Goal: Information Seeking & Learning: Learn about a topic

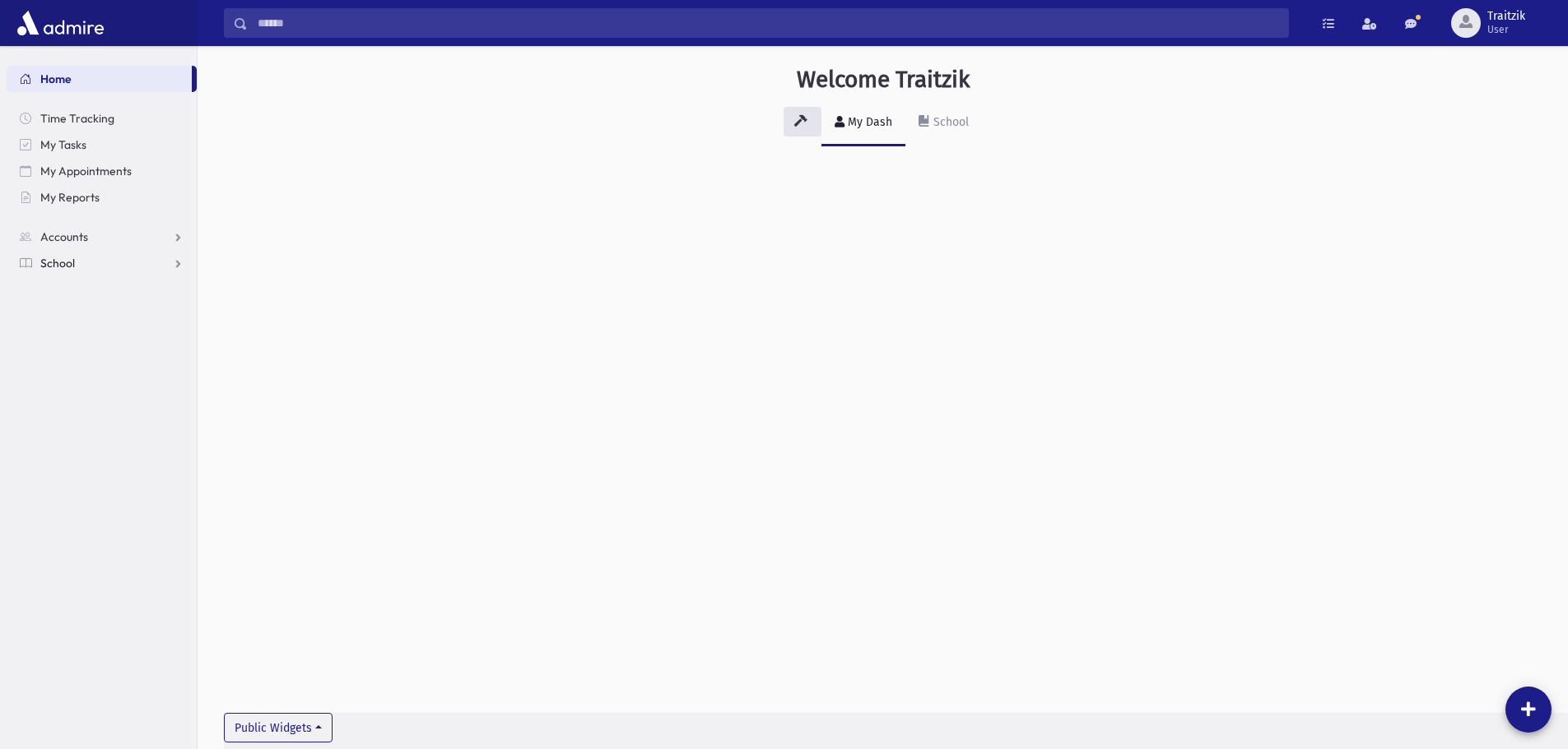
click at [59, 263] on span "School" at bounding box center [58, 263] width 35 height 15
click at [63, 286] on span "Students" at bounding box center [72, 290] width 45 height 15
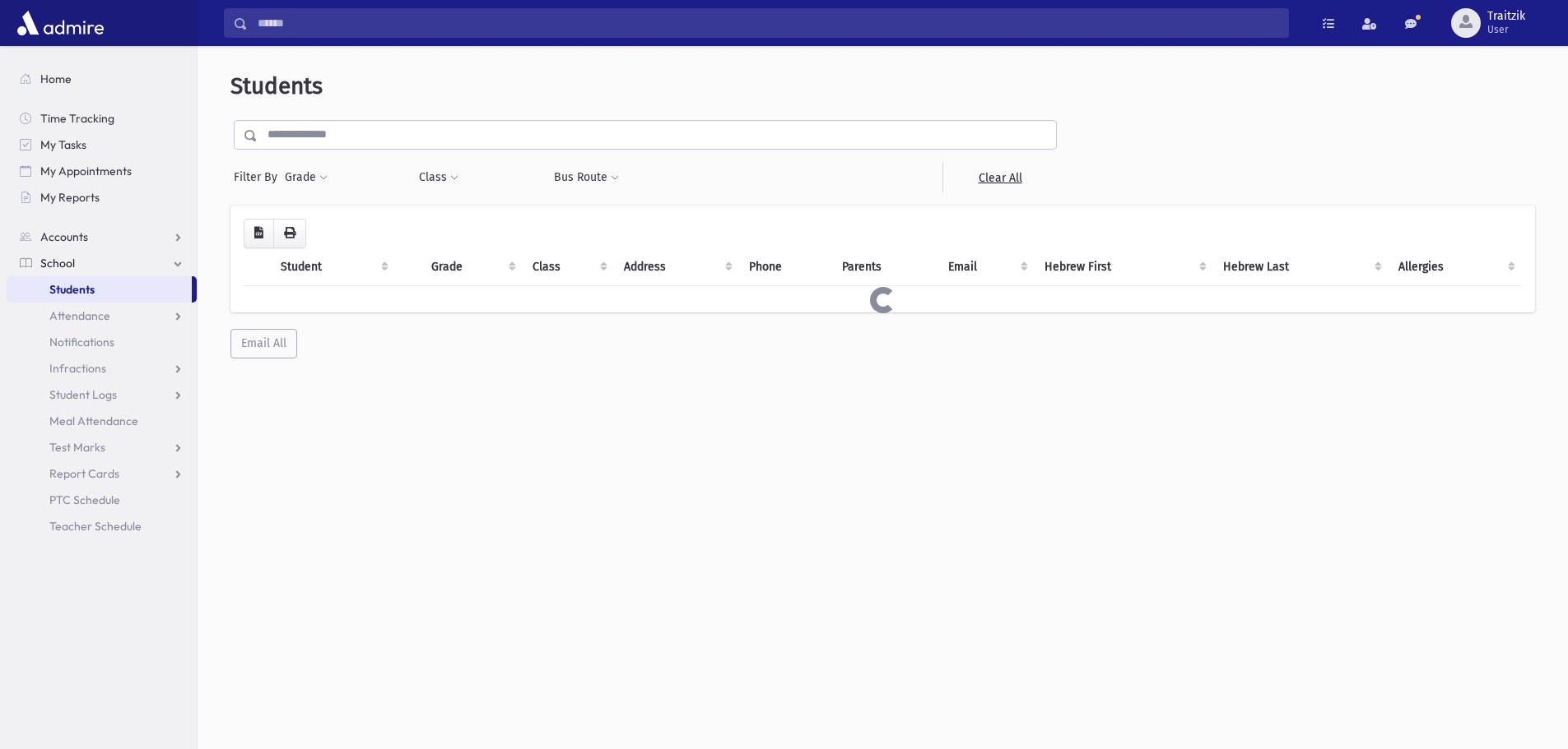
select select
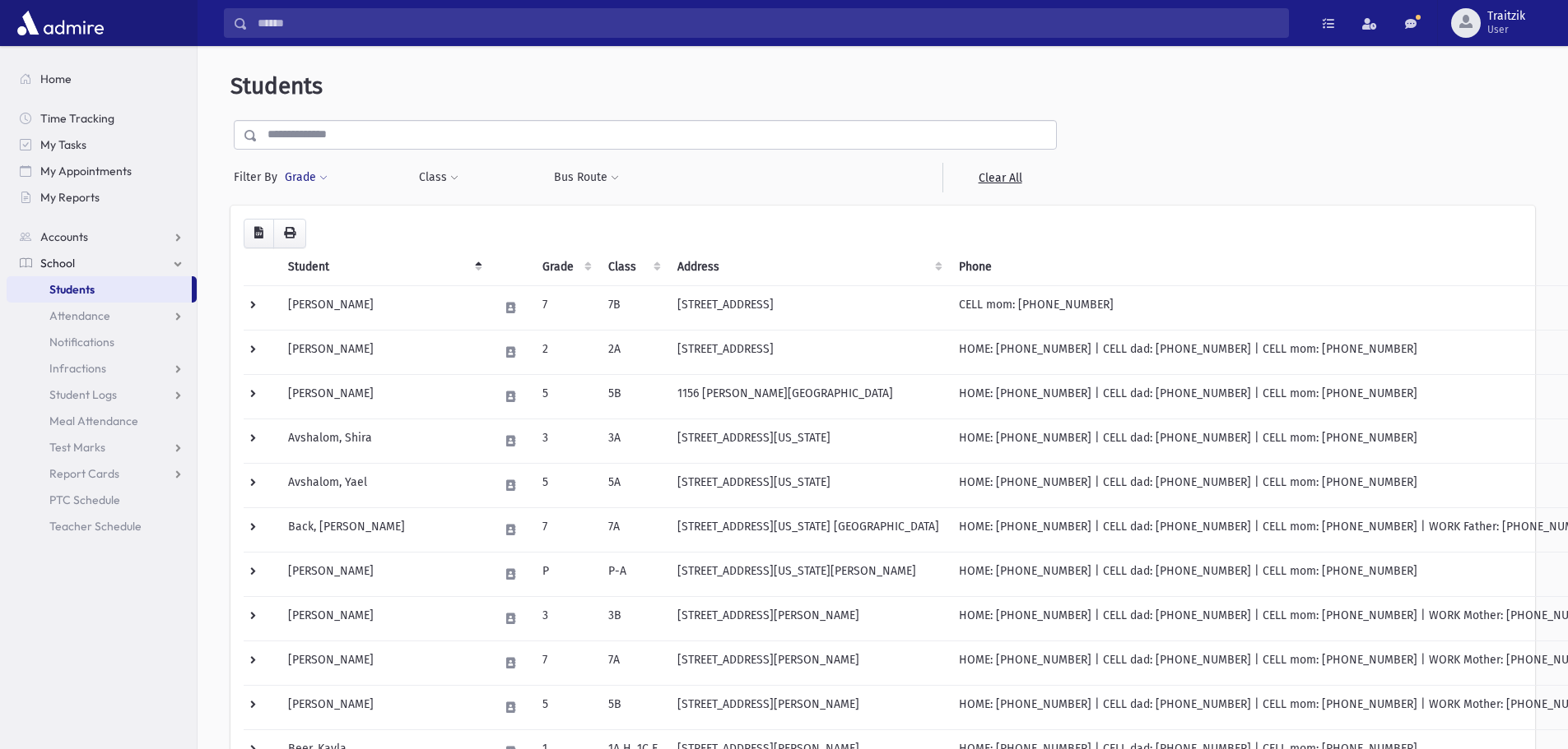
click at [327, 167] on button "Grade" at bounding box center [306, 178] width 44 height 30
click at [326, 225] on ul at bounding box center [380, 224] width 171 height 25
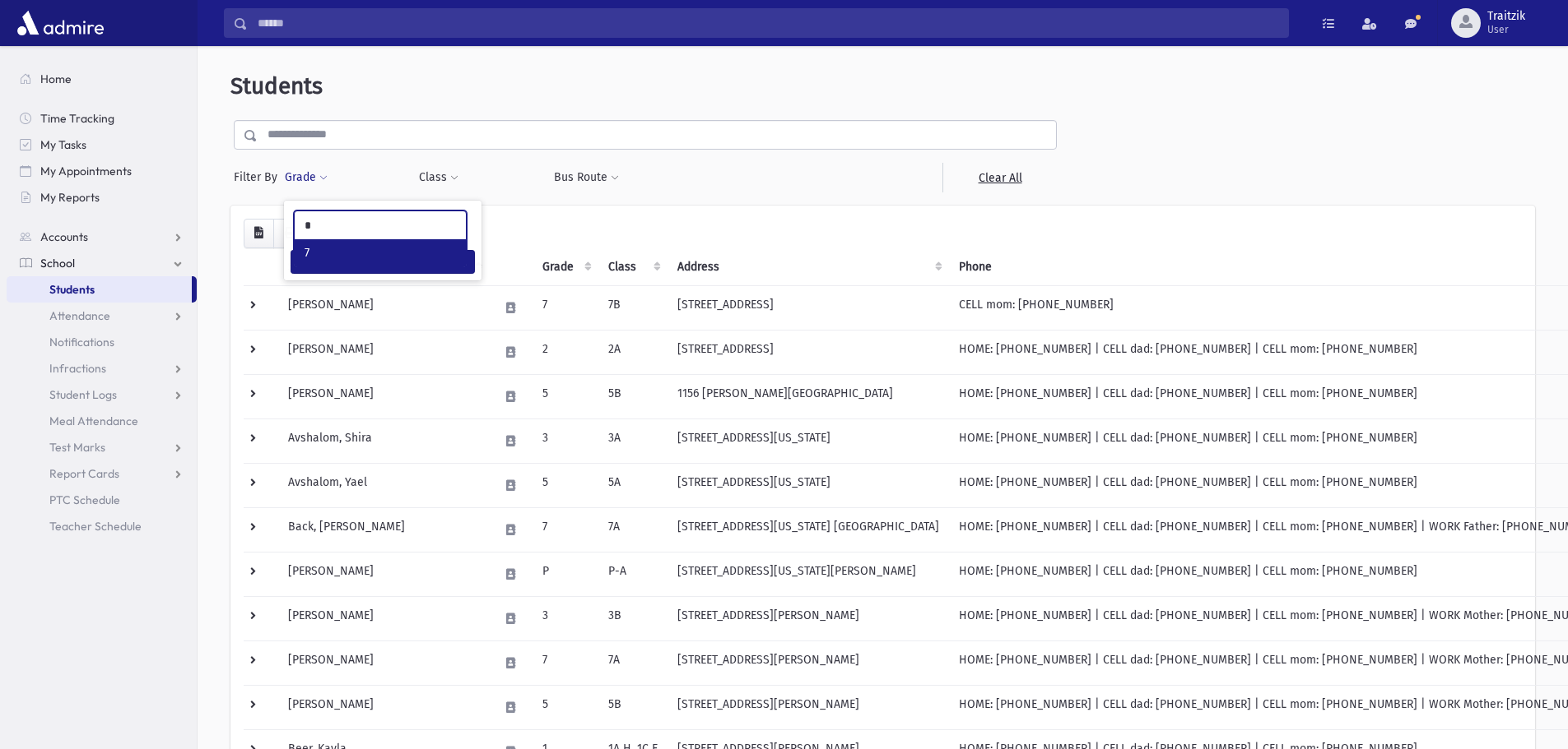
type input "*"
select select "*"
click at [454, 177] on span at bounding box center [455, 179] width 8 height 10
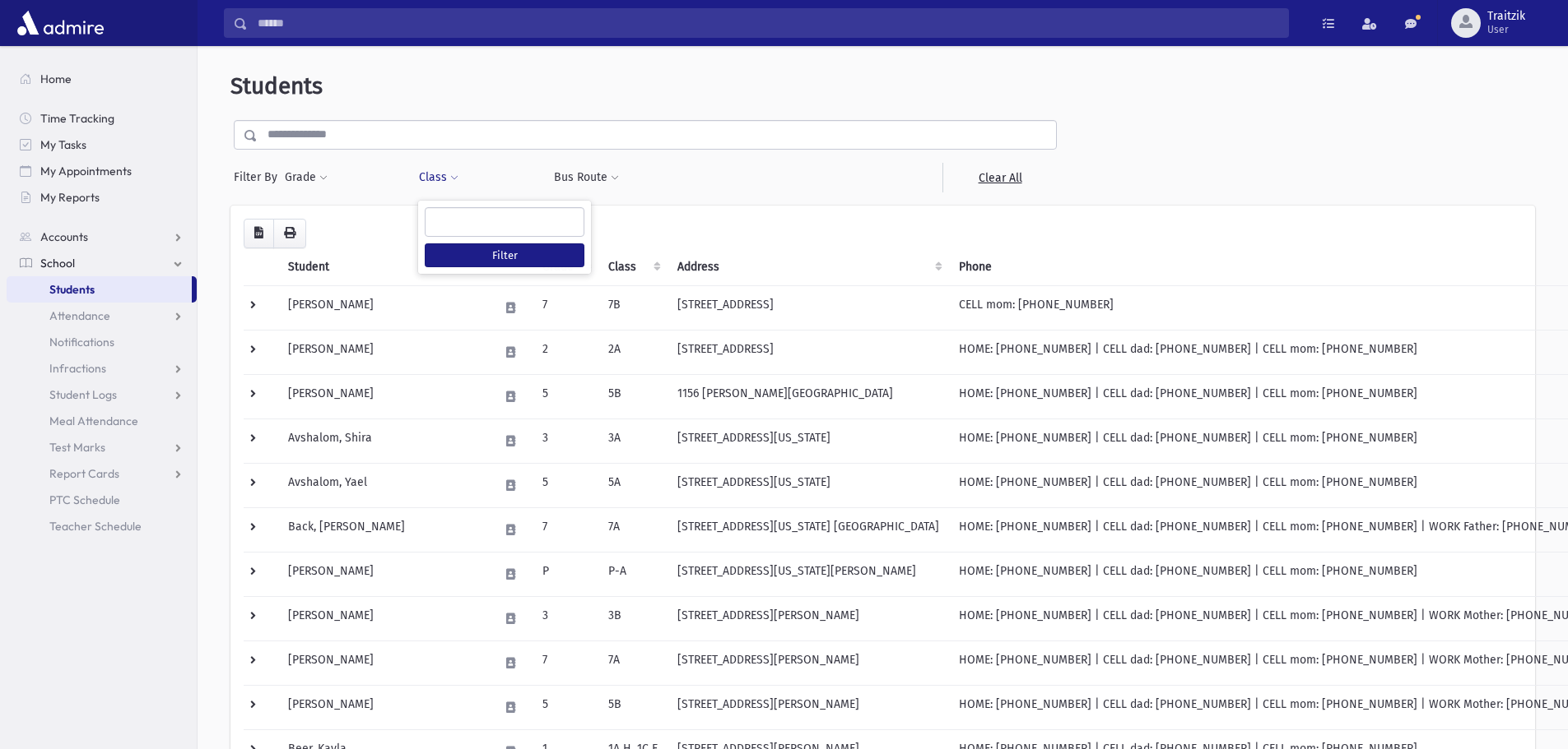
click at [453, 216] on ul at bounding box center [505, 221] width 158 height 25
type input "**"
select select "**"
click at [476, 254] on button "Filter" at bounding box center [505, 255] width 160 height 24
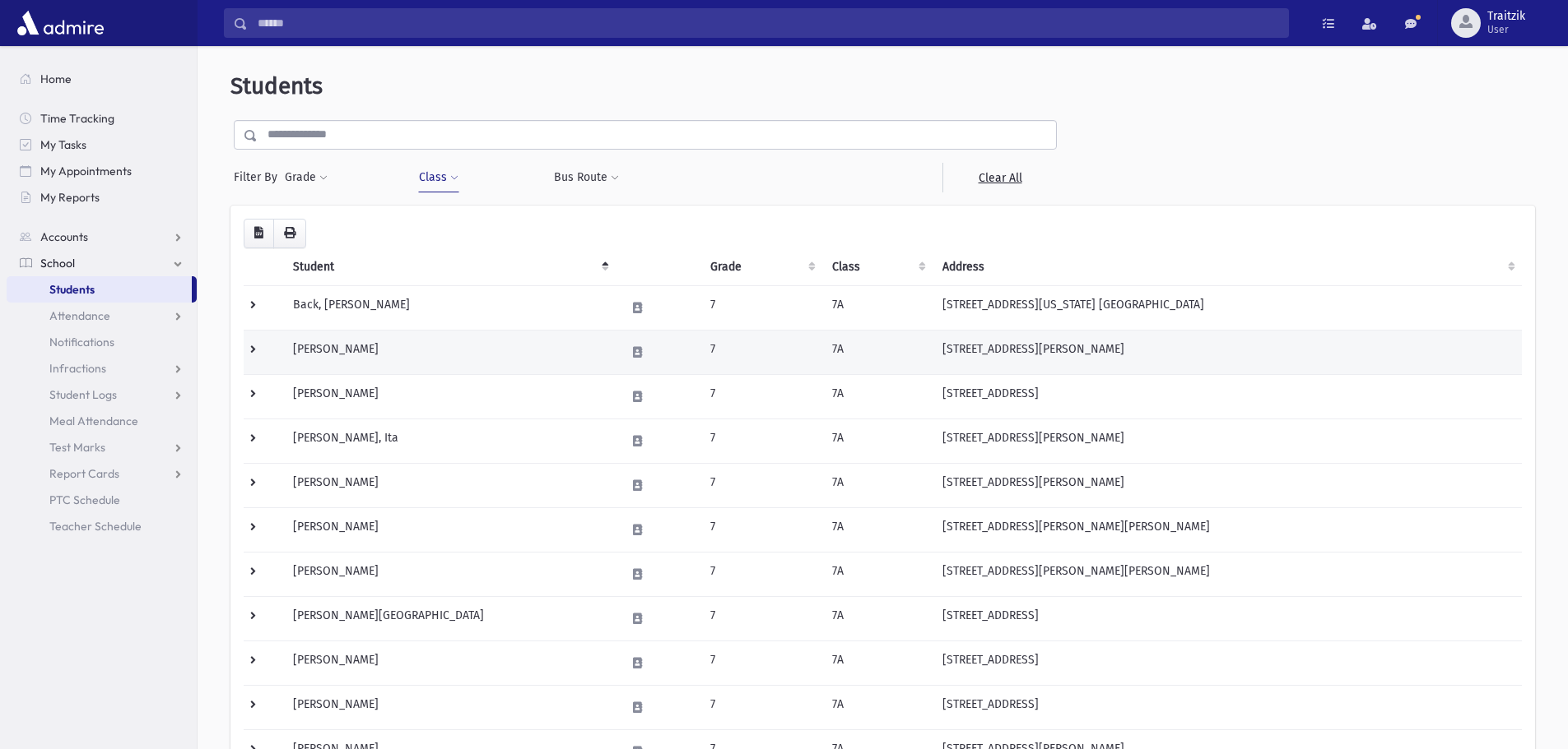
click at [332, 354] on td "Baron, Talya" at bounding box center [450, 352] width 333 height 44
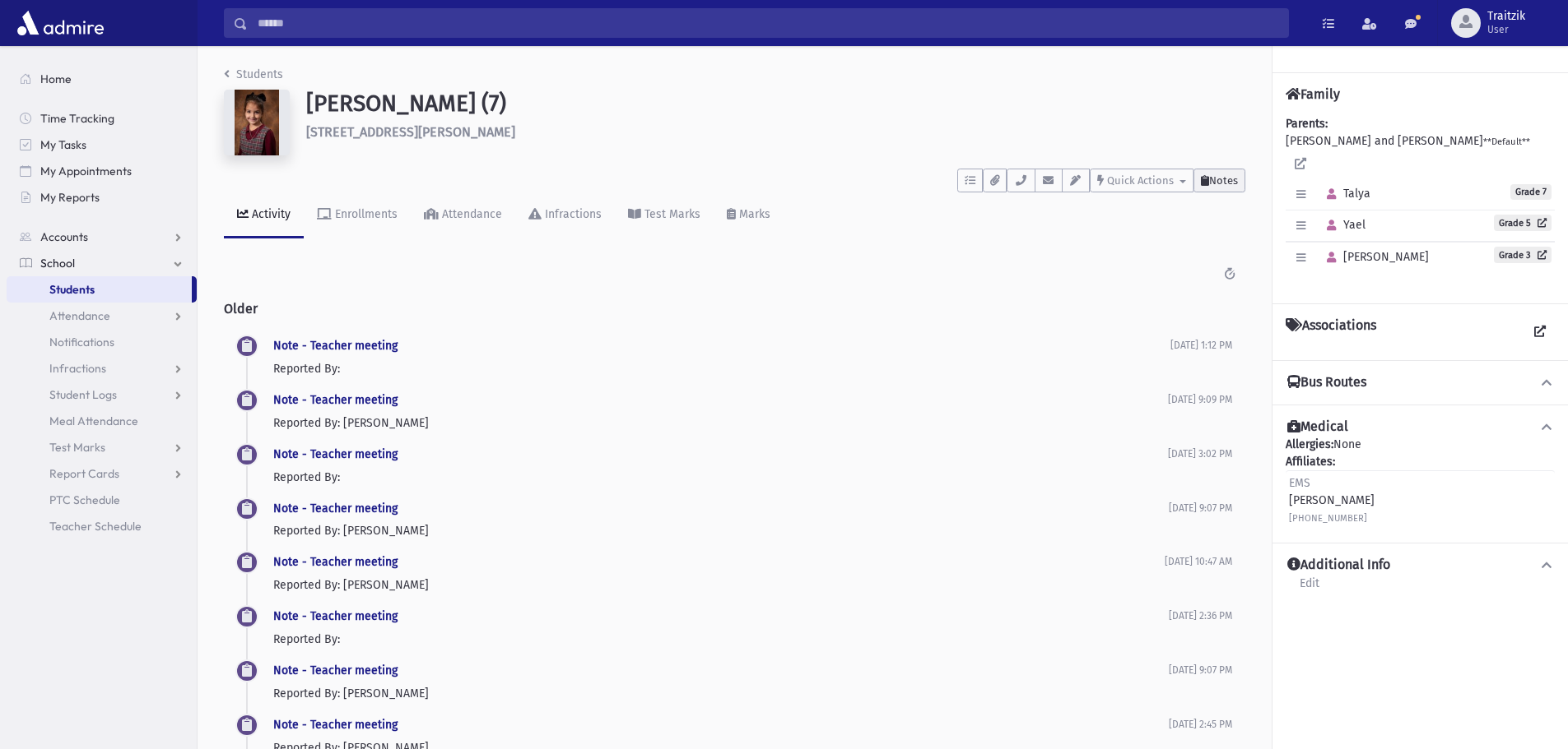
click at [1218, 179] on span "Notes" at bounding box center [1223, 180] width 29 height 12
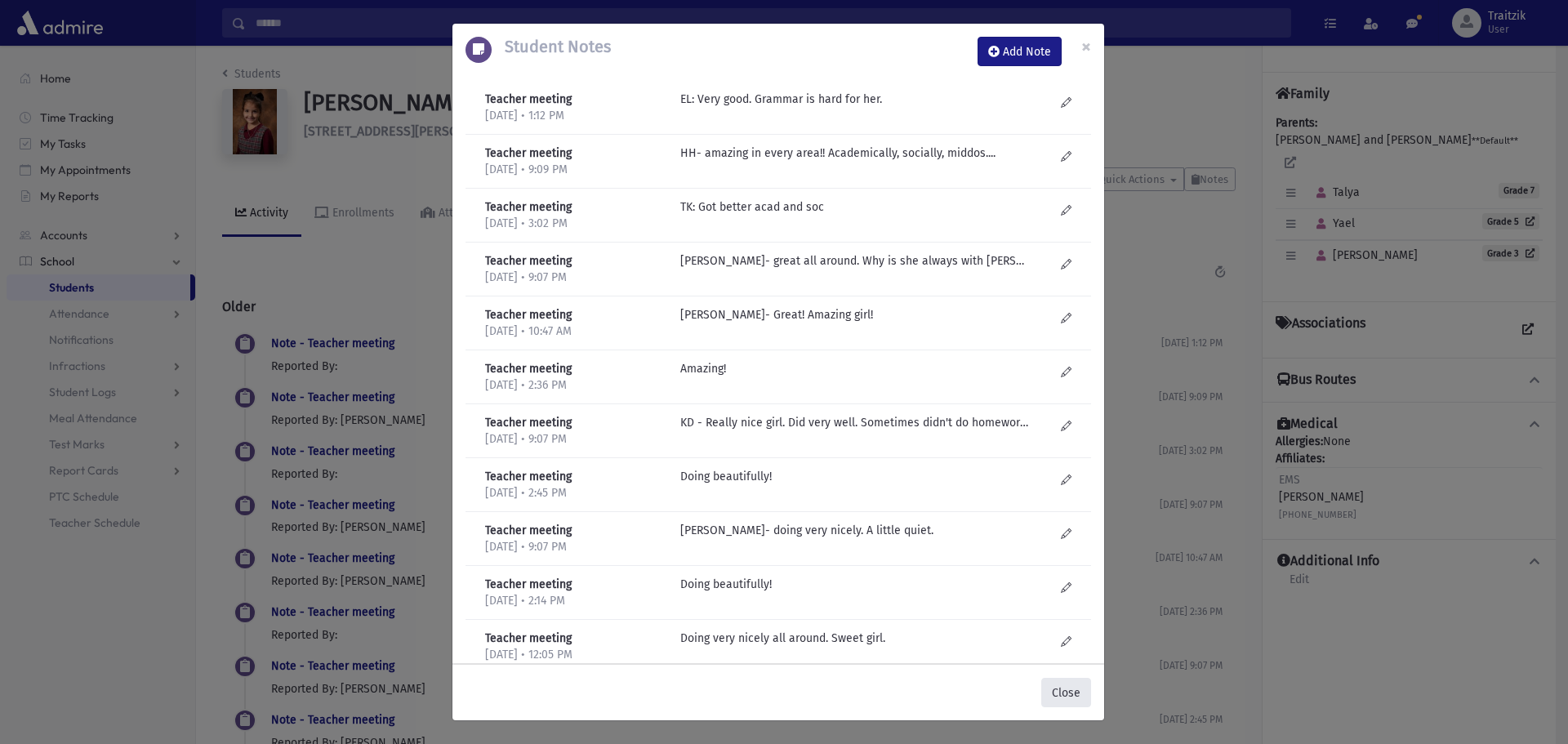
click at [1070, 693] on button "Close" at bounding box center [1065, 692] width 50 height 29
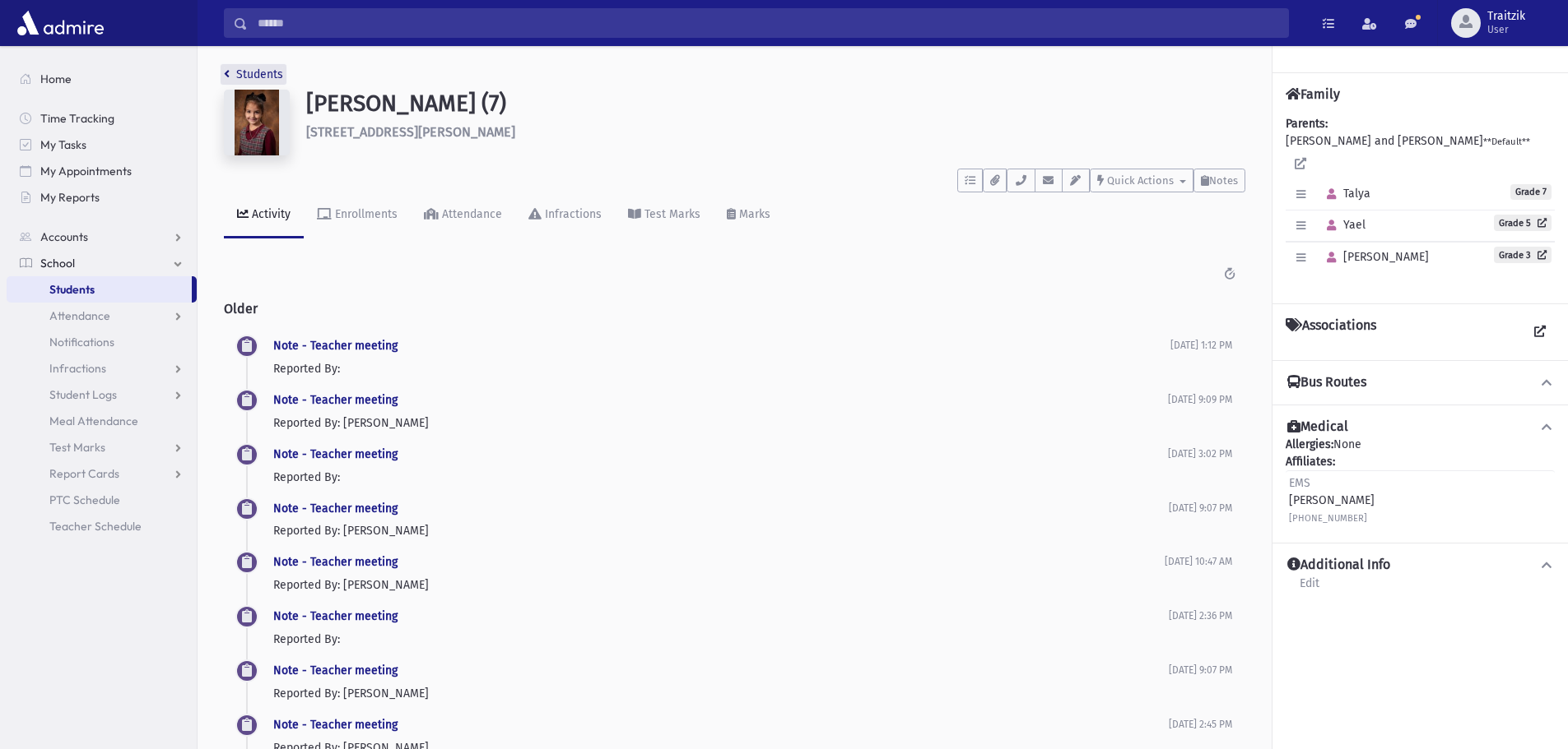
click at [227, 68] on icon "breadcrumb" at bounding box center [226, 74] width 6 height 12
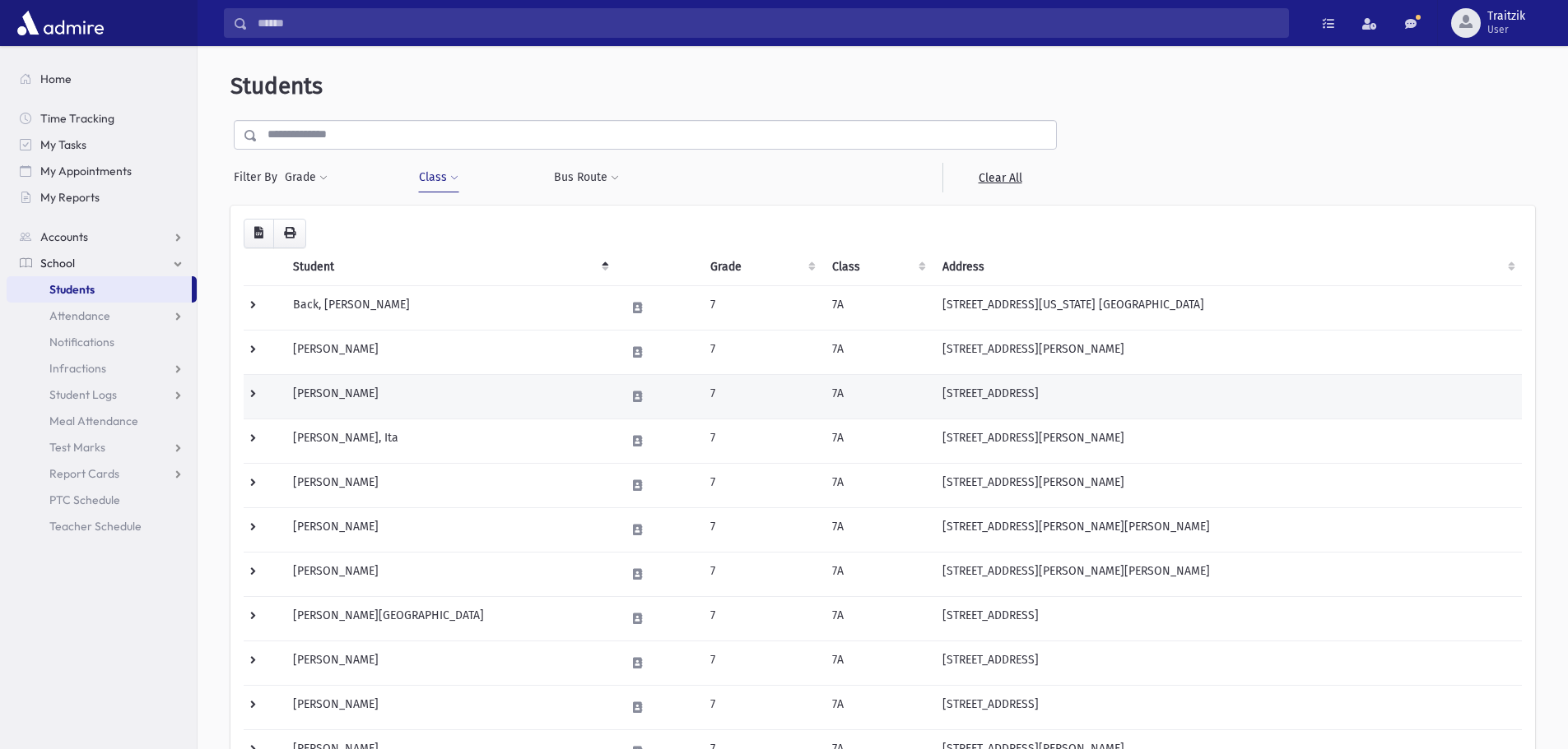
click at [330, 392] on td "Bendkowski, Penina" at bounding box center [450, 397] width 333 height 44
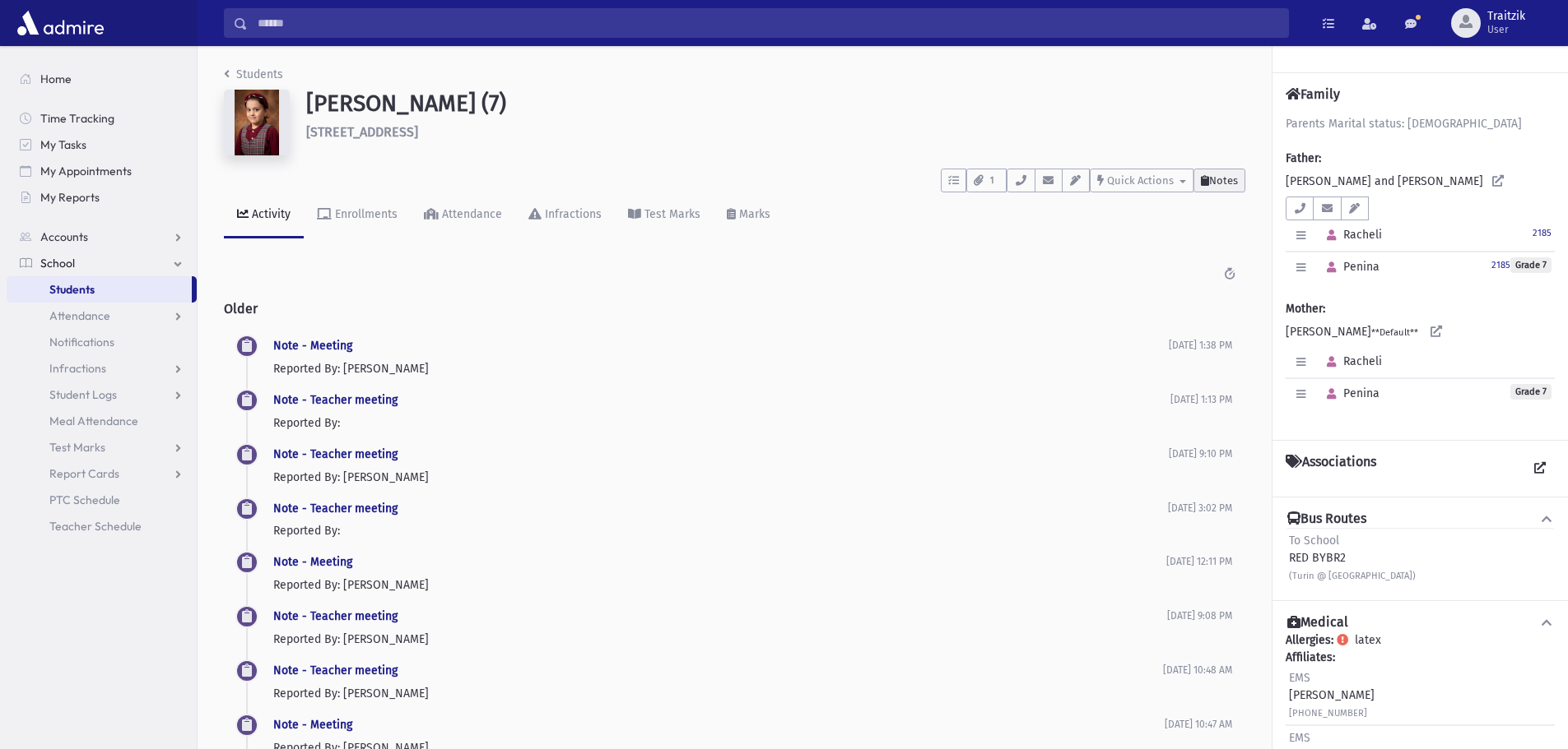
click at [1236, 180] on span "Notes" at bounding box center [1223, 180] width 29 height 12
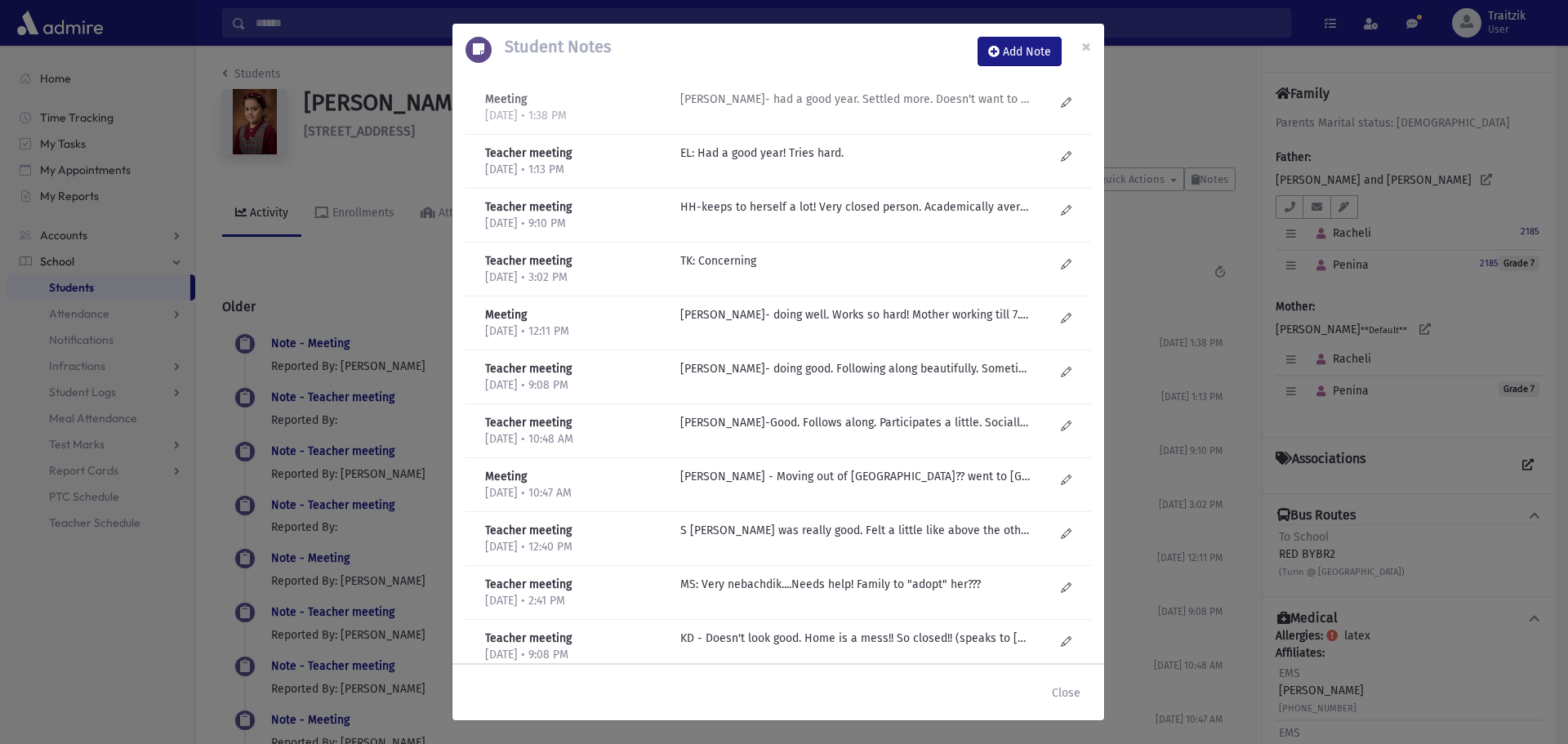
click at [842, 104] on p "J Golub- had a good year. Settled more. Doesn't want to continue...for know we …" at bounding box center [855, 99] width 350 height 17
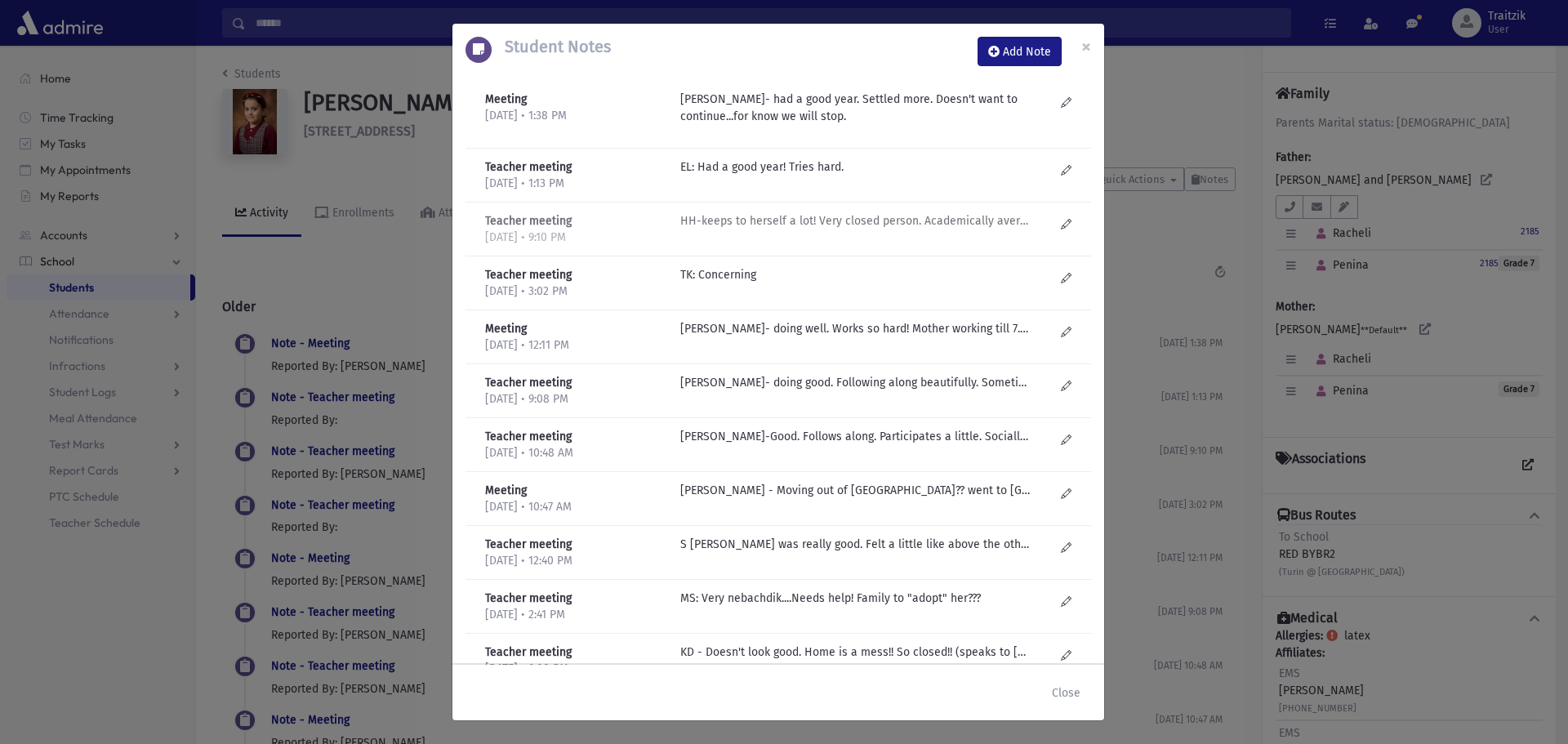
click at [769, 176] on p "HH-keeps to herself a lot! Very closed person. Academically average. Socially-g…" at bounding box center [855, 167] width 350 height 17
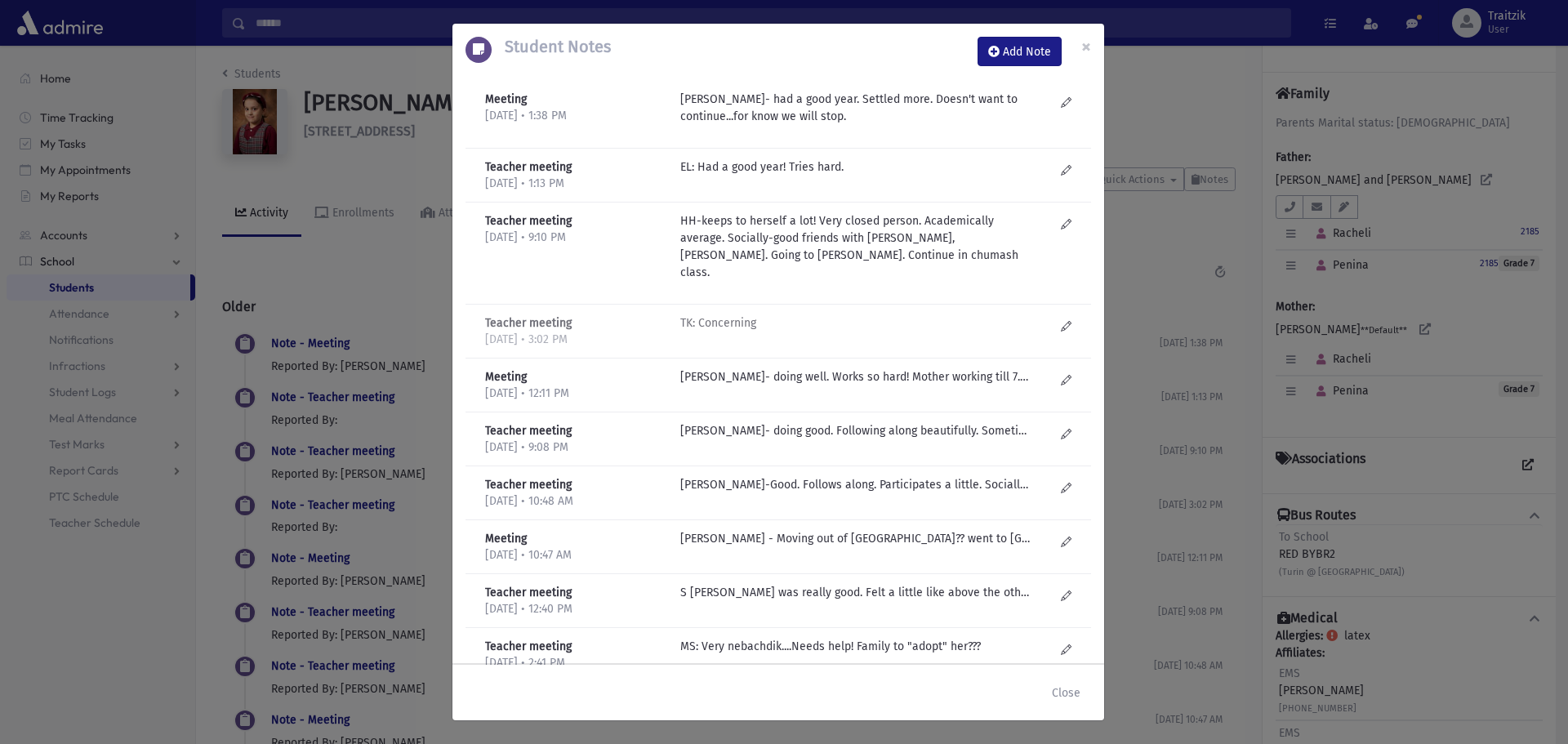
click at [728, 176] on p "TK: Concerning" at bounding box center [855, 167] width 350 height 17
click at [1073, 697] on button "Close" at bounding box center [1065, 692] width 50 height 29
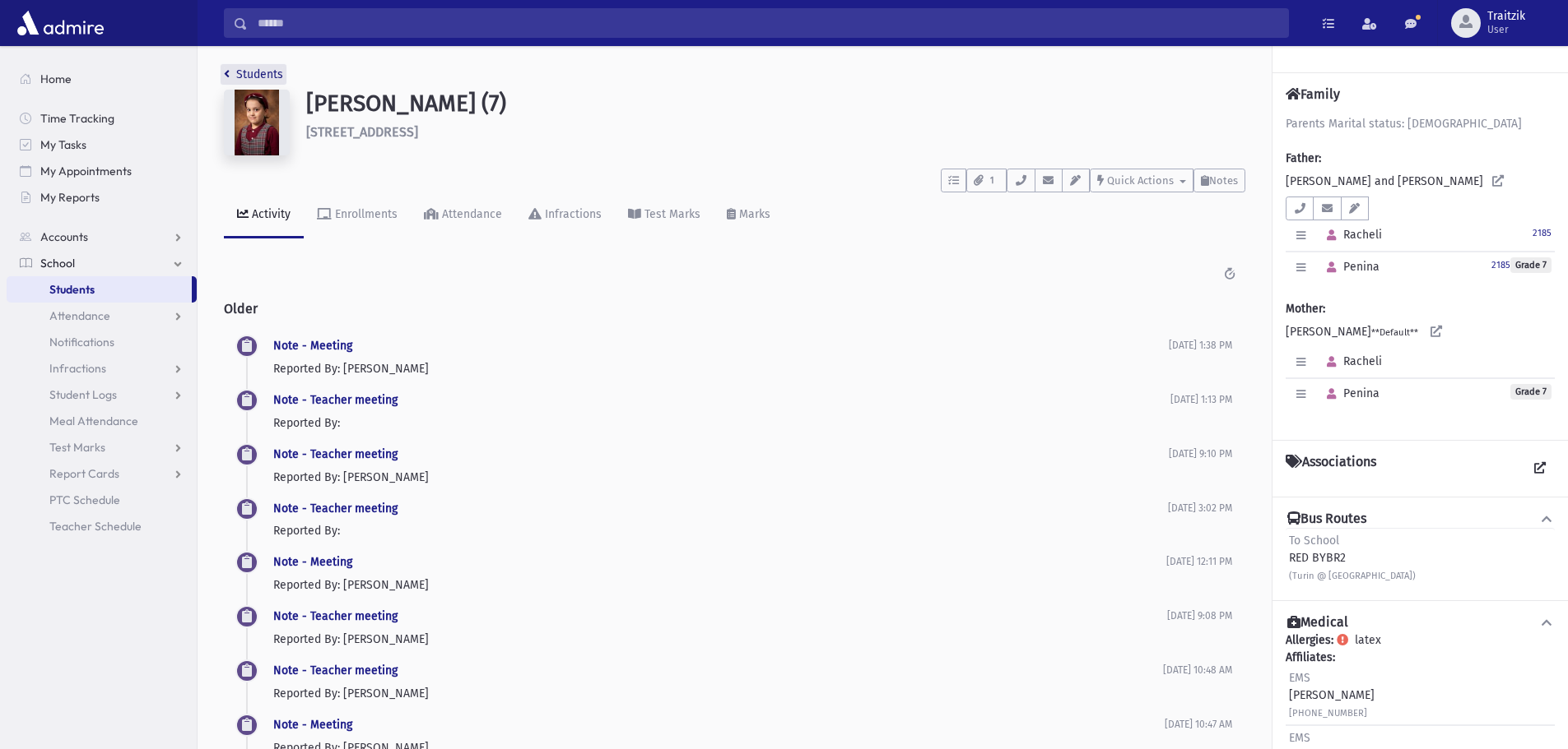
click at [231, 79] on link "Students" at bounding box center [254, 74] width 59 height 14
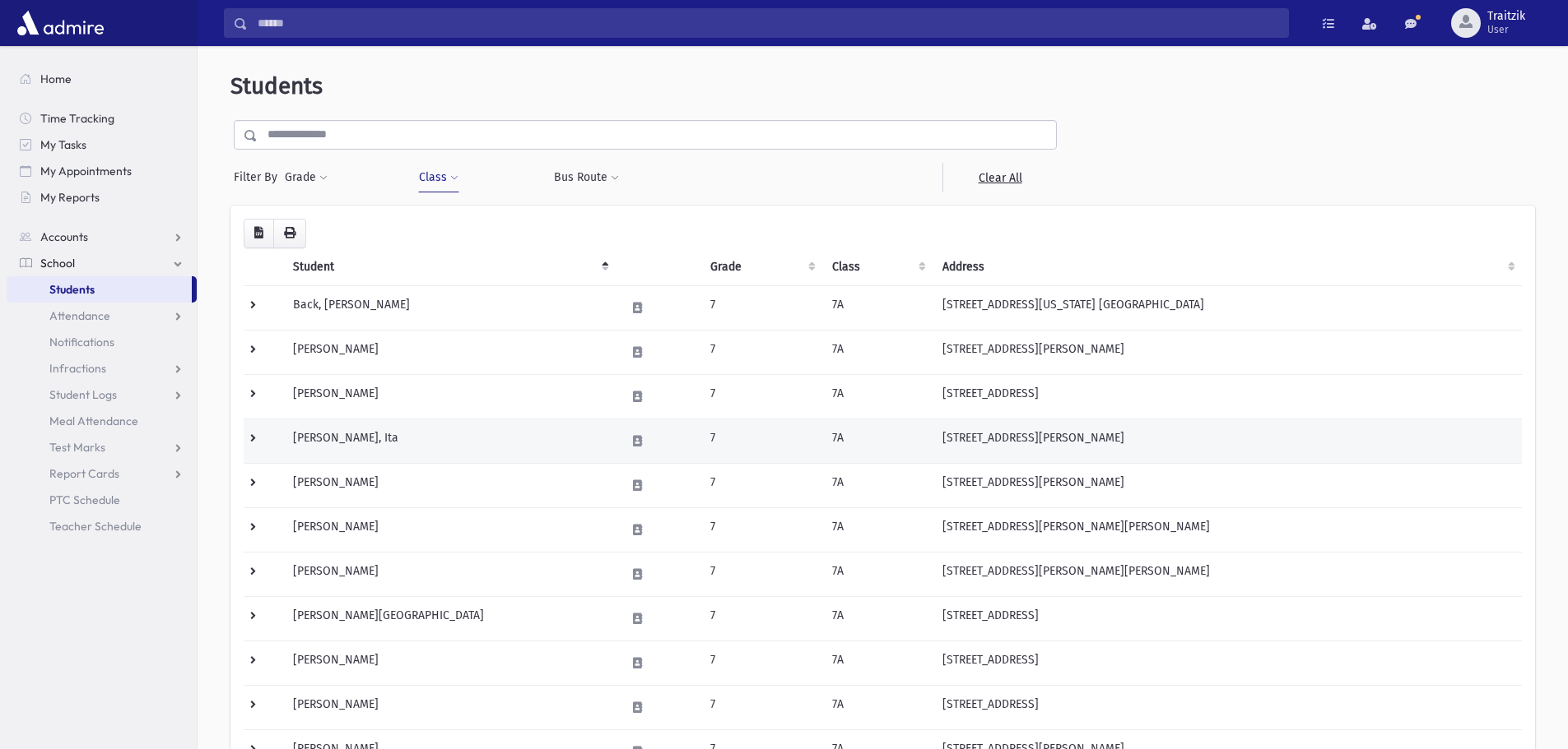
click at [323, 433] on td "[PERSON_NAME], Ita" at bounding box center [450, 441] width 333 height 44
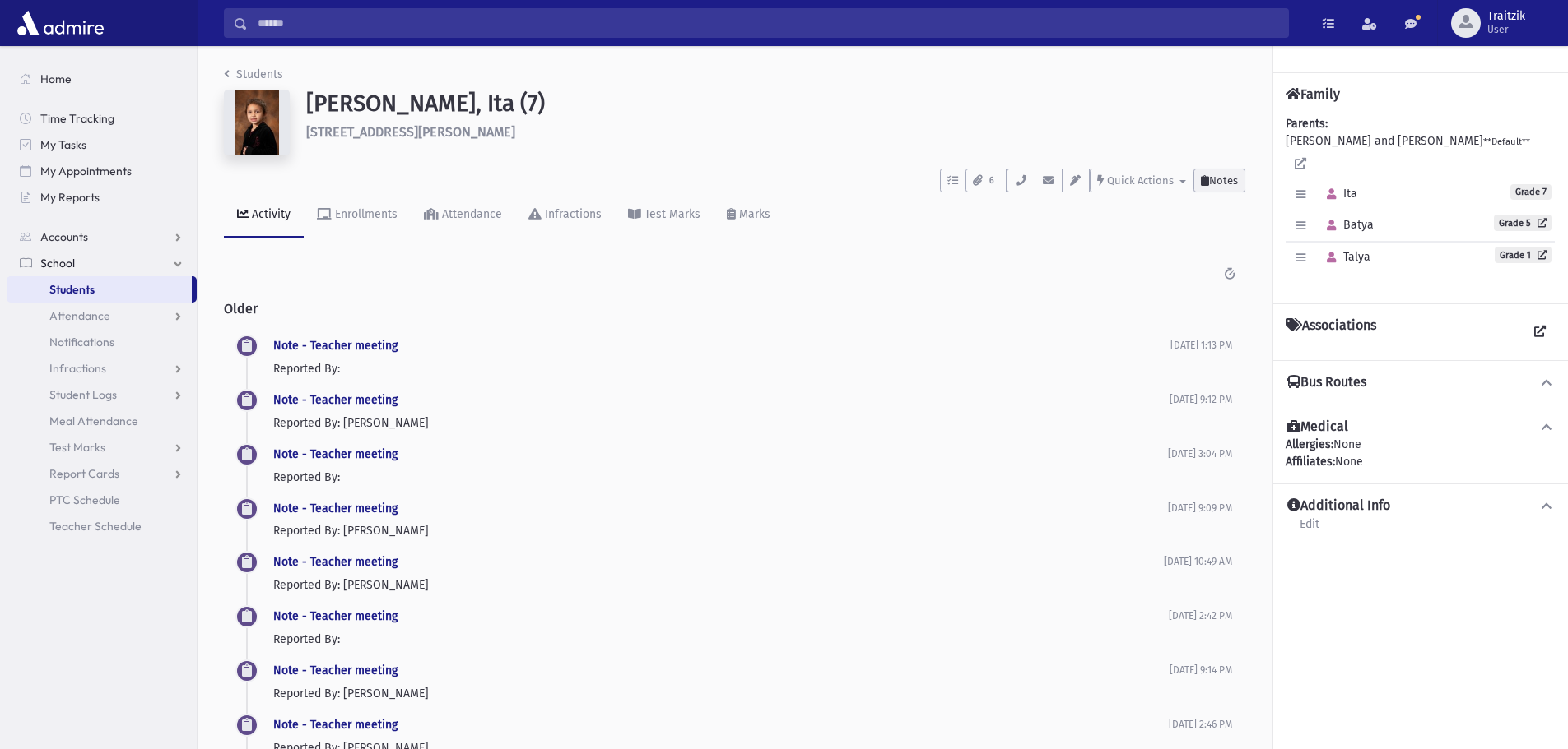
click at [1215, 182] on span "Notes" at bounding box center [1223, 180] width 29 height 12
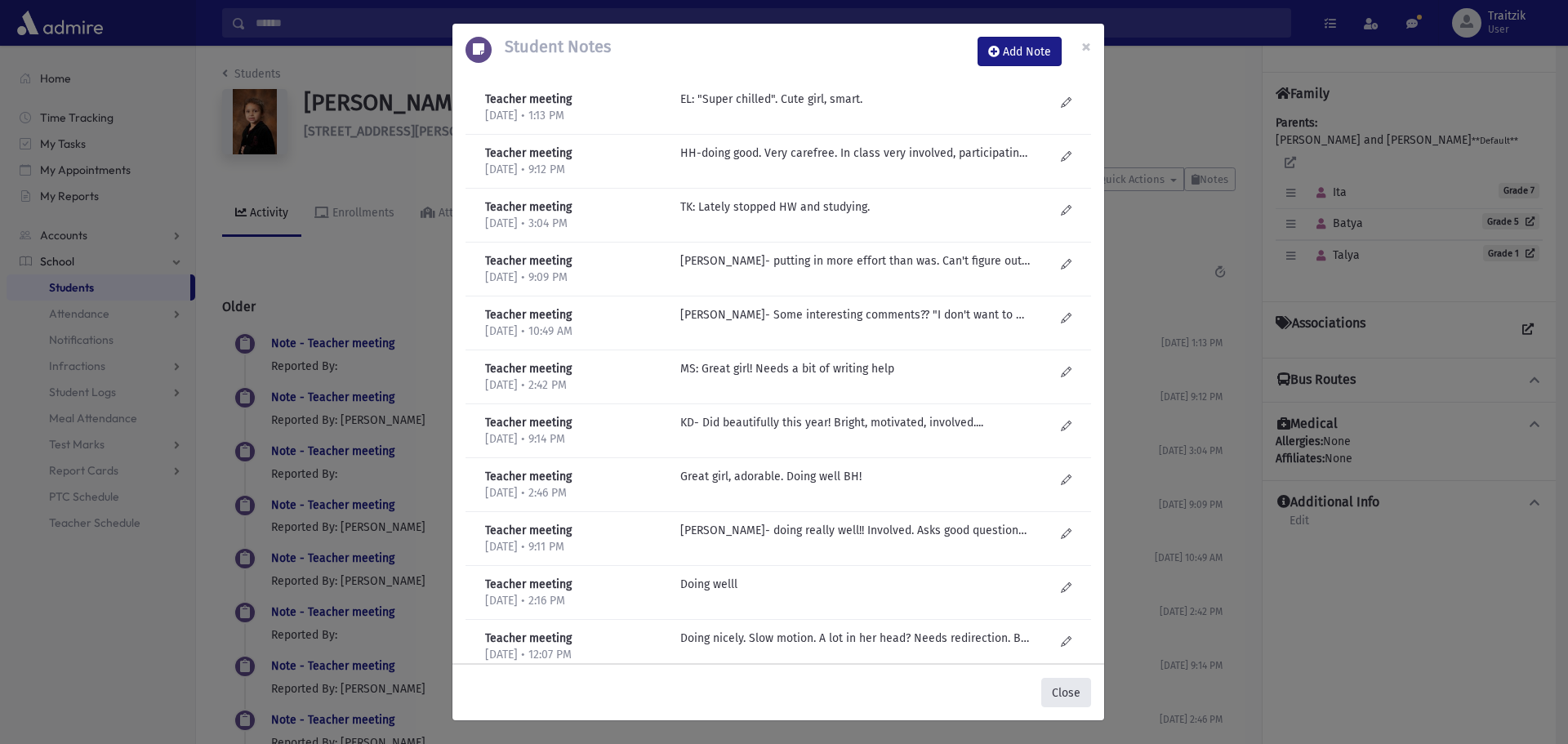
click at [1077, 697] on button "Close" at bounding box center [1065, 692] width 50 height 29
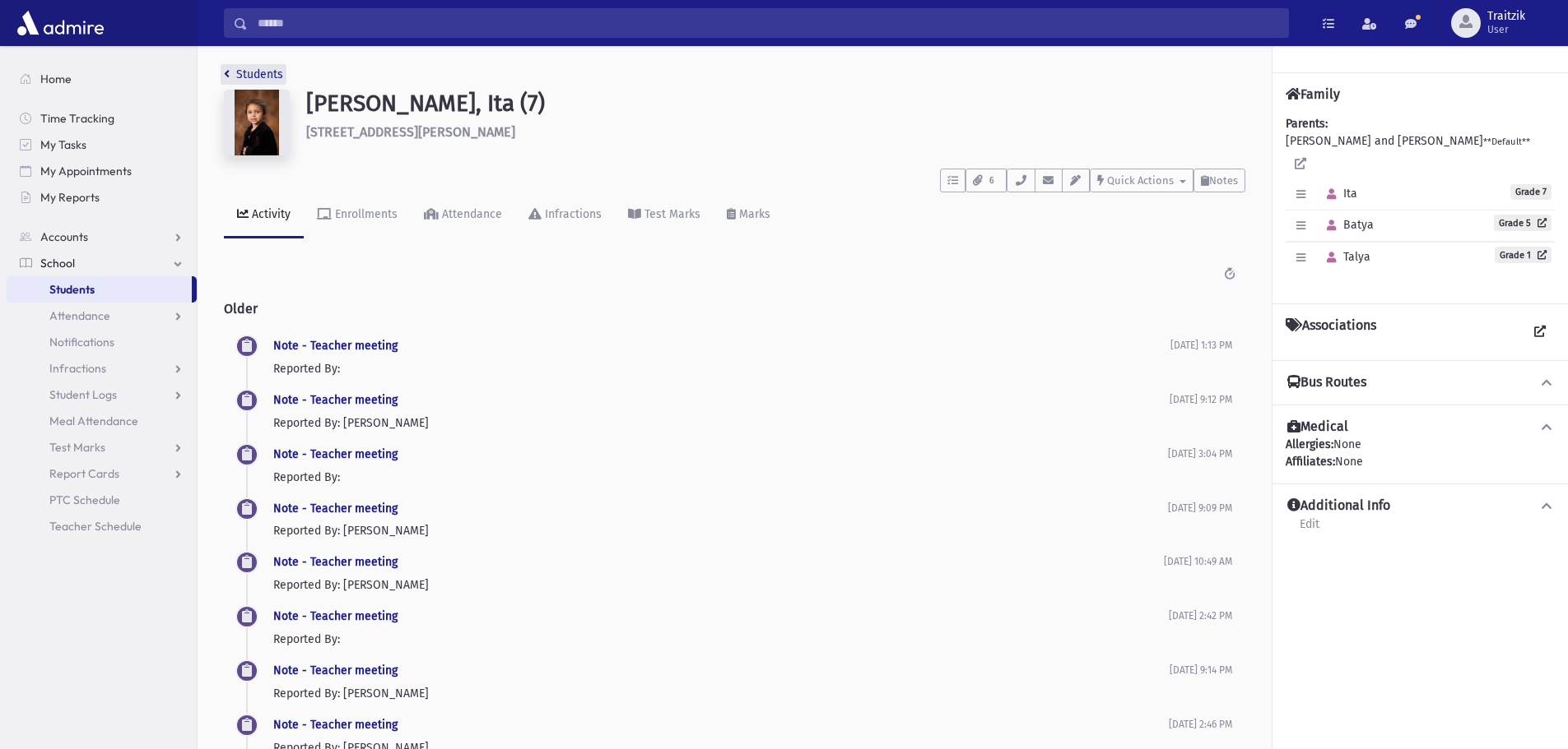
click at [228, 75] on icon "breadcrumb" at bounding box center [226, 74] width 6 height 12
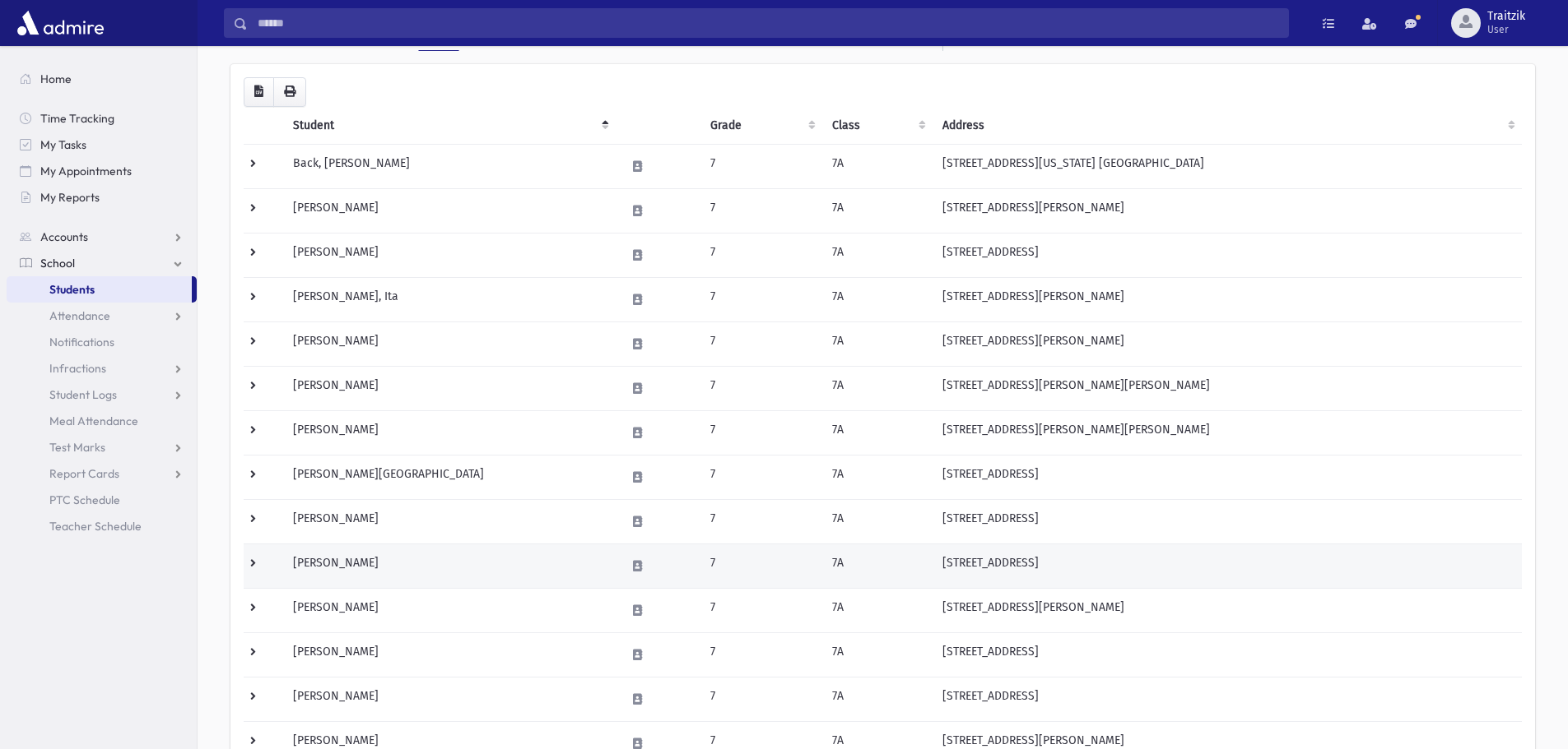
scroll to position [165, 0]
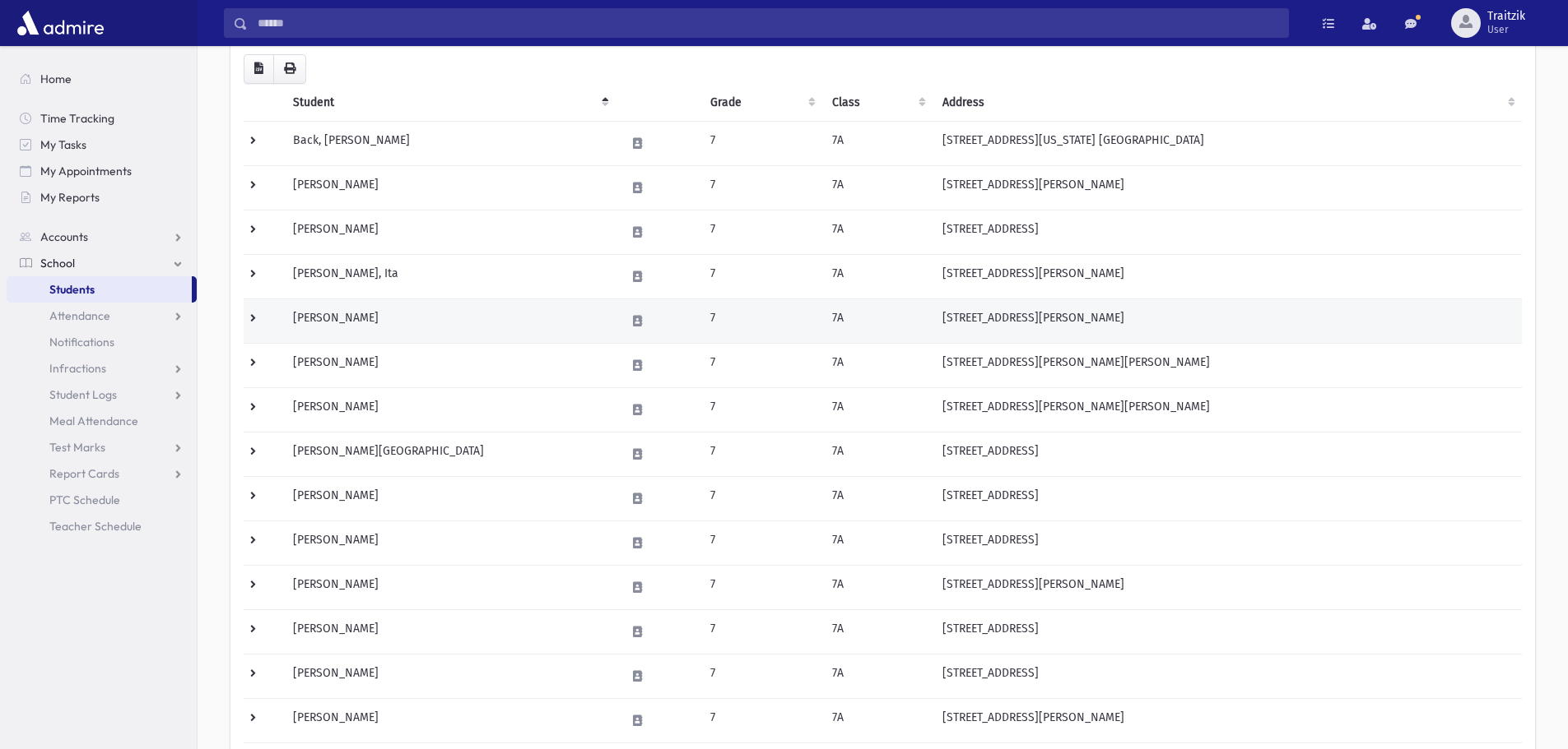
click at [343, 316] on td "[PERSON_NAME]" at bounding box center [450, 321] width 333 height 44
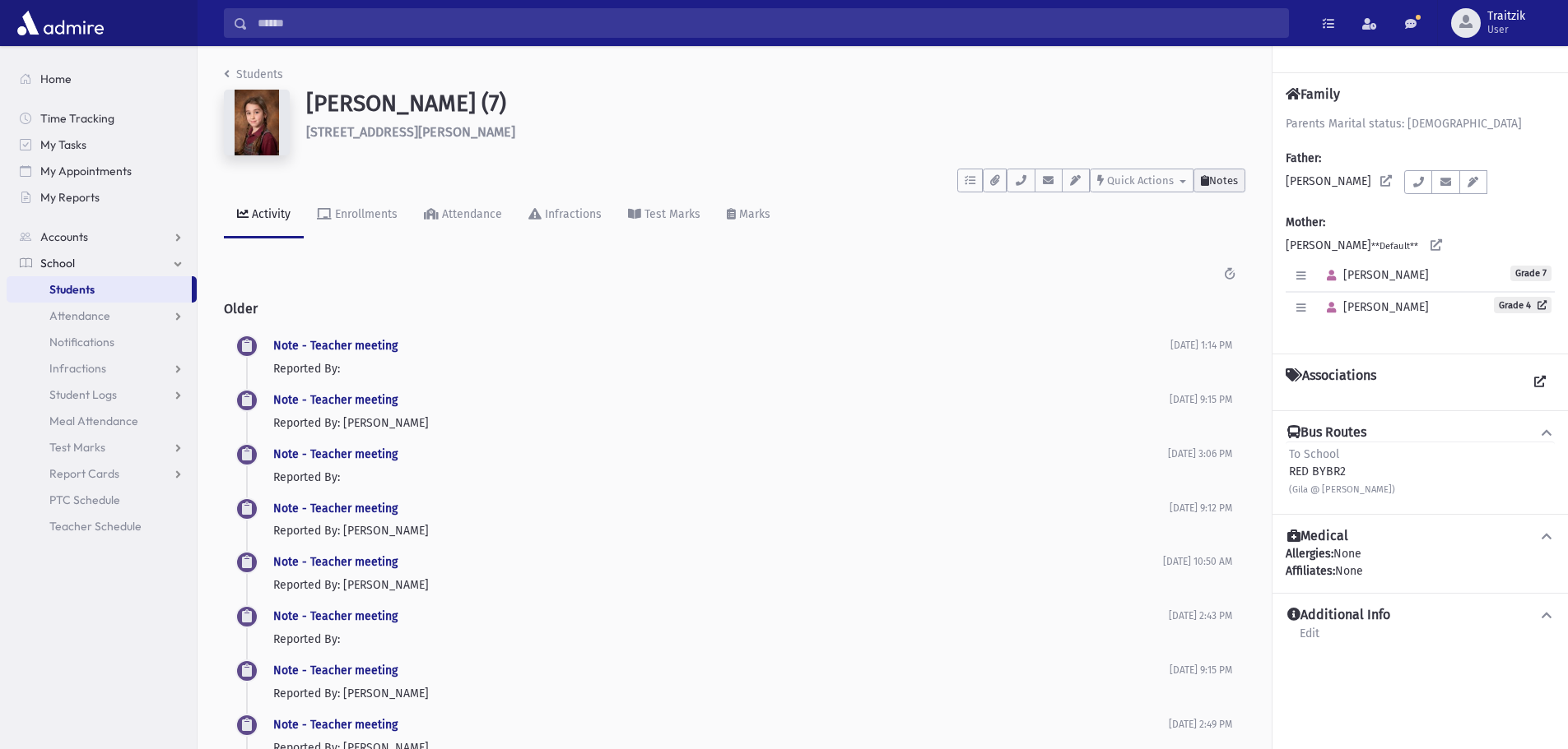
click at [1212, 180] on span "Notes" at bounding box center [1223, 180] width 29 height 12
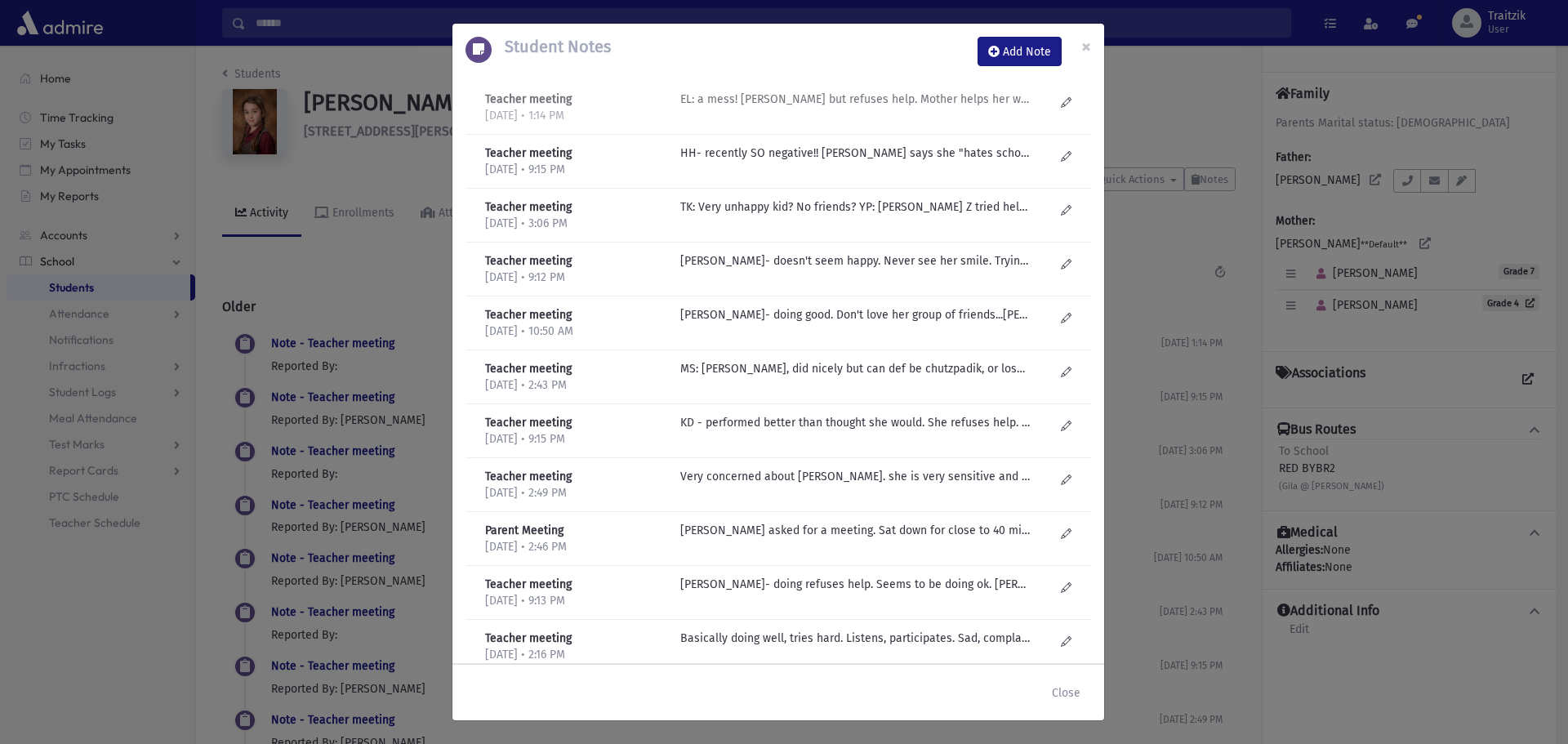
click at [851, 105] on p "EL: a mess! Weak but refuses help. Mother helps her with HW. Cute, good girl bu…" at bounding box center [855, 99] width 350 height 17
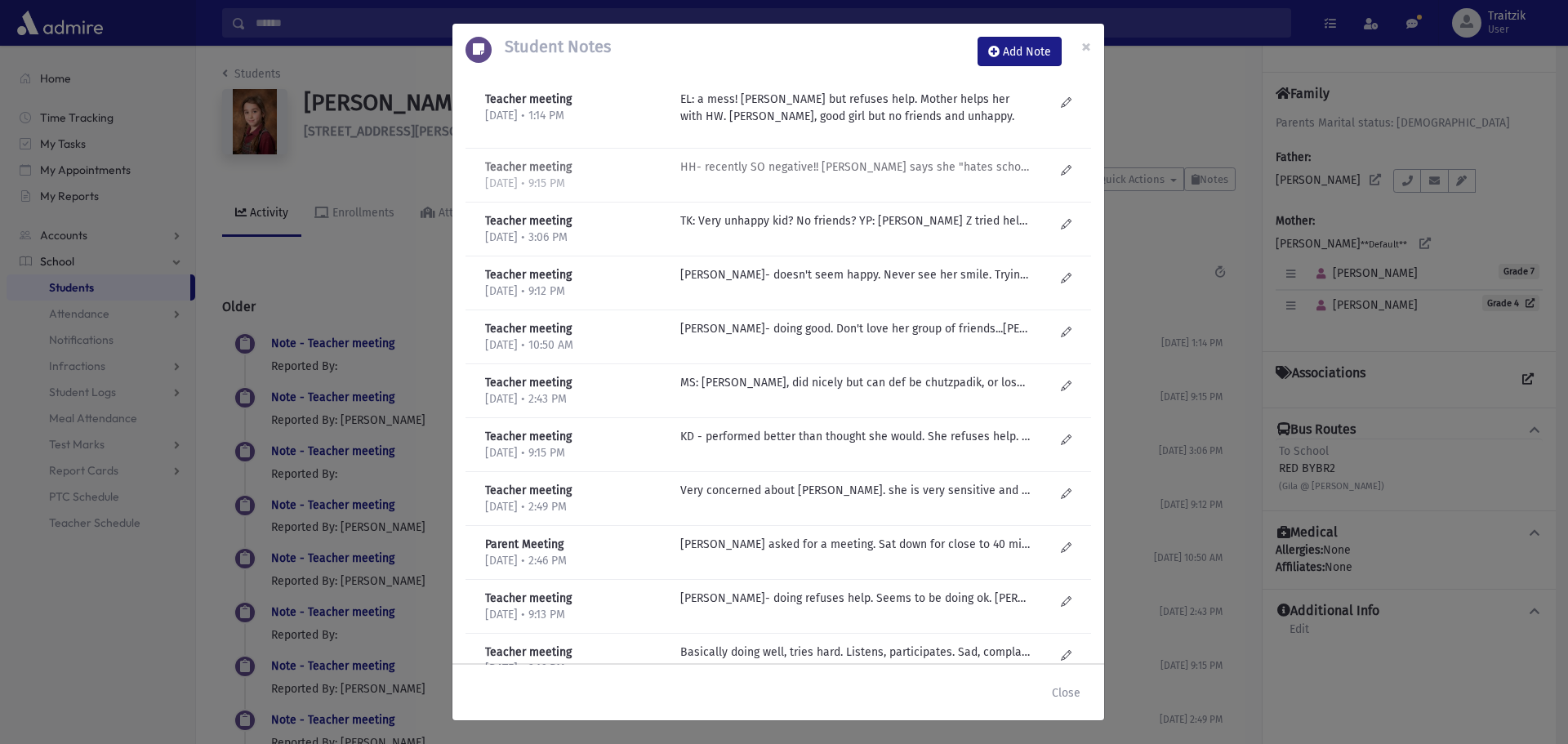
click at [842, 168] on p "HH- recently SO negative!! Mom says she "hates school". Attendance poor. Doing …" at bounding box center [855, 167] width 350 height 17
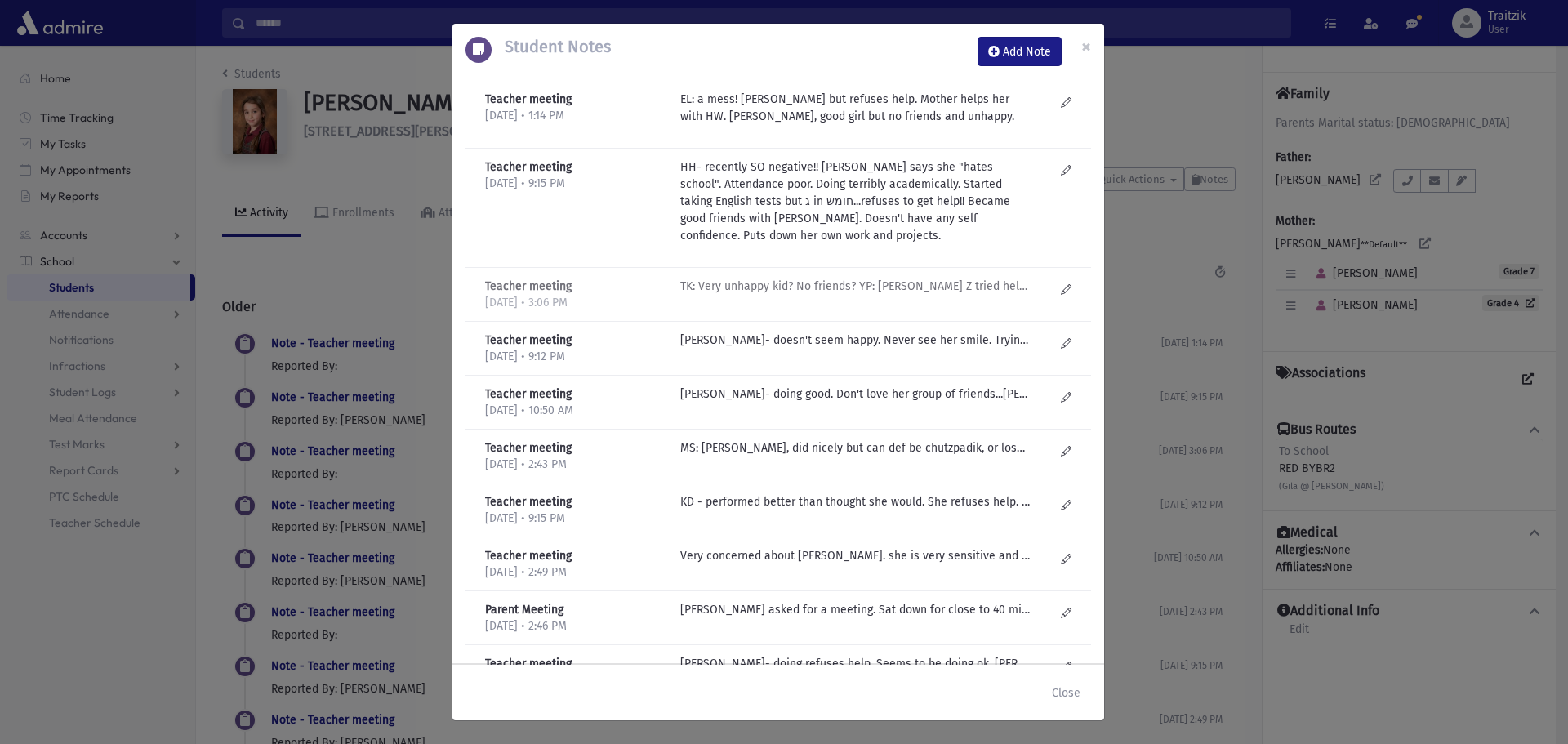
click at [813, 280] on p "TK: Very unhappy kid? No friends? YP: Rivka Z tried helping her but "Mom doesn'…" at bounding box center [855, 286] width 350 height 17
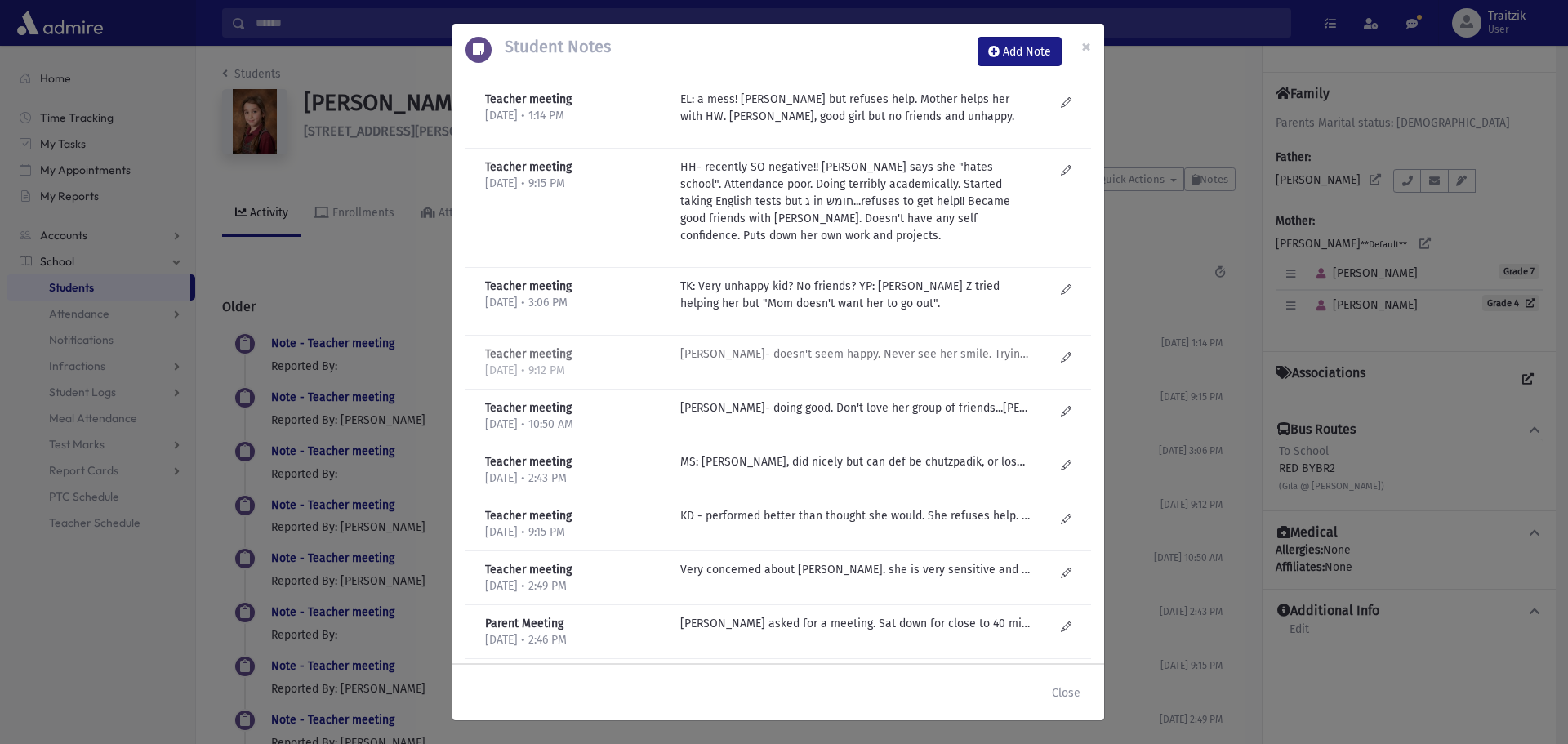
click at [802, 351] on p "H Helberg- doesn't seem happy. Never see her smile. Trying and sometimes involv…" at bounding box center [855, 354] width 350 height 17
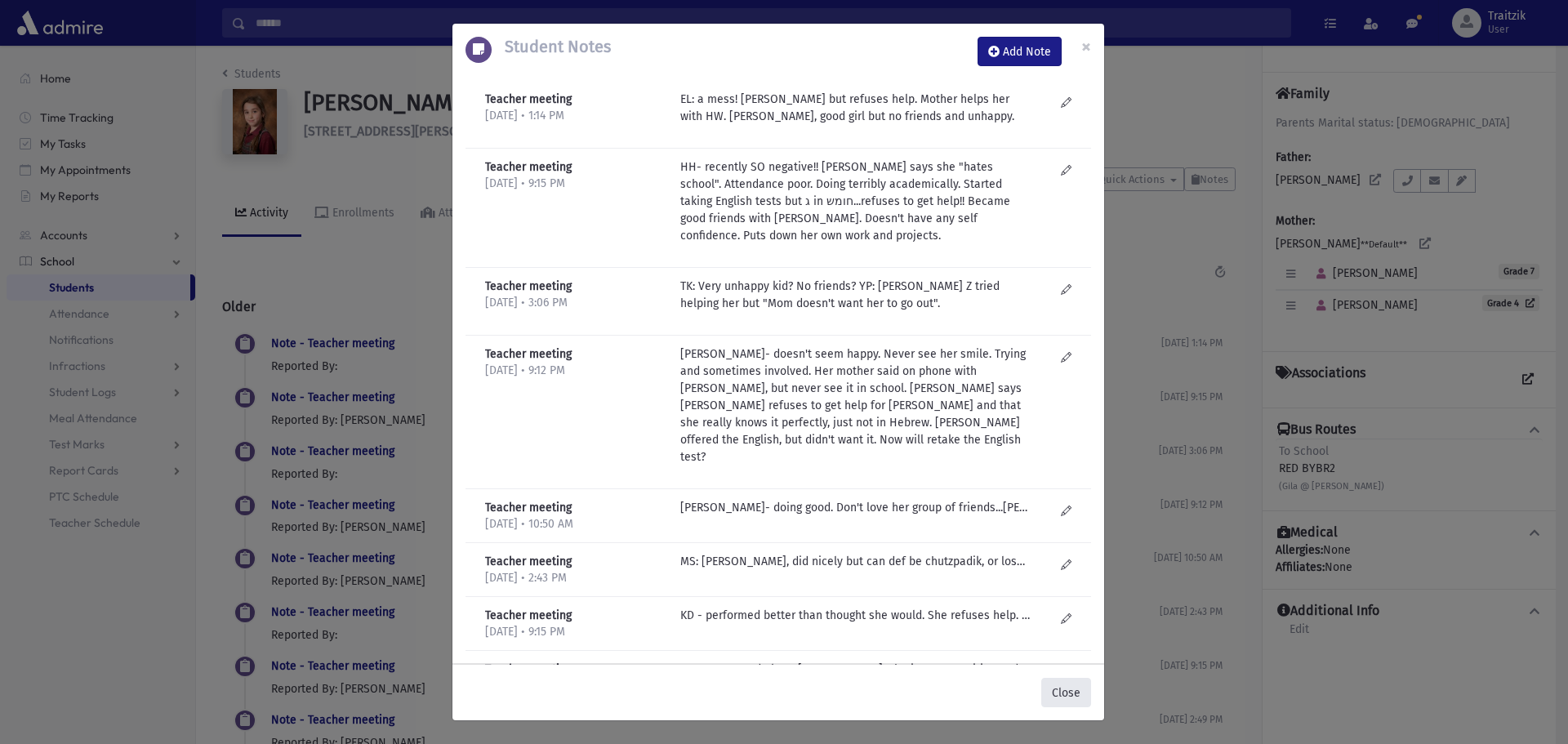
click at [1054, 694] on button "Close" at bounding box center [1065, 692] width 50 height 29
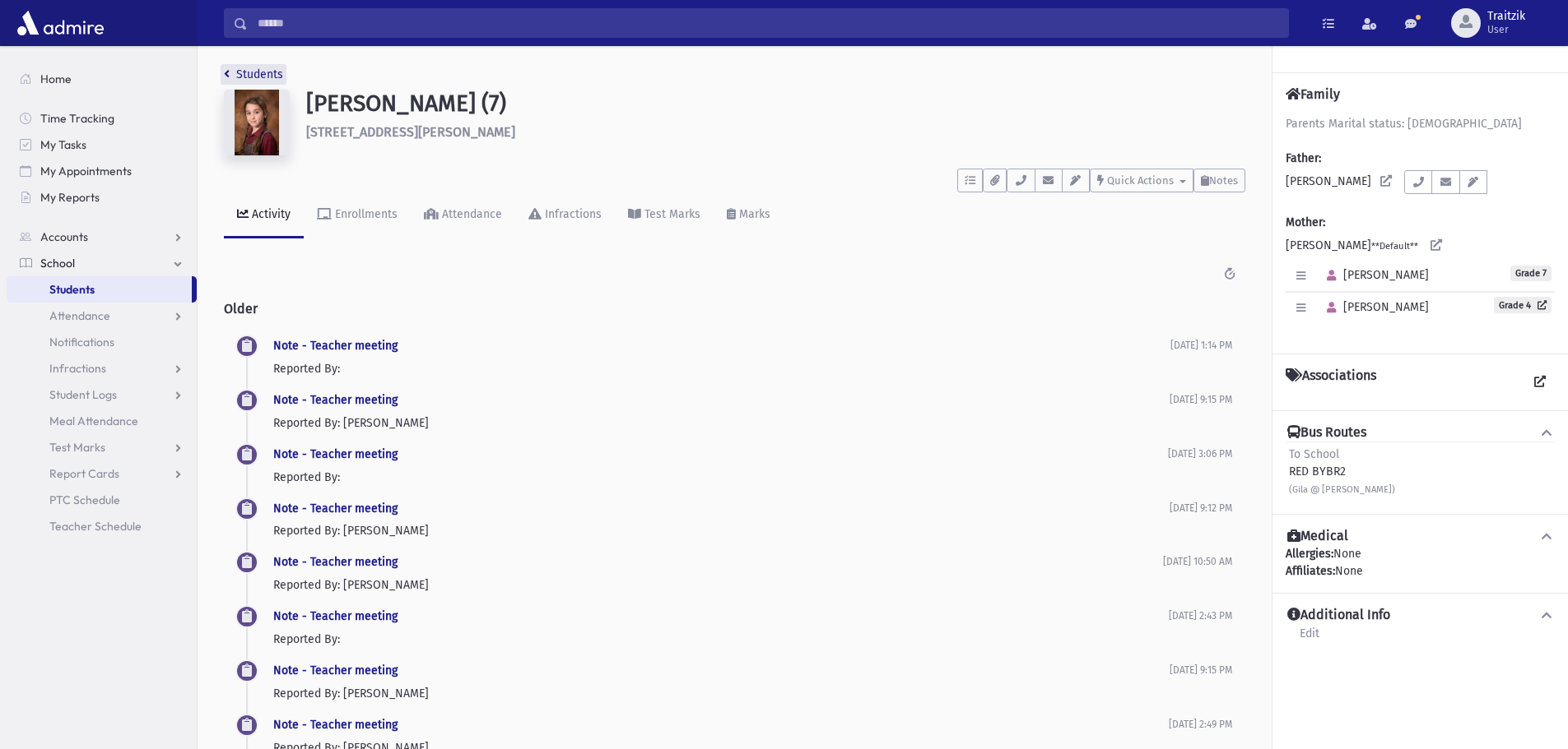
click at [226, 78] on icon "breadcrumb" at bounding box center [226, 74] width 6 height 12
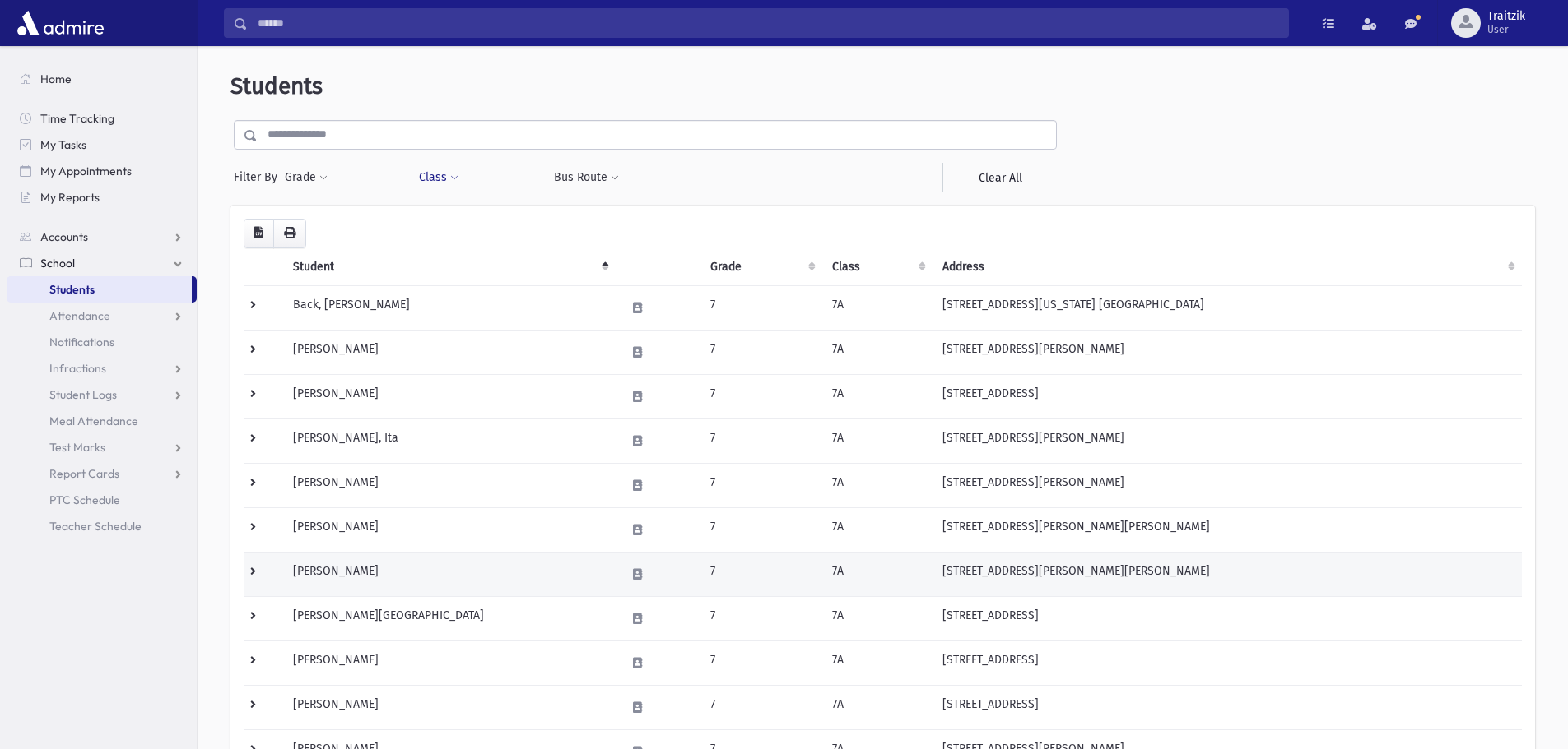
click at [343, 569] on td "Gutman, Miriam" at bounding box center [450, 575] width 333 height 44
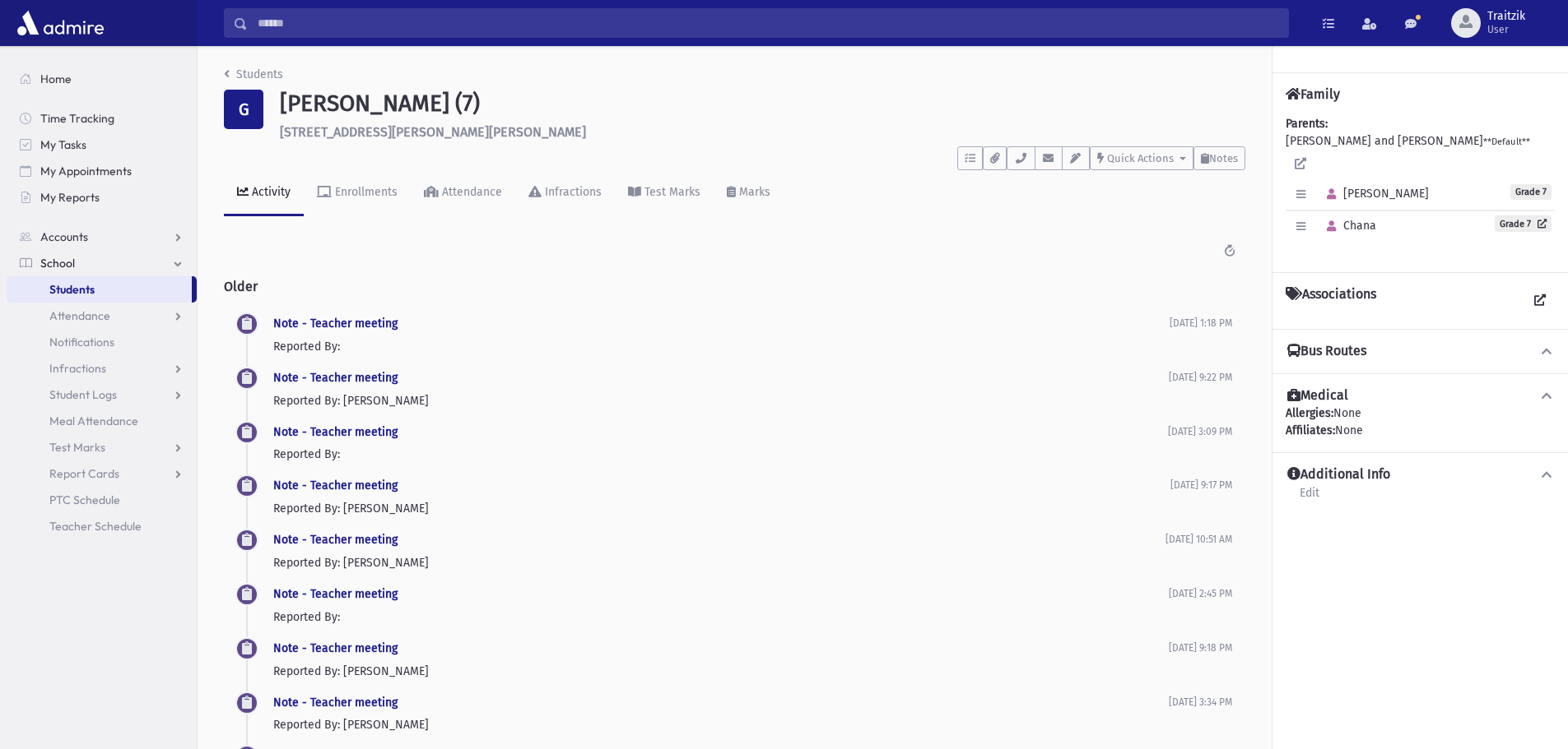
click at [222, 76] on div "Students G [PERSON_NAME] (7) [STREET_ADDRESS][PERSON_NAME][PERSON_NAME] **** To…" at bounding box center [735, 635] width 1074 height 1177
click at [227, 71] on icon "breadcrumb" at bounding box center [226, 74] width 6 height 12
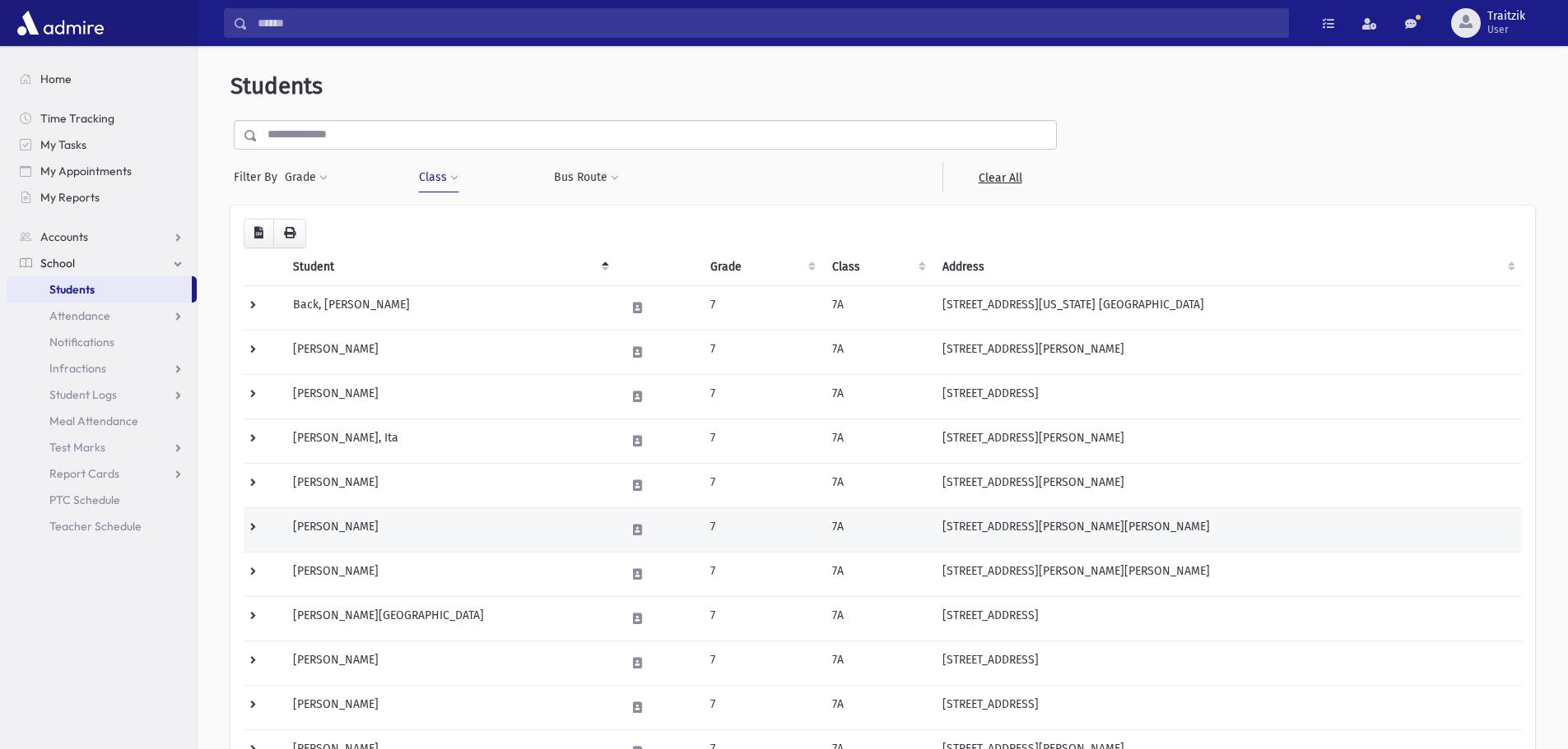
click at [356, 524] on td "[PERSON_NAME]" at bounding box center [450, 530] width 333 height 44
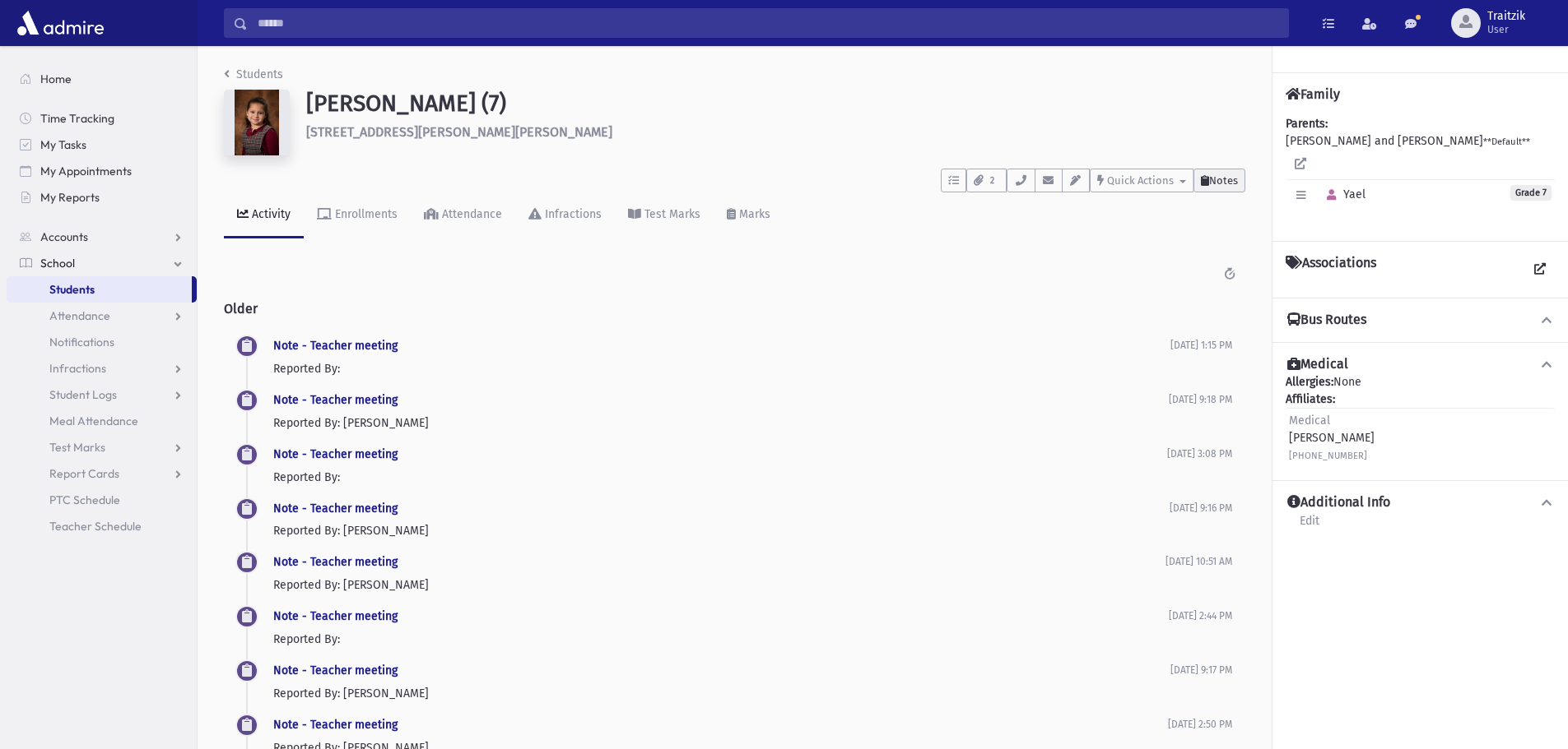
click at [1220, 187] on button "Notes" at bounding box center [1219, 180] width 52 height 24
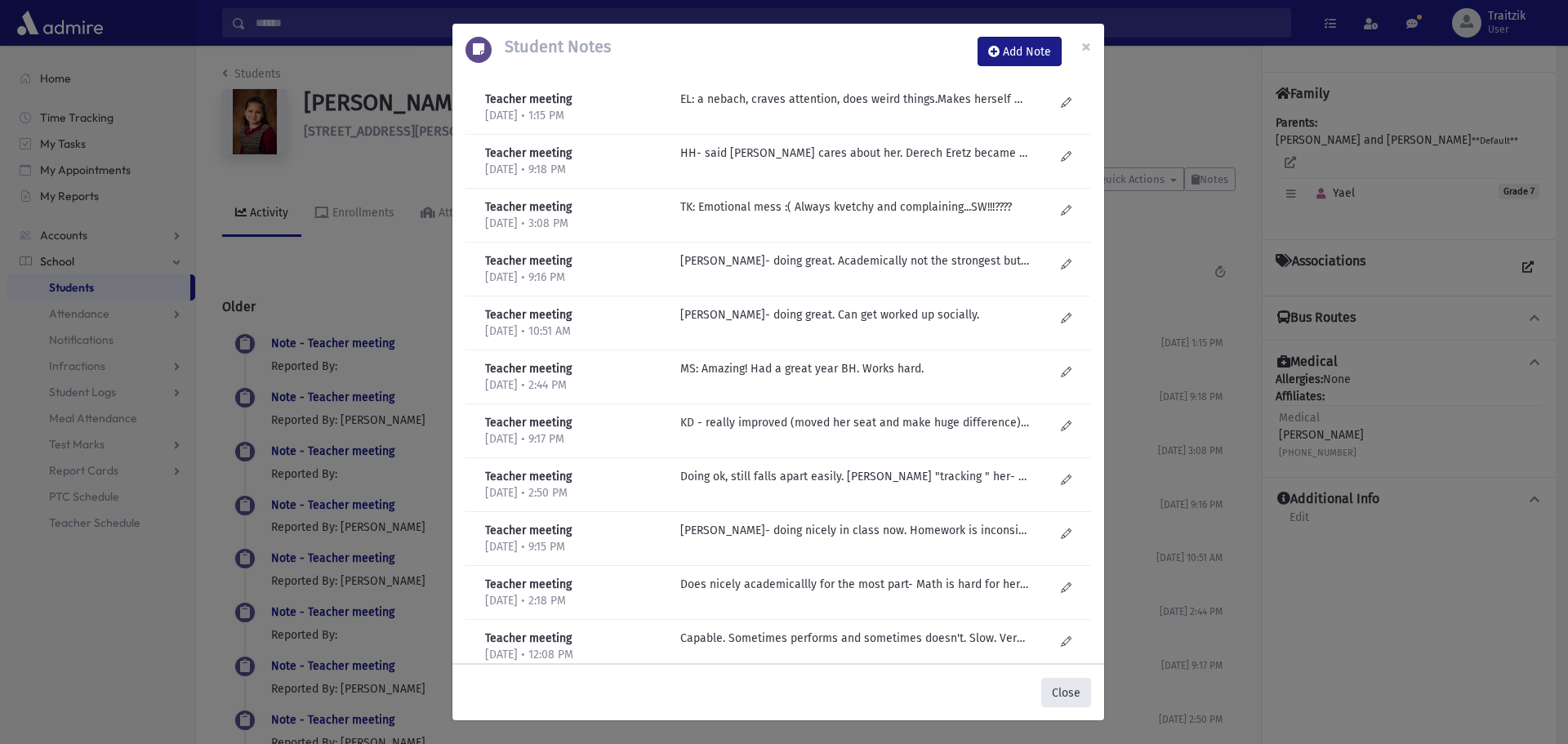
click at [1059, 683] on button "Close" at bounding box center [1065, 692] width 50 height 29
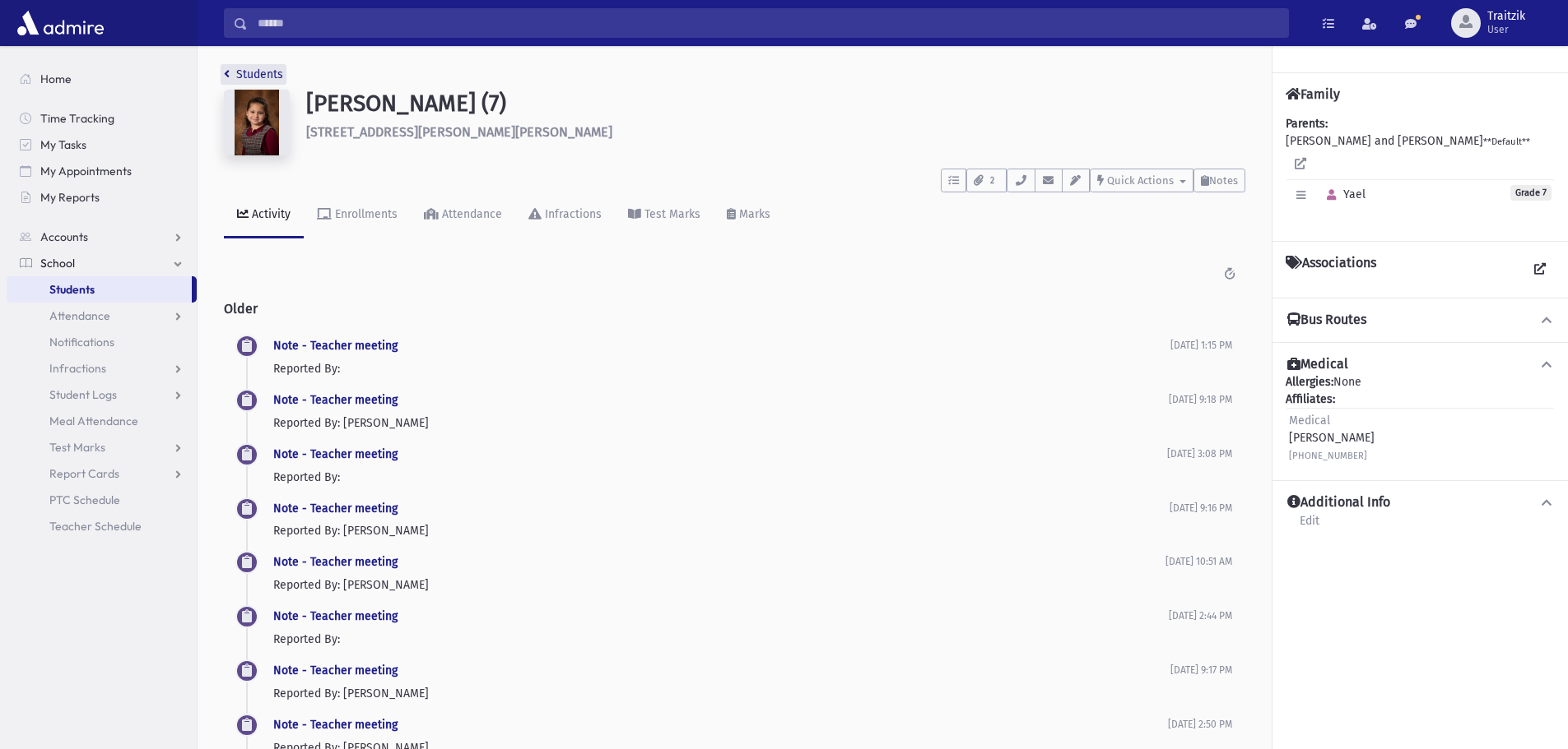
click at [226, 77] on icon "breadcrumb" at bounding box center [226, 74] width 6 height 12
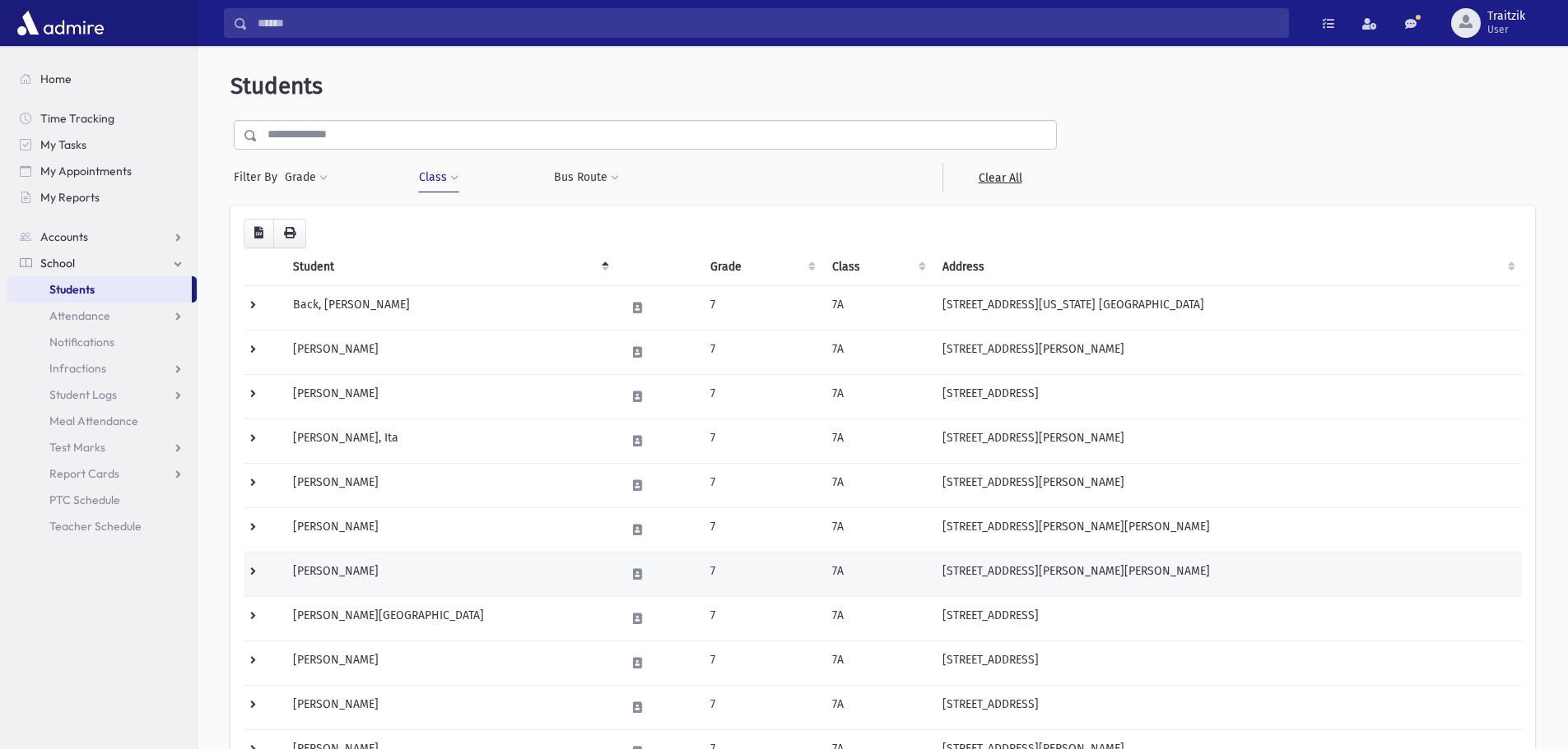
click at [413, 570] on td "Gutman, Miriam" at bounding box center [450, 575] width 333 height 44
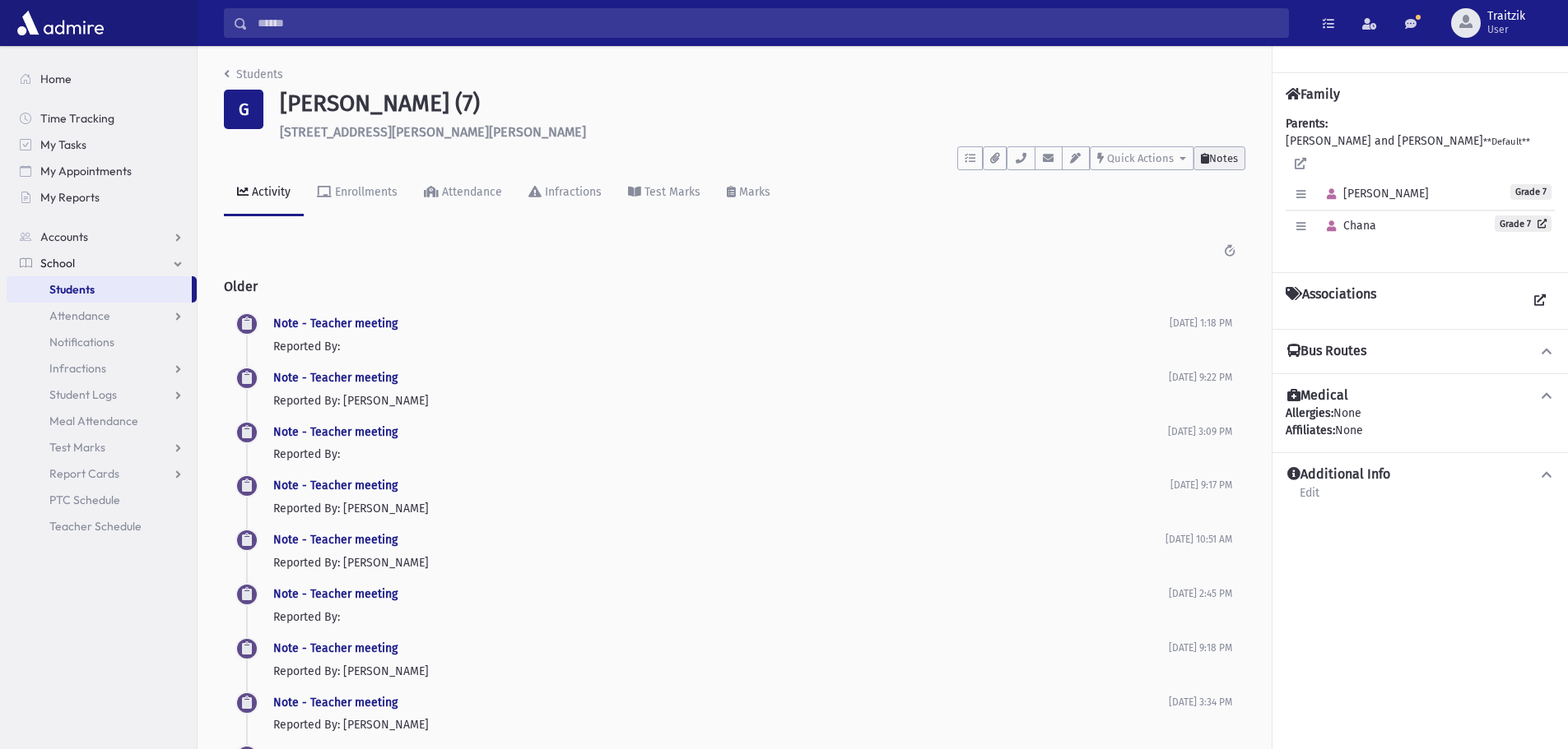
click at [1225, 160] on span "Notes" at bounding box center [1223, 158] width 29 height 12
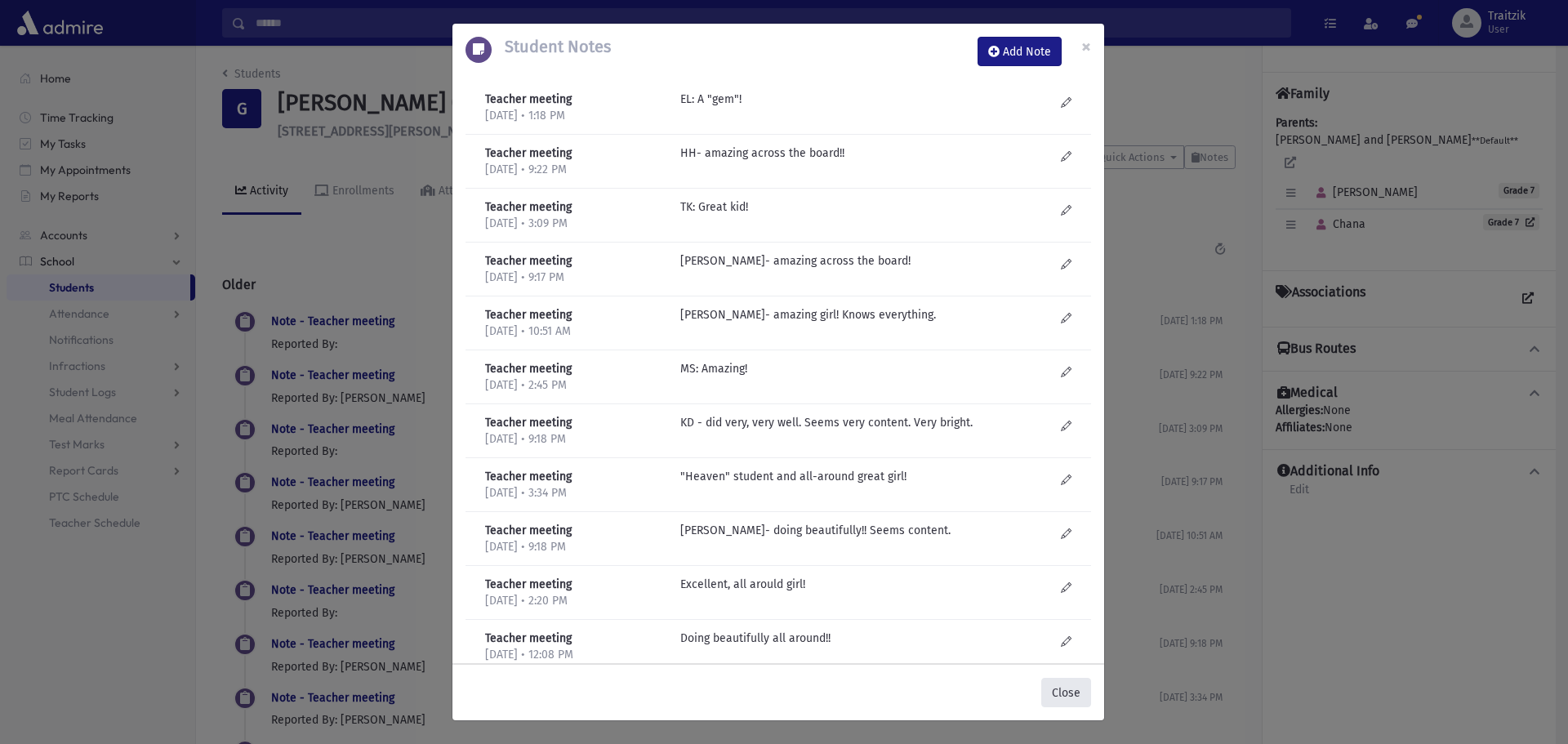
click at [1064, 694] on button "Close" at bounding box center [1065, 692] width 50 height 29
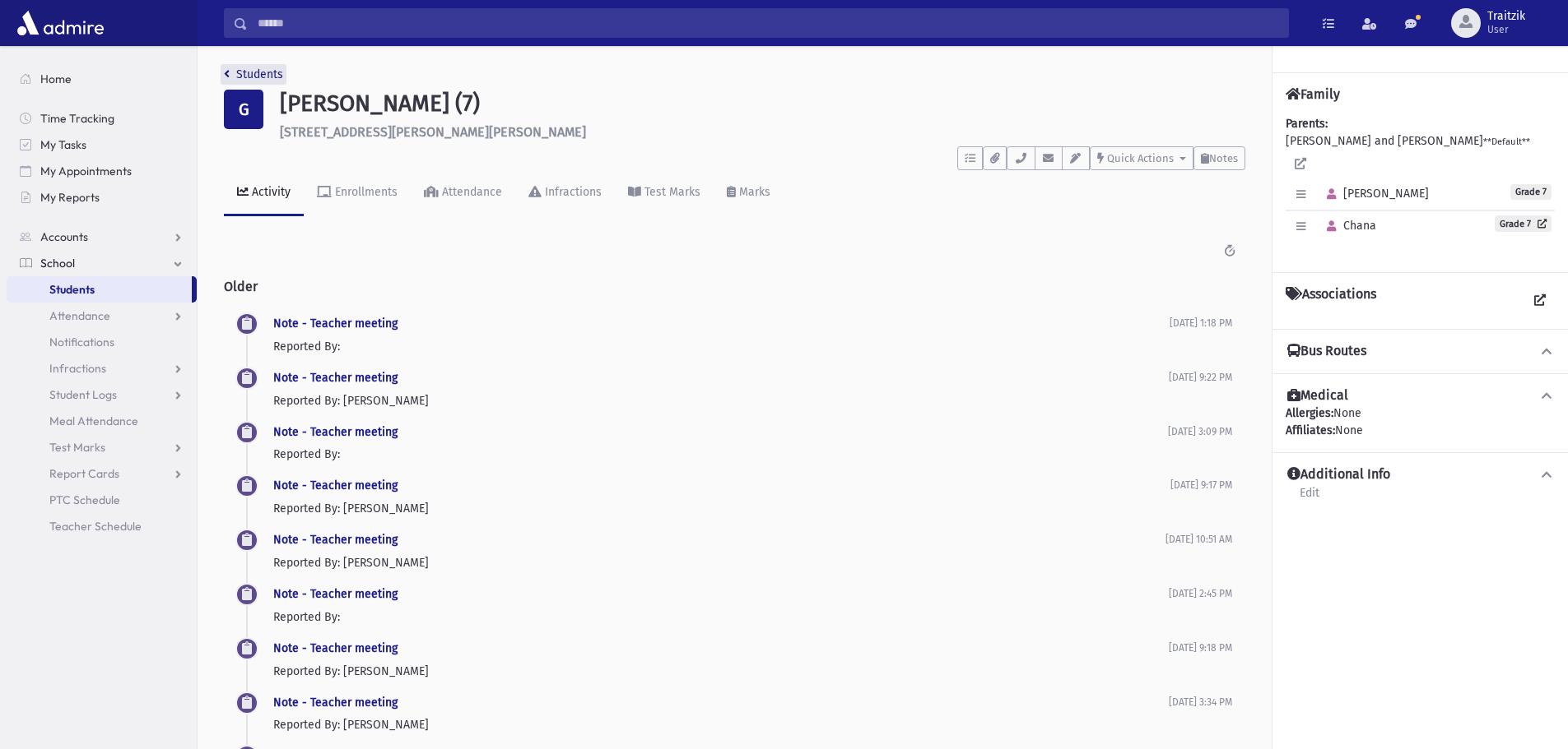
click at [224, 72] on icon "breadcrumb" at bounding box center [226, 74] width 6 height 12
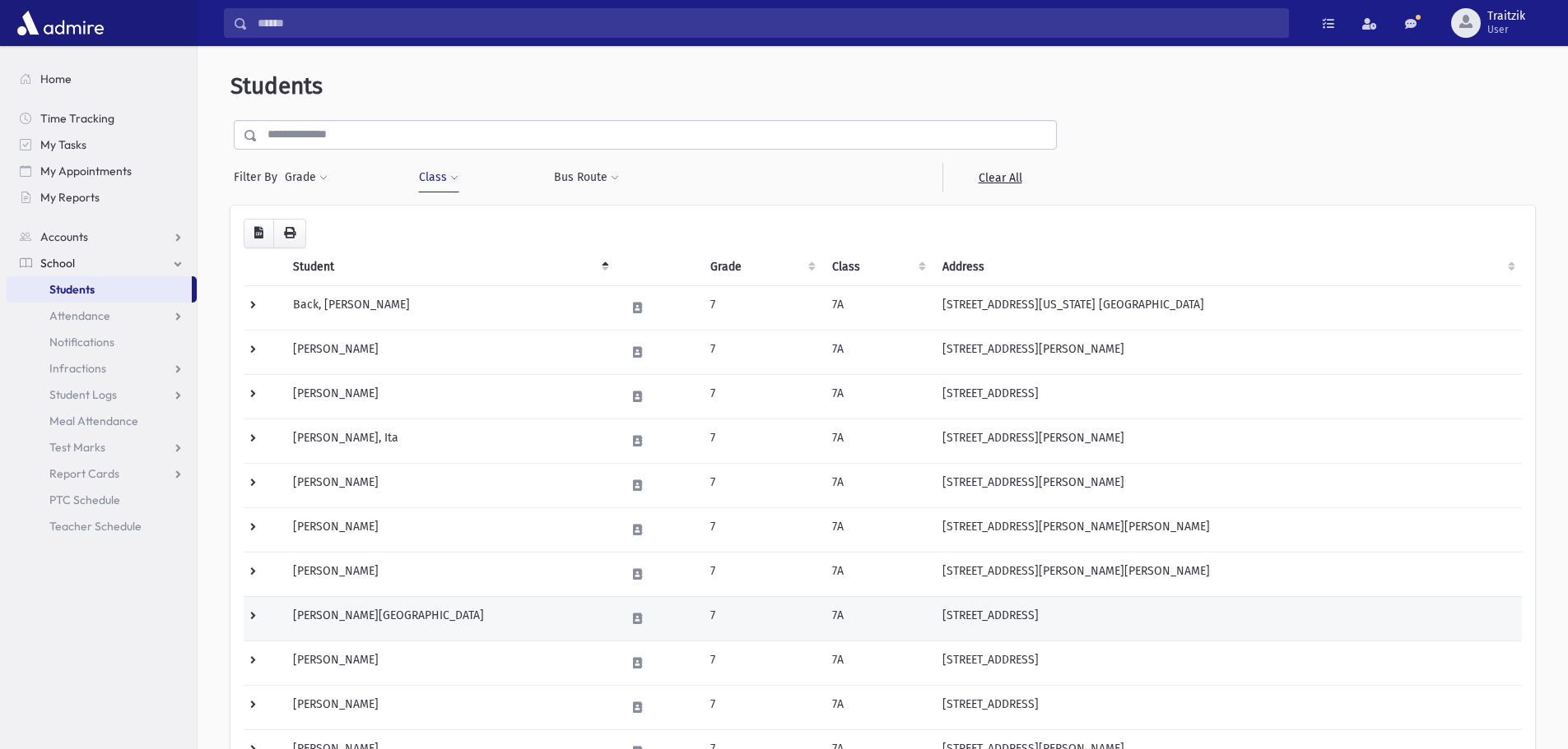
click at [410, 616] on td "[PERSON_NAME][GEOGRAPHIC_DATA]" at bounding box center [450, 619] width 333 height 44
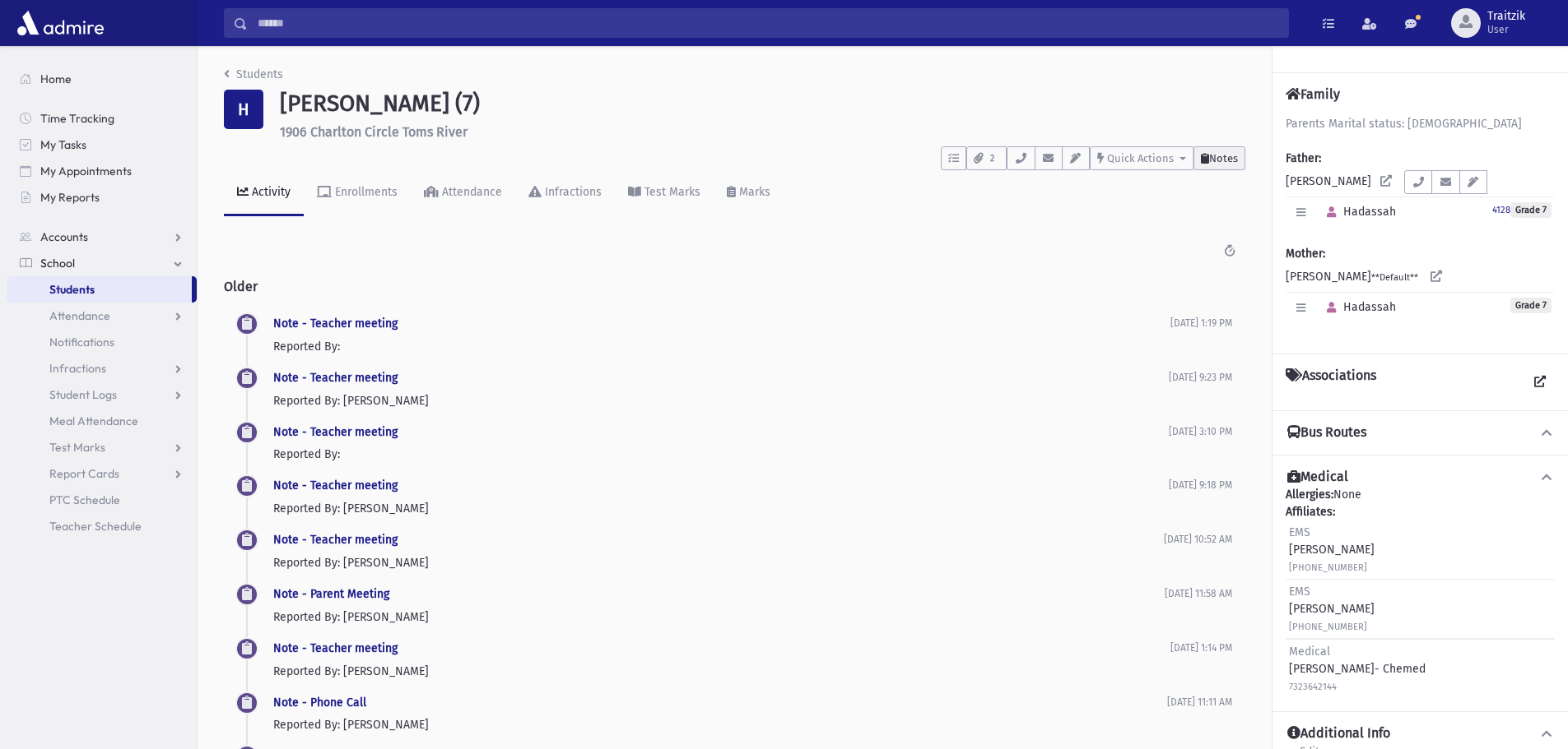
click at [1220, 157] on span "Notes" at bounding box center [1223, 158] width 29 height 12
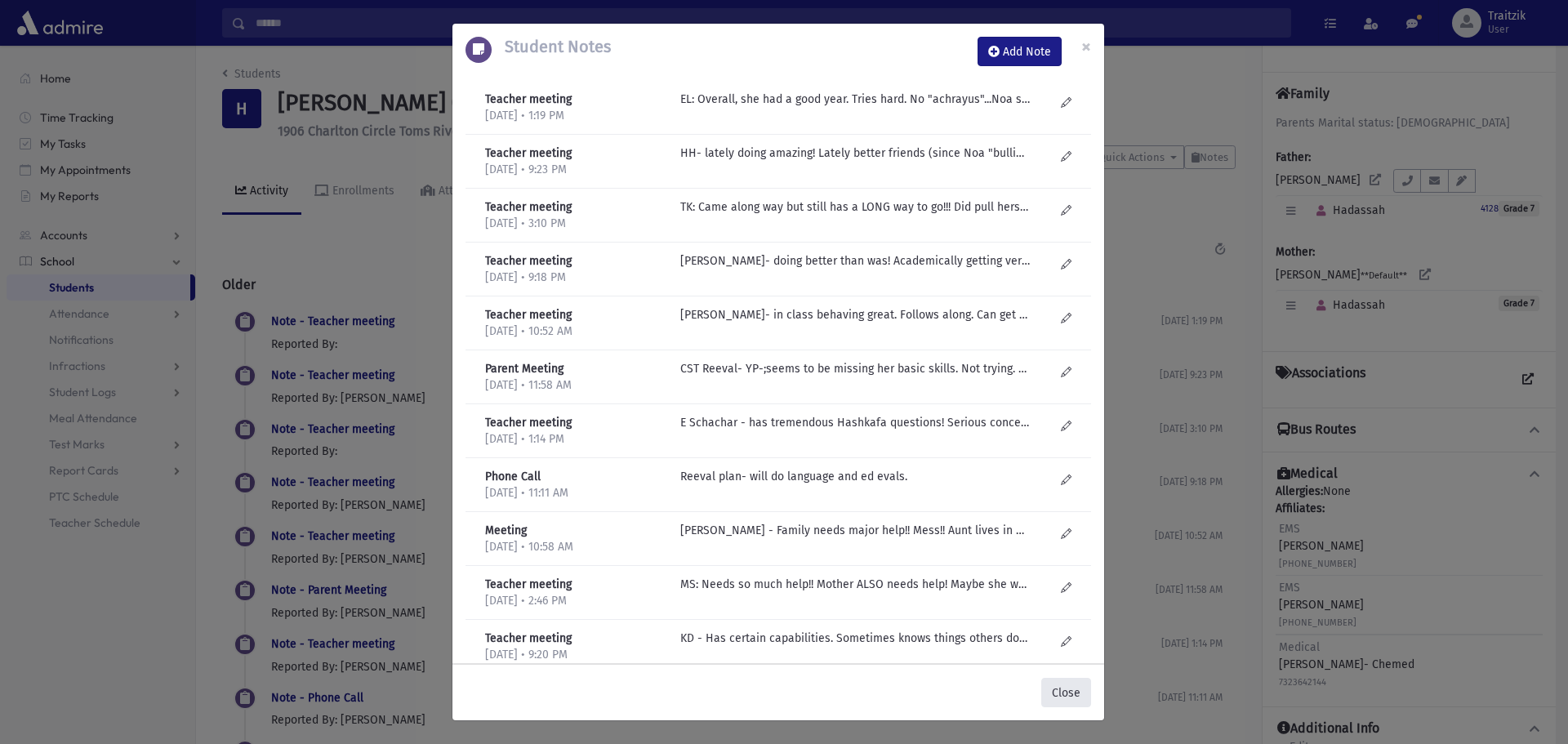
click at [1070, 692] on button "Close" at bounding box center [1065, 692] width 50 height 29
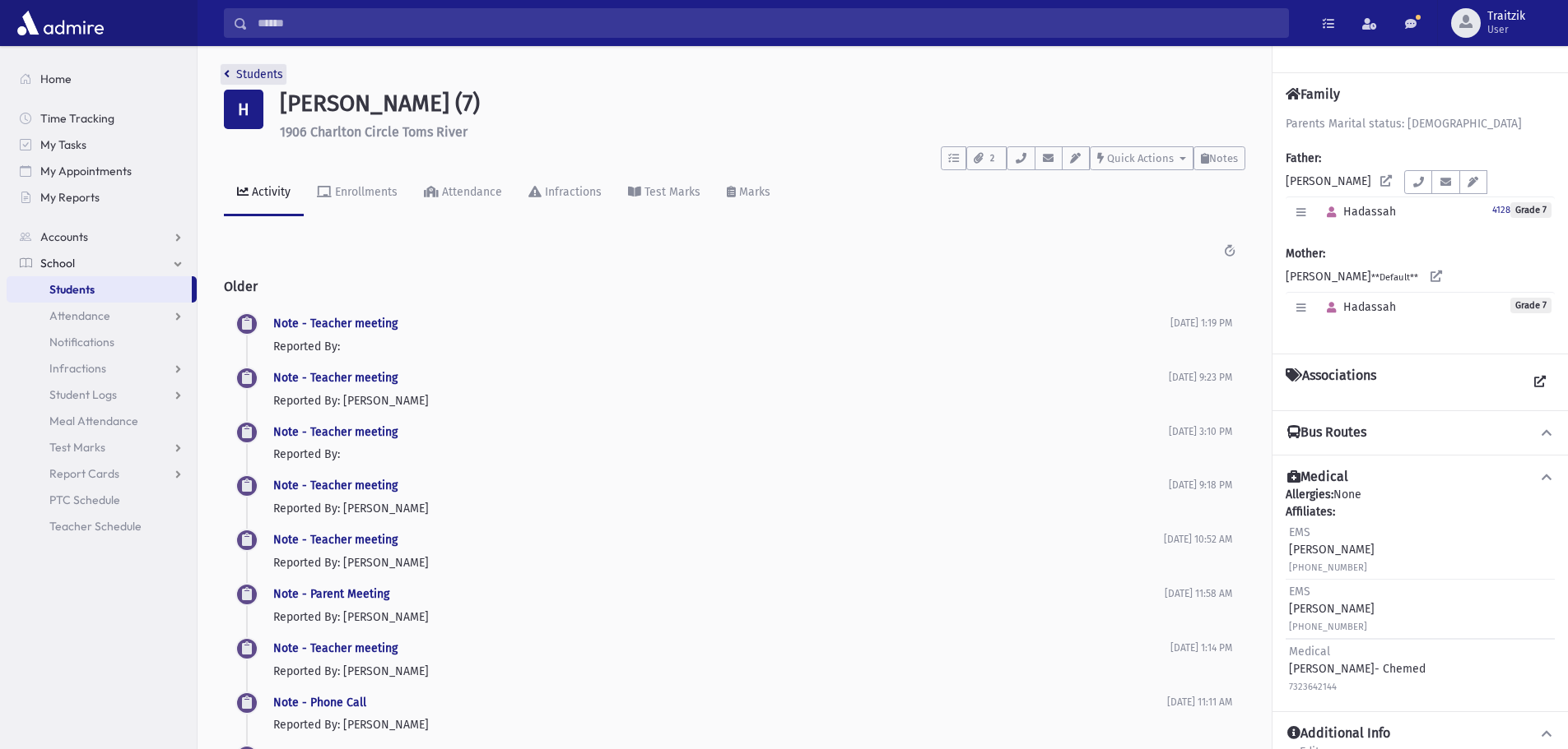
click at [226, 77] on icon "breadcrumb" at bounding box center [226, 74] width 6 height 12
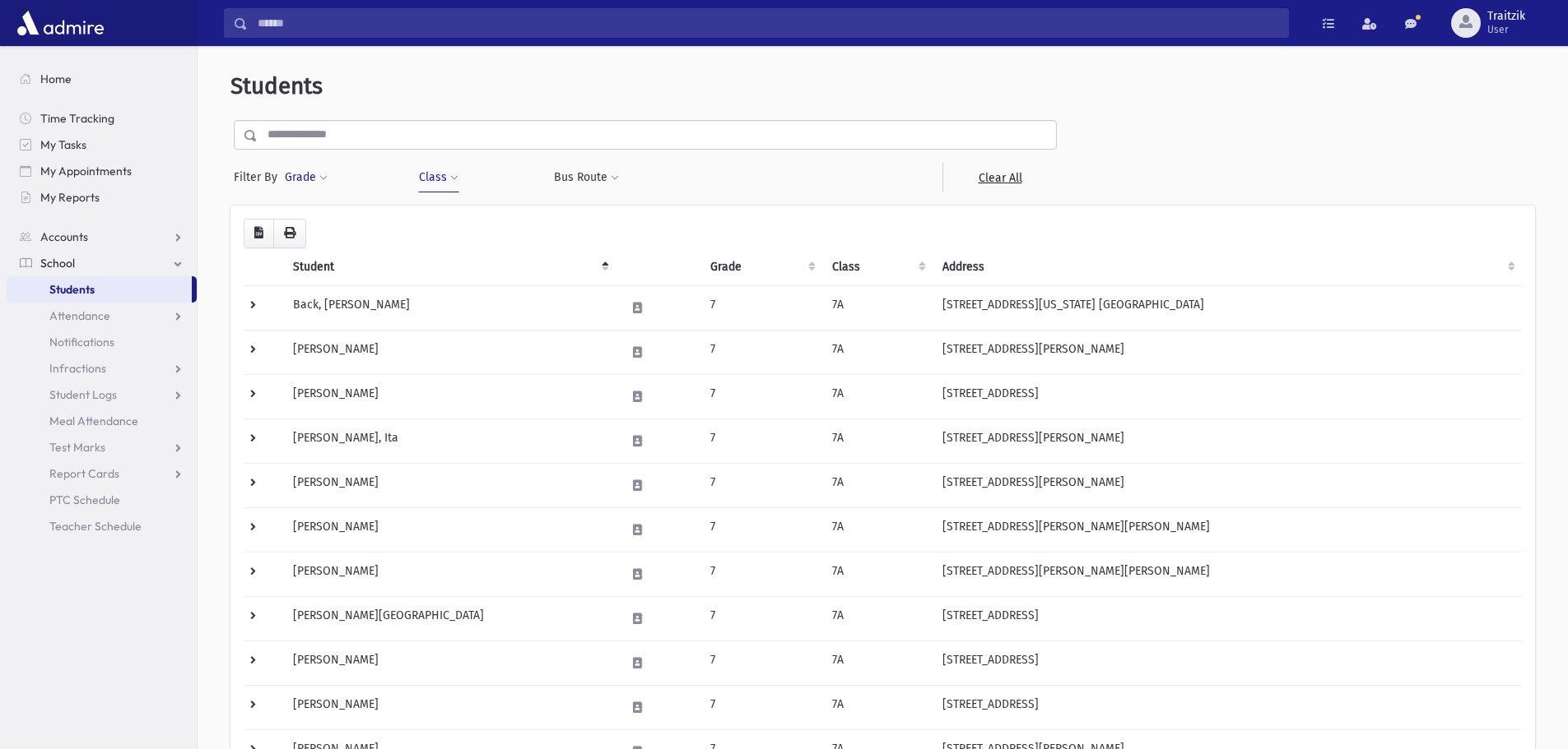
click at [324, 174] on span at bounding box center [324, 179] width 8 height 10
click at [338, 221] on ul at bounding box center [380, 224] width 171 height 25
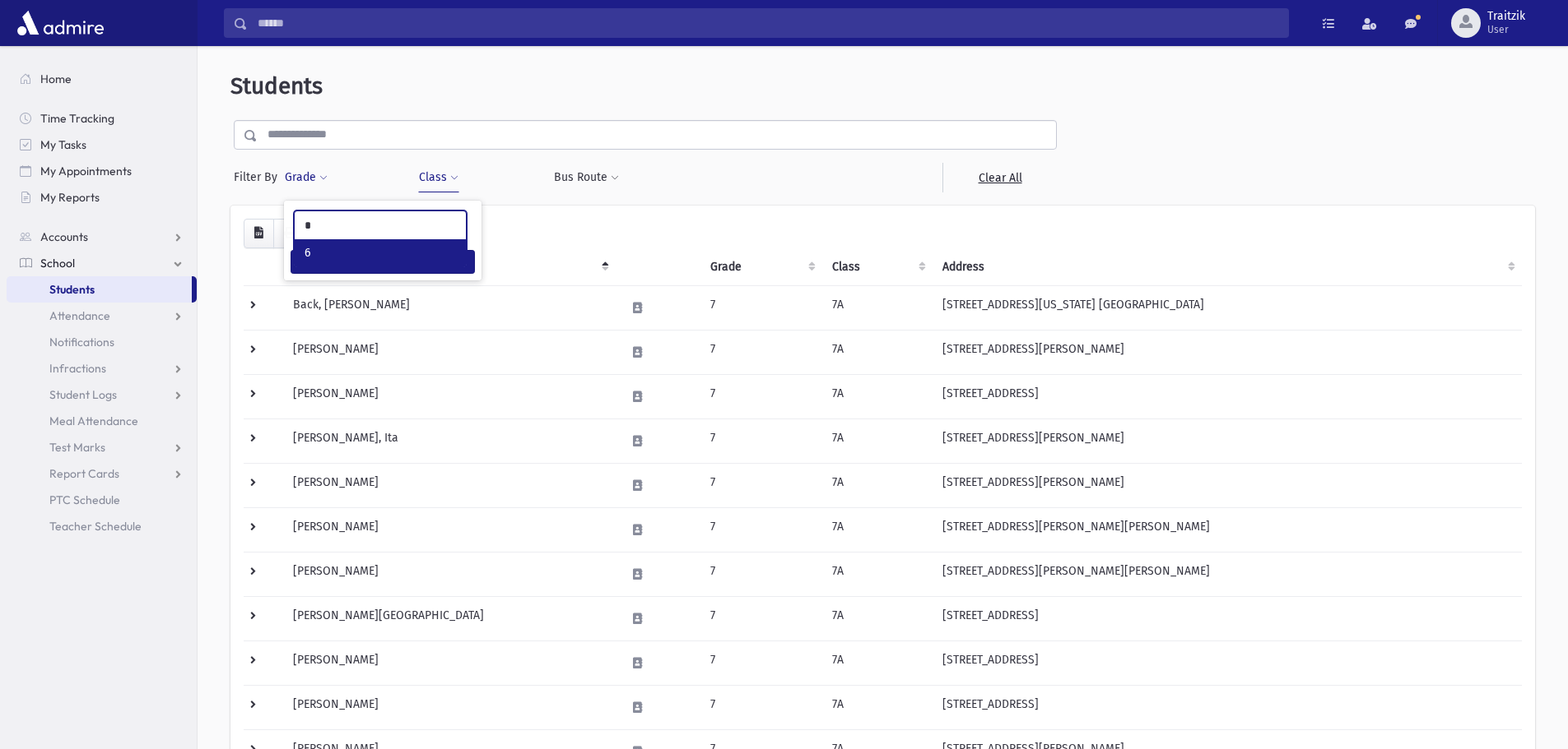
type input "*"
select select "*"
click at [455, 178] on span at bounding box center [455, 179] width 8 height 10
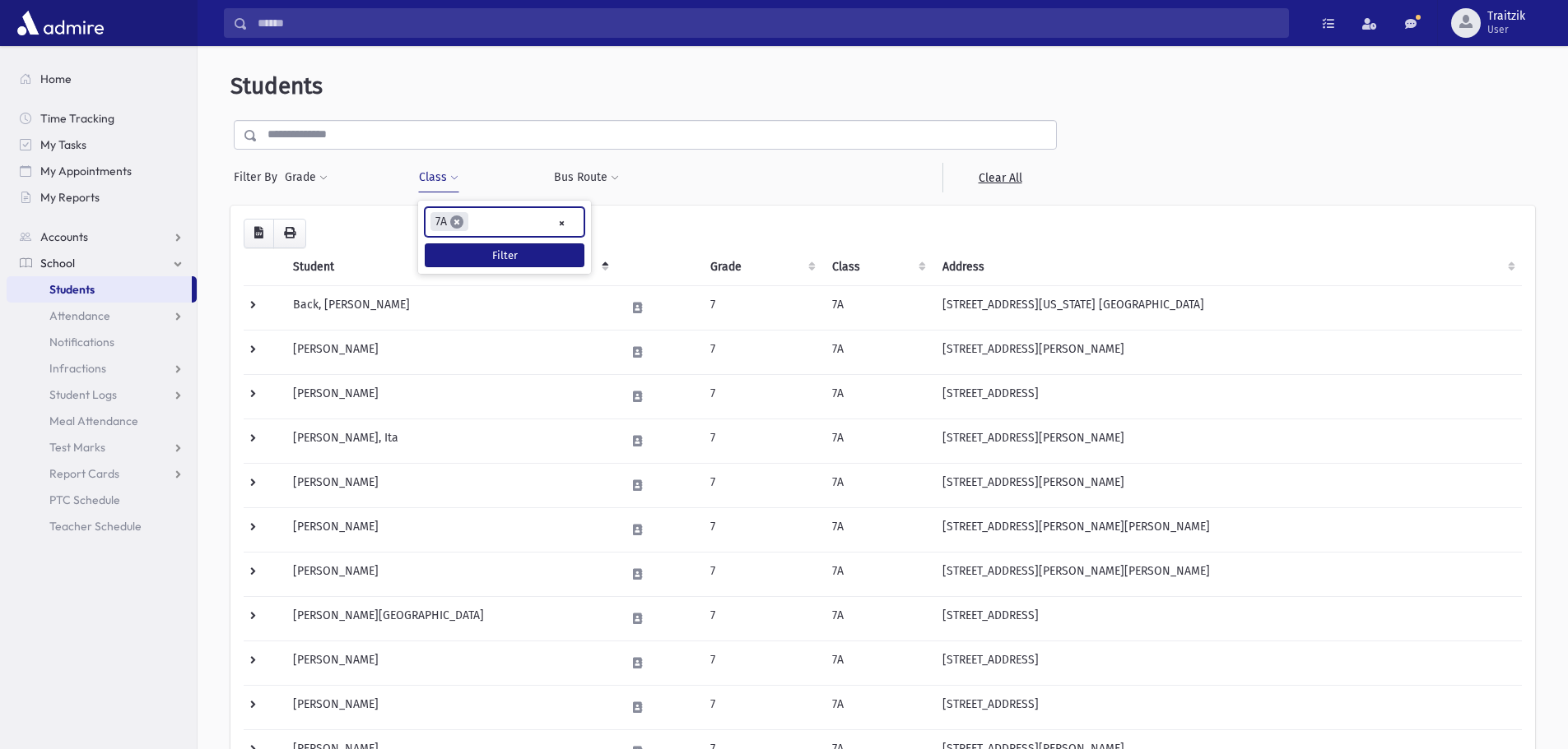
click at [451, 224] on span "×" at bounding box center [457, 222] width 13 height 13
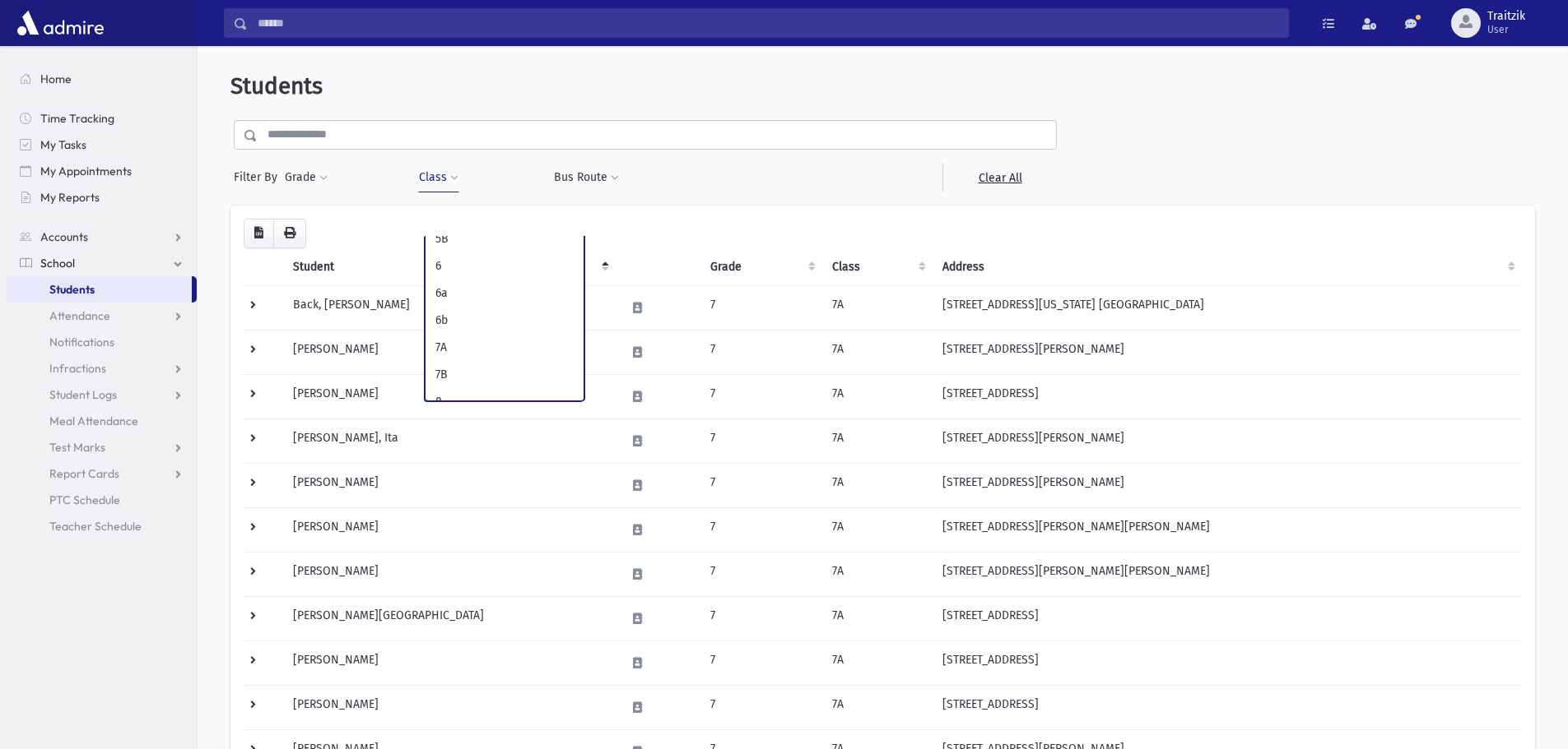
scroll to position [658, 0]
click at [320, 179] on span at bounding box center [324, 179] width 8 height 10
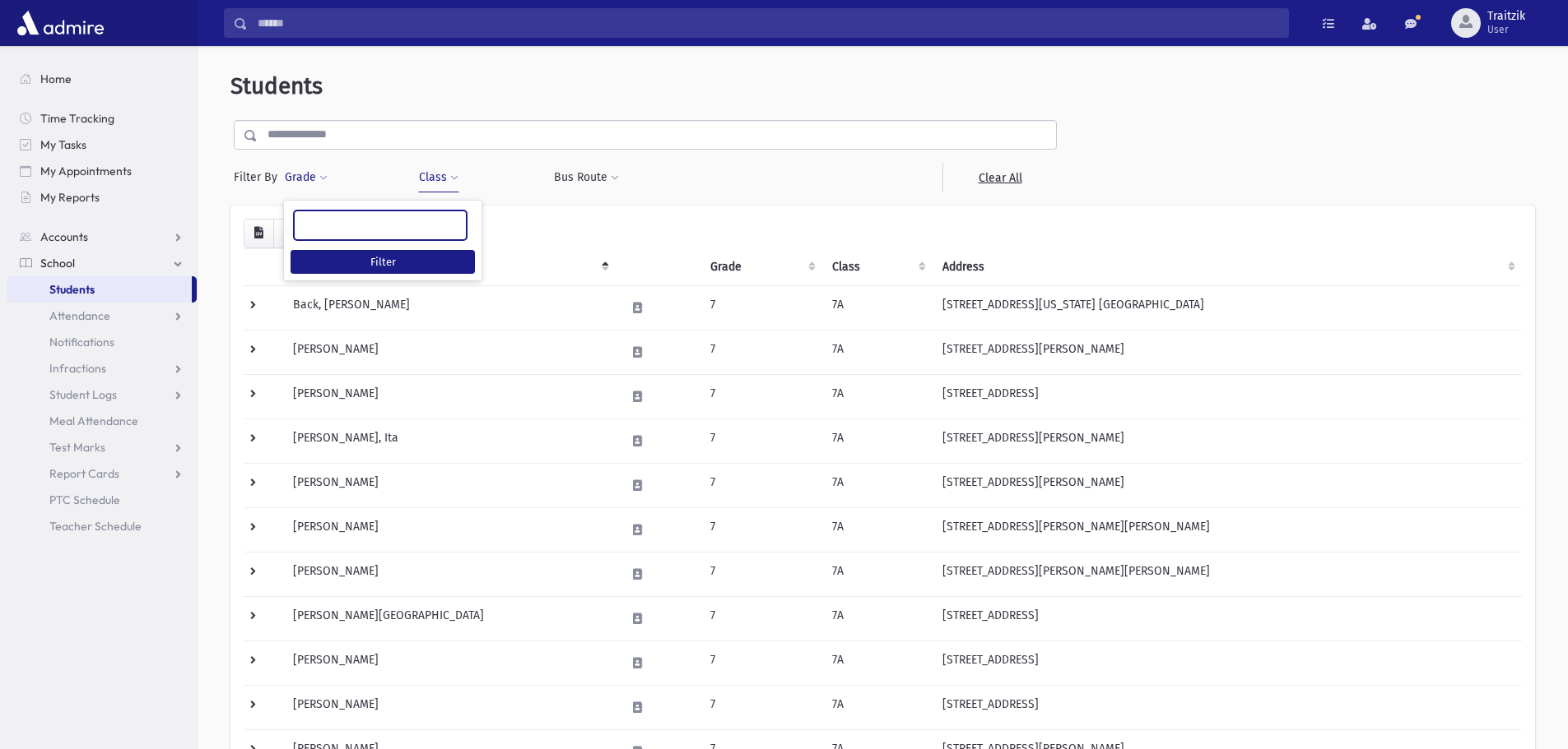
click at [324, 222] on ul at bounding box center [380, 224] width 171 height 25
type input "*"
select select "*"
click at [454, 179] on span at bounding box center [455, 179] width 8 height 10
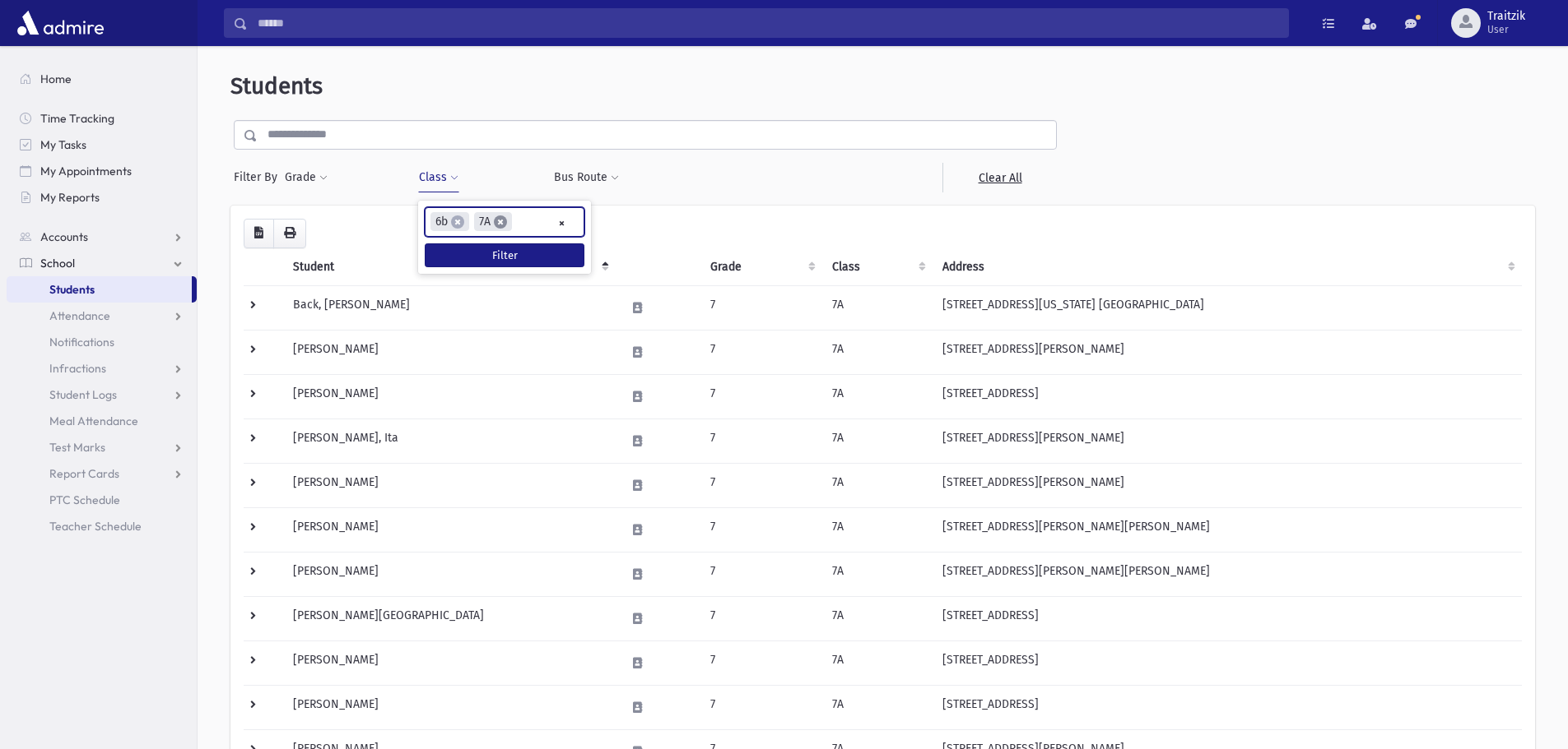
click at [502, 222] on span "×" at bounding box center [501, 222] width 13 height 13
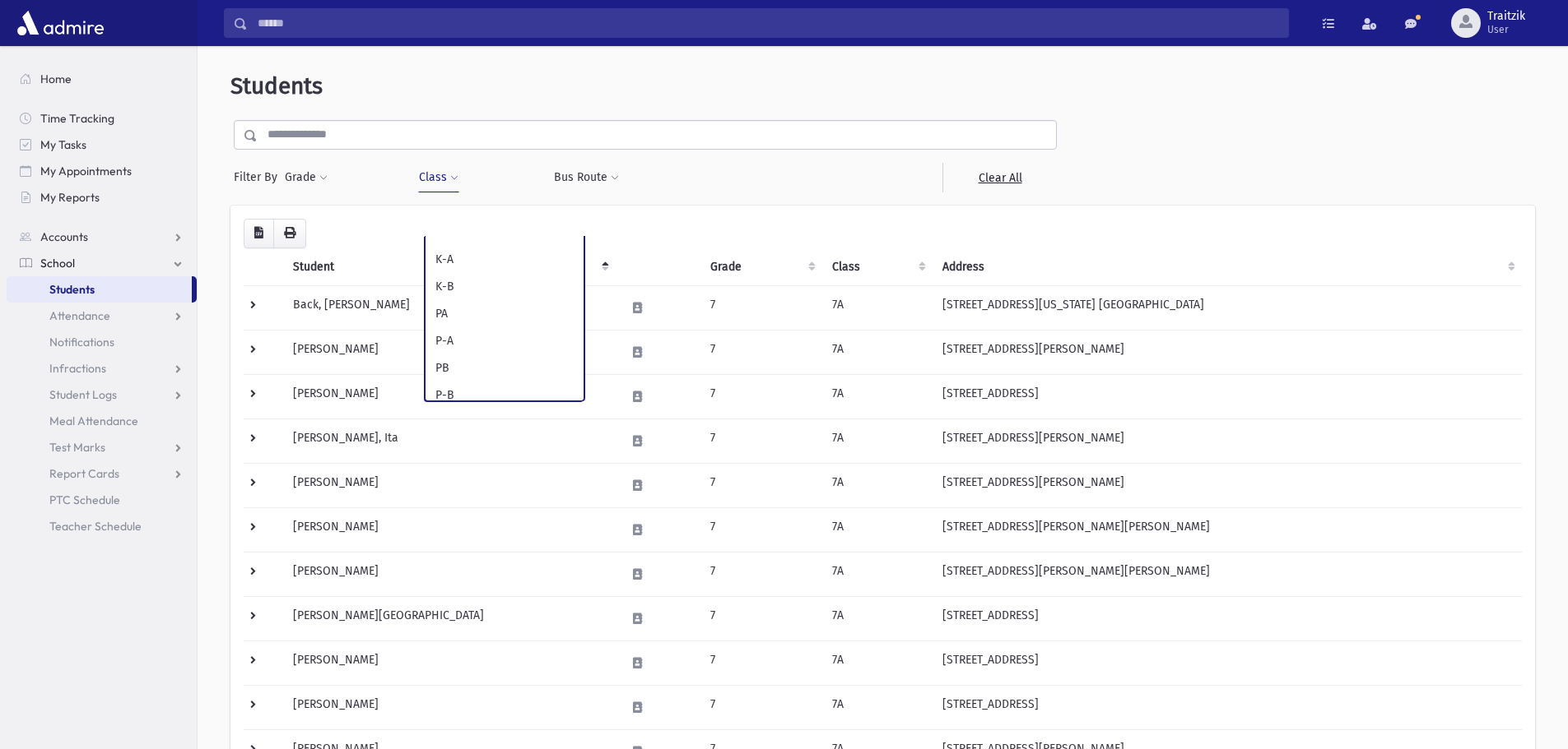
scroll to position [659, 0]
click at [450, 175] on span at bounding box center [455, 179] width 8 height 10
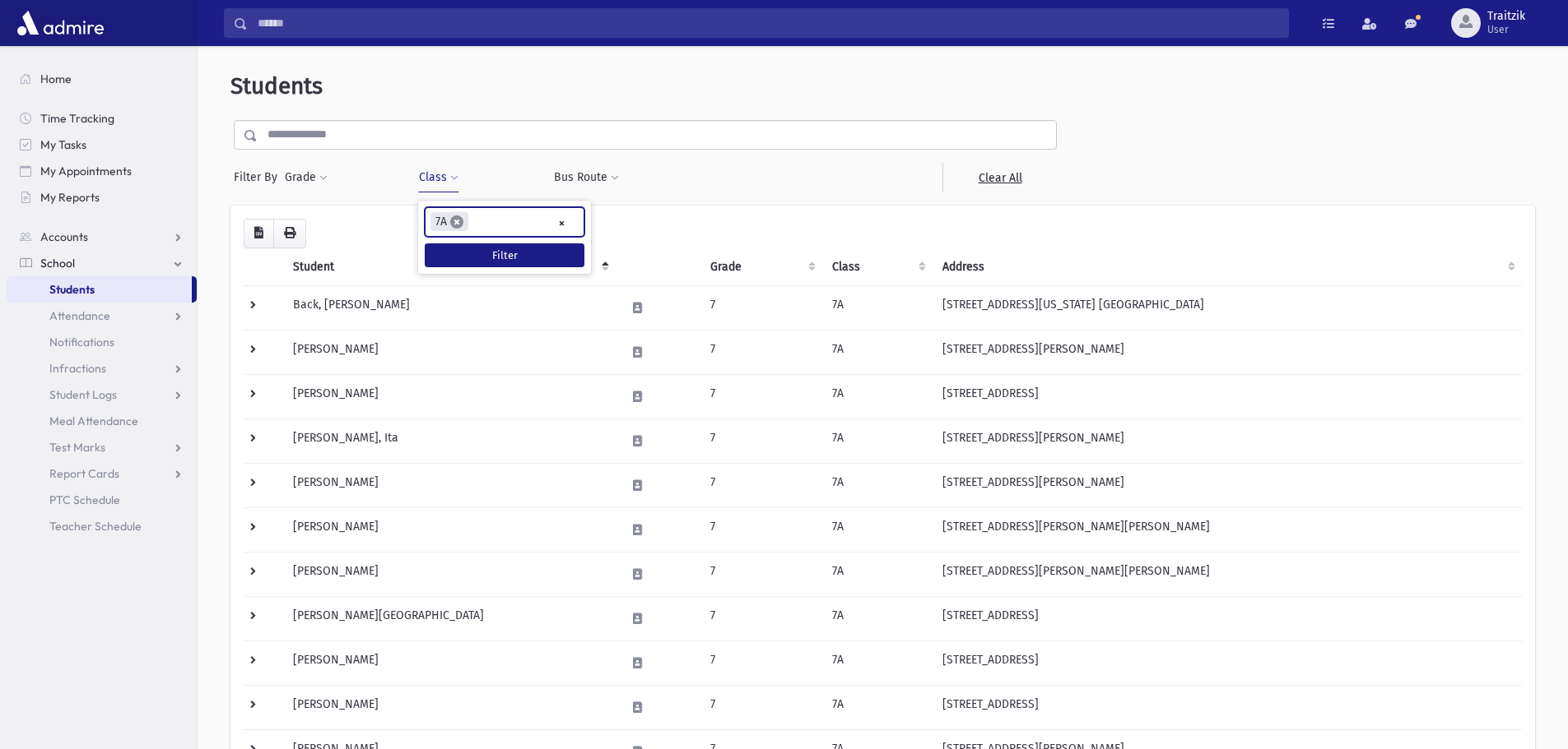
click at [456, 221] on span "×" at bounding box center [457, 222] width 13 height 13
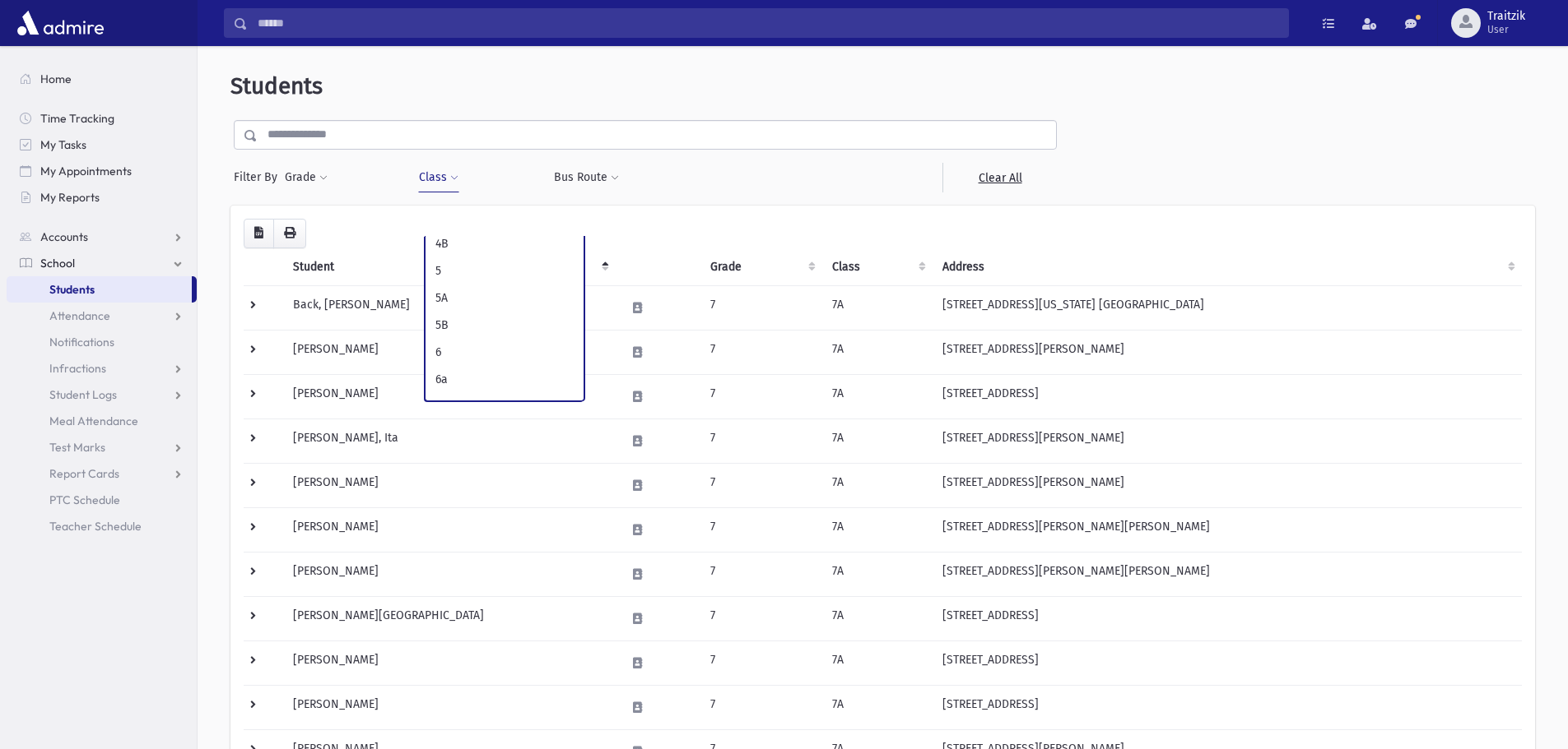
scroll to position [576, 0]
click at [320, 178] on span at bounding box center [324, 179] width 8 height 10
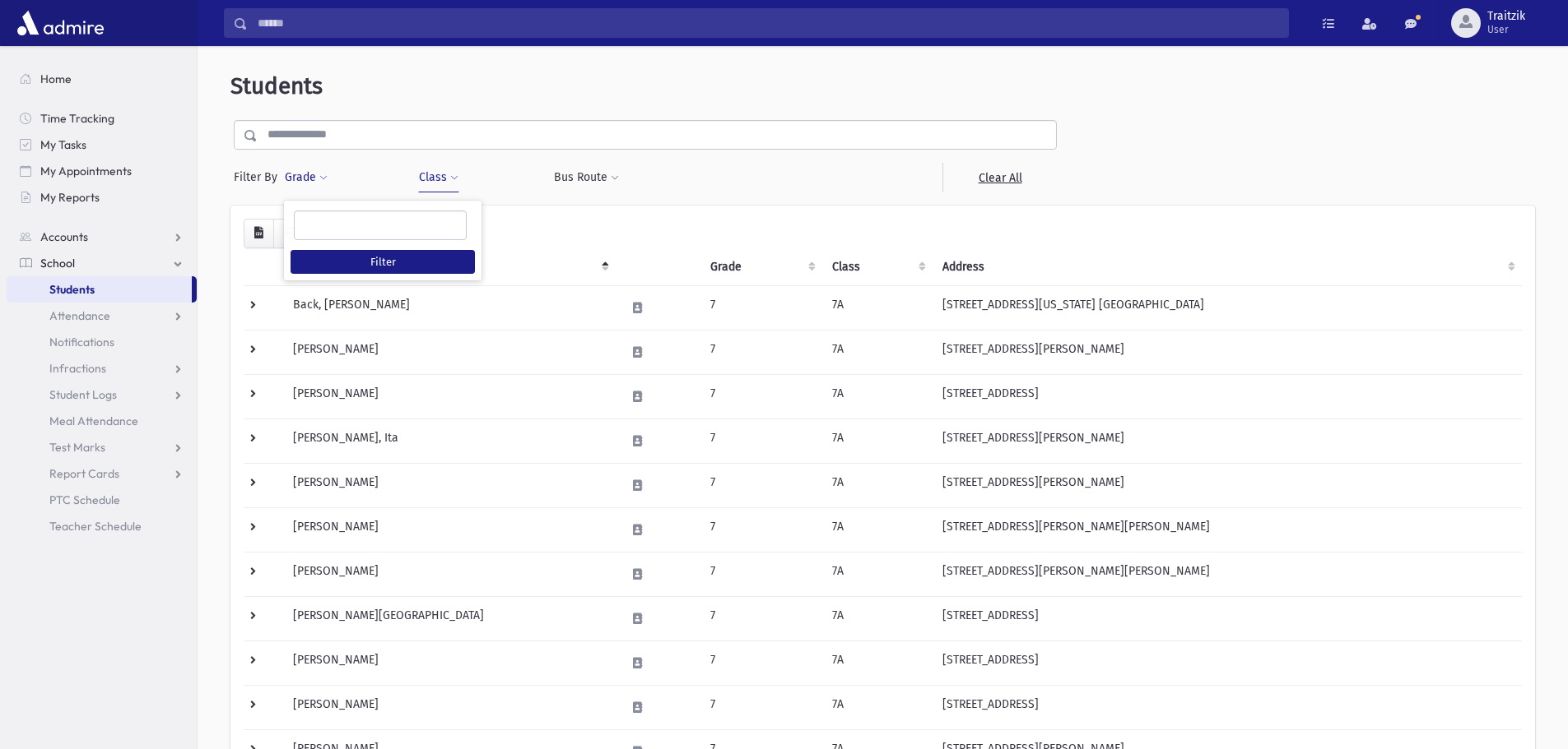
click at [72, 299] on link "Students" at bounding box center [99, 290] width 185 height 26
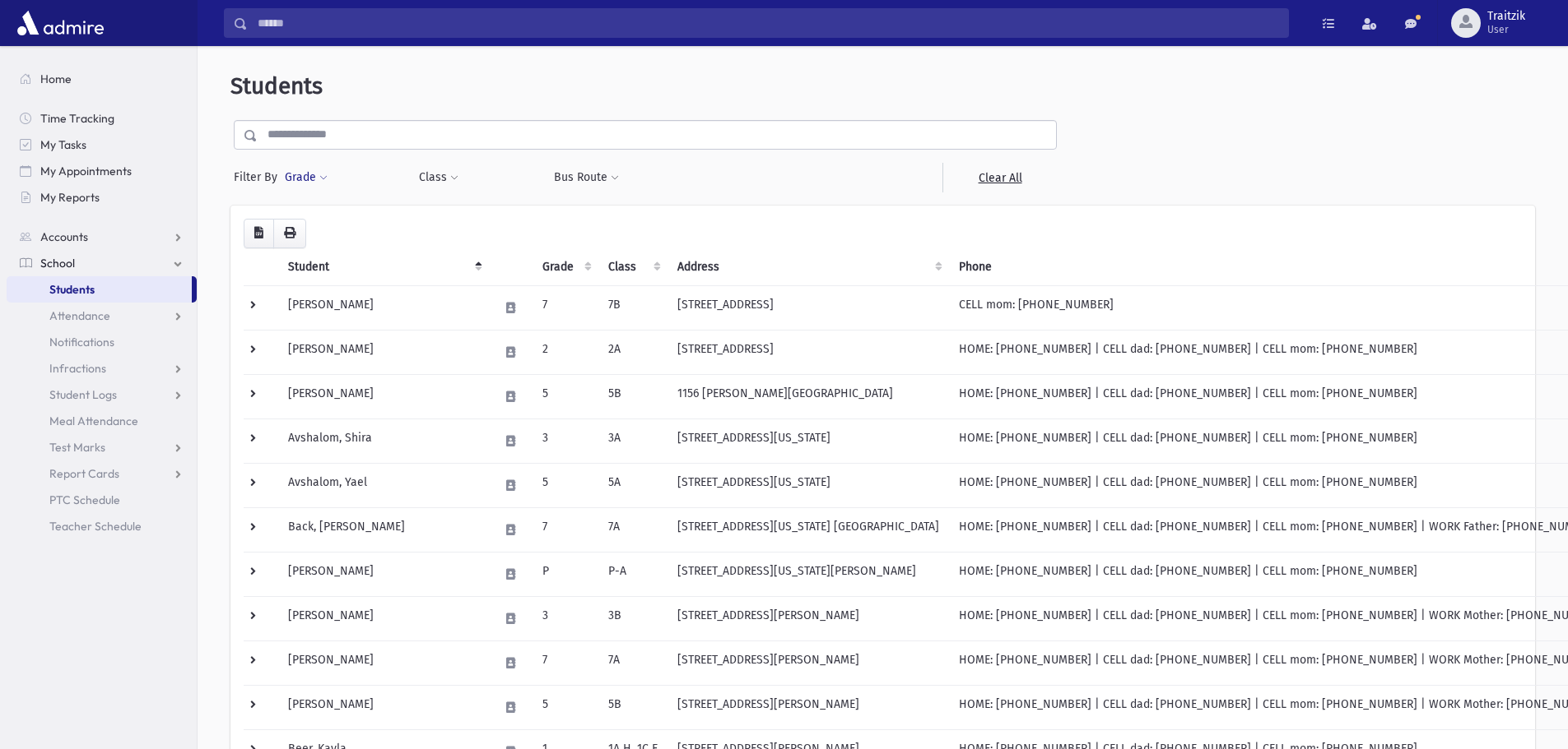
click at [328, 178] on button "Grade" at bounding box center [306, 178] width 44 height 30
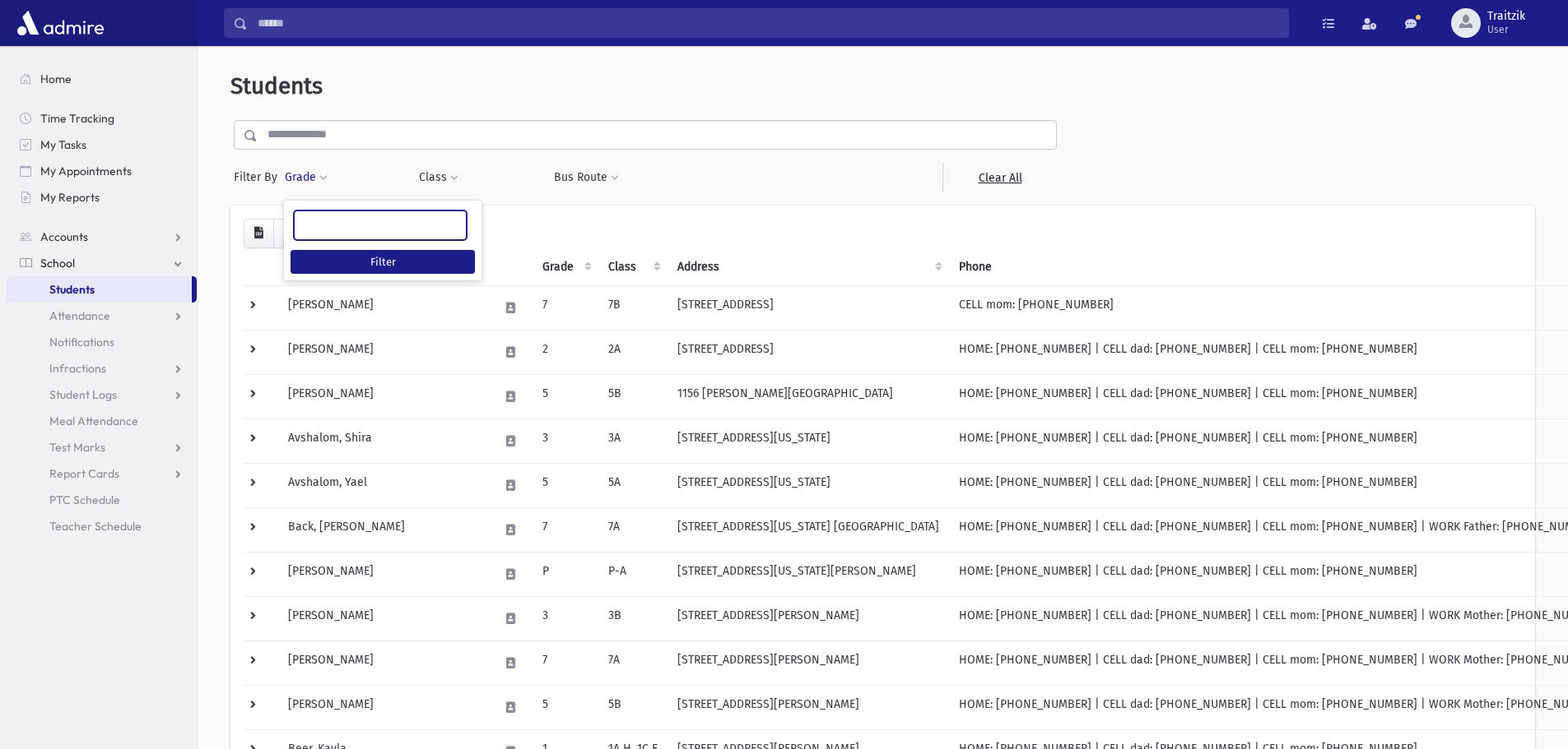
click at [325, 227] on ul at bounding box center [380, 224] width 171 height 25
type input "*"
select select "*"
click at [455, 179] on span at bounding box center [455, 179] width 8 height 10
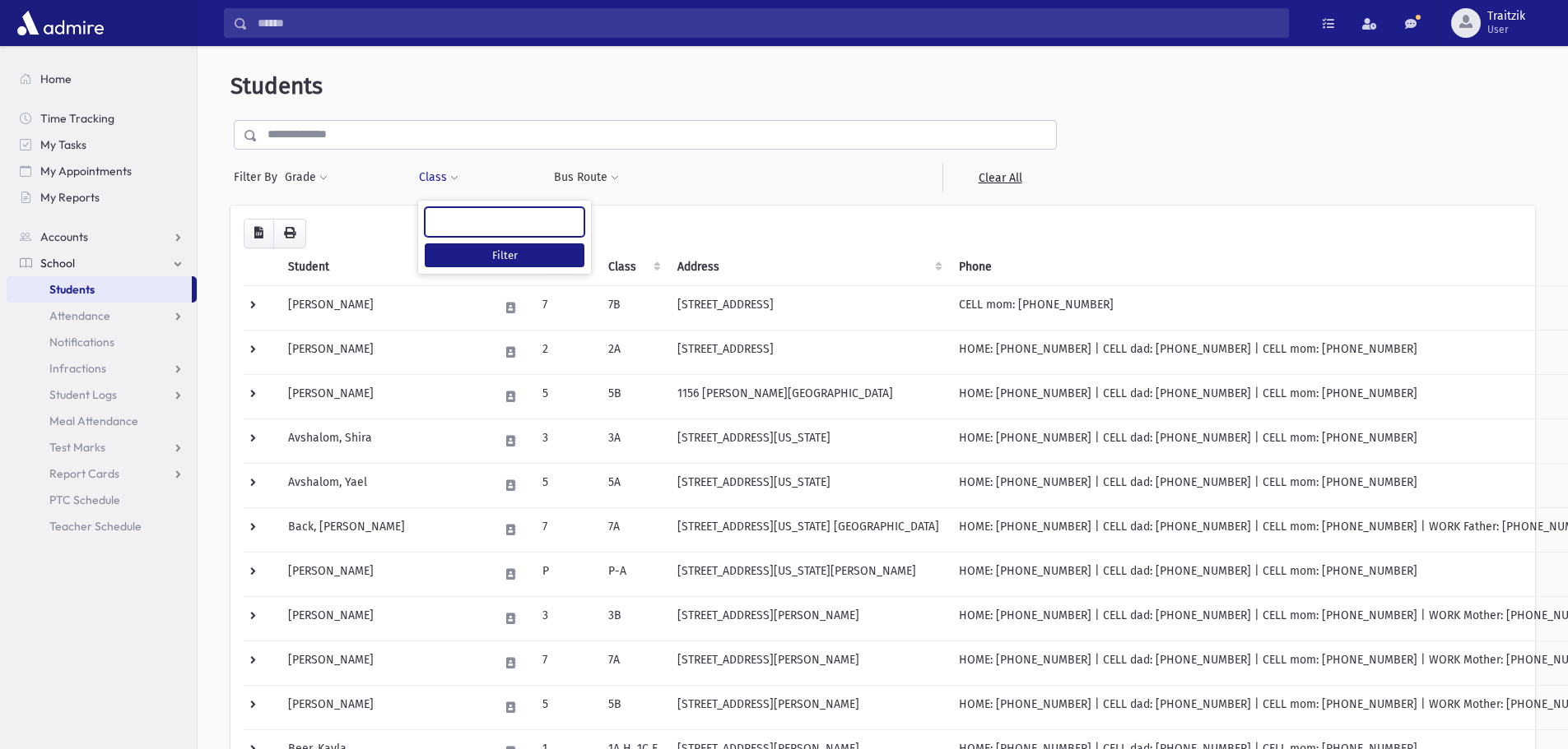
click at [455, 221] on ul at bounding box center [505, 221] width 158 height 25
type input "*"
select select "**"
click at [487, 252] on button "Filter" at bounding box center [505, 255] width 160 height 24
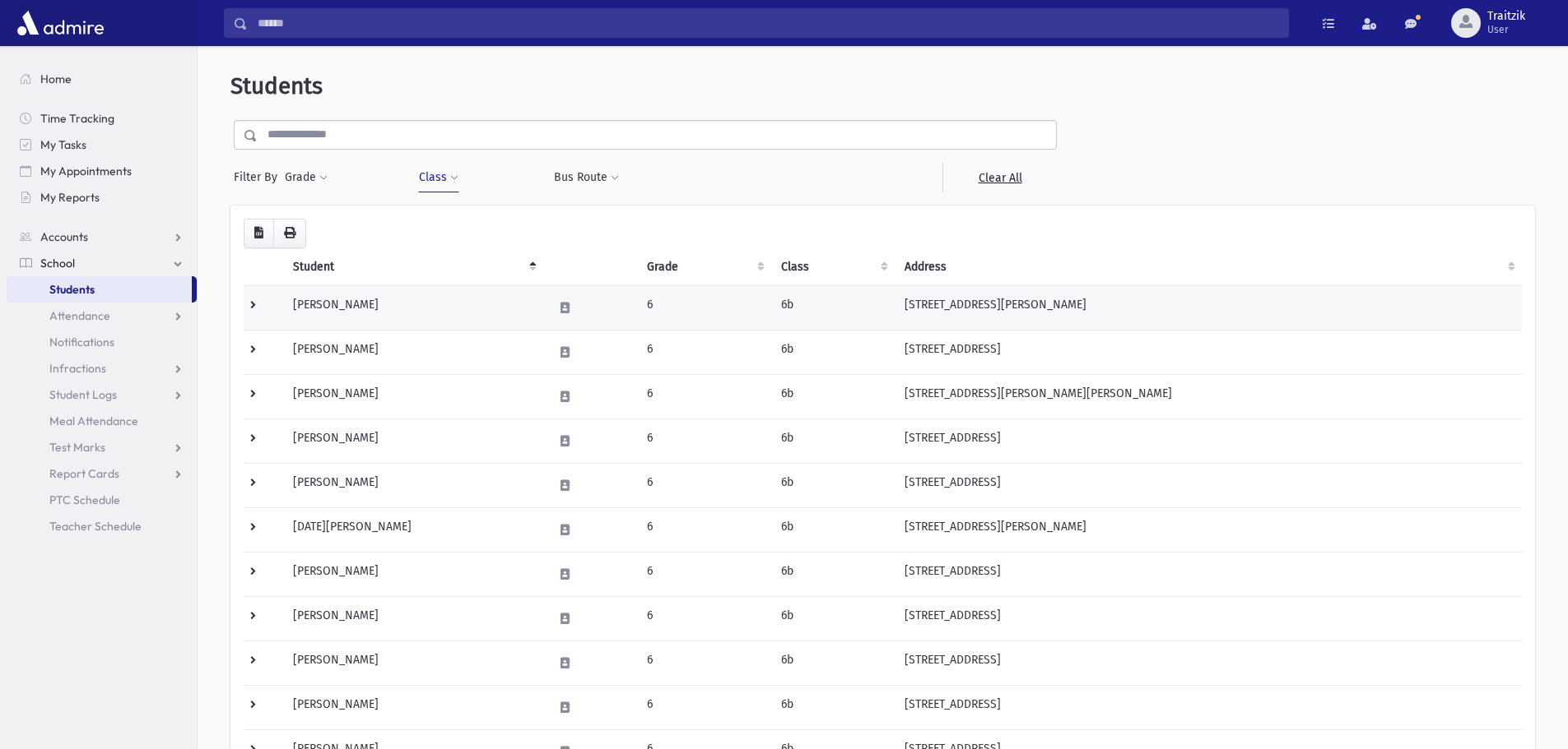
click at [401, 314] on td "[PERSON_NAME]" at bounding box center [413, 308] width 259 height 44
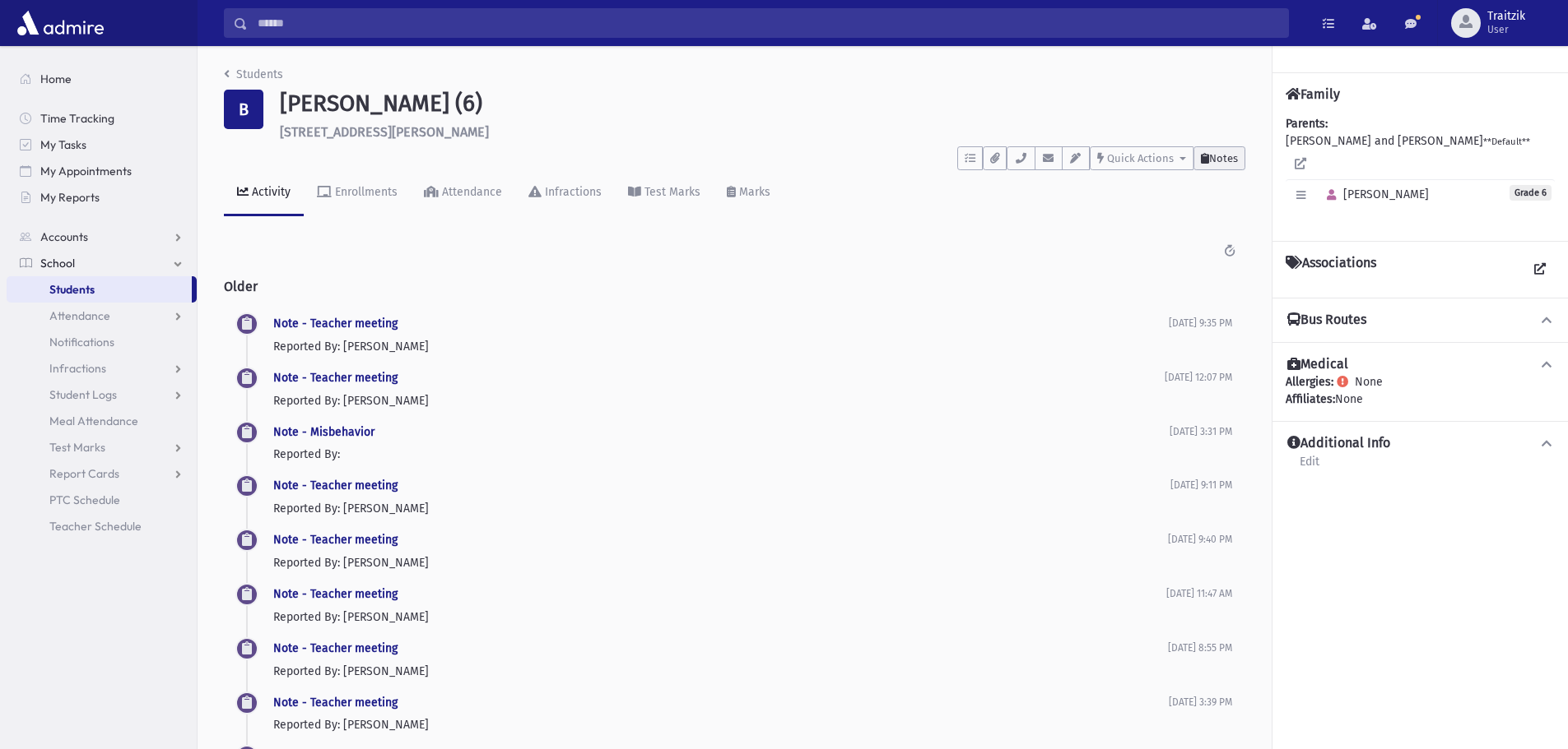
click at [1234, 155] on span "Notes" at bounding box center [1223, 158] width 29 height 12
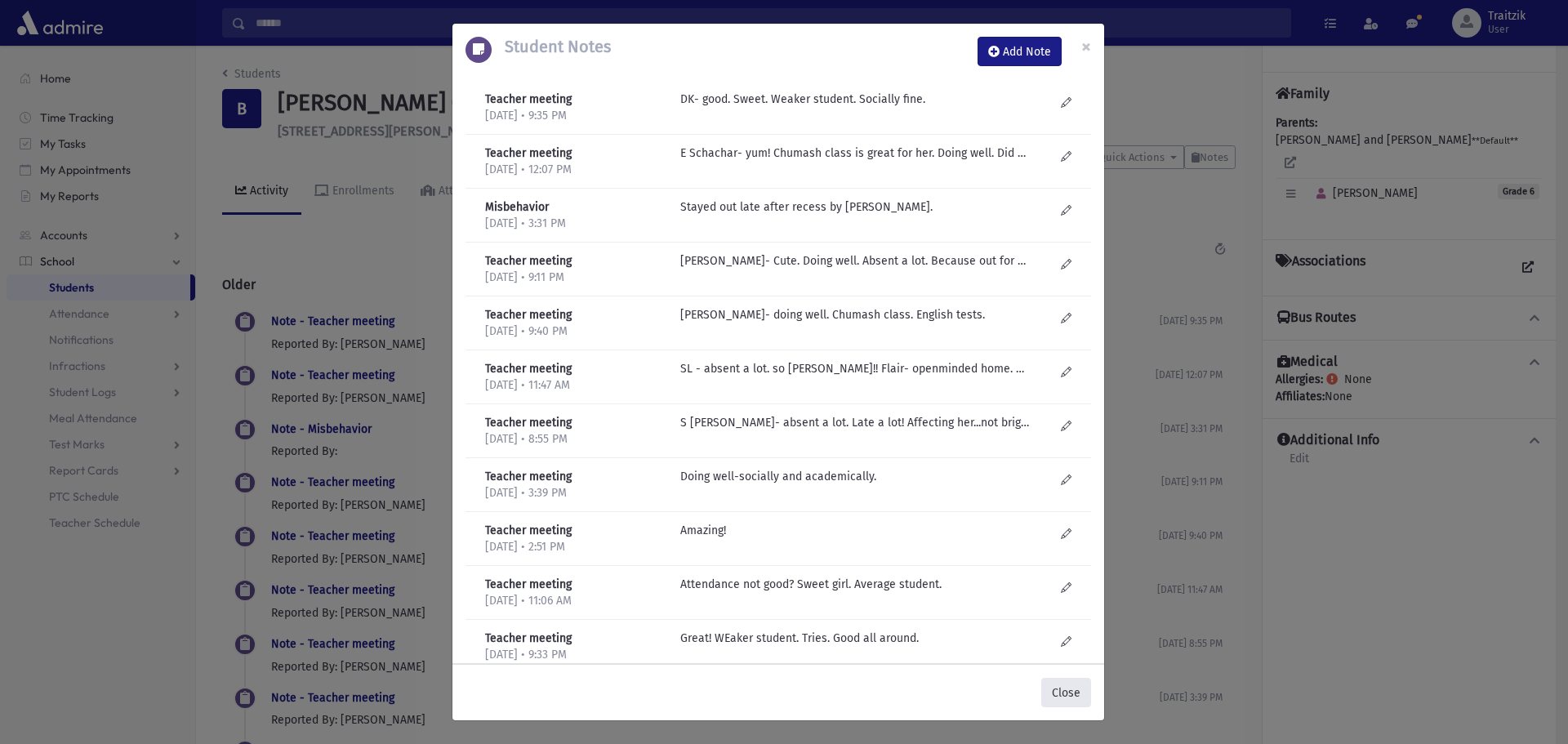
click at [1062, 688] on button "Close" at bounding box center [1065, 692] width 50 height 29
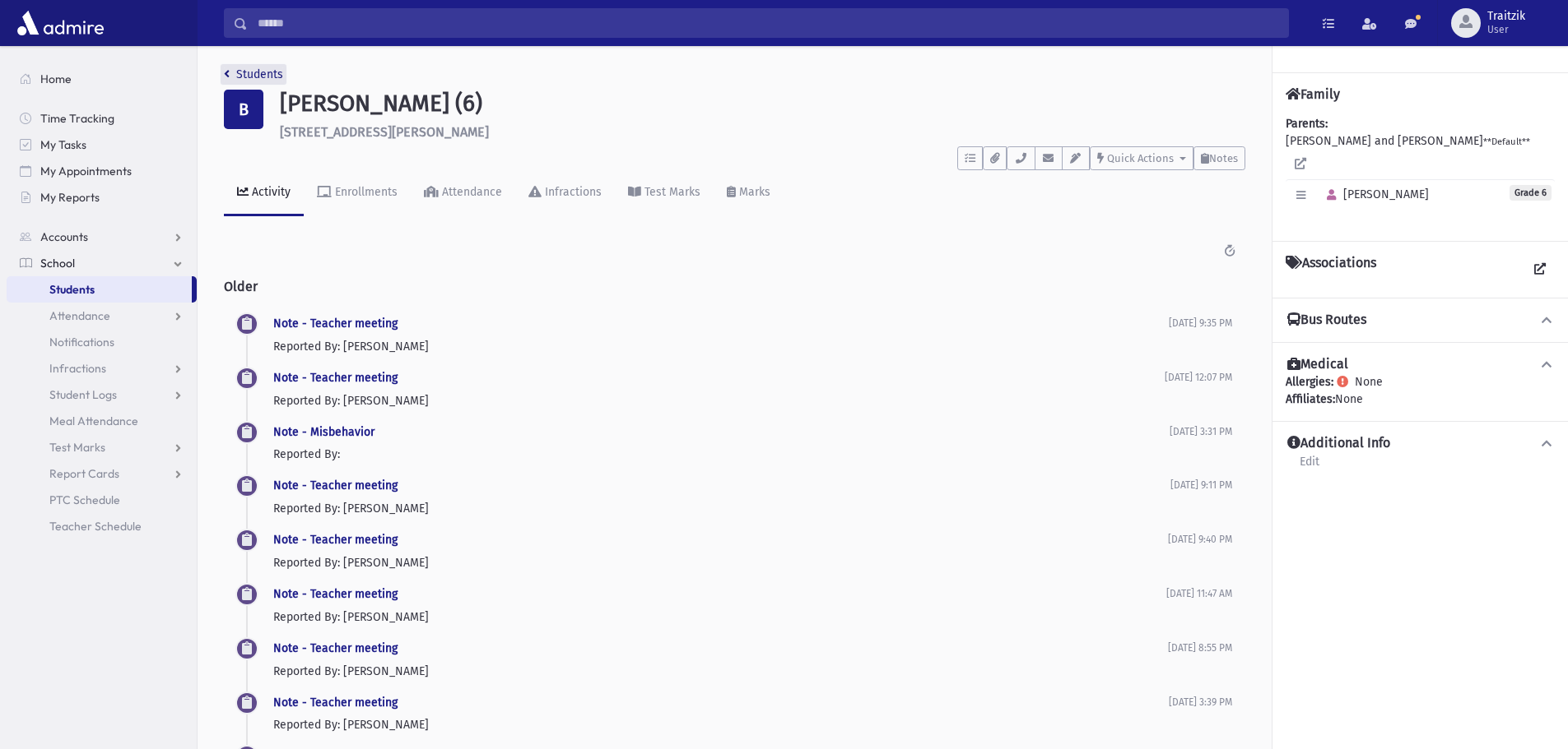
click at [227, 72] on icon "breadcrumb" at bounding box center [226, 74] width 6 height 12
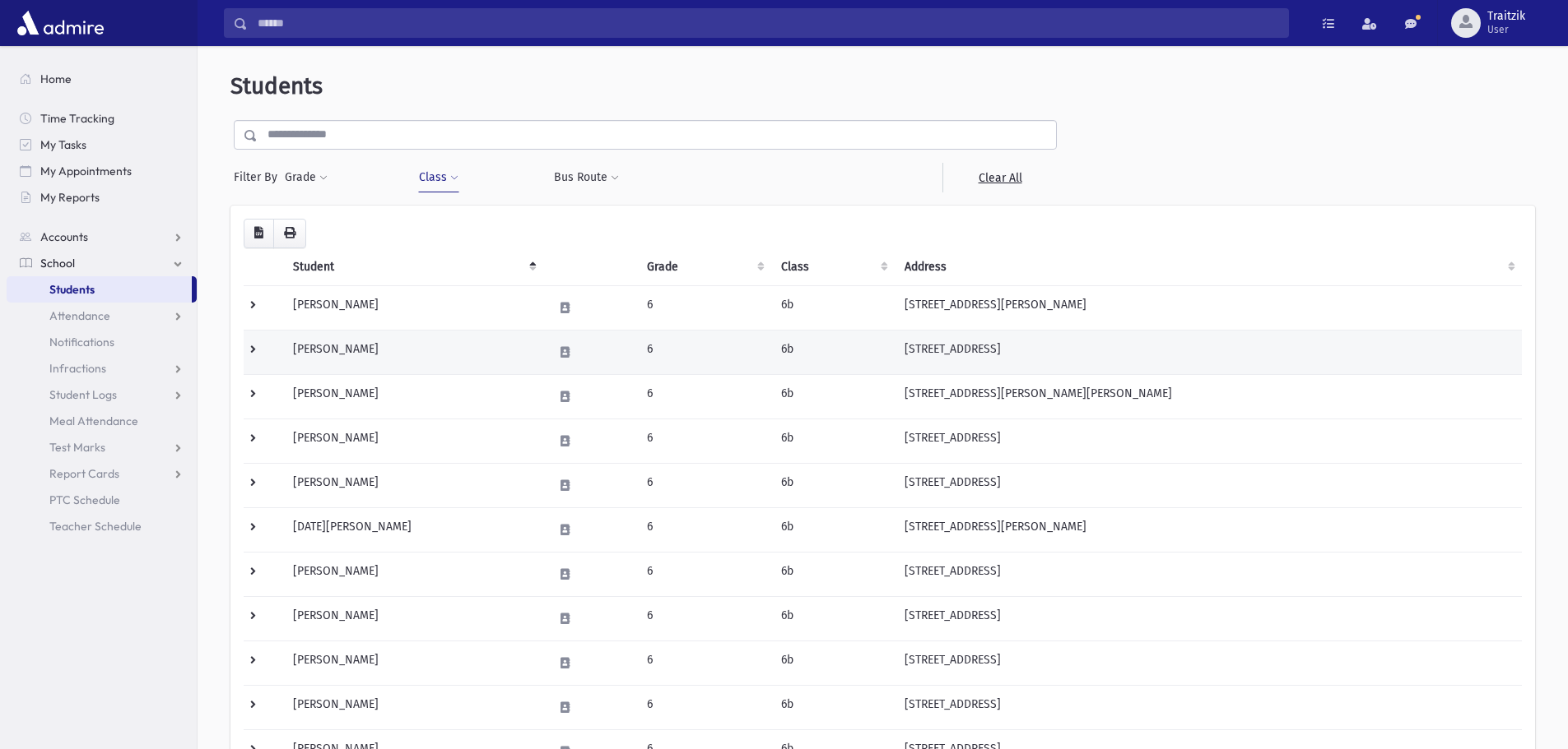
click at [377, 355] on td "[PERSON_NAME]" at bounding box center [413, 352] width 259 height 44
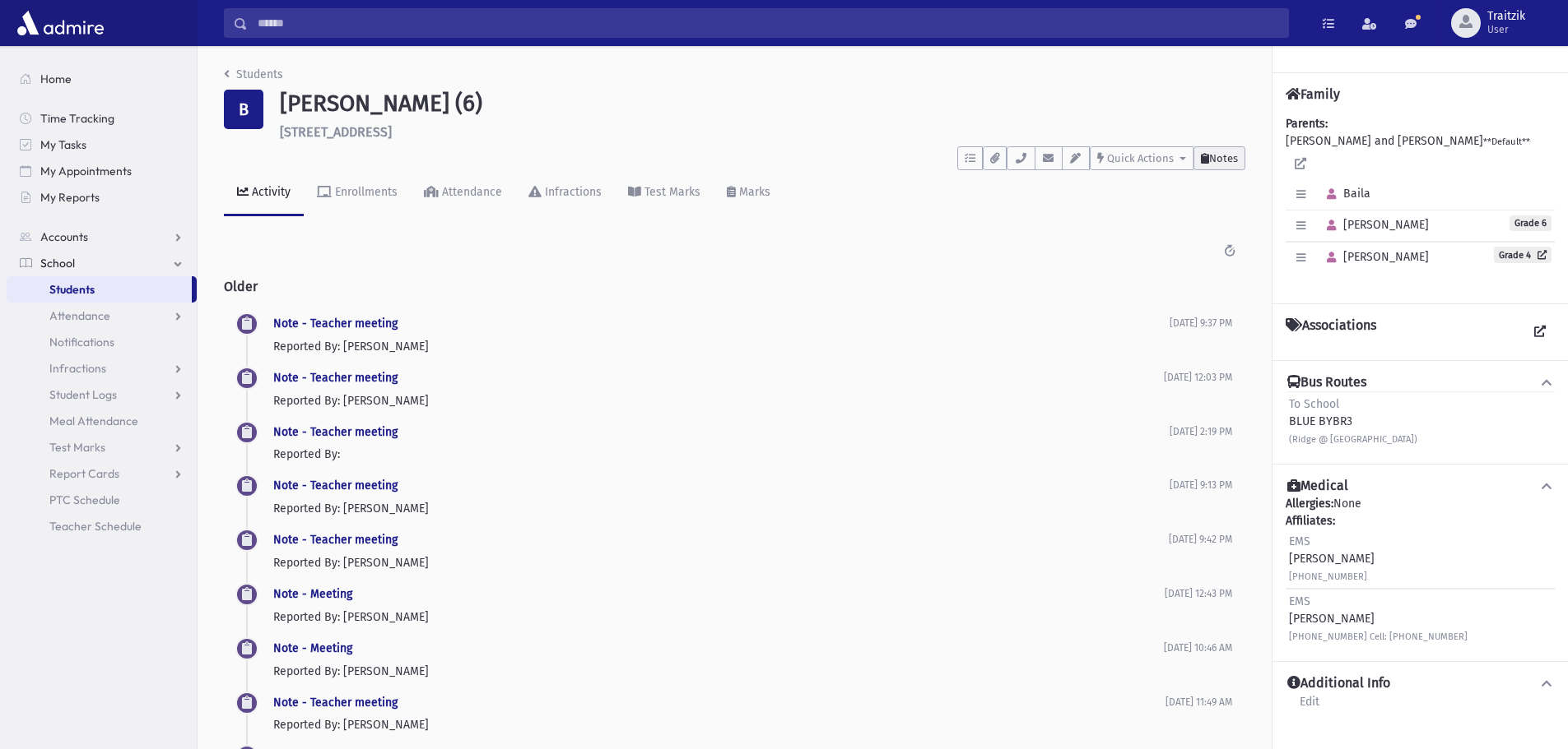
click at [1217, 156] on span "Notes" at bounding box center [1223, 158] width 29 height 12
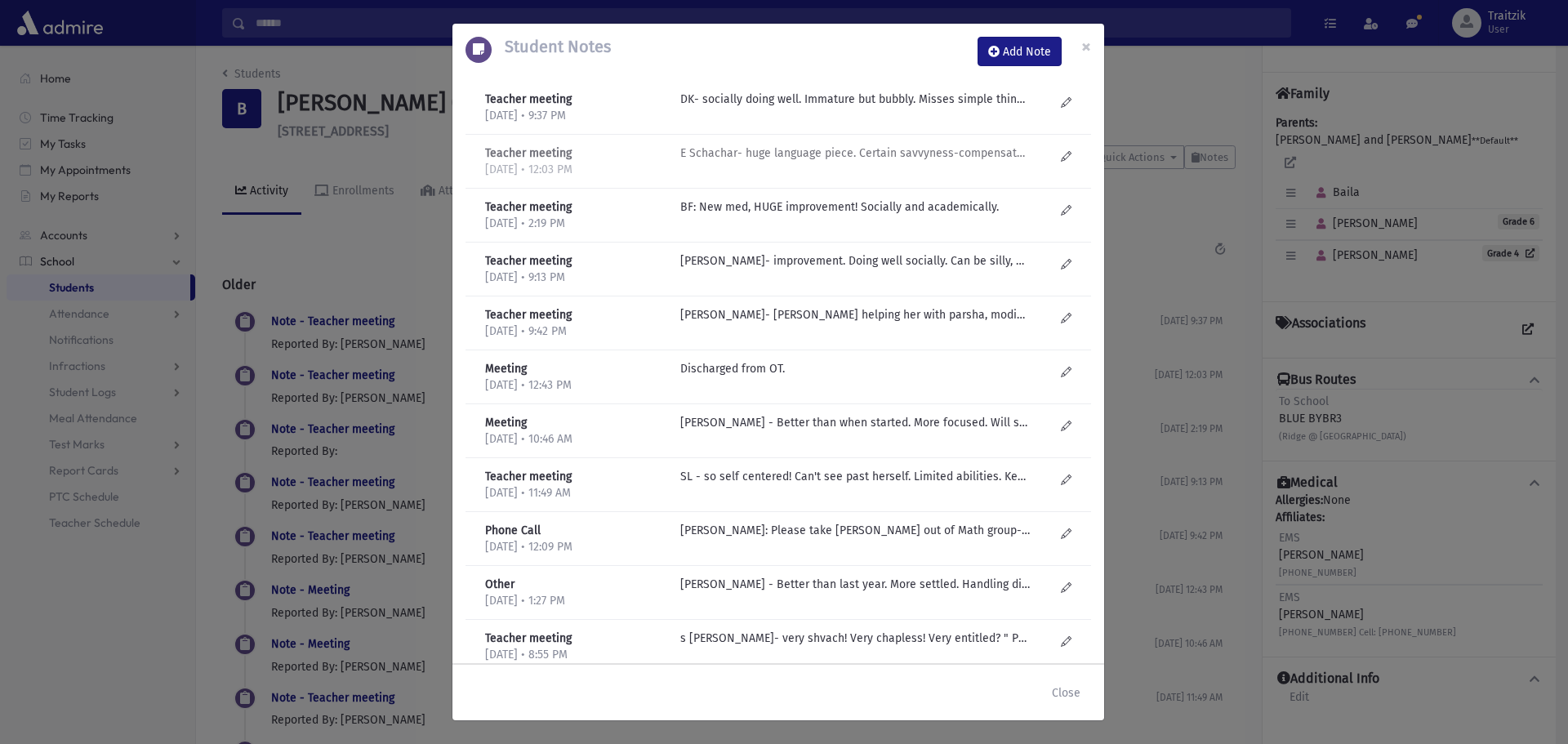
click at [783, 108] on p "E Schachar- huge language piece. Certain savvyness-compensates for a lot. Didn'…" at bounding box center [855, 99] width 350 height 17
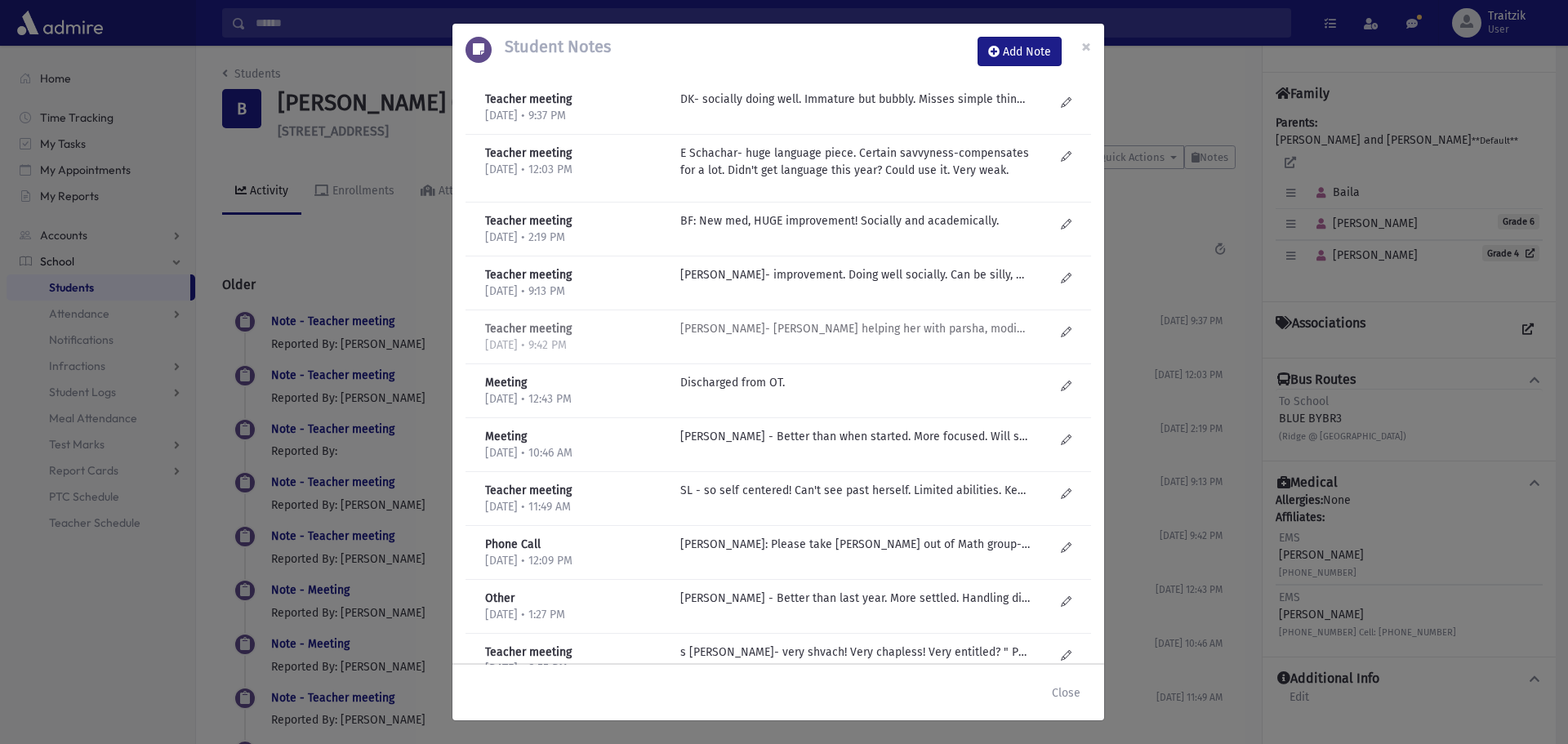
click at [815, 108] on p "D Kilberg- Mrs Schachar helping her with parsha, modified. Tries, wants to do w…" at bounding box center [855, 99] width 350 height 17
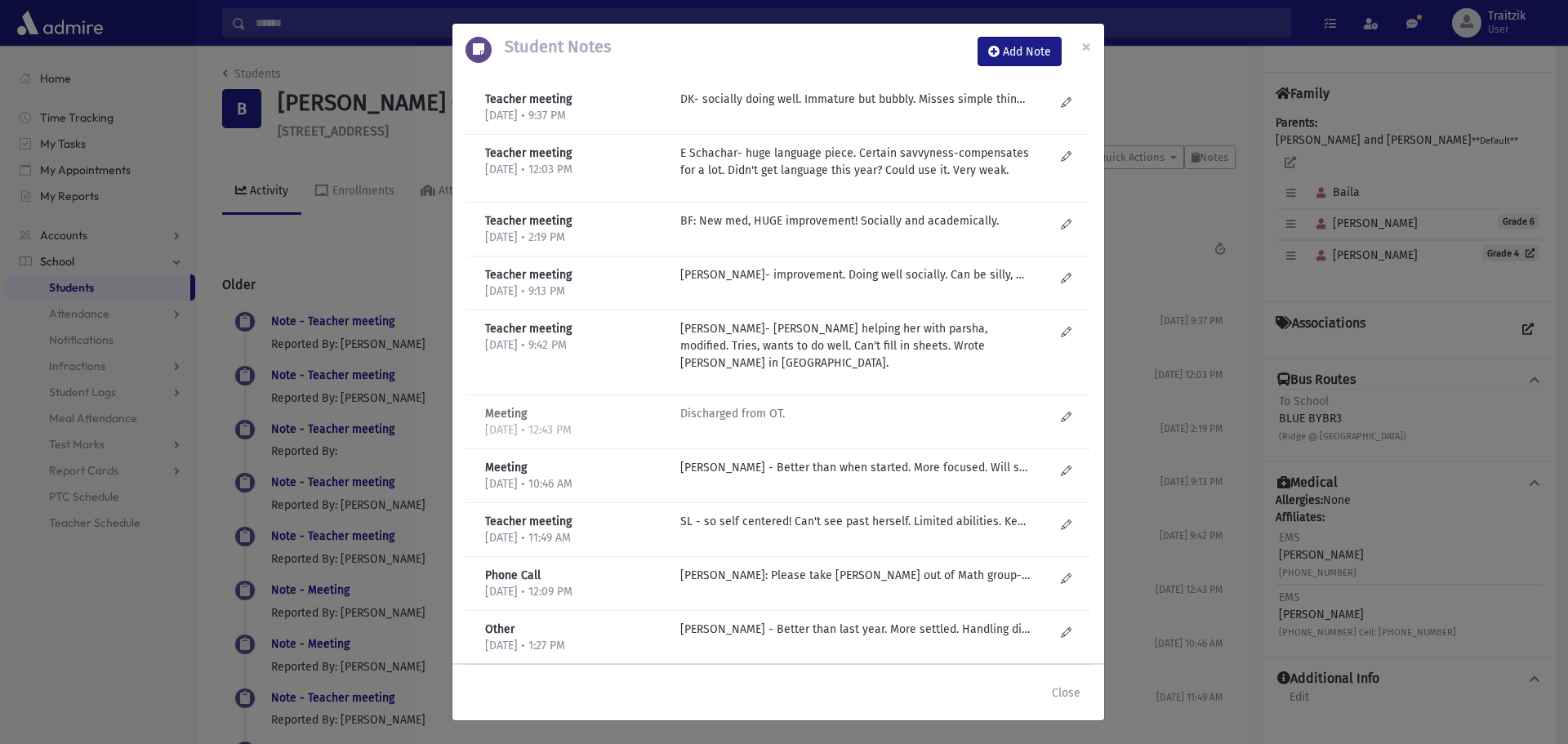
click at [725, 108] on p "Discharged from OT." at bounding box center [855, 99] width 350 height 17
click at [746, 108] on p "J Golub - Better than when started. More focused. Will stop school therapy." at bounding box center [855, 99] width 350 height 17
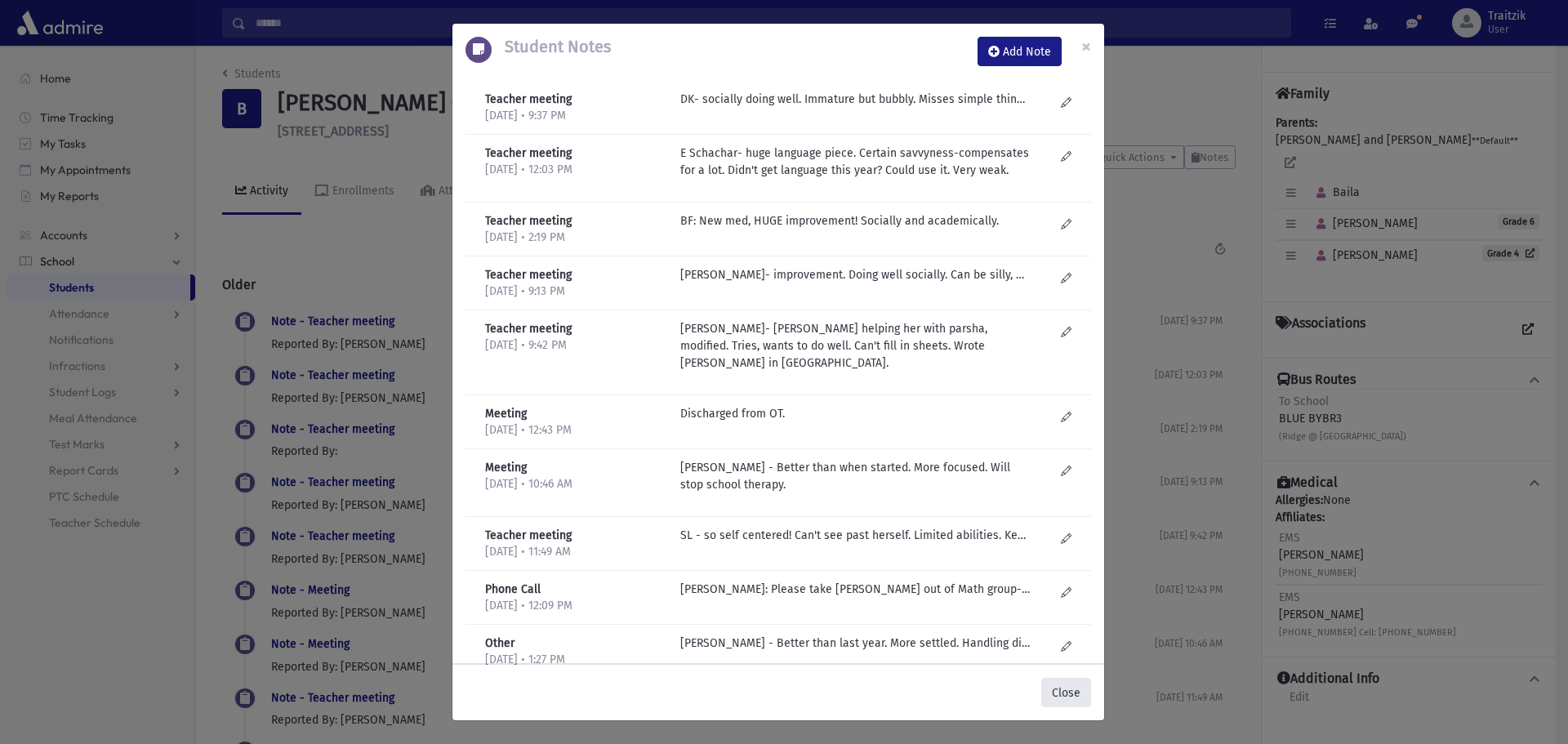
click at [1060, 684] on button "Close" at bounding box center [1065, 692] width 50 height 29
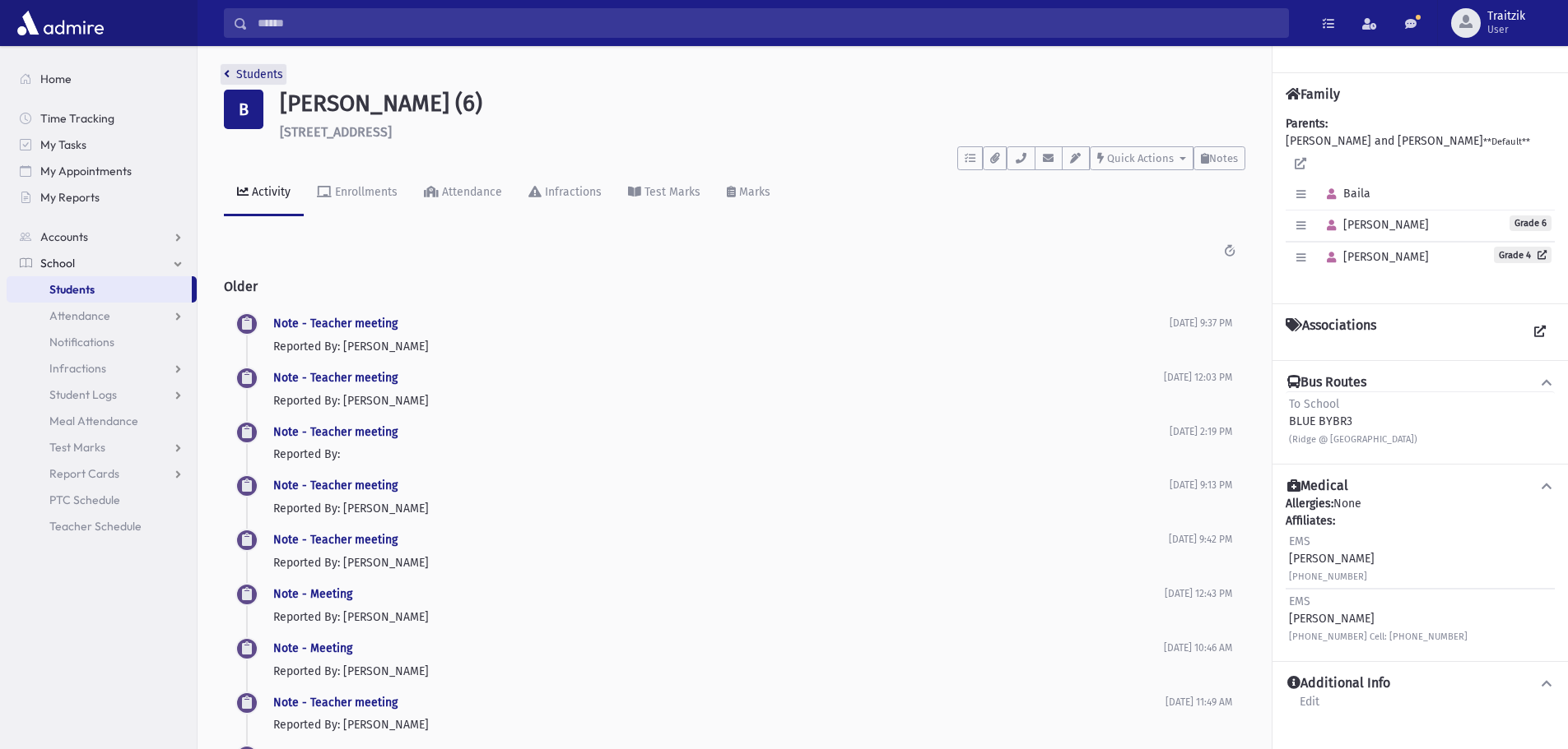
click at [224, 75] on icon "breadcrumb" at bounding box center [226, 74] width 6 height 12
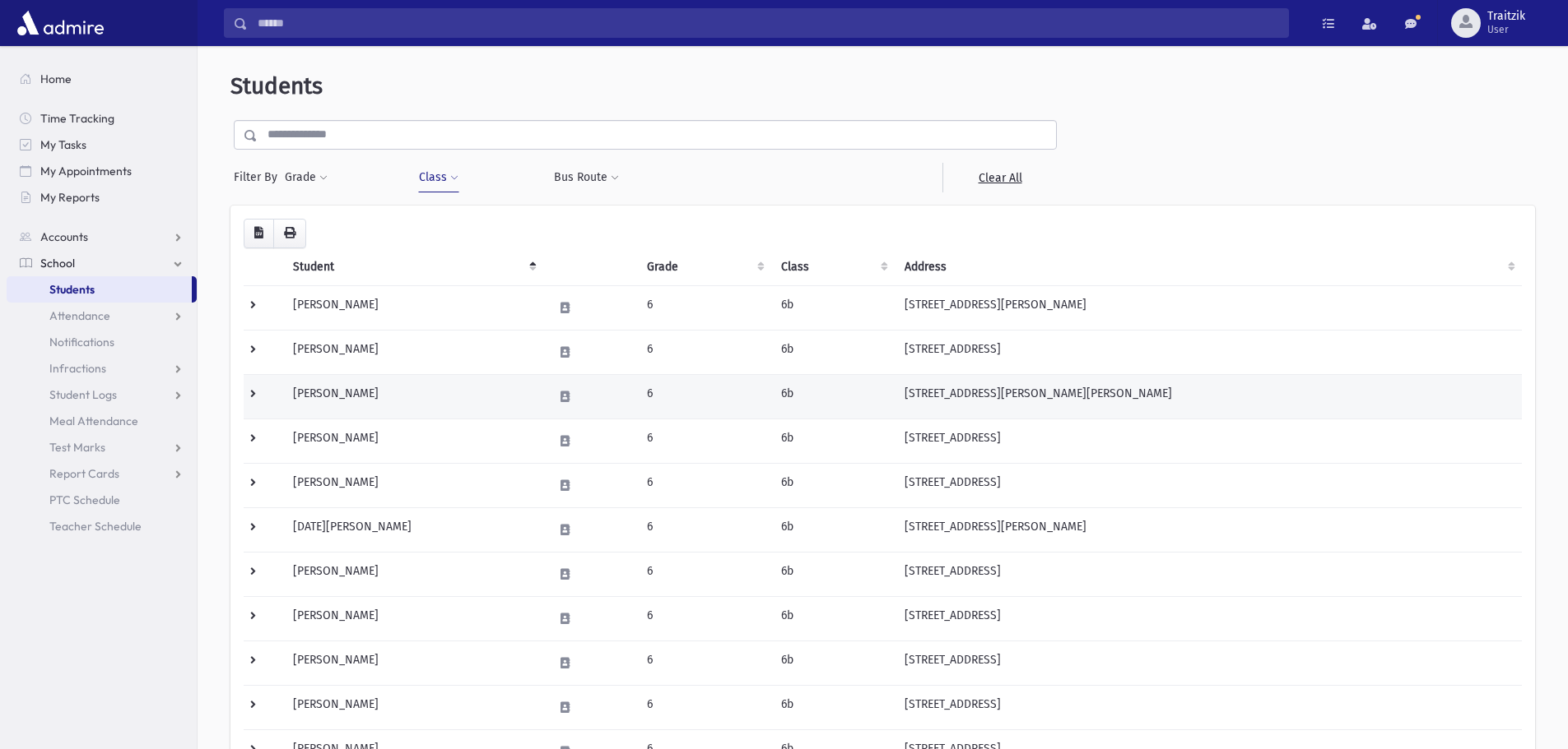
click at [356, 397] on td "[PERSON_NAME]" at bounding box center [413, 397] width 259 height 44
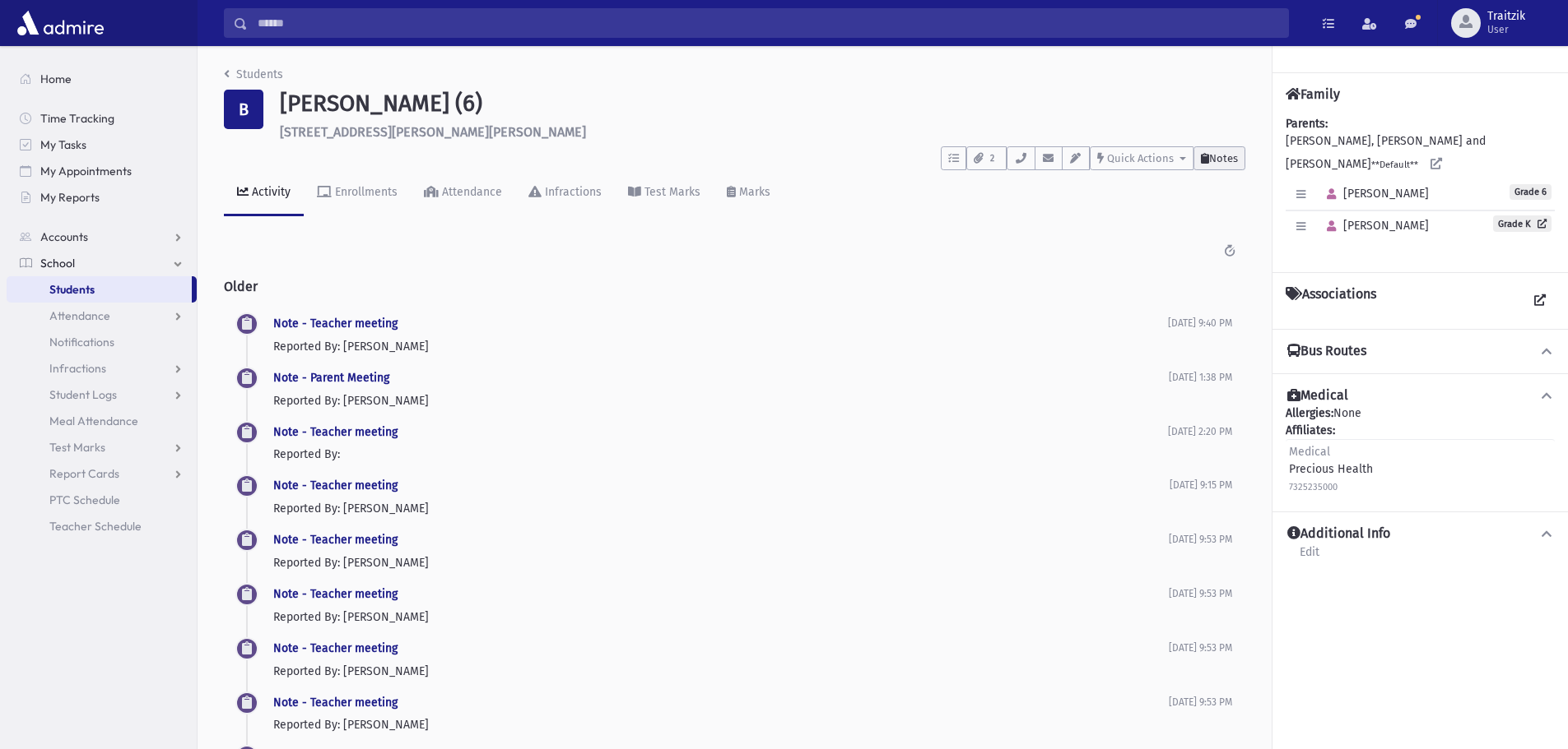
click at [1220, 154] on span "Notes" at bounding box center [1223, 158] width 29 height 12
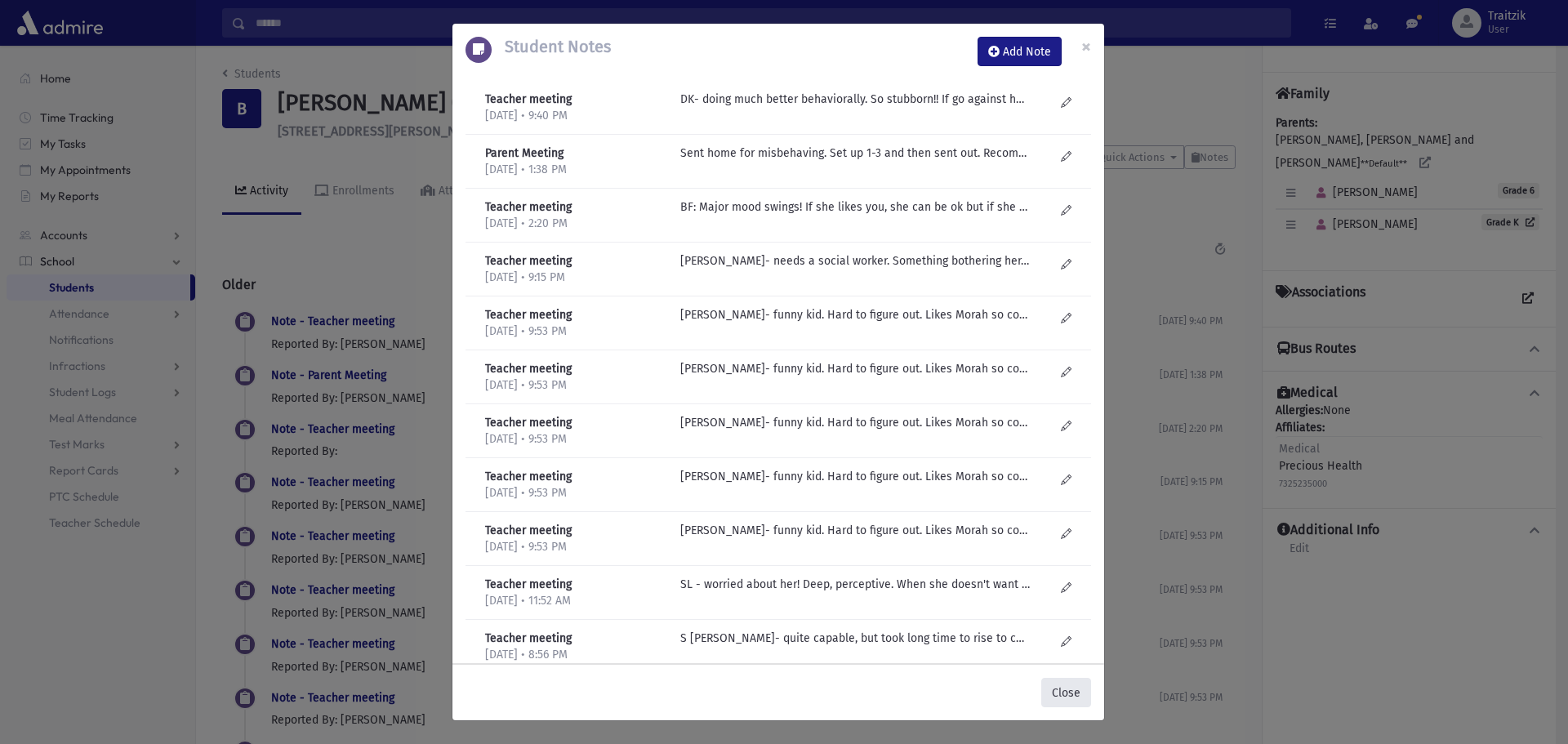
click at [1071, 686] on button "Close" at bounding box center [1065, 692] width 50 height 29
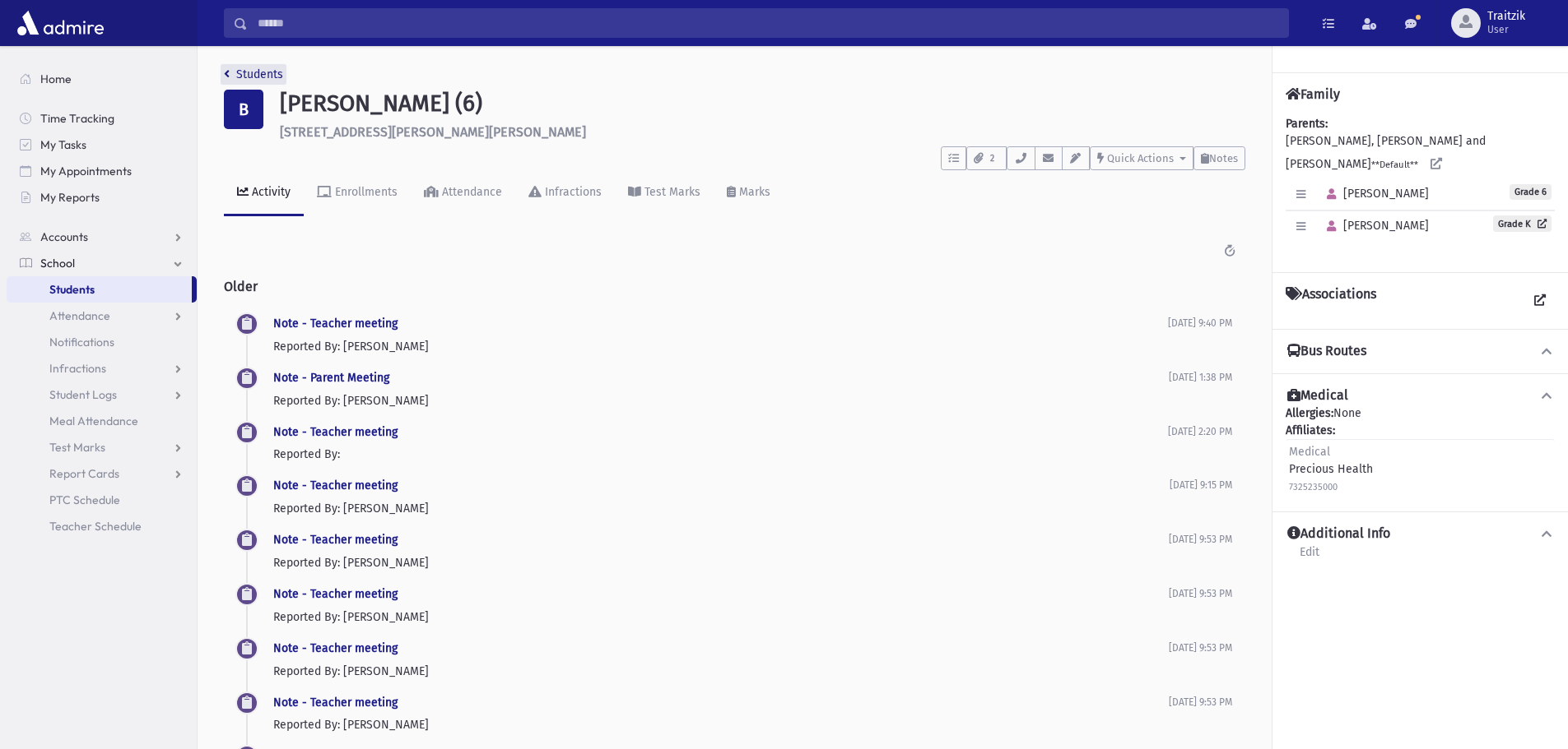
click at [225, 77] on icon "breadcrumb" at bounding box center [226, 74] width 6 height 12
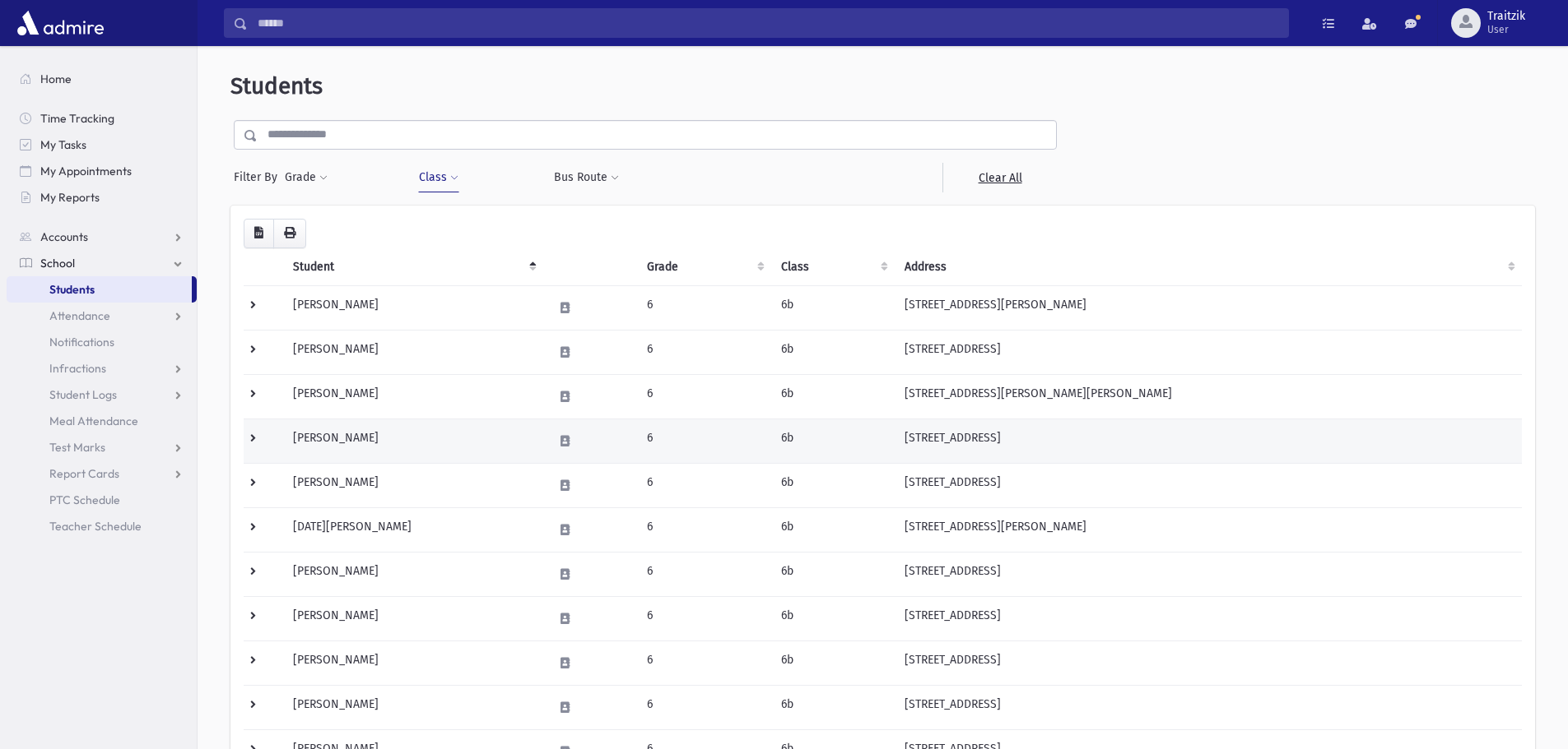
click at [346, 446] on td "[PERSON_NAME]" at bounding box center [413, 441] width 259 height 44
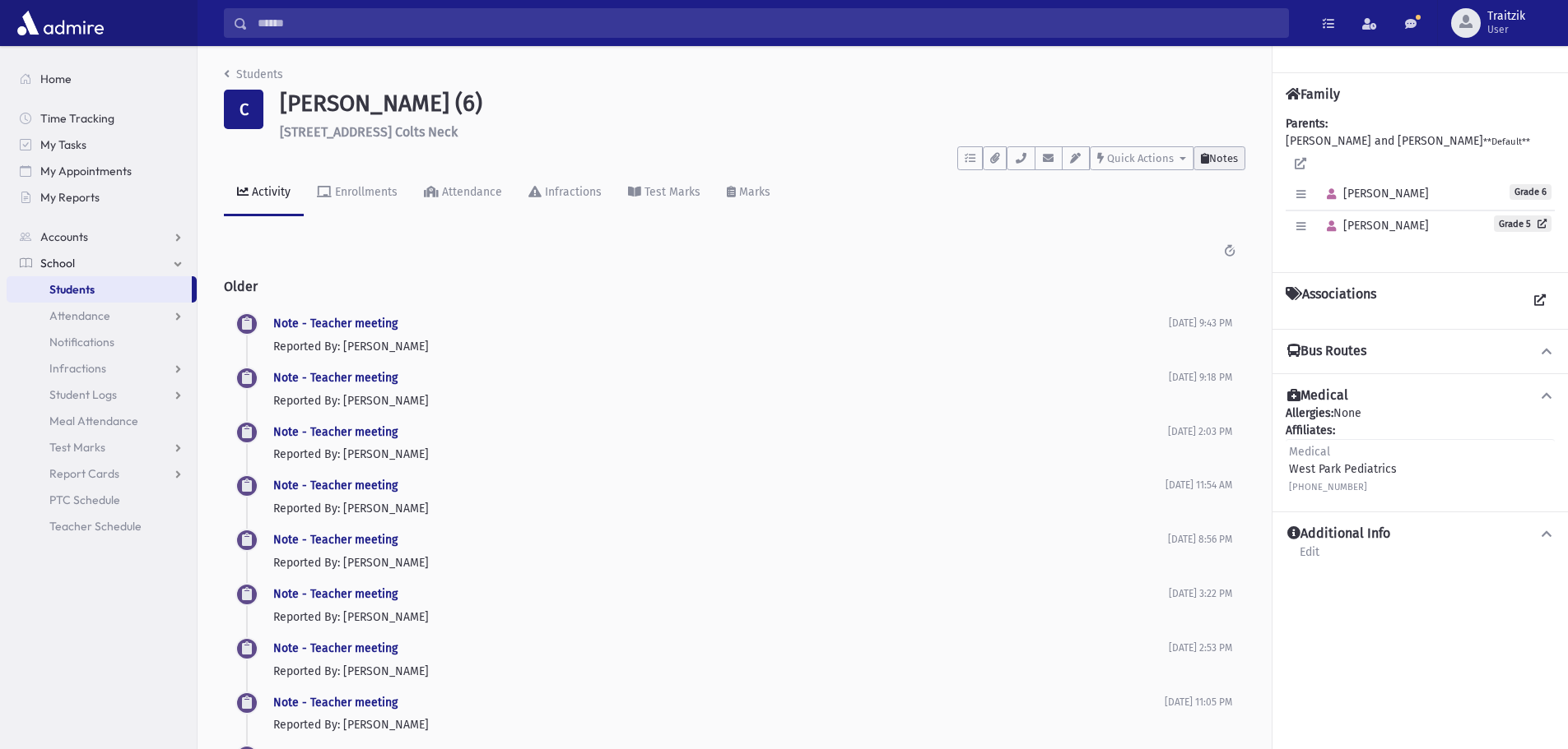
click at [1219, 151] on button "Notes" at bounding box center [1219, 158] width 52 height 24
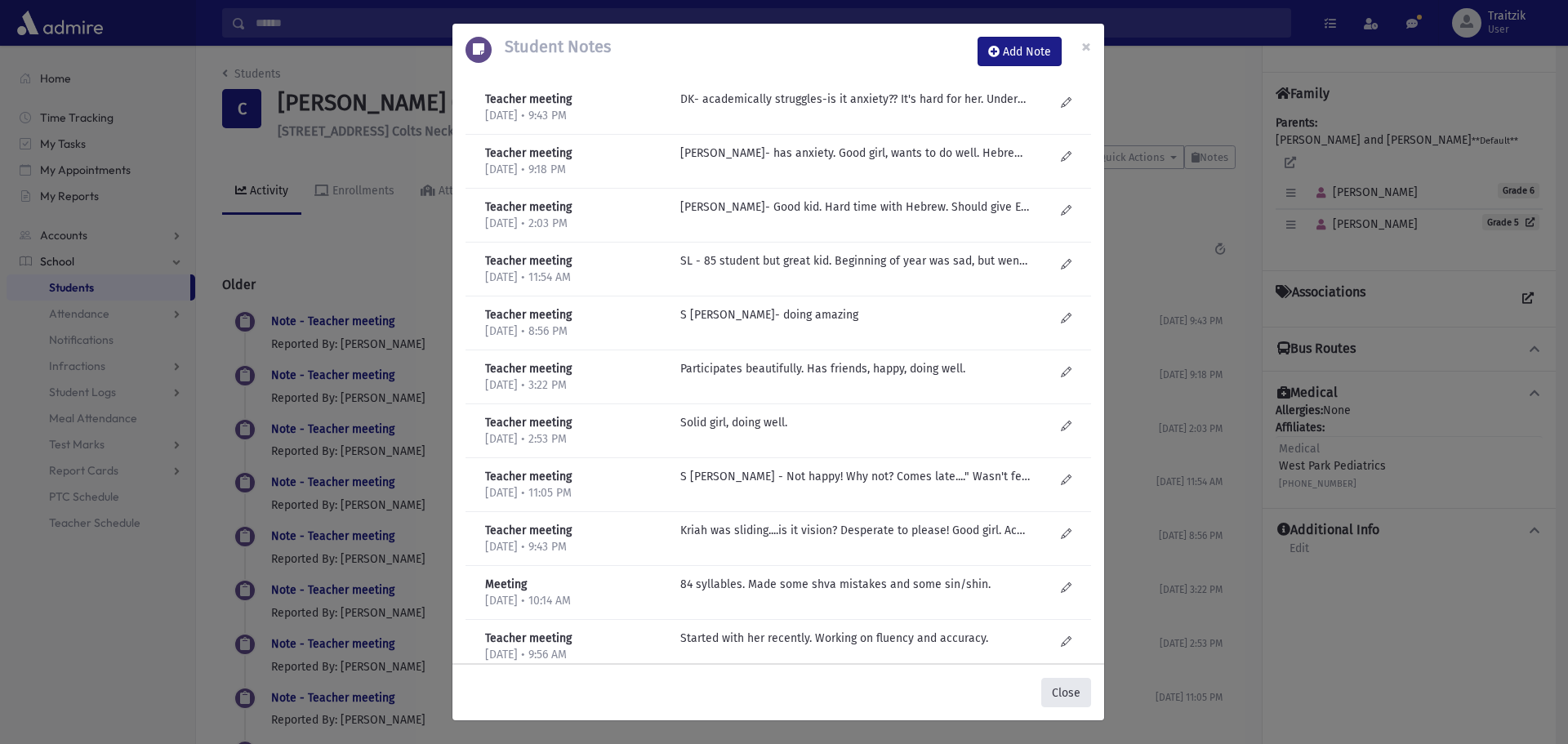
click at [1059, 692] on button "Close" at bounding box center [1065, 692] width 50 height 29
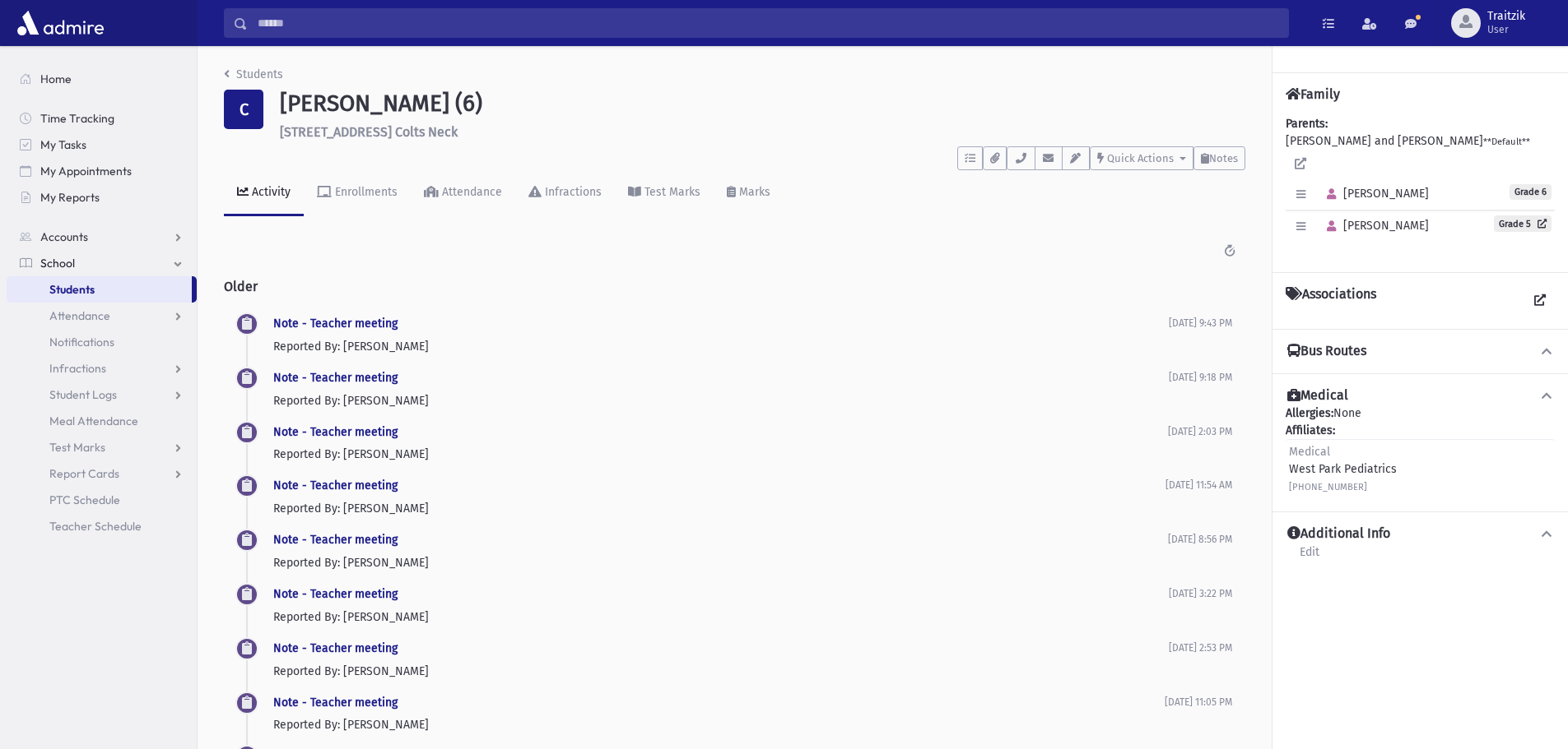
click at [226, 82] on li "Students" at bounding box center [254, 74] width 59 height 17
click at [228, 75] on icon "breadcrumb" at bounding box center [226, 74] width 6 height 12
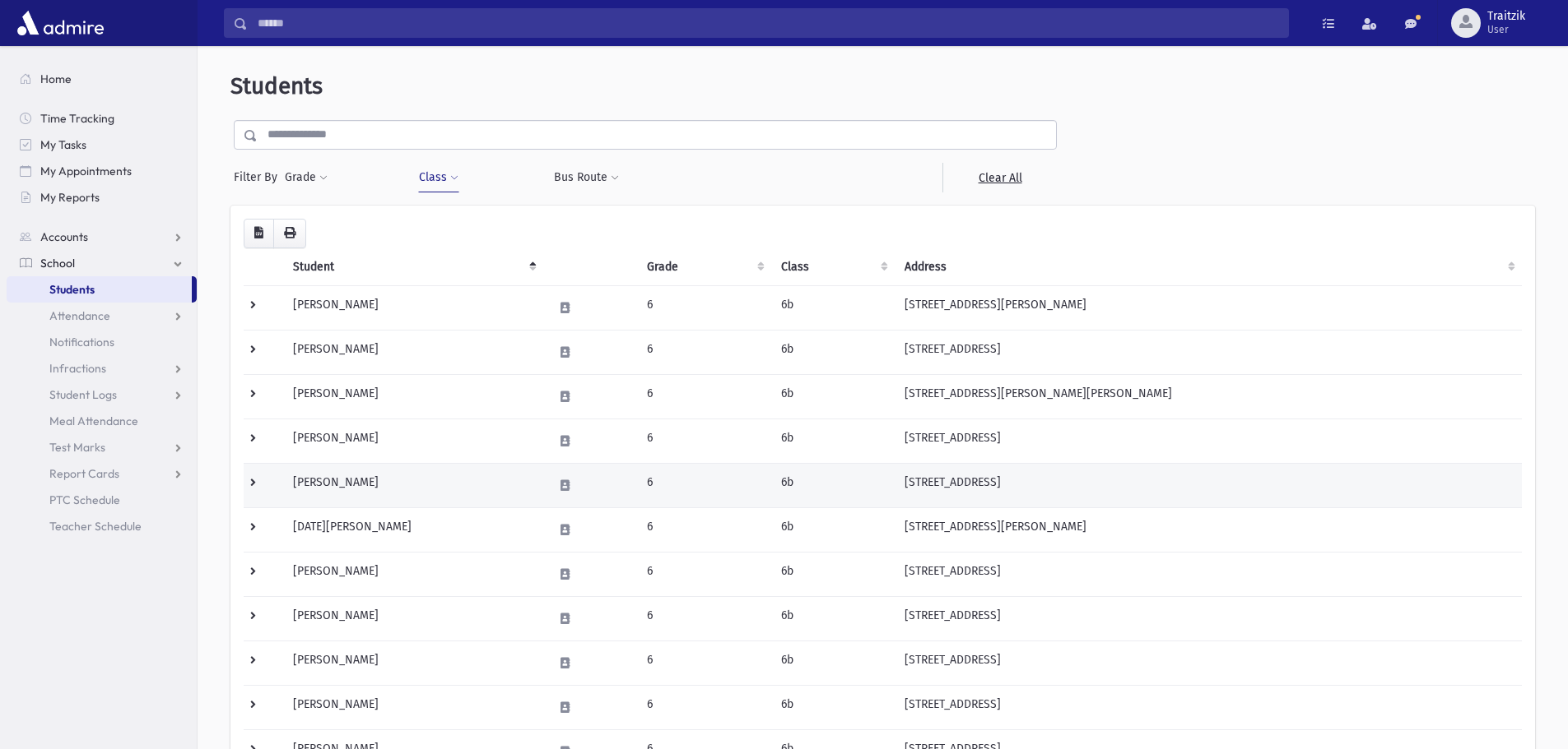
click at [428, 481] on td "[PERSON_NAME]" at bounding box center [413, 486] width 259 height 44
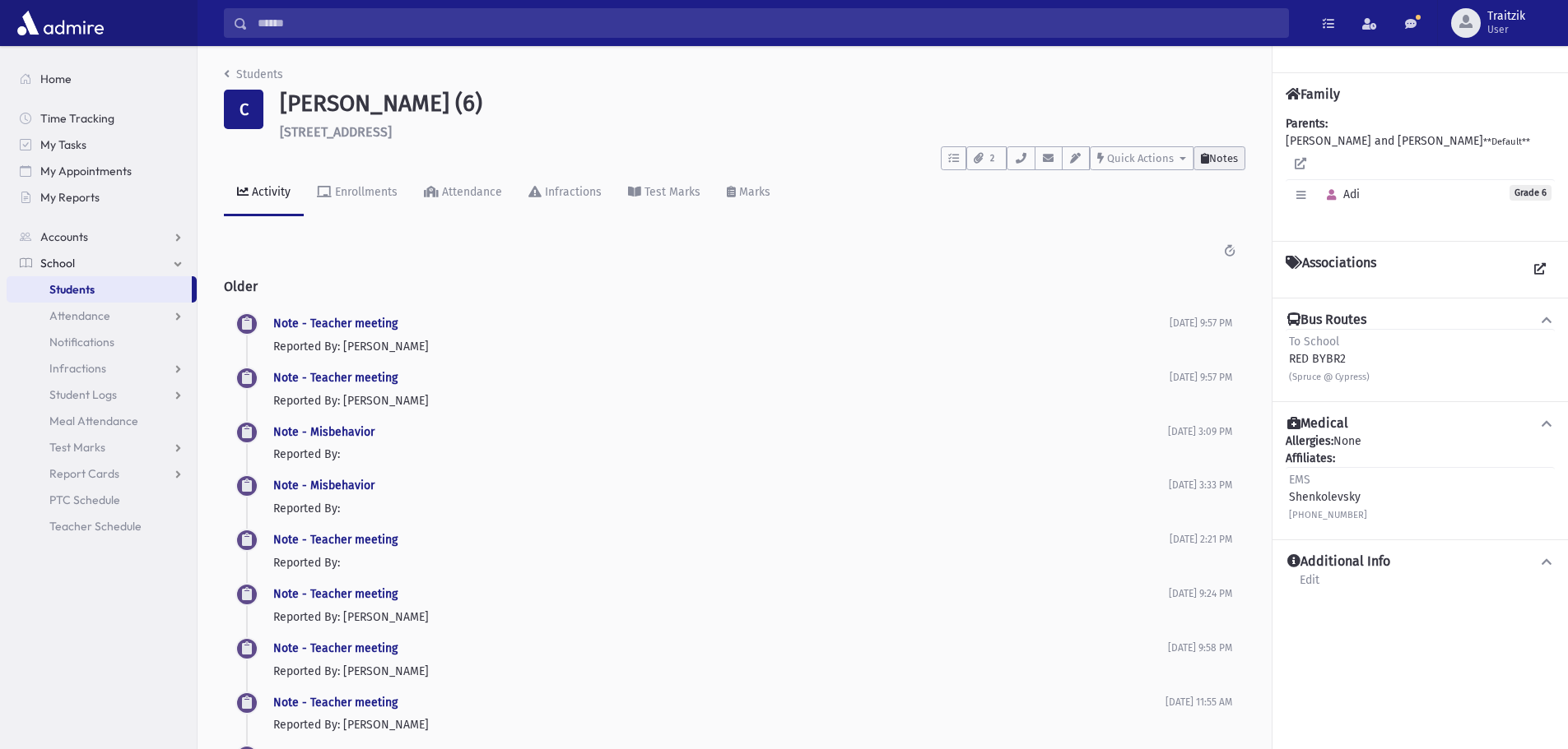
click at [1209, 152] on span "Notes" at bounding box center [1223, 158] width 29 height 12
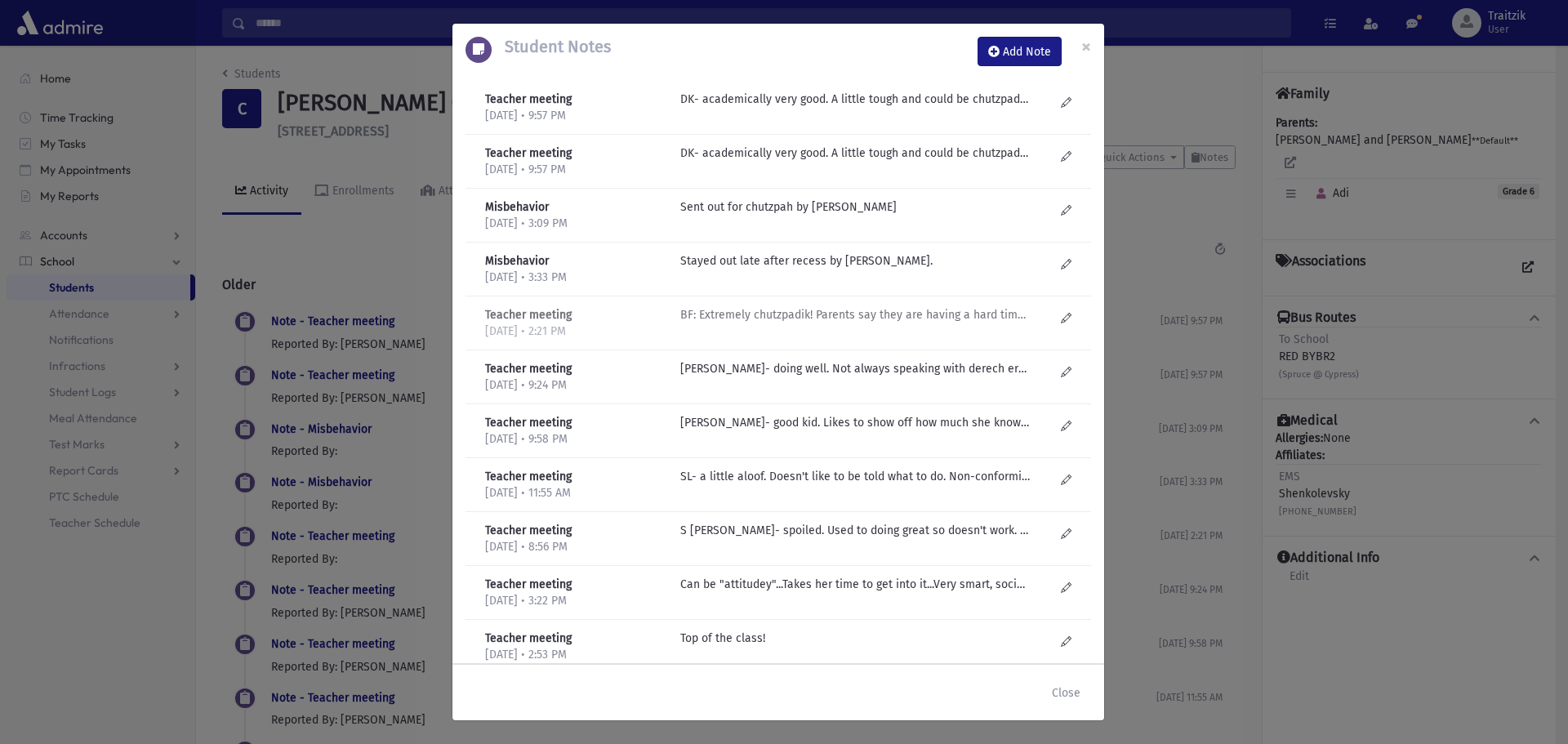
click at [821, 108] on p "BF: Extremely chutzpadik! Parents say they are having a hard time at home..." at bounding box center [855, 99] width 350 height 17
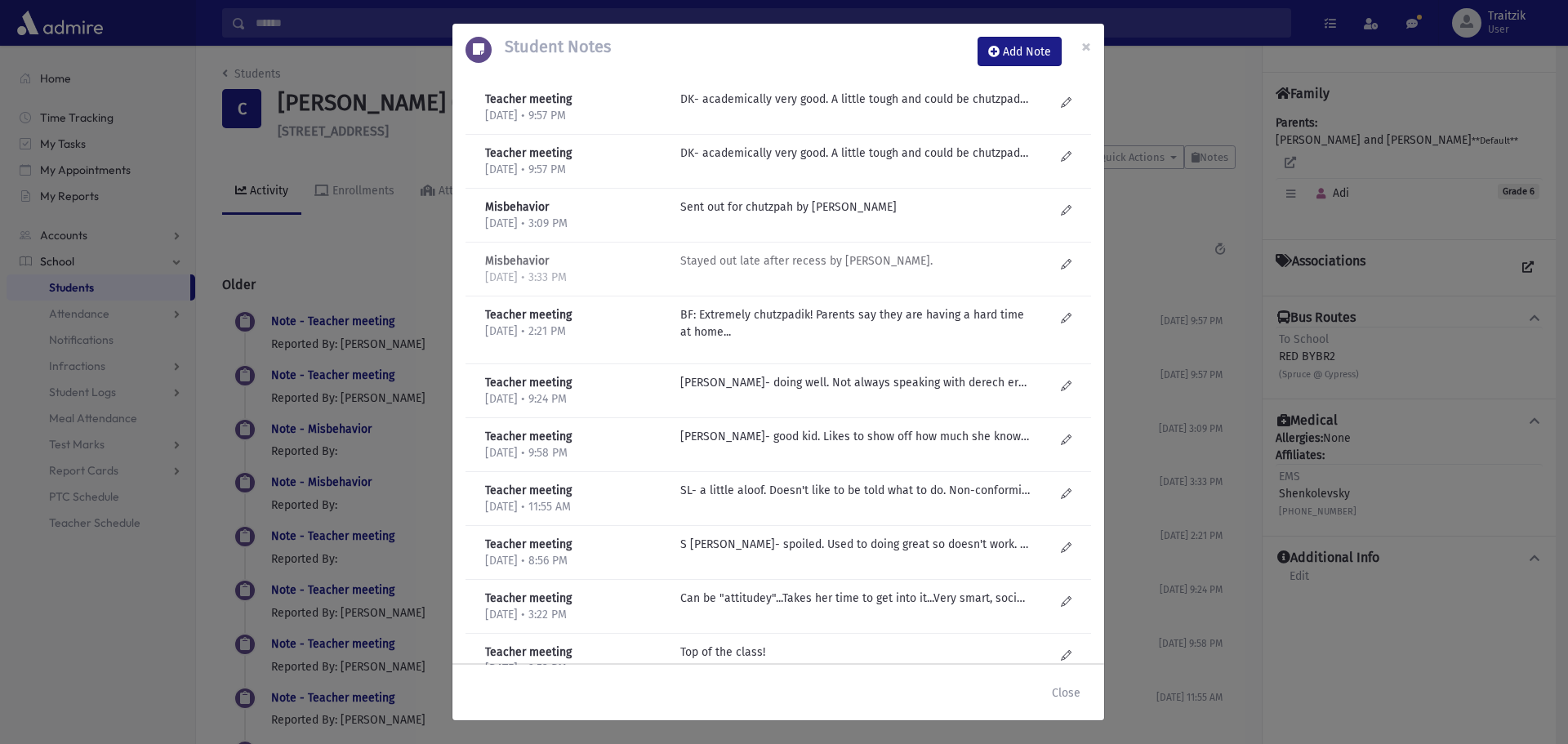
click at [748, 108] on p "Stayed out late after recess by T Levi." at bounding box center [855, 99] width 350 height 17
click at [765, 108] on p "SL- a little aloof. Doesn't like to be told what to do. Non-conformist. Attitud…" at bounding box center [855, 99] width 350 height 17
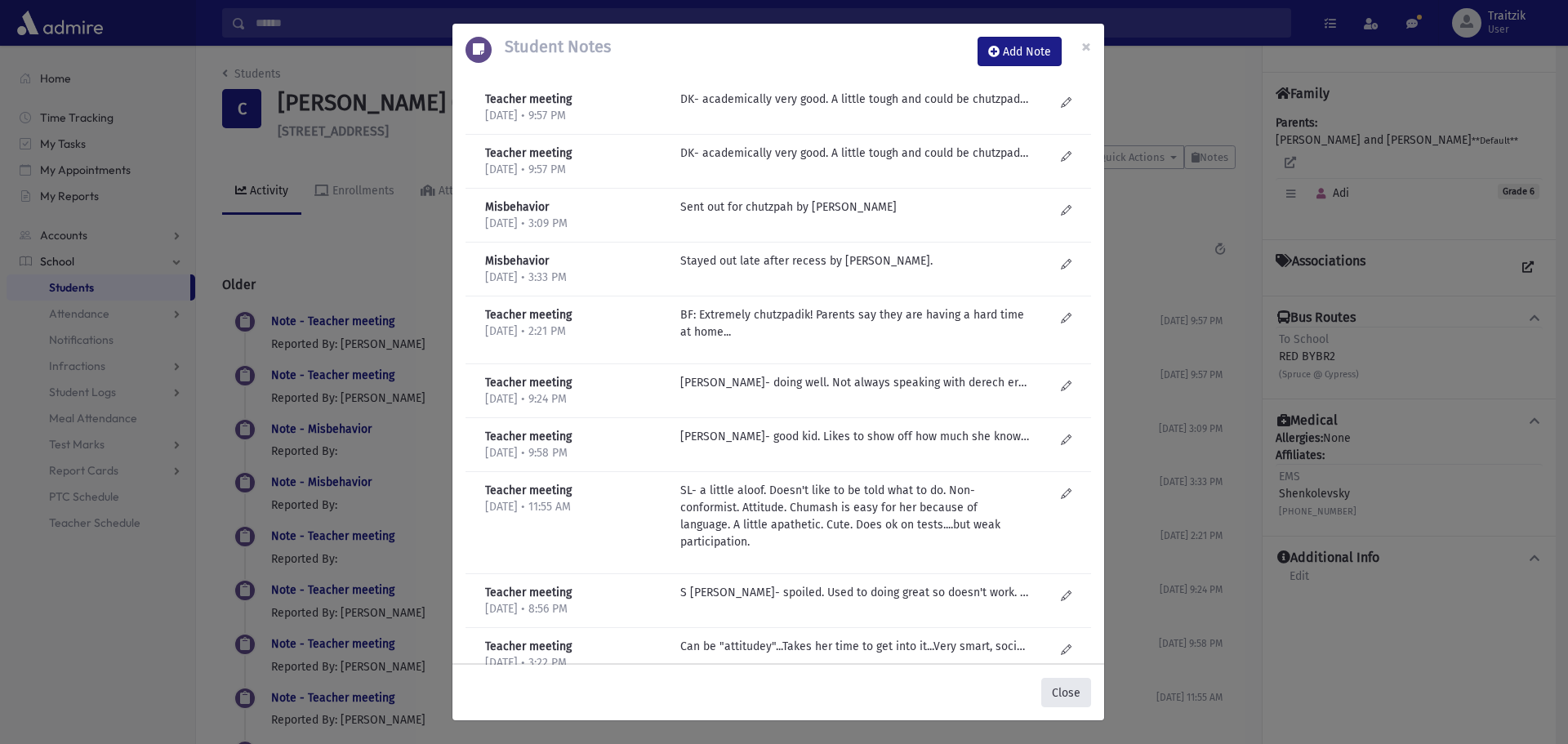
click at [1054, 683] on button "Close" at bounding box center [1065, 692] width 50 height 29
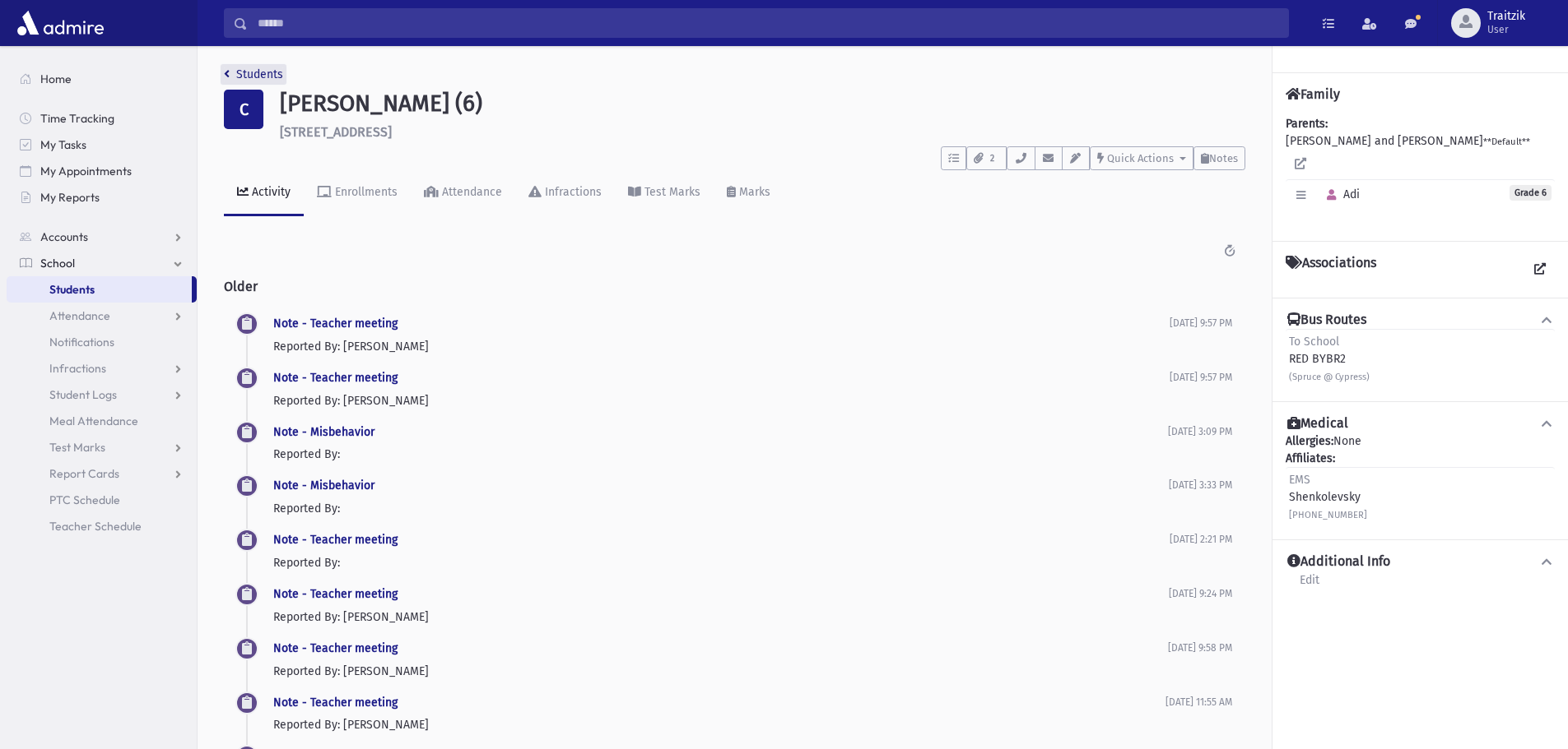
click at [224, 75] on icon "breadcrumb" at bounding box center [226, 74] width 6 height 12
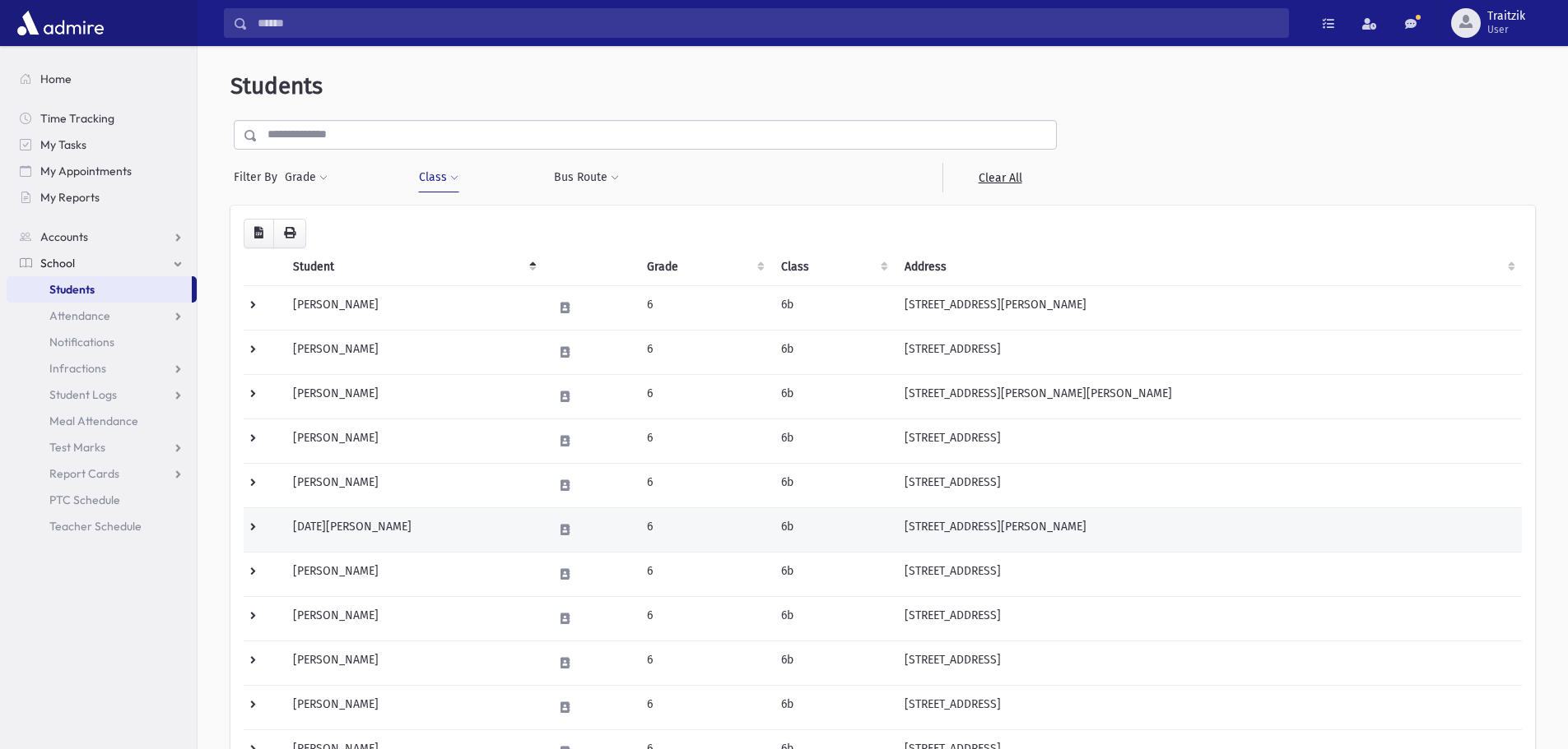
click at [366, 534] on td "[DATE][PERSON_NAME]" at bounding box center [413, 530] width 259 height 44
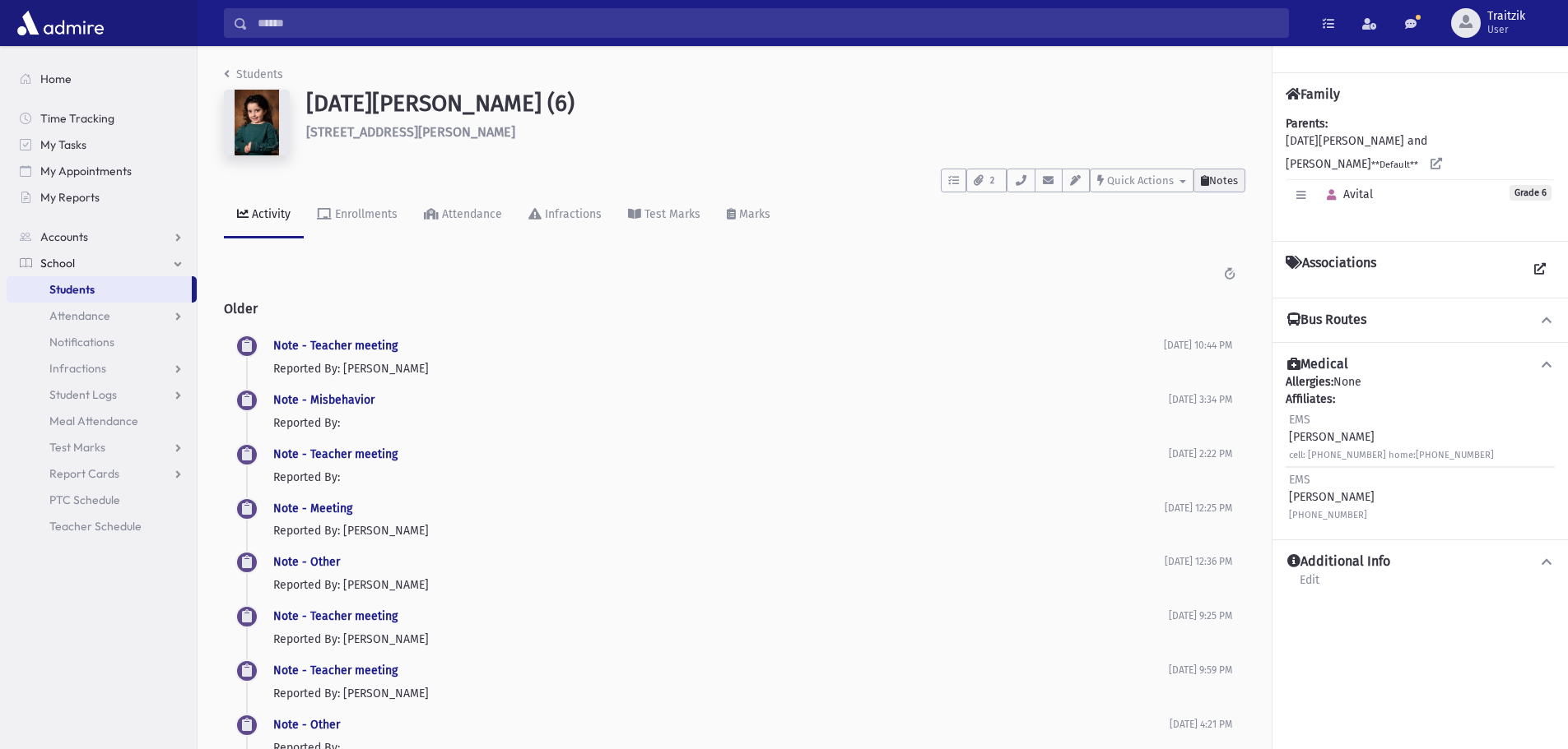
click at [1210, 182] on span "Notes" at bounding box center [1223, 180] width 29 height 12
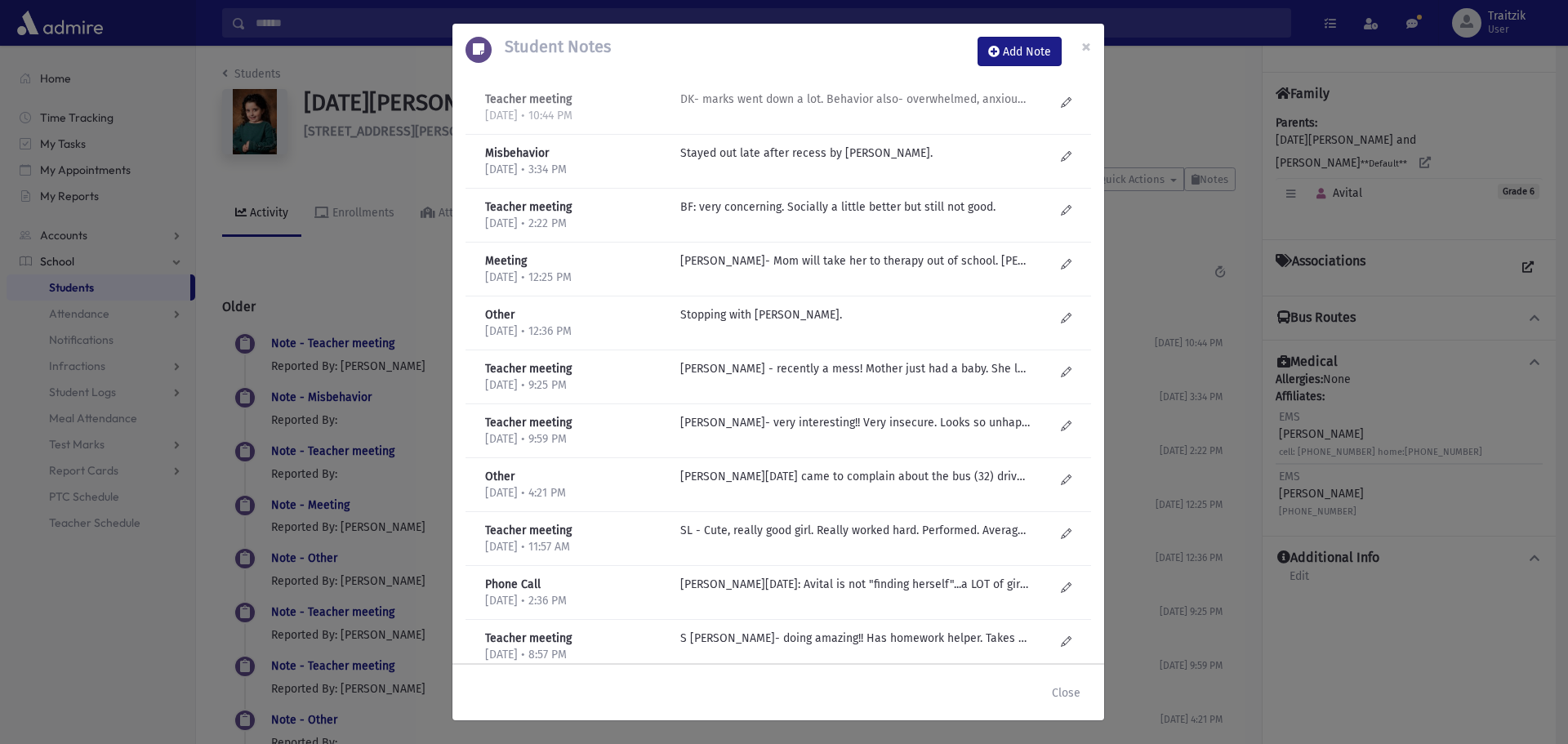
click at [753, 105] on p "DK- marks went down a lot. Behavior also- overwhelmed, anxious, losing things. …" at bounding box center [855, 99] width 350 height 17
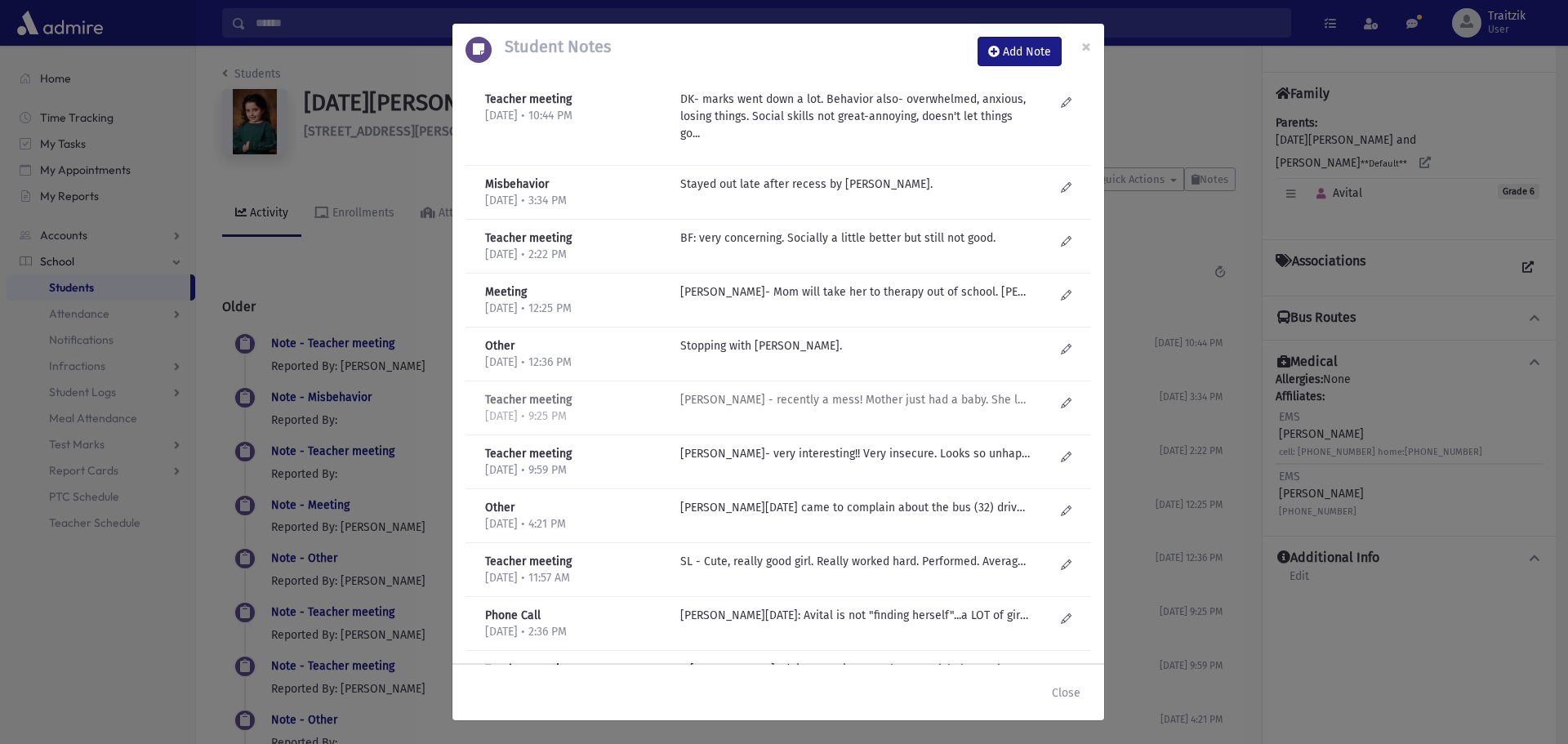
click at [733, 193] on p "D Kilberg - recently a mess! Mother just had a baby. She losing all her papers,…" at bounding box center [855, 184] width 350 height 17
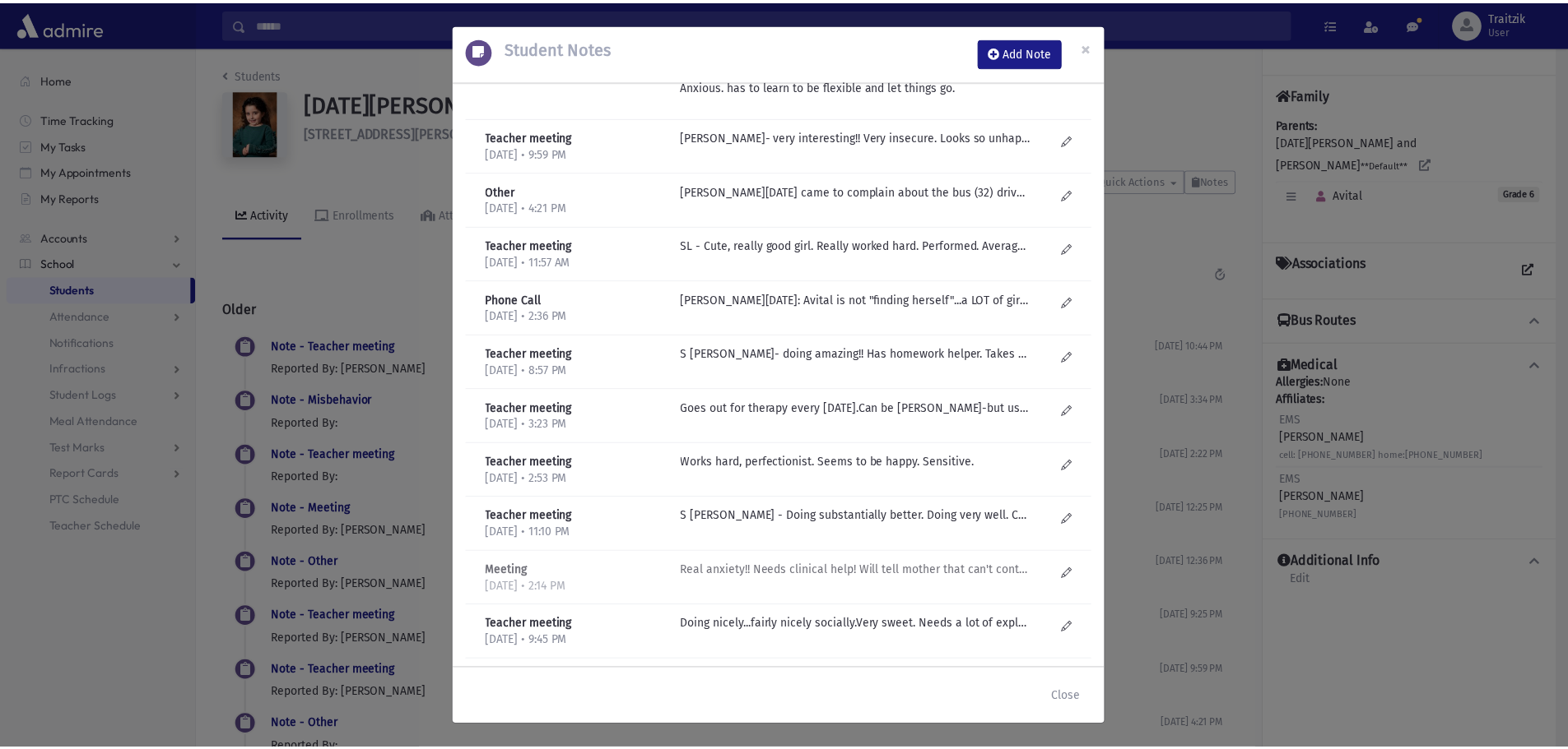
scroll to position [412, 0]
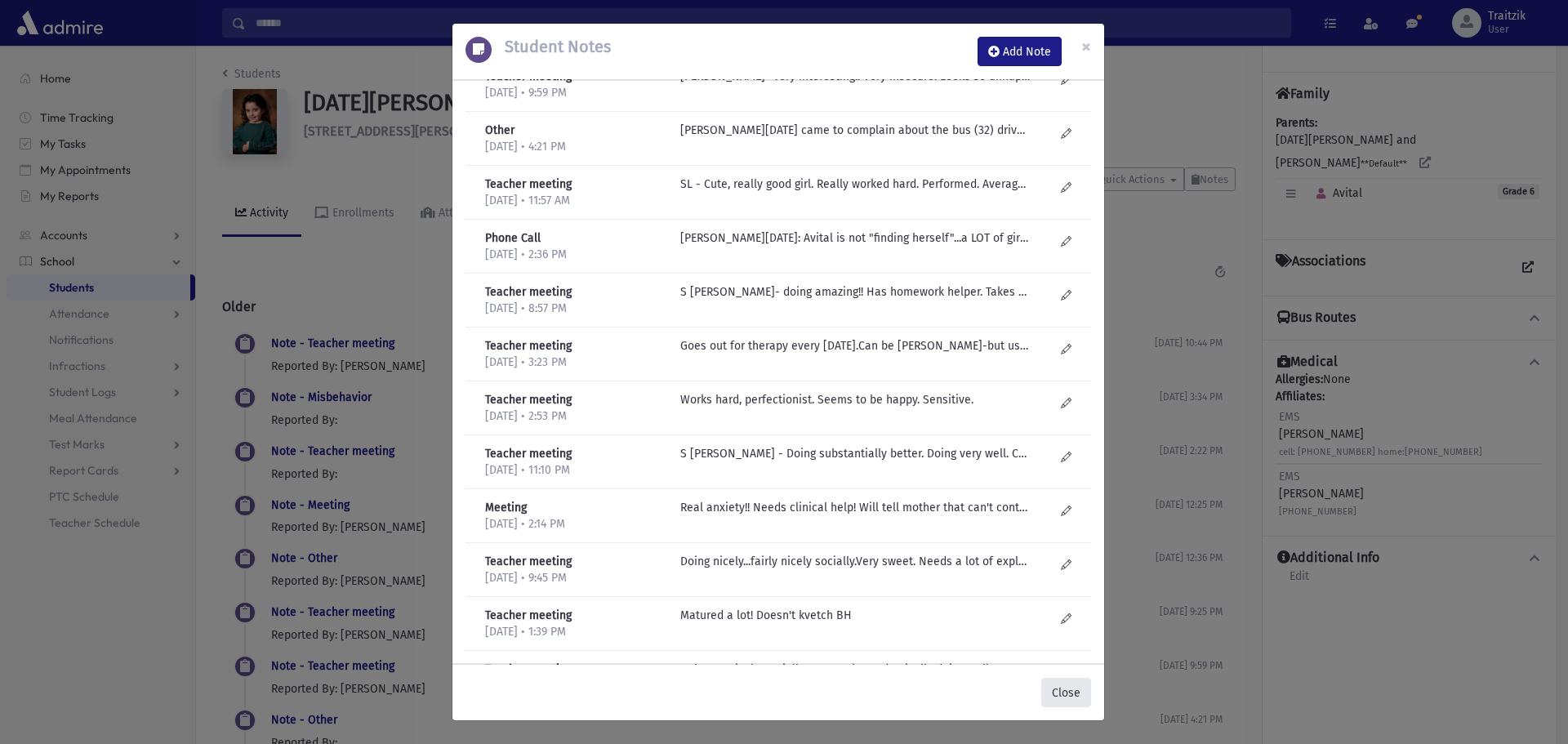
drag, startPoint x: 1066, startPoint y: 677, endPoint x: 1066, endPoint y: 687, distance: 10.0
click at [1067, 679] on div "Close" at bounding box center [778, 692] width 651 height 56
click at [1066, 691] on button "Close" at bounding box center [1065, 692] width 50 height 29
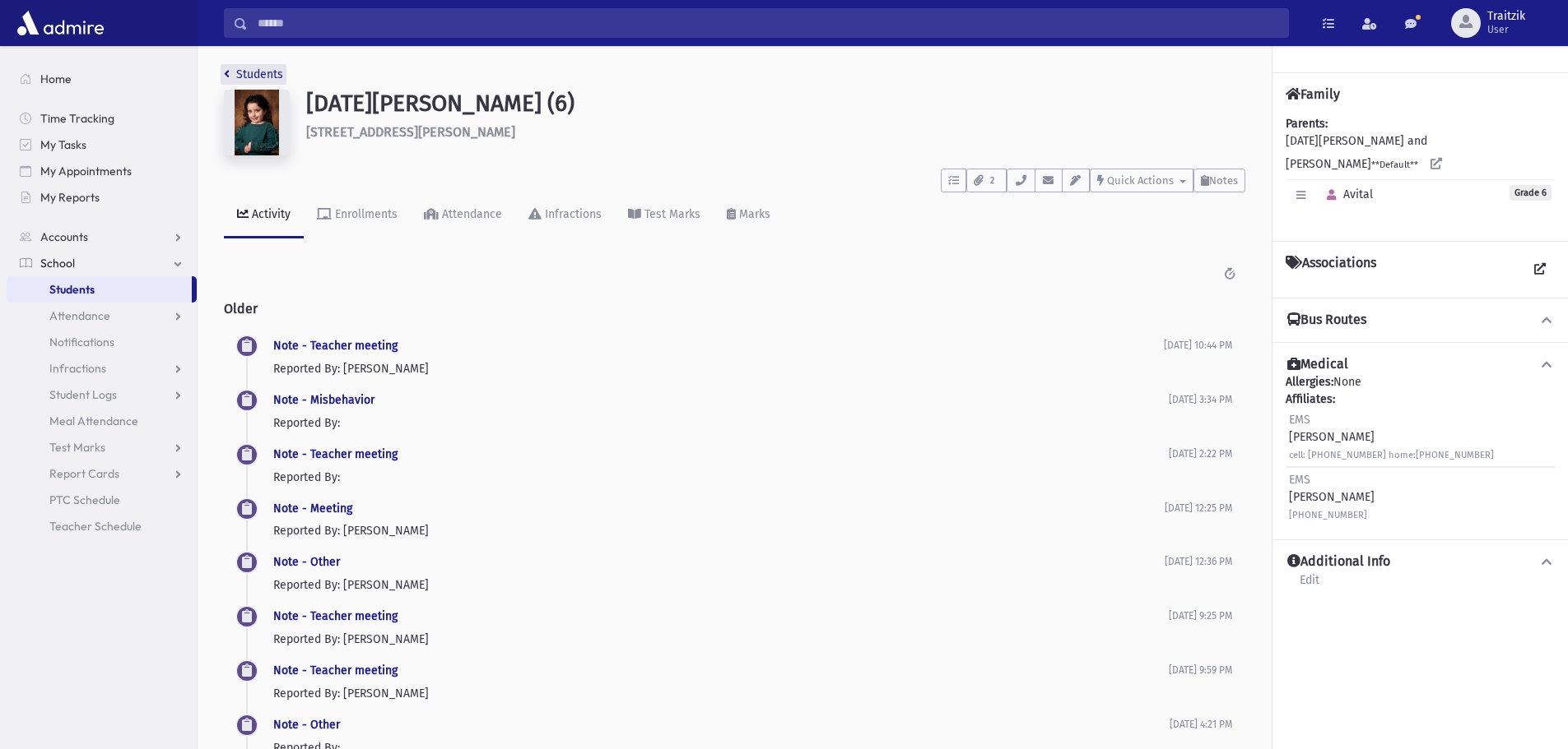
click at [228, 73] on icon "breadcrumb" at bounding box center [226, 74] width 6 height 12
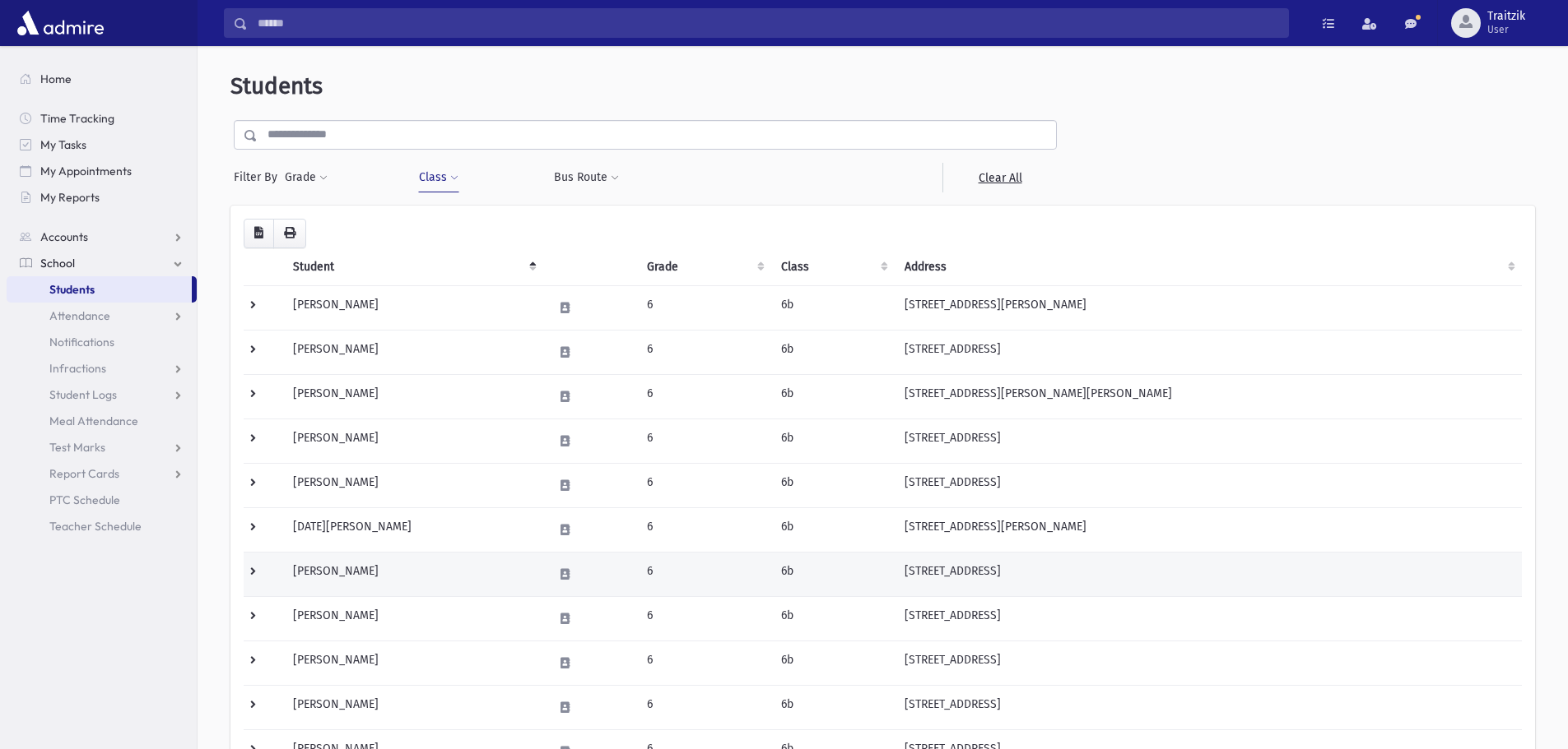
click at [376, 565] on td "Dahari, Batel" at bounding box center [413, 575] width 259 height 44
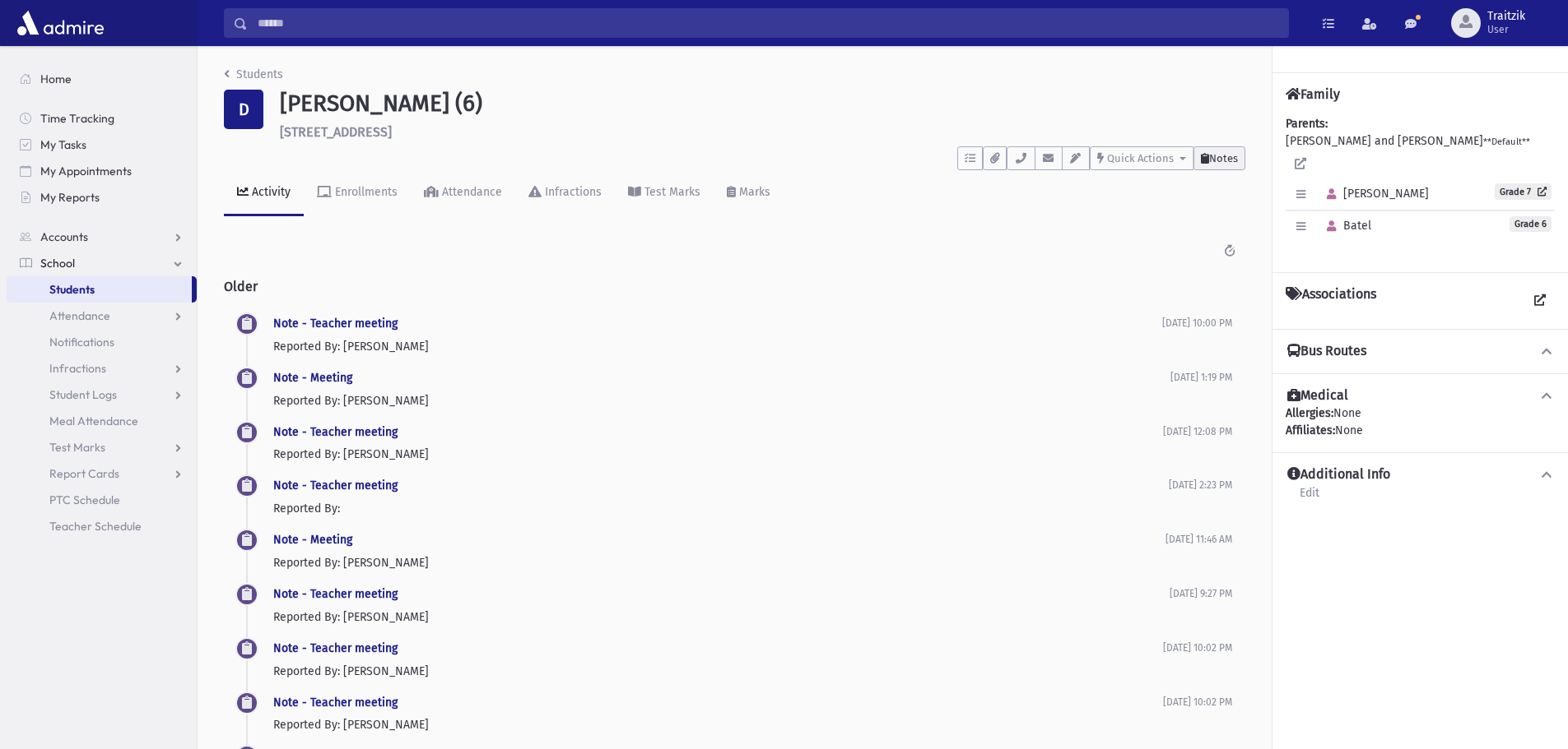
click at [1232, 156] on span "Notes" at bounding box center [1223, 158] width 29 height 12
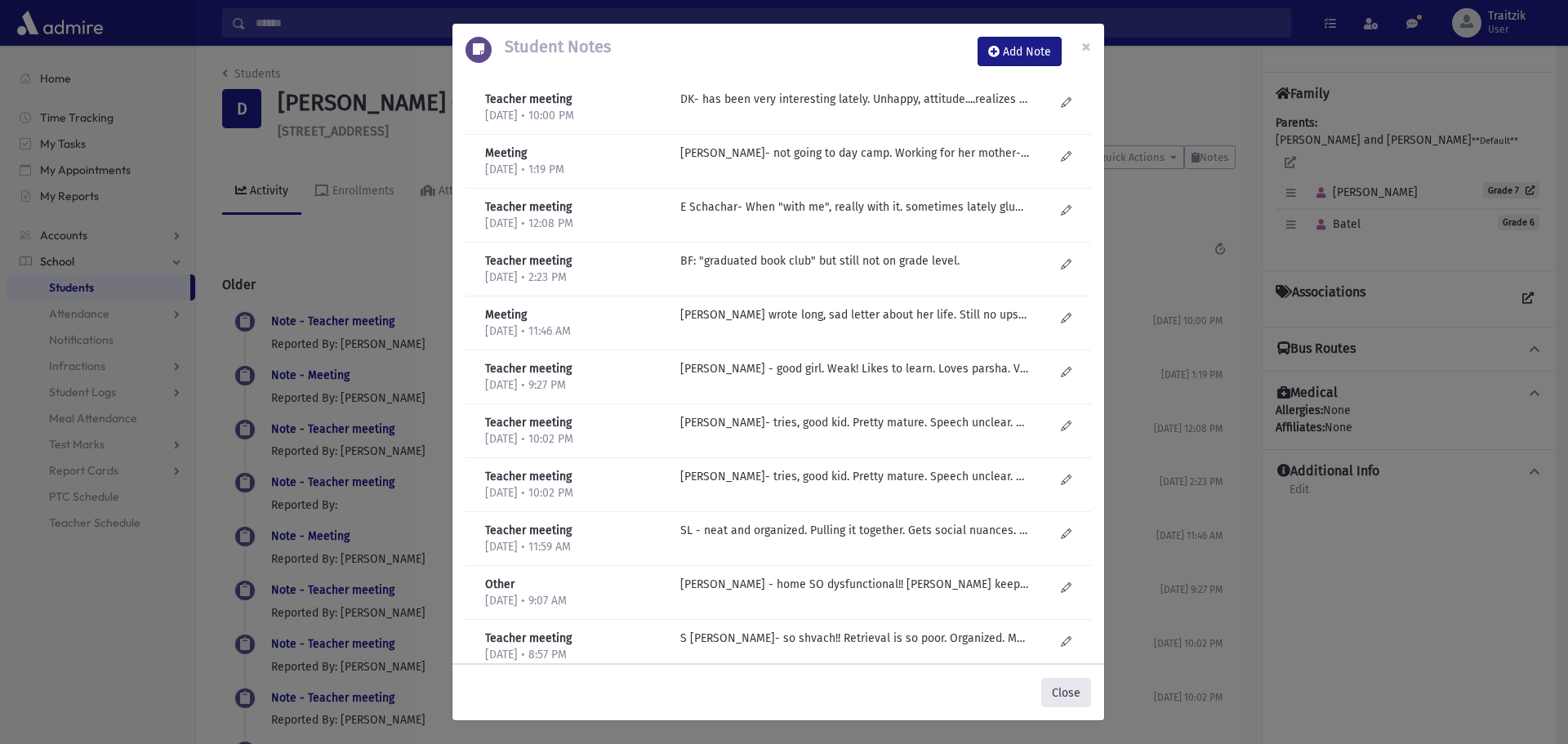
click at [1079, 698] on button "Close" at bounding box center [1065, 692] width 50 height 29
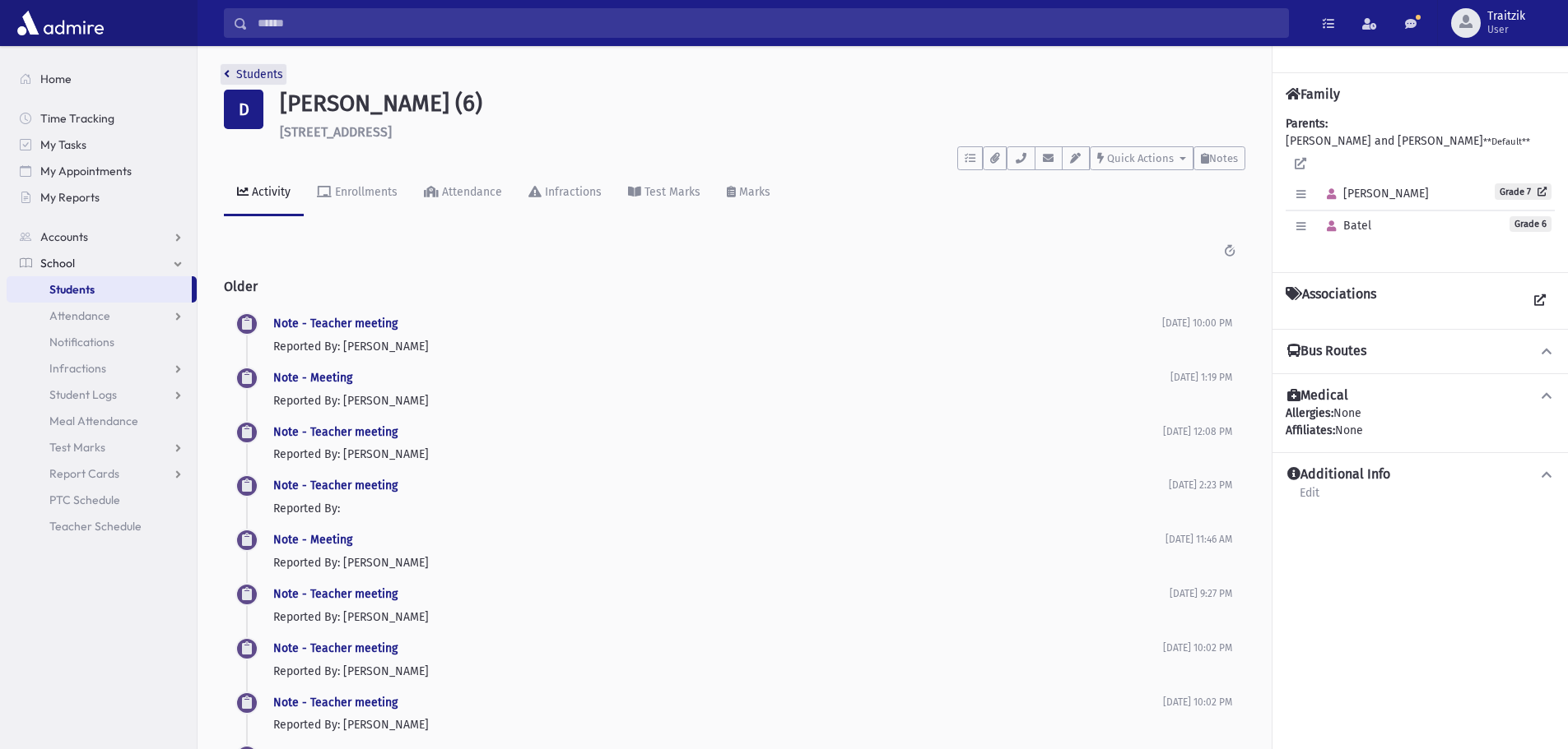
click at [229, 73] on icon "breadcrumb" at bounding box center [226, 74] width 6 height 12
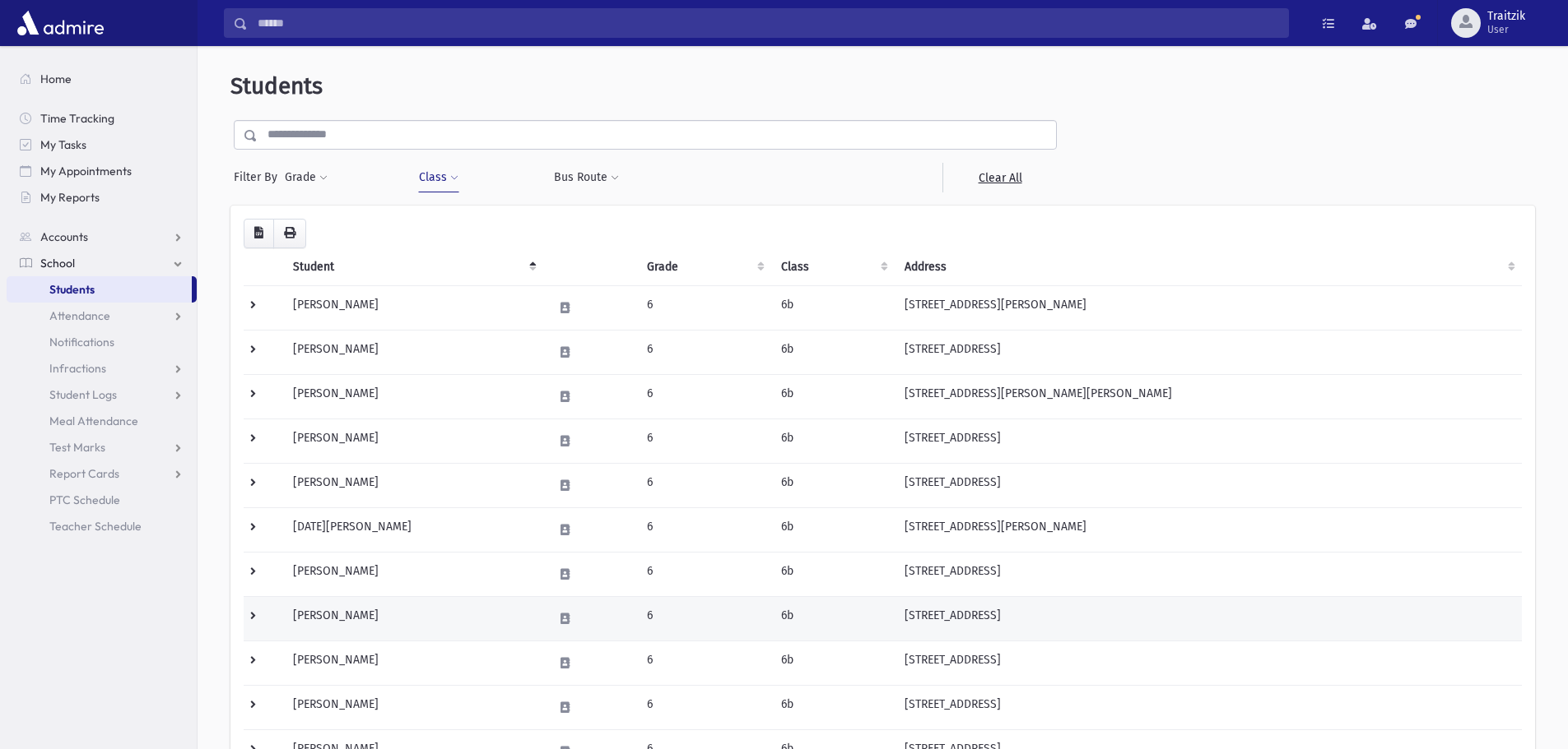
click at [381, 615] on td "[PERSON_NAME]" at bounding box center [413, 619] width 259 height 44
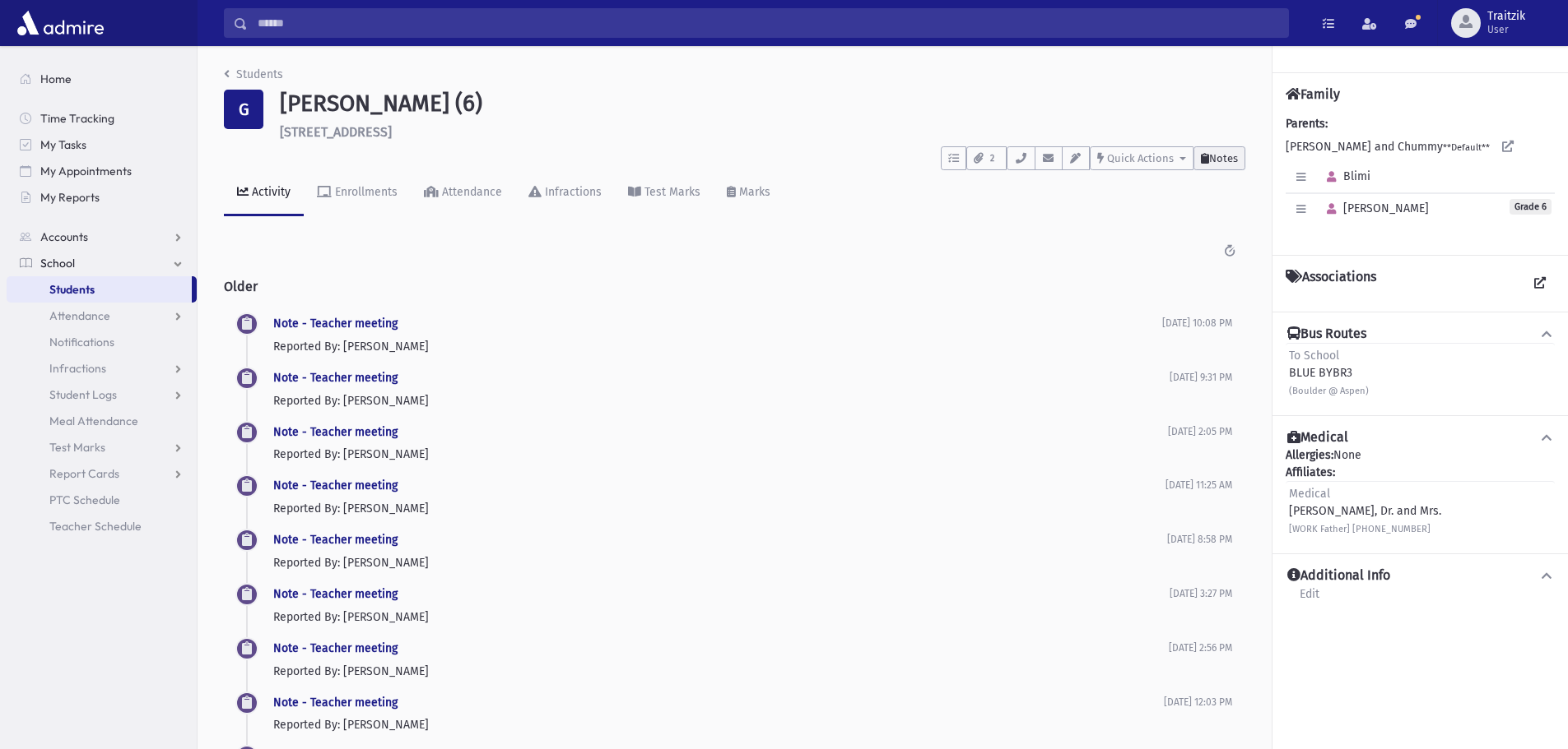
click at [1211, 163] on span "Notes" at bounding box center [1223, 158] width 29 height 12
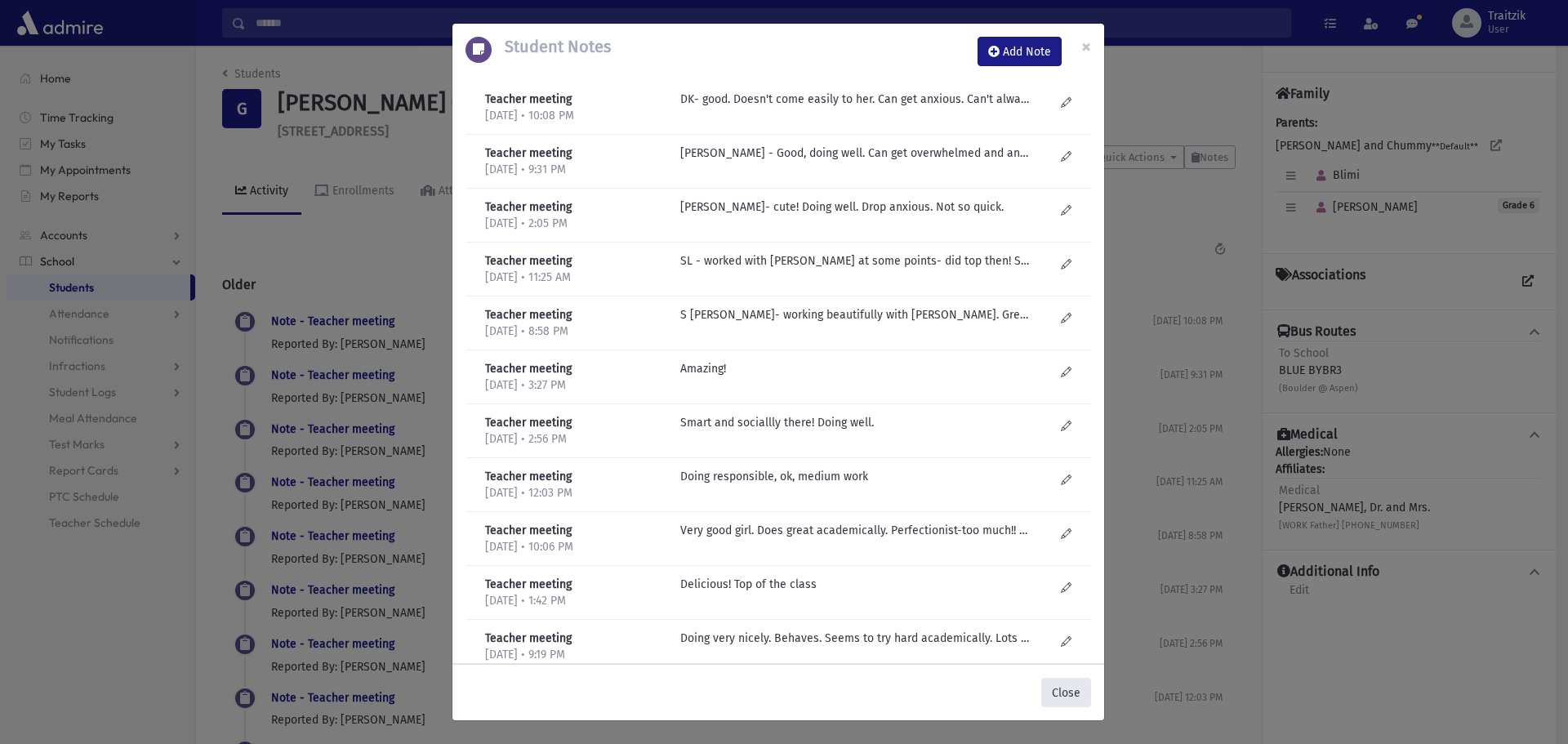
click at [1079, 696] on button "Close" at bounding box center [1065, 692] width 50 height 29
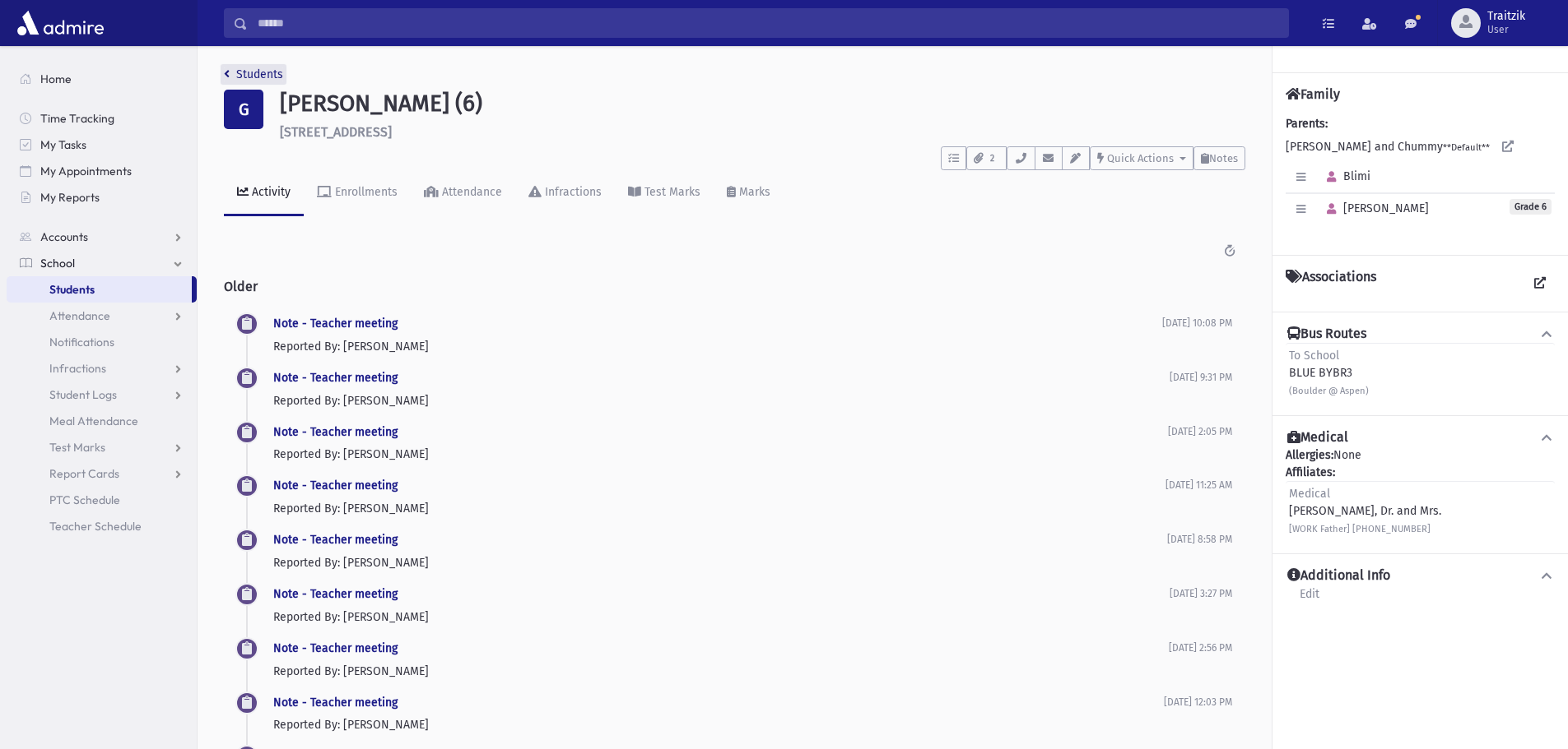
click at [228, 77] on icon "breadcrumb" at bounding box center [226, 74] width 6 height 12
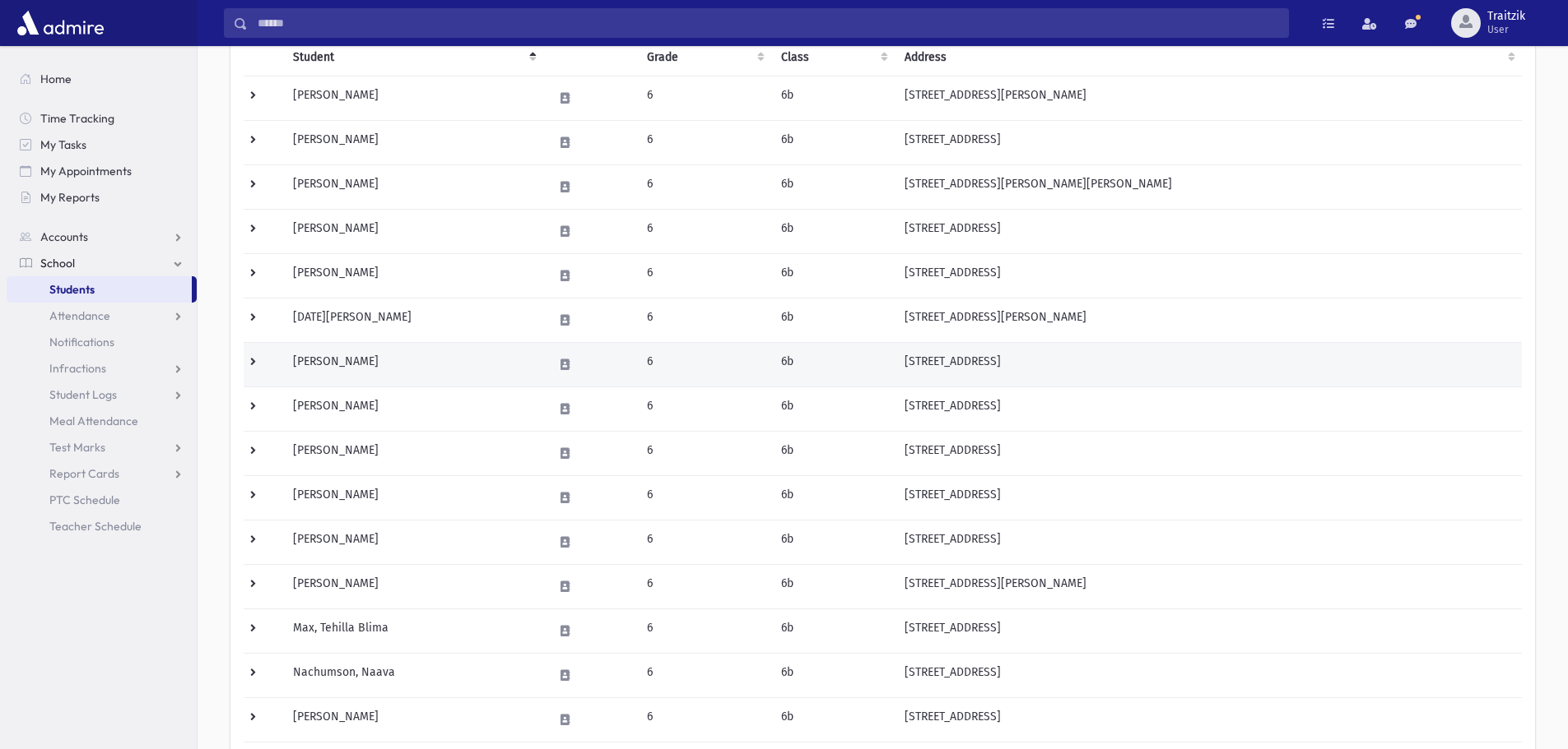
scroll to position [247, 0]
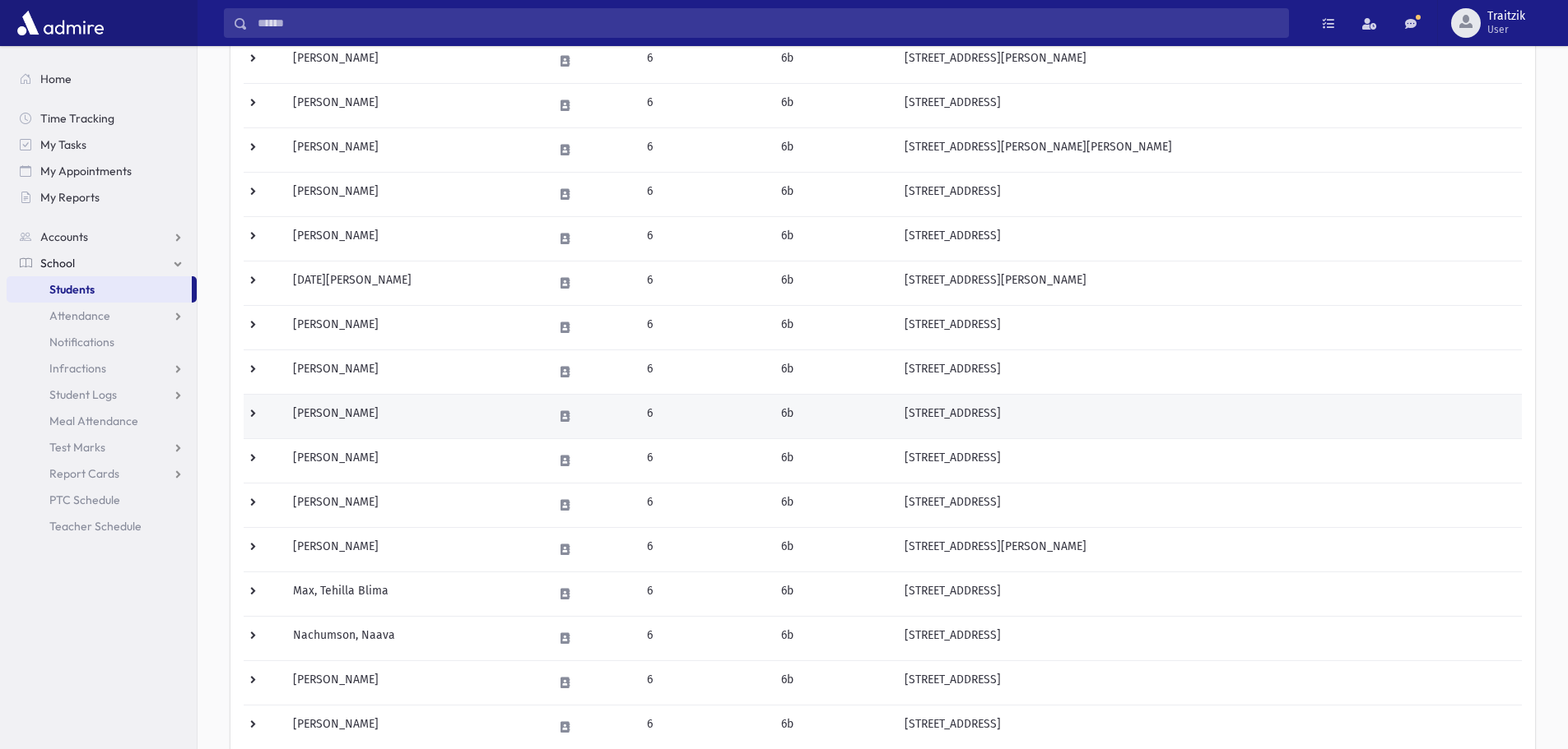
click at [389, 409] on td "Itzkowitz, Esther" at bounding box center [413, 416] width 259 height 44
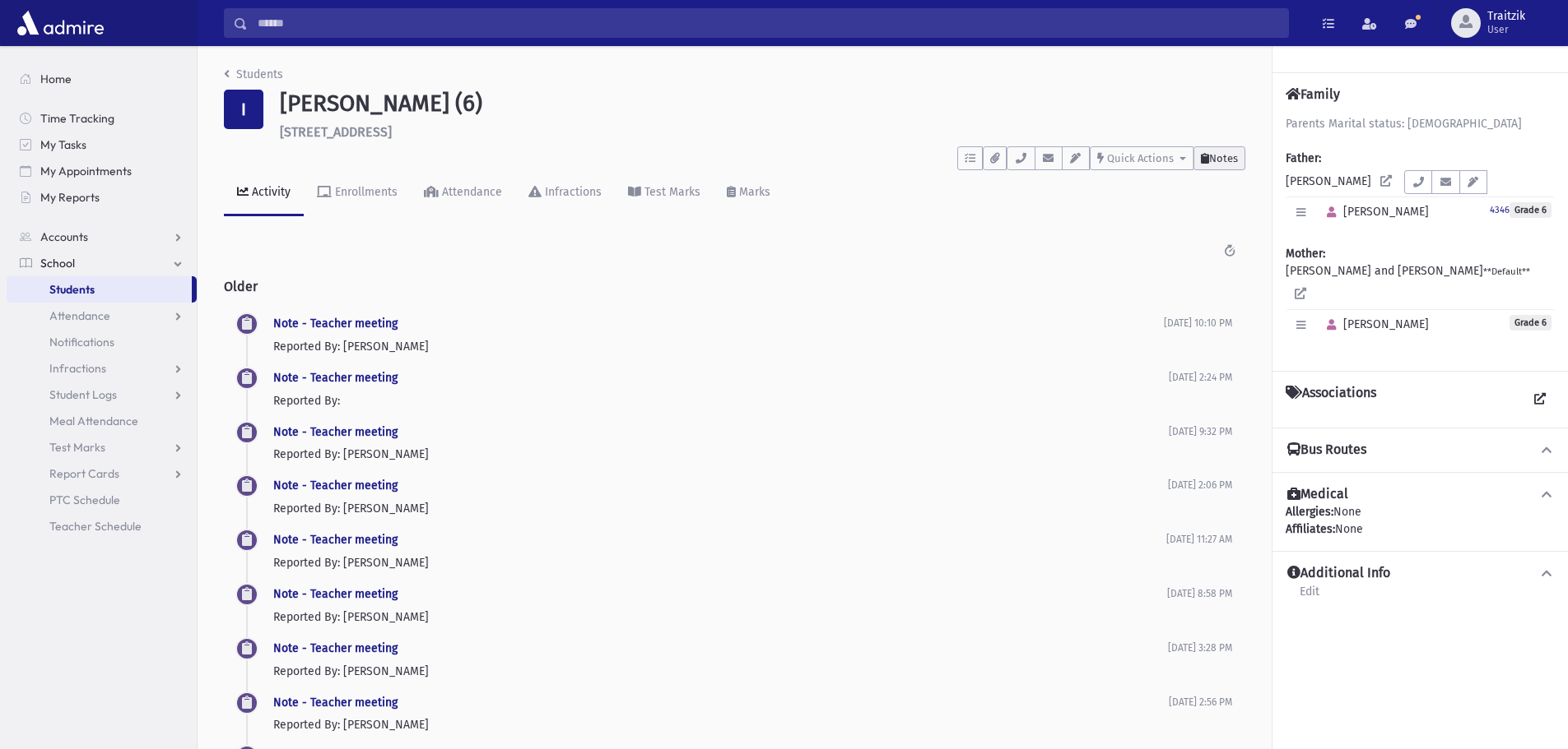
click at [1214, 156] on span "Notes" at bounding box center [1223, 158] width 29 height 12
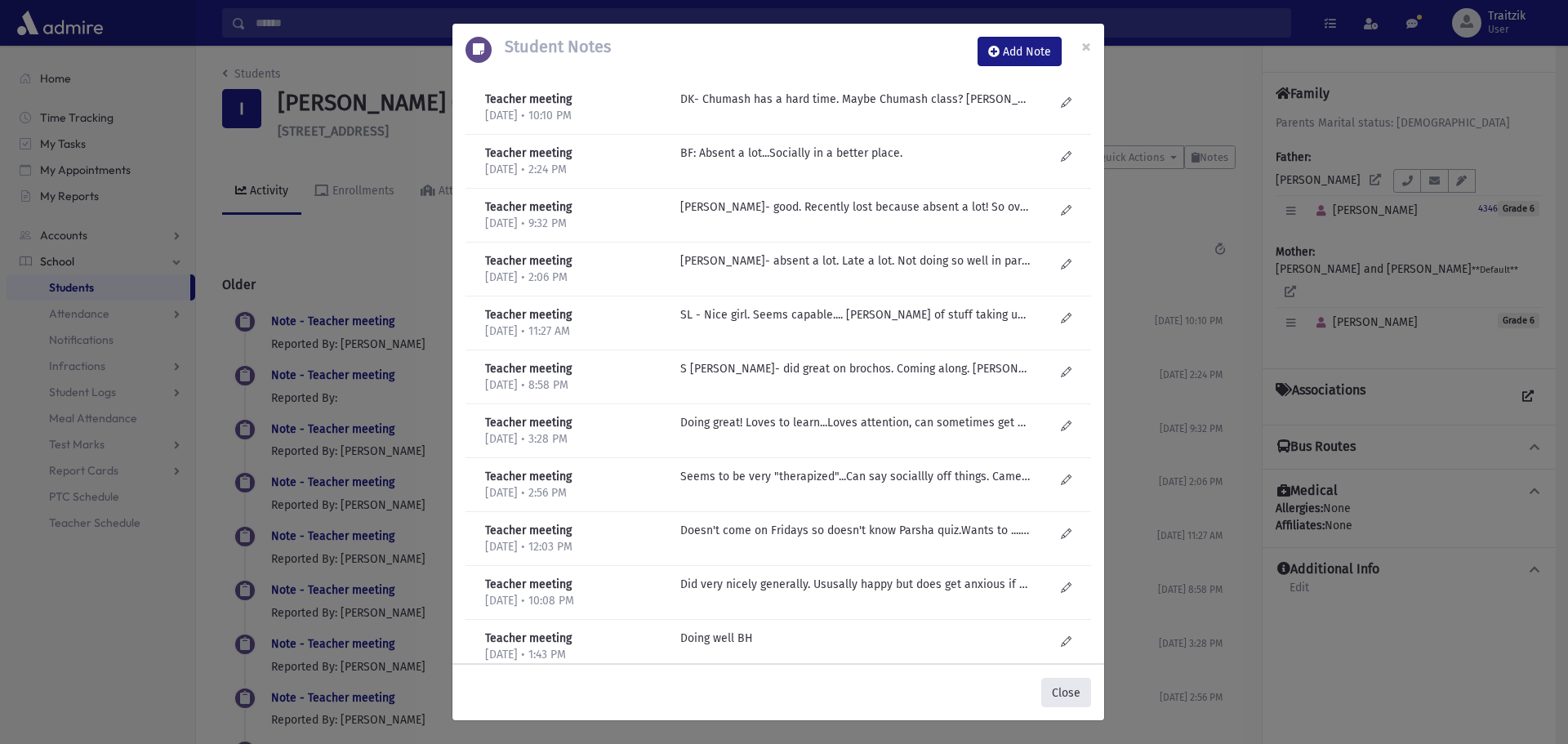
click at [1059, 697] on button "Close" at bounding box center [1065, 692] width 50 height 29
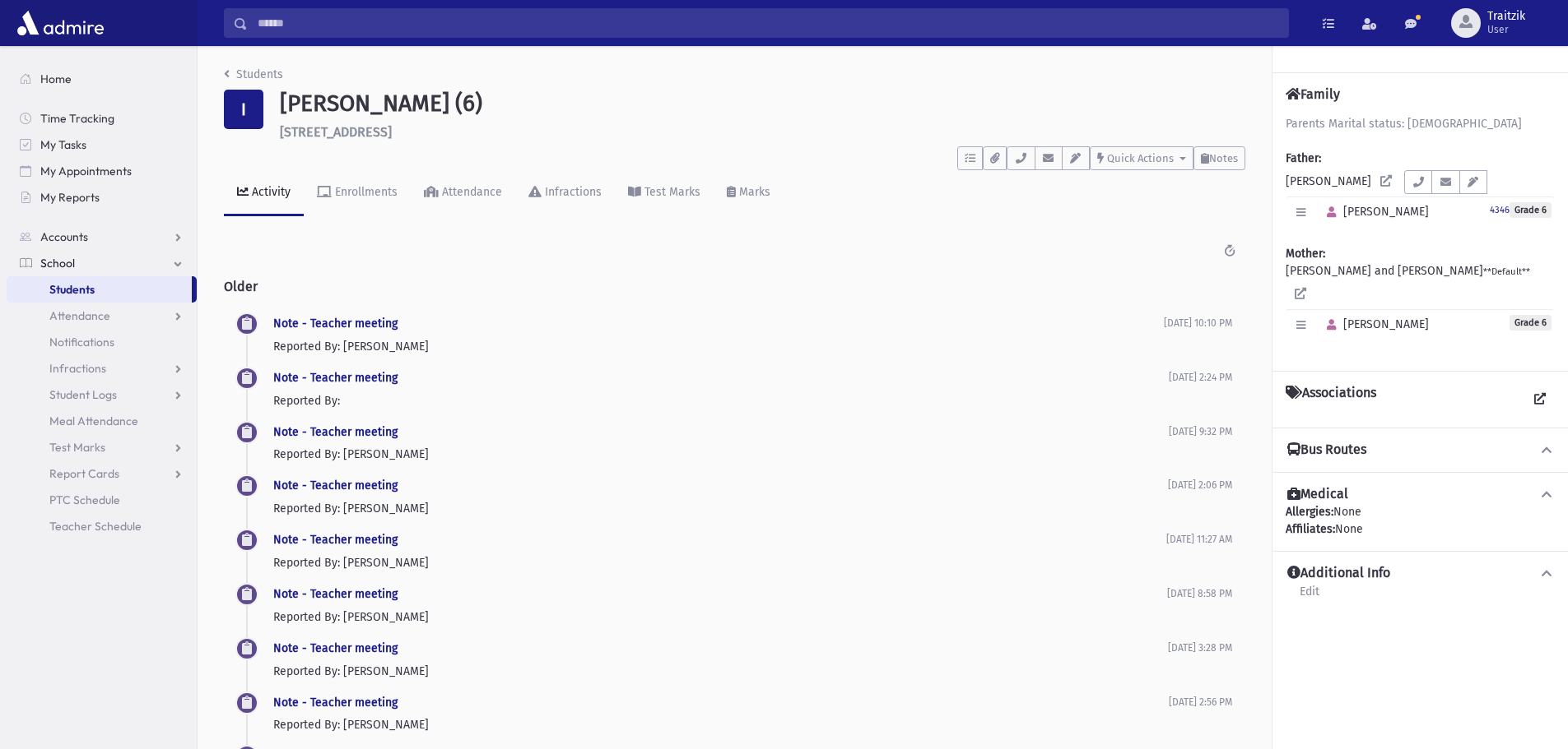
click at [227, 74] on icon "breadcrumb" at bounding box center [226, 74] width 6 height 12
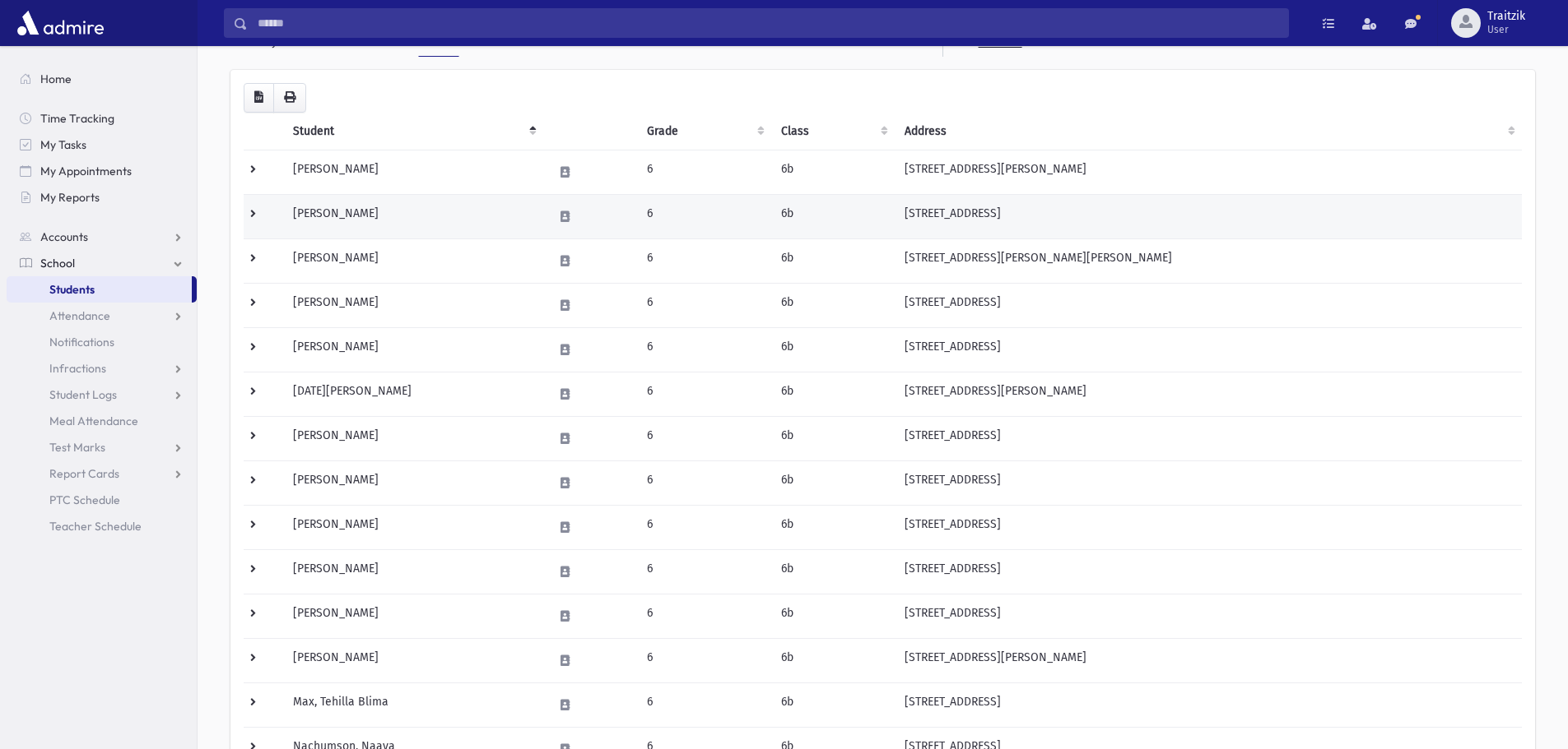
scroll to position [165, 0]
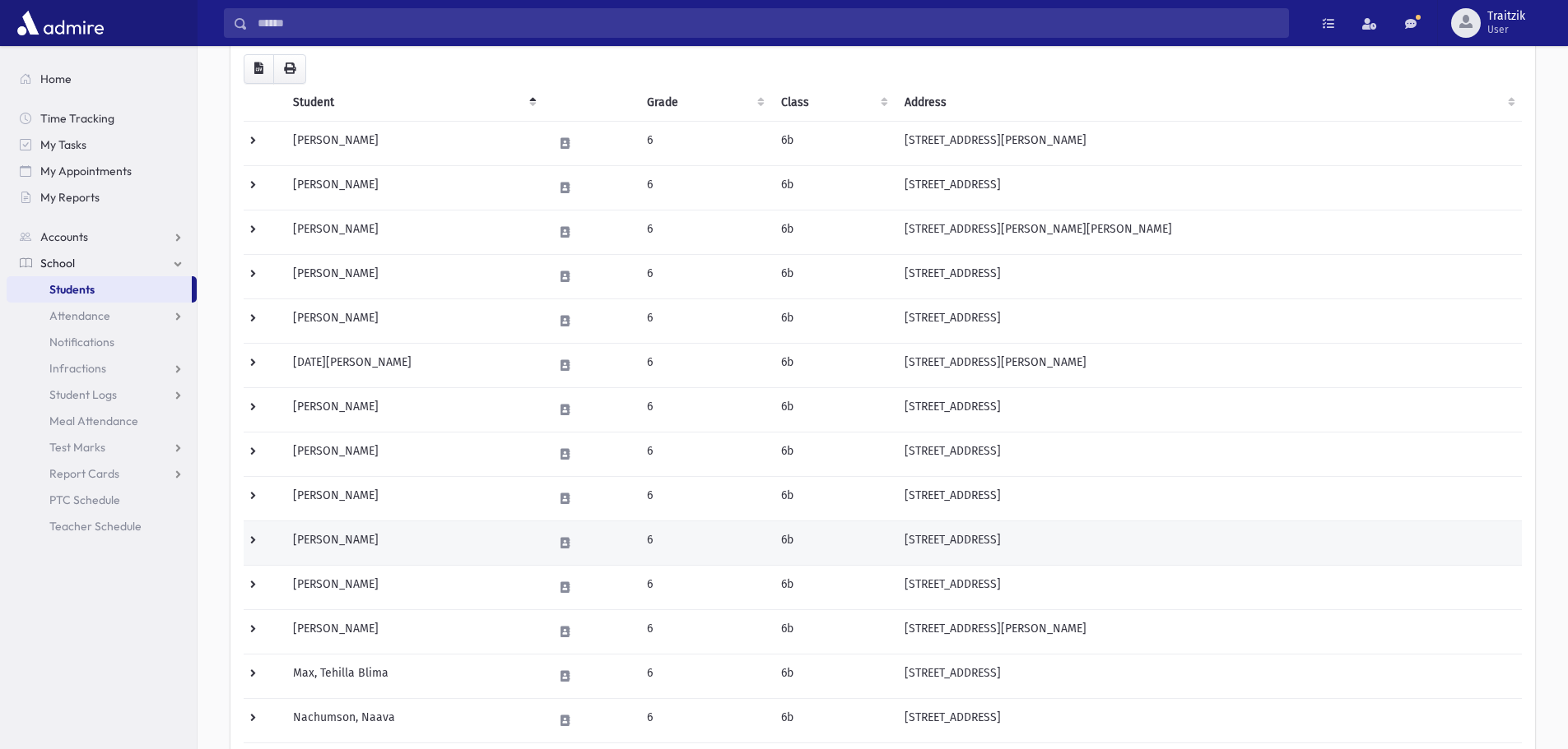
click at [356, 540] on td "Kikin, Racheli" at bounding box center [413, 543] width 259 height 44
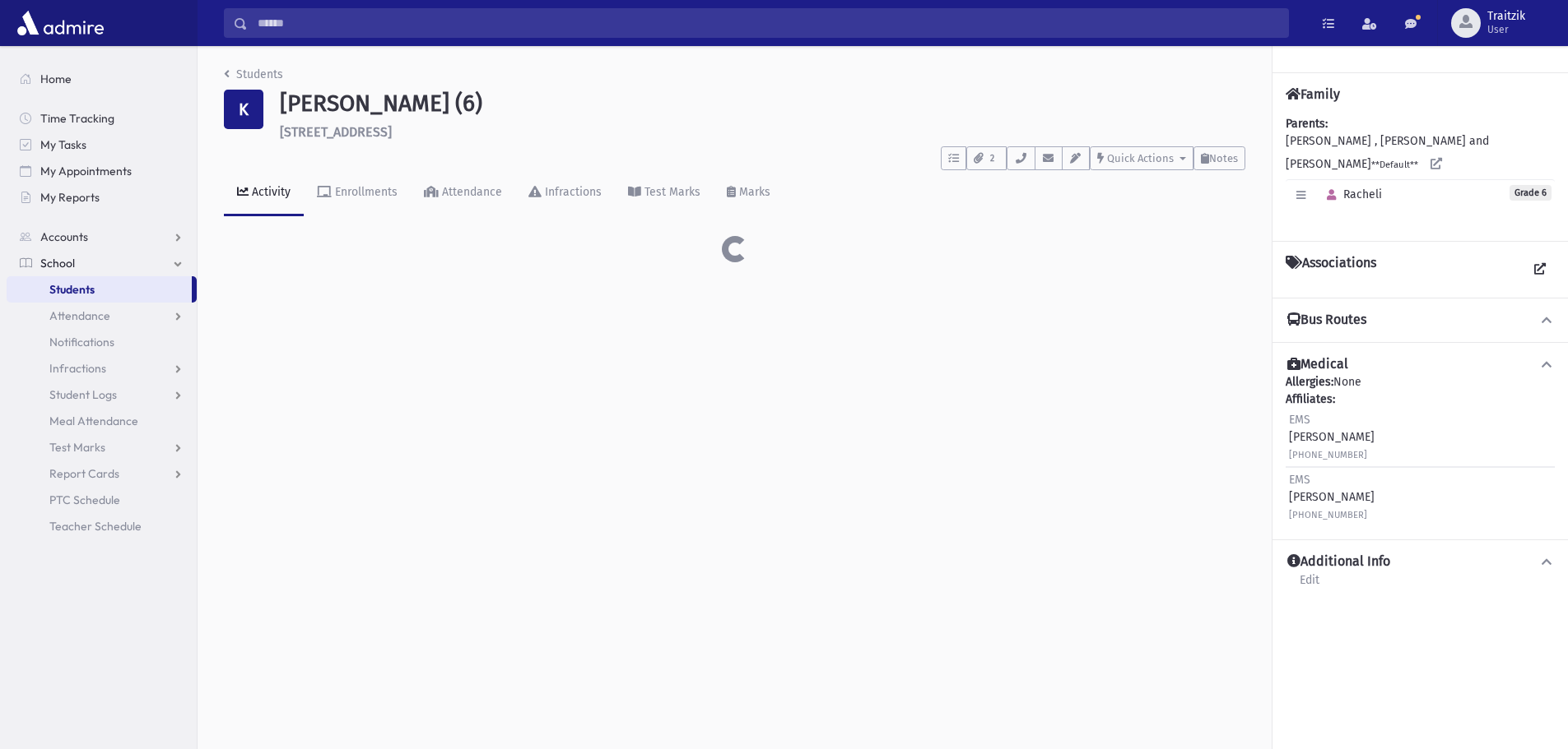
click at [338, 540] on div "Students K [PERSON_NAME] (6) [STREET_ADDRESS] **** To Do's No open tasks Show L…" at bounding box center [883, 398] width 1370 height 703
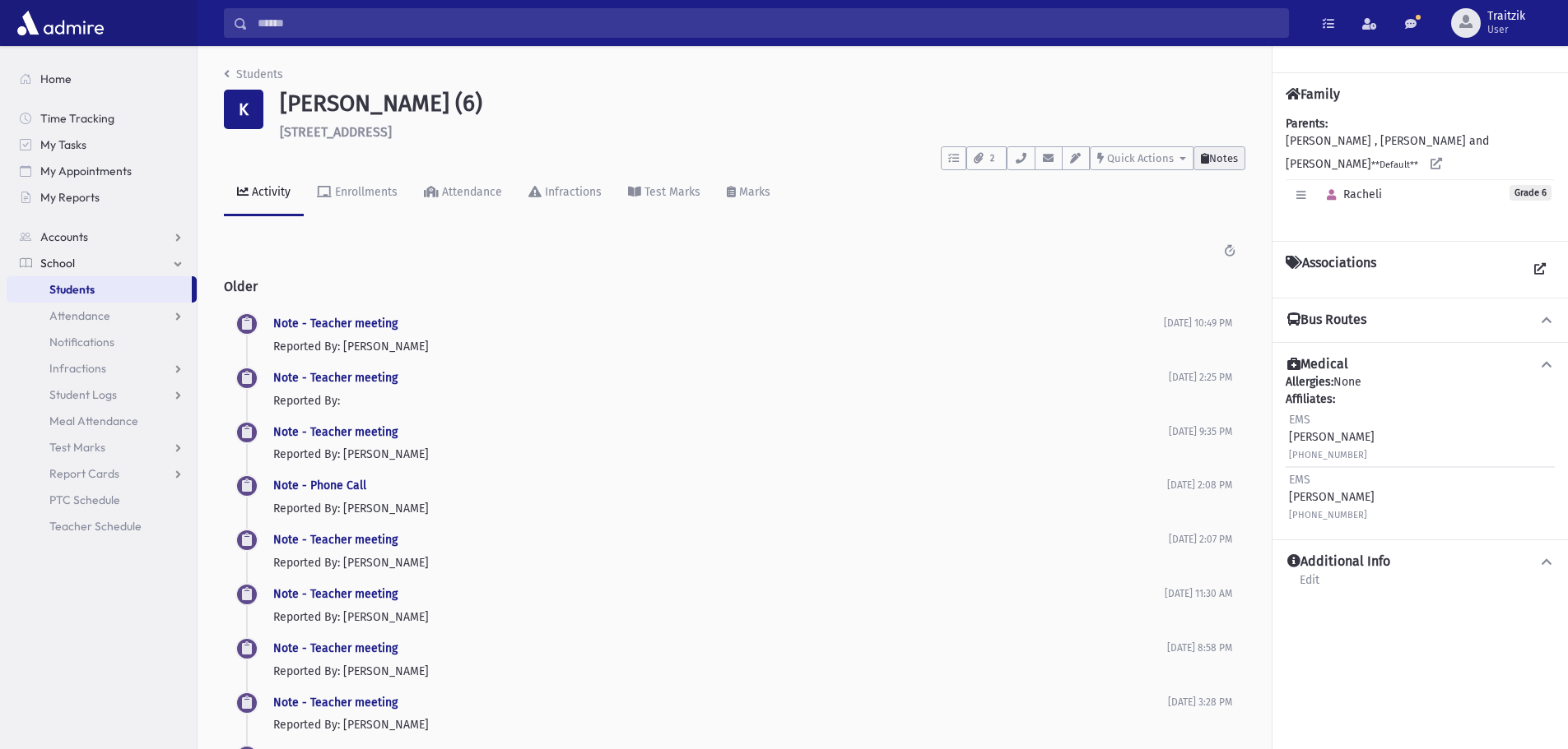
click at [1216, 161] on span "Notes" at bounding box center [1223, 158] width 29 height 12
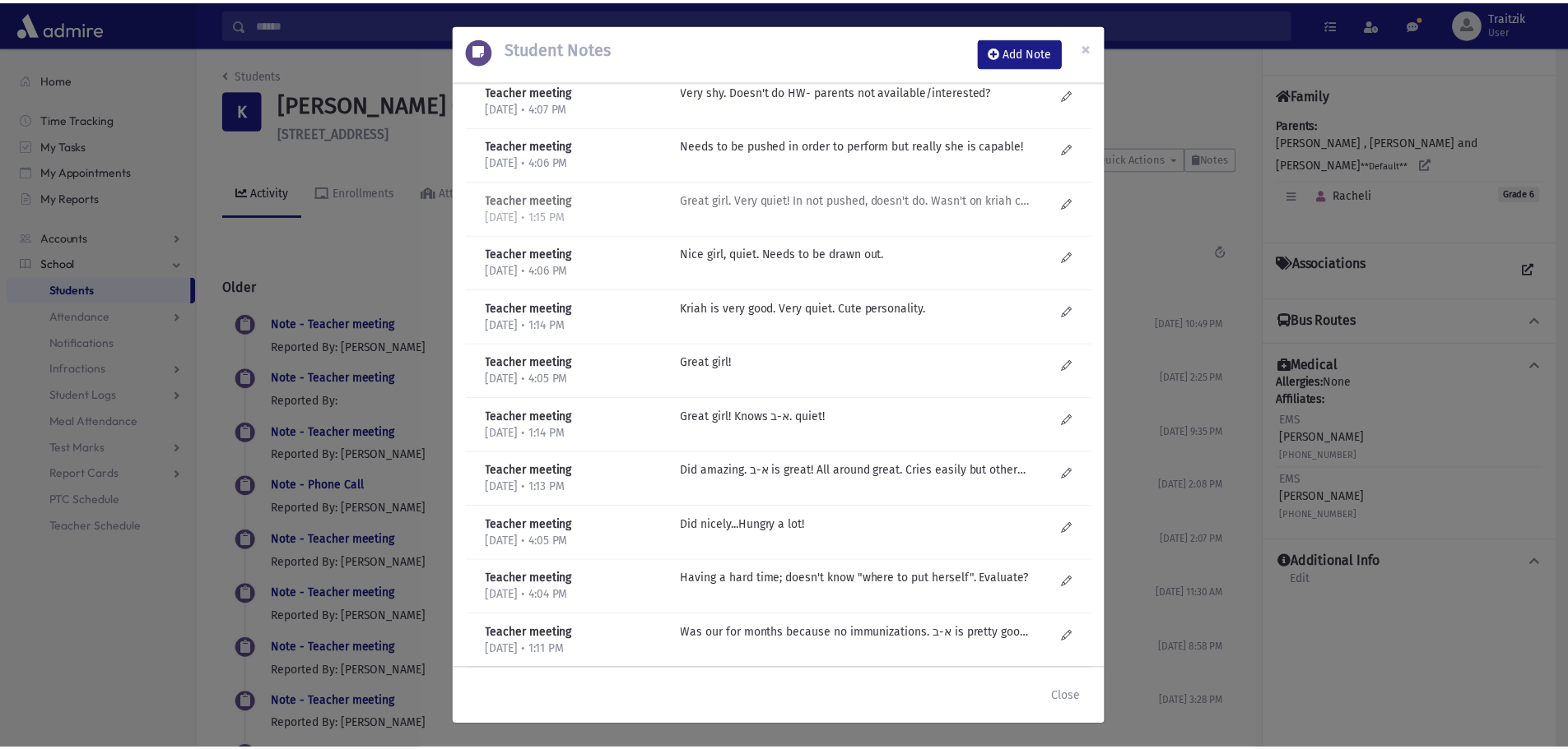
scroll to position [1398, 0]
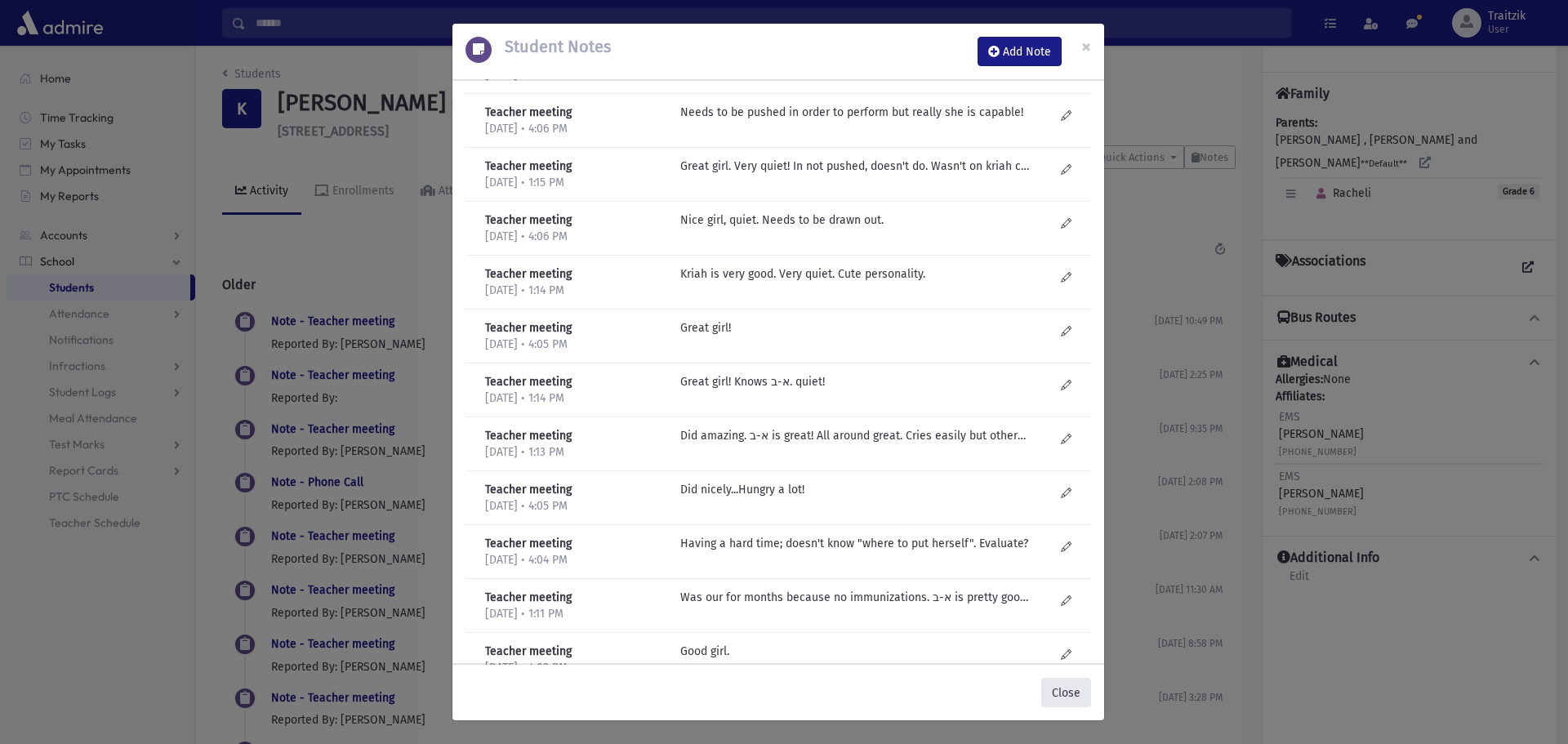
click at [1073, 694] on button "Close" at bounding box center [1065, 692] width 50 height 29
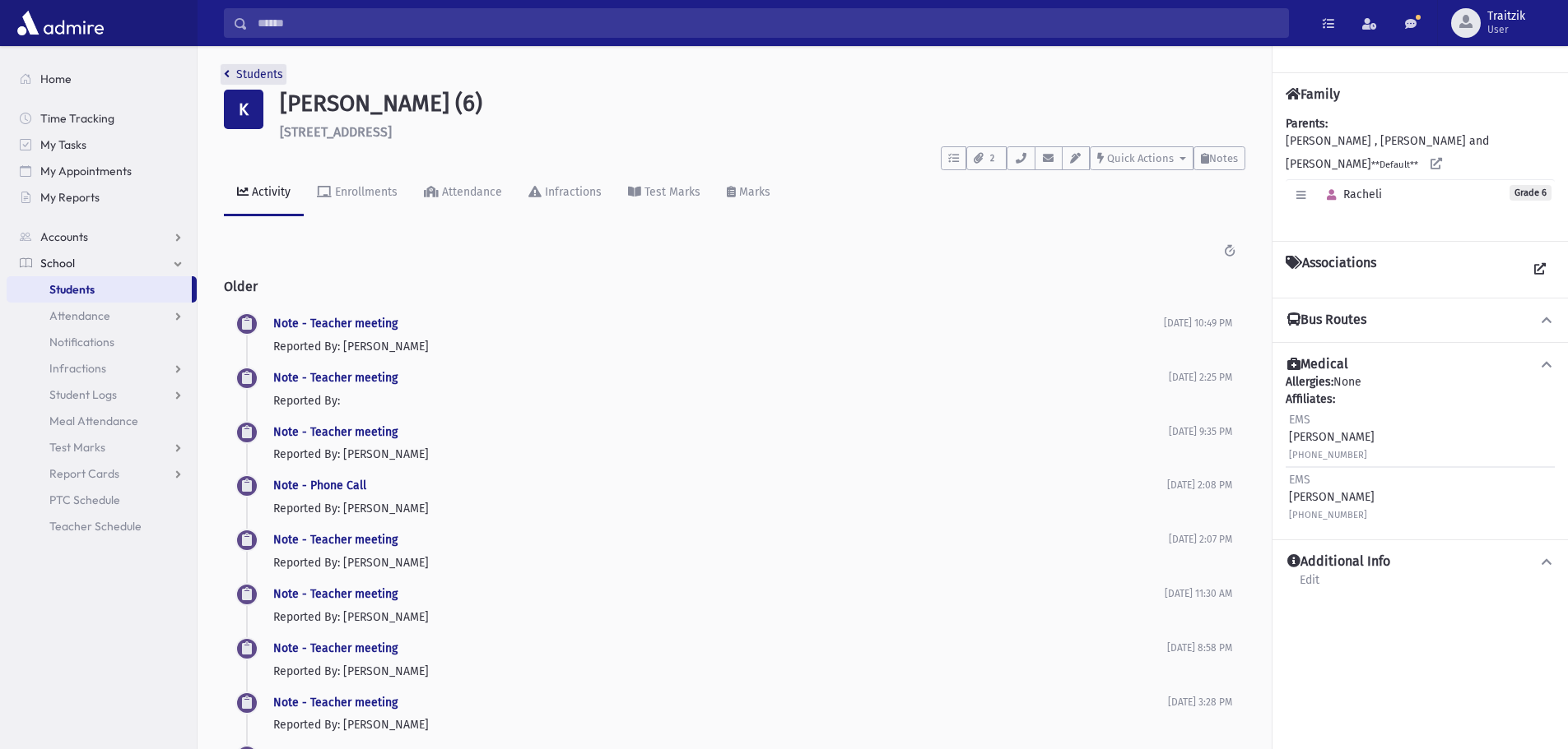
click at [226, 76] on icon "breadcrumb" at bounding box center [226, 74] width 6 height 12
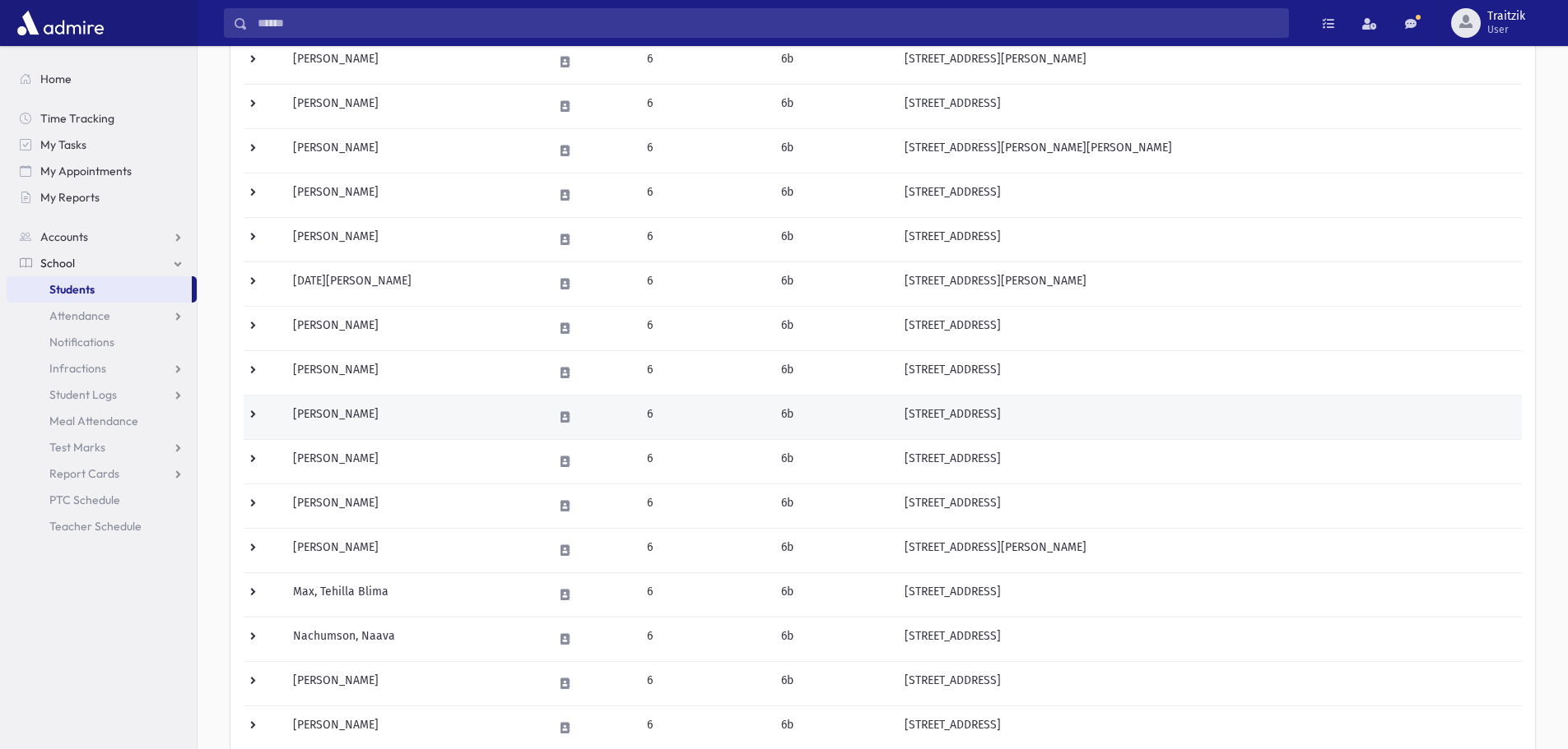
scroll to position [247, 0]
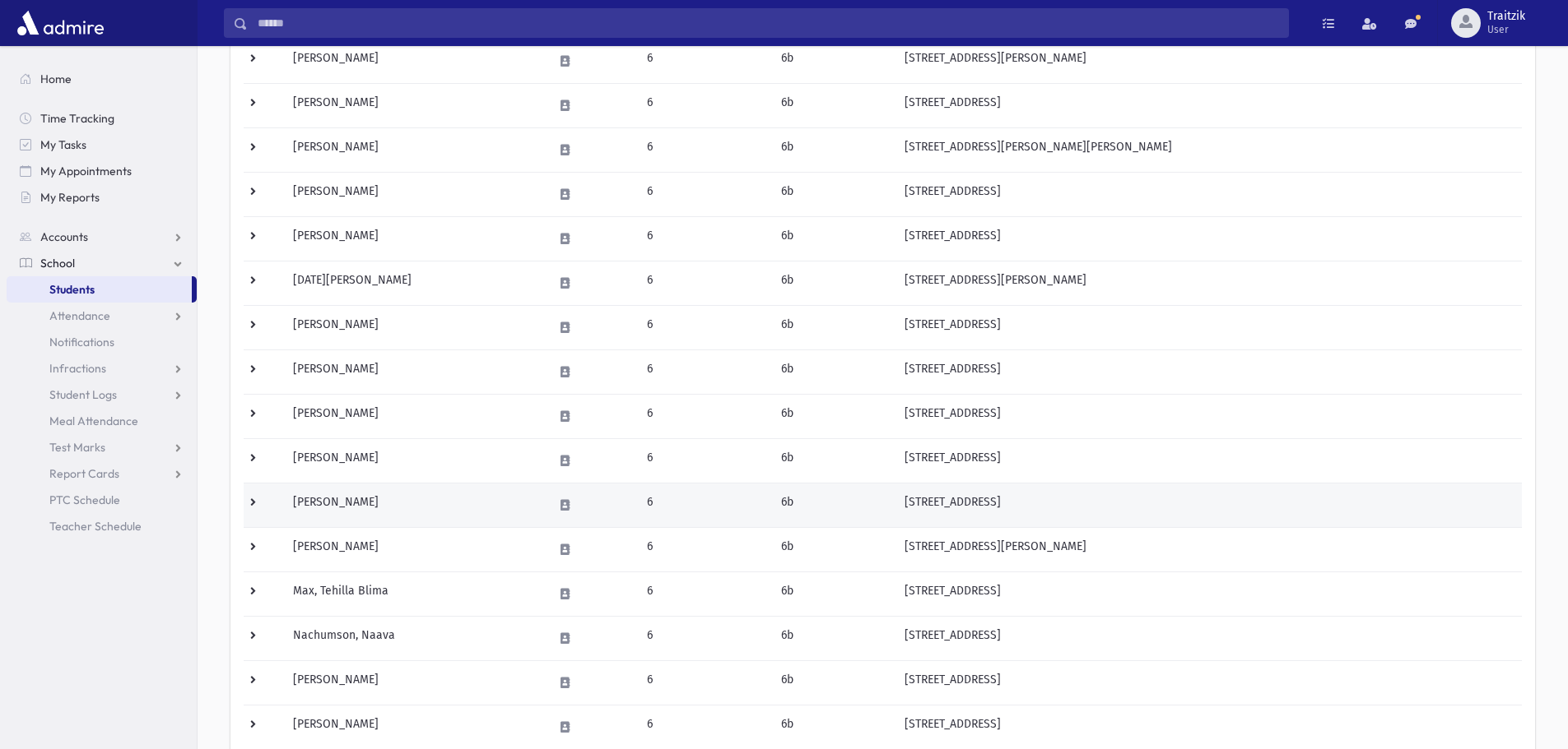
click at [395, 519] on td "Lerer, Rosie" at bounding box center [413, 505] width 259 height 44
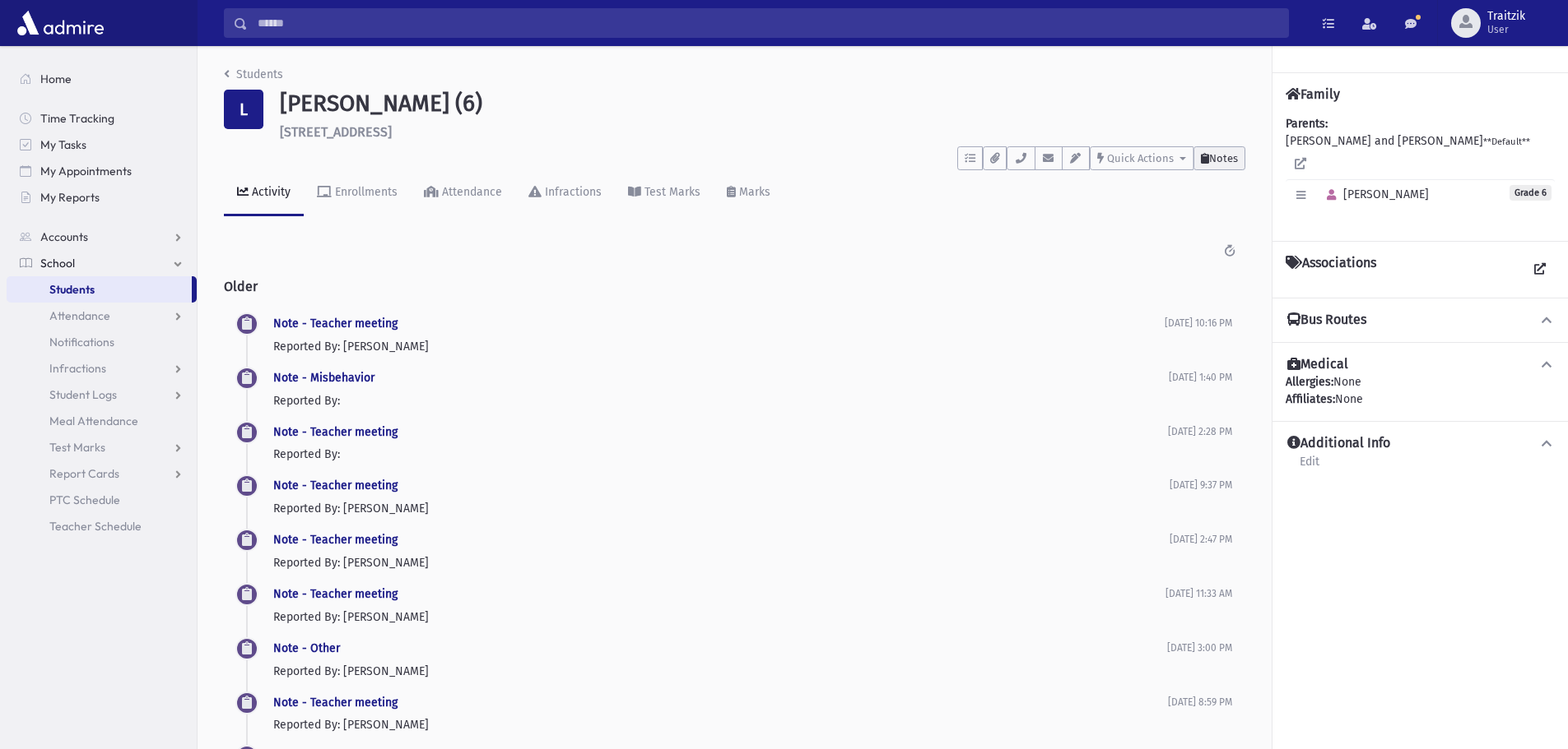
click at [1211, 153] on span "Notes" at bounding box center [1223, 158] width 29 height 12
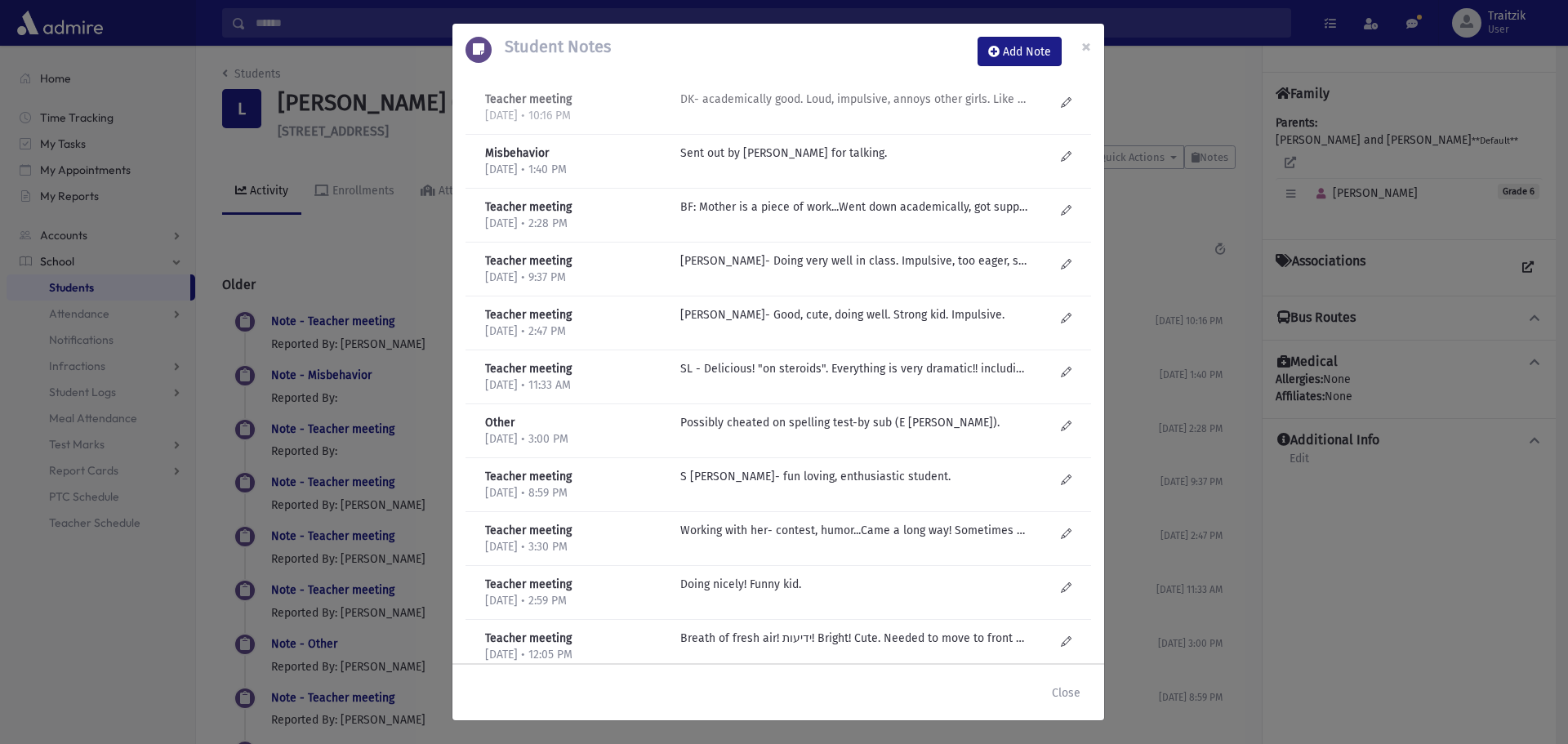
click at [895, 102] on p "DK- academically good. Loud, impulsive, annoys other girls. Like a boy." at bounding box center [855, 99] width 350 height 17
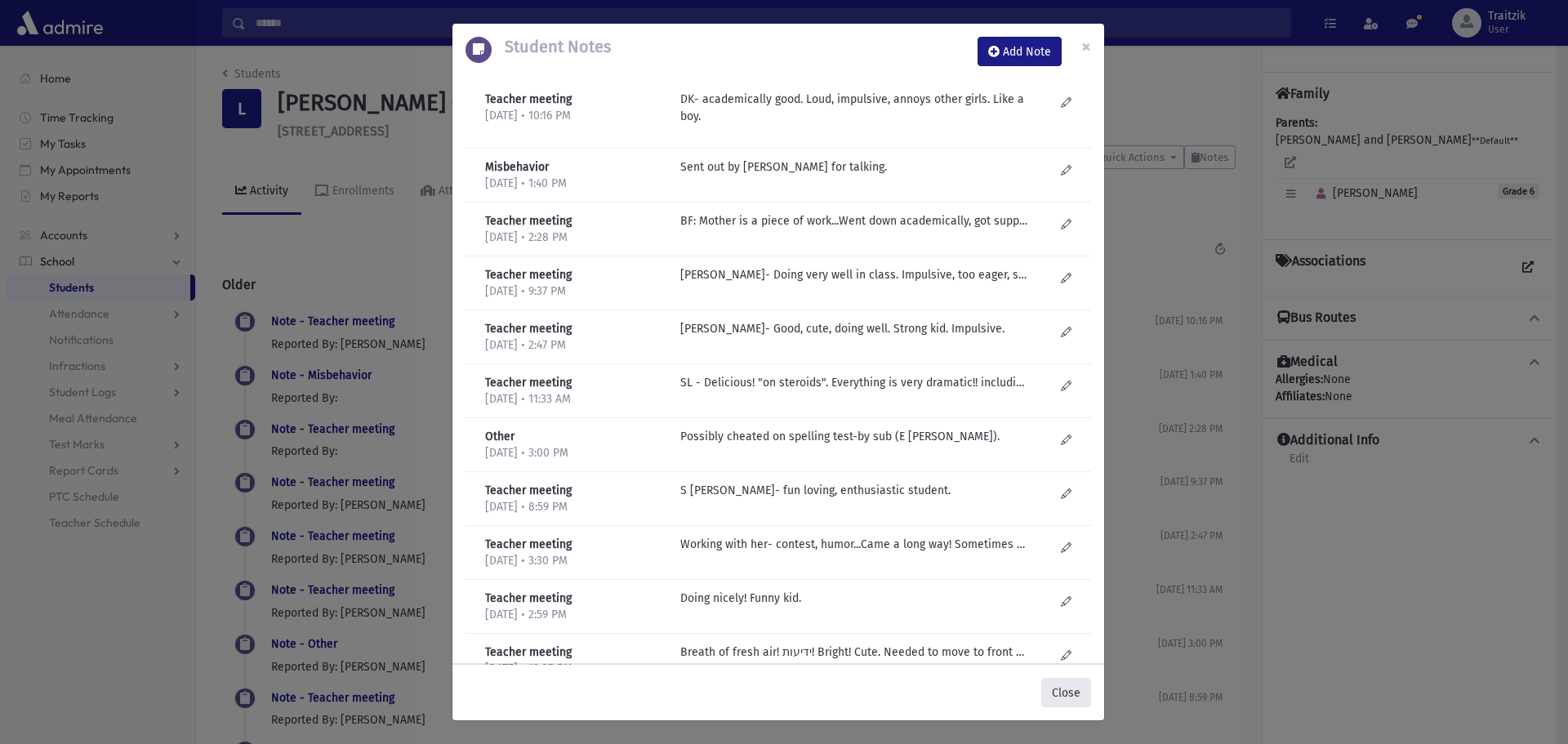
click at [1062, 697] on button "Close" at bounding box center [1065, 692] width 50 height 29
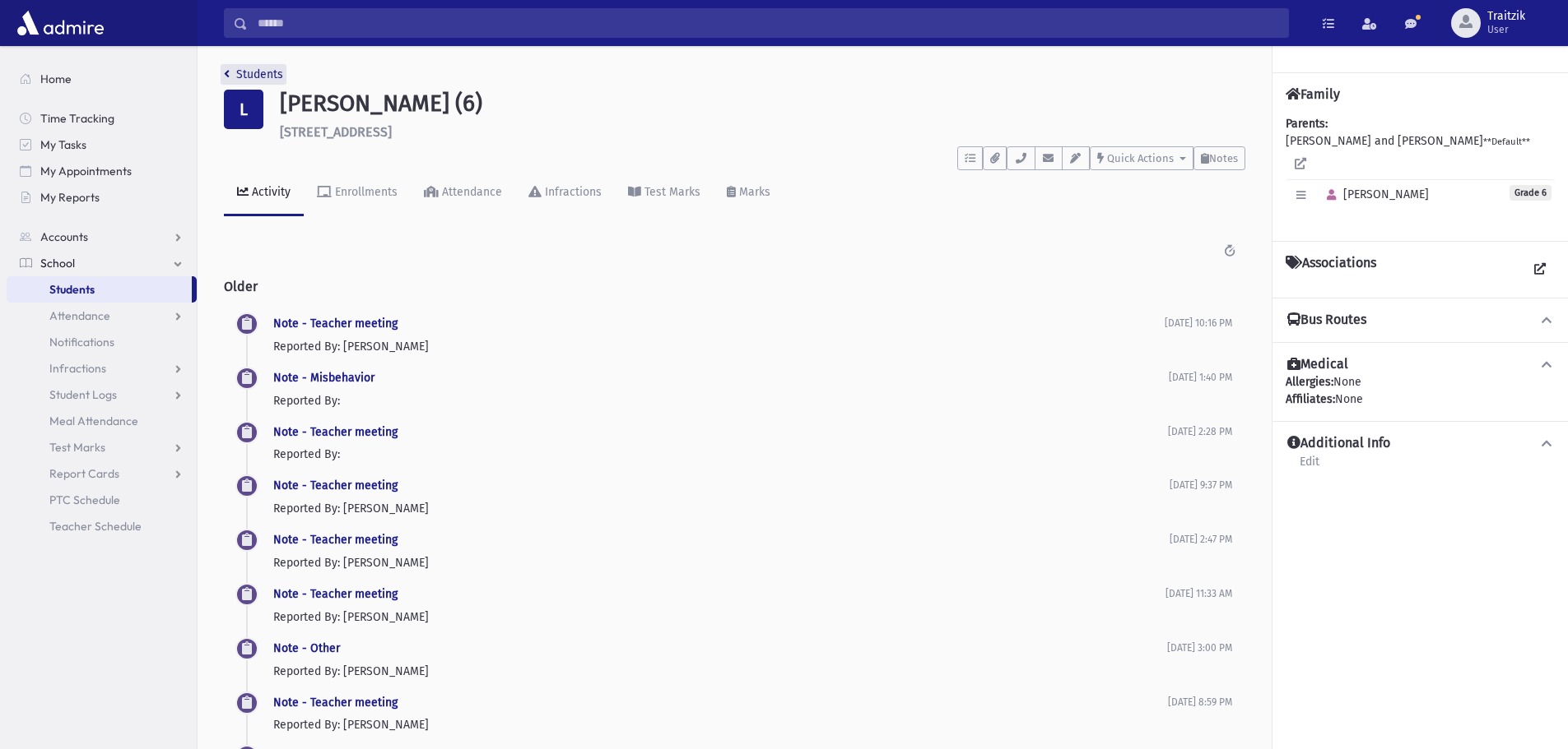
click at [226, 77] on icon "breadcrumb" at bounding box center [226, 74] width 6 height 12
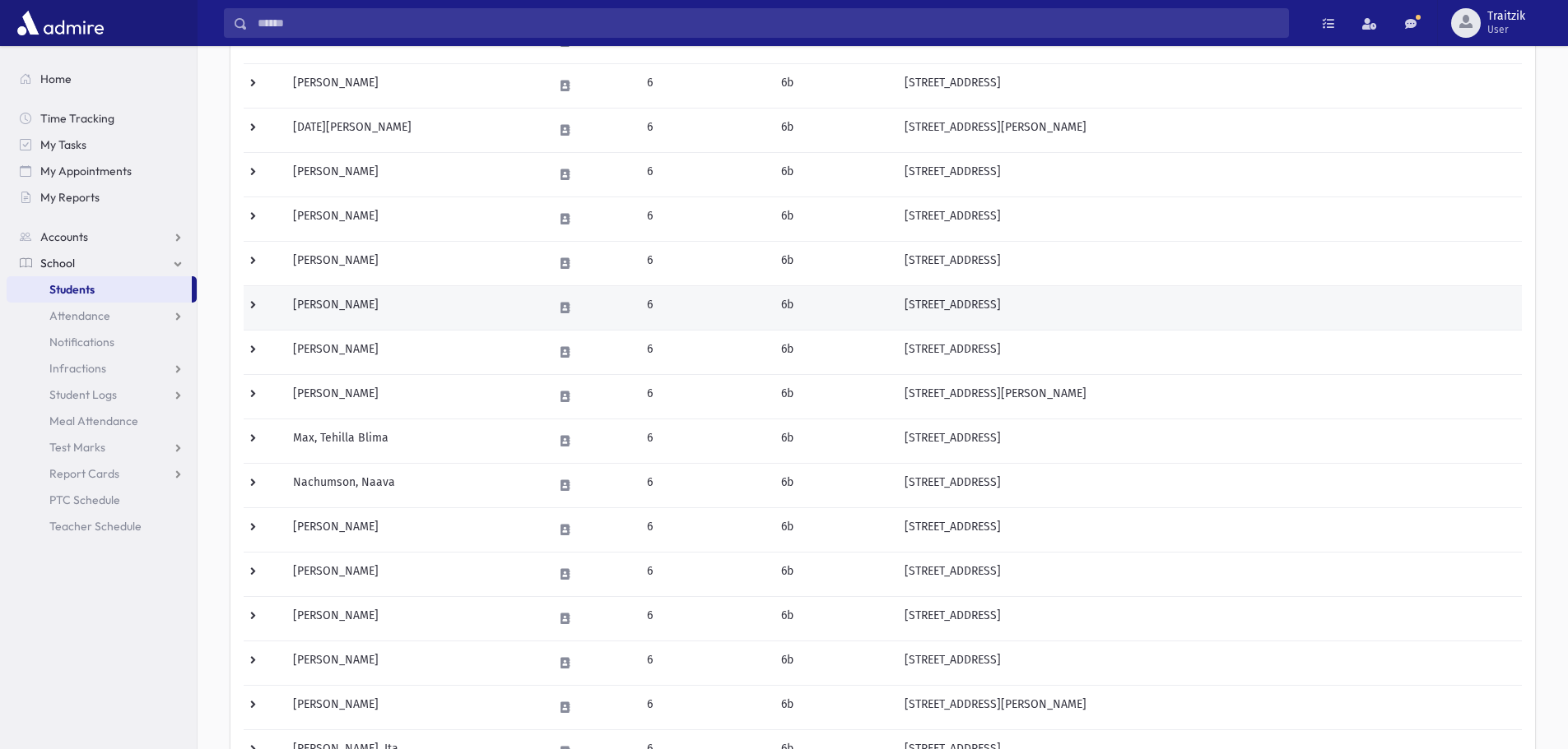
scroll to position [412, 0]
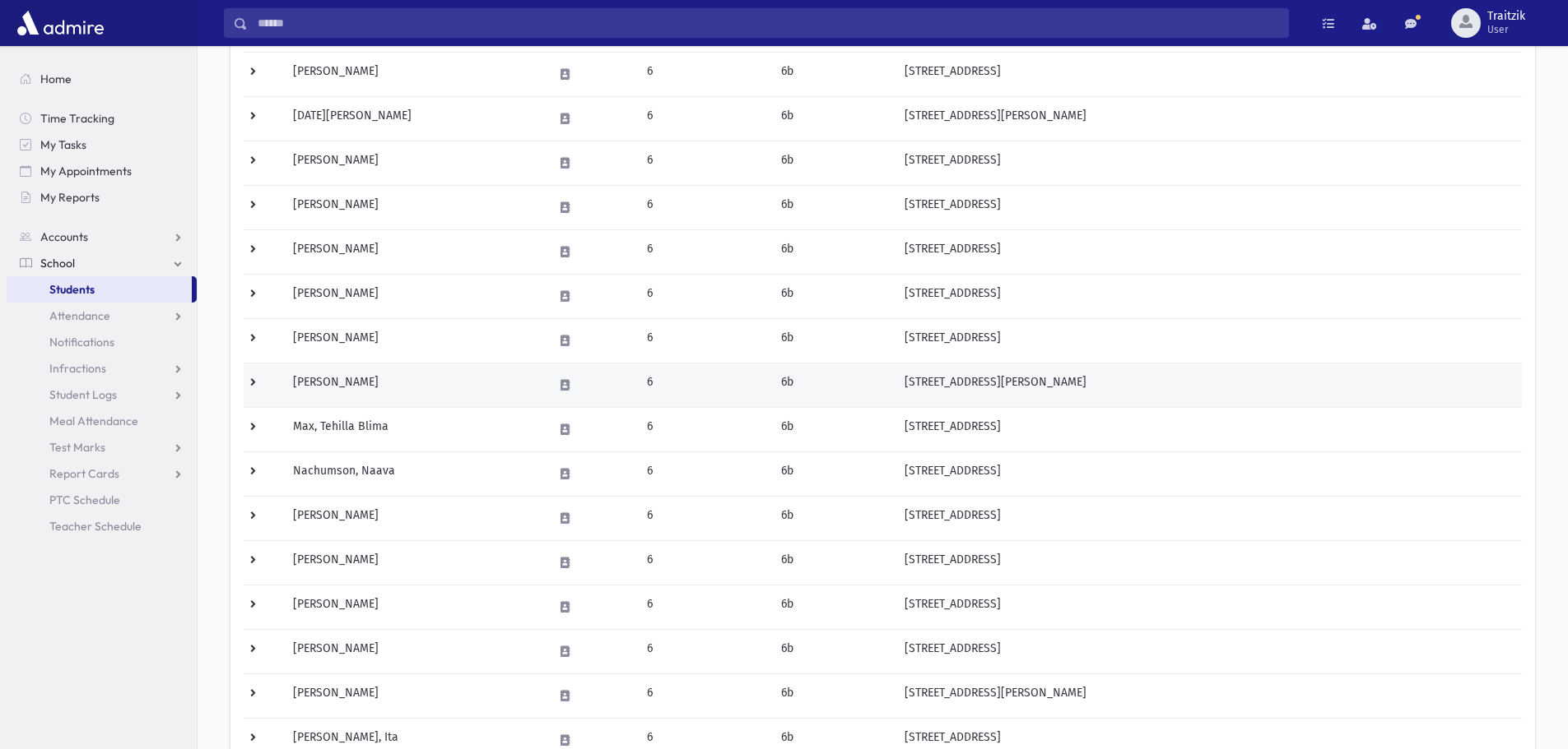
click at [391, 403] on td "Lichtman, Tamar" at bounding box center [413, 385] width 259 height 44
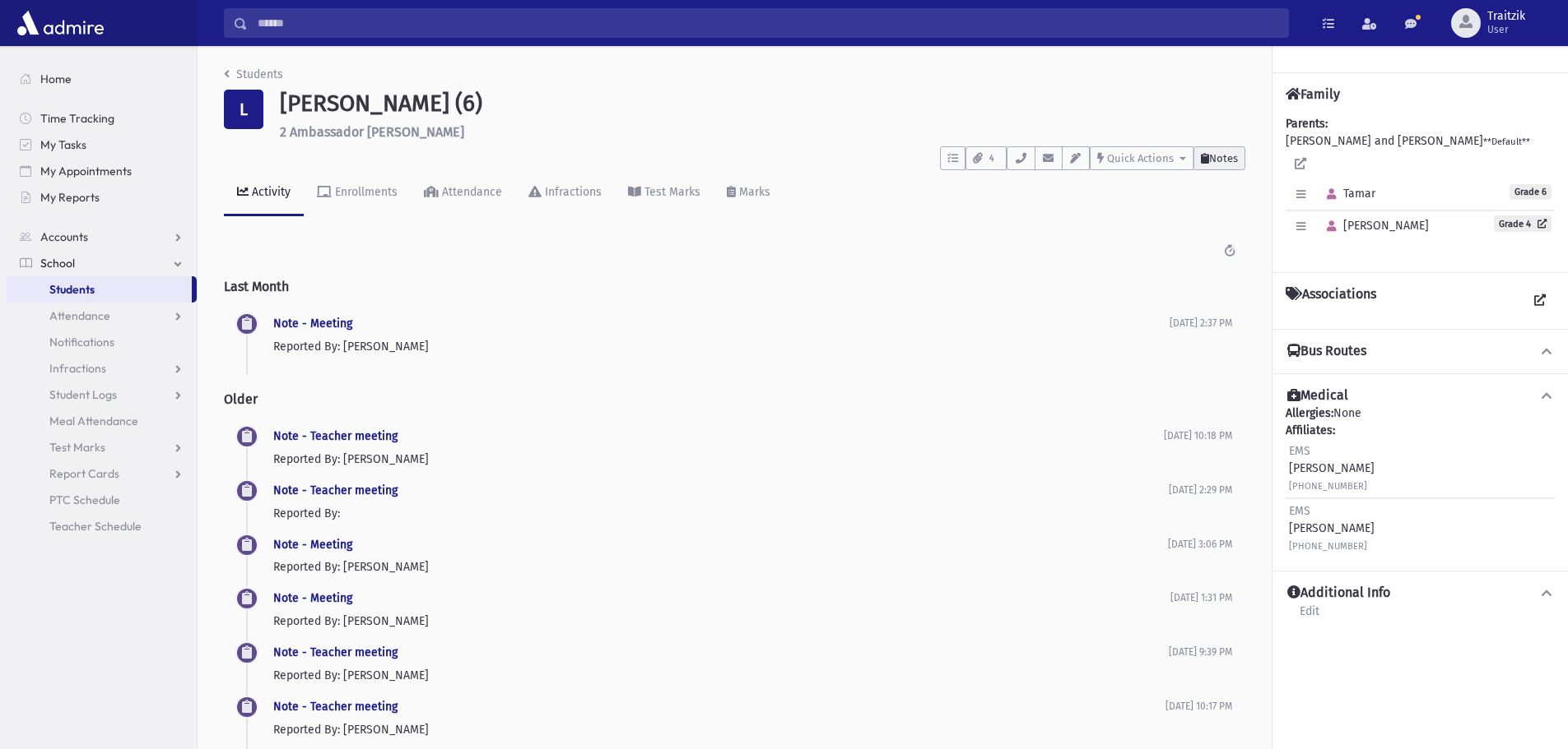
click at [1232, 165] on button "Notes" at bounding box center [1219, 158] width 52 height 24
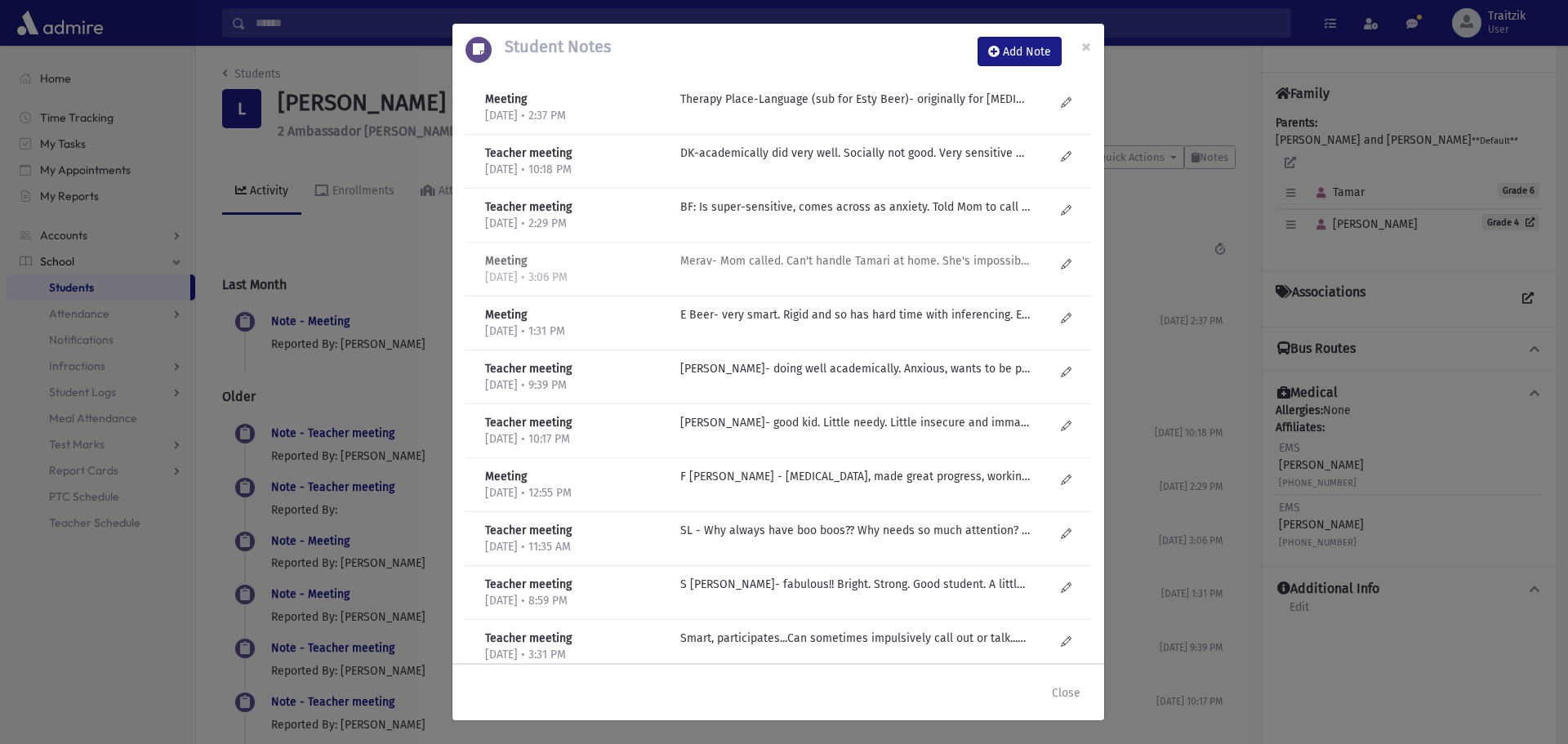
click at [809, 108] on p "Merav- Mom called. Can't handle Tamari at home. She's impossible. Mom and other…" at bounding box center [855, 99] width 350 height 17
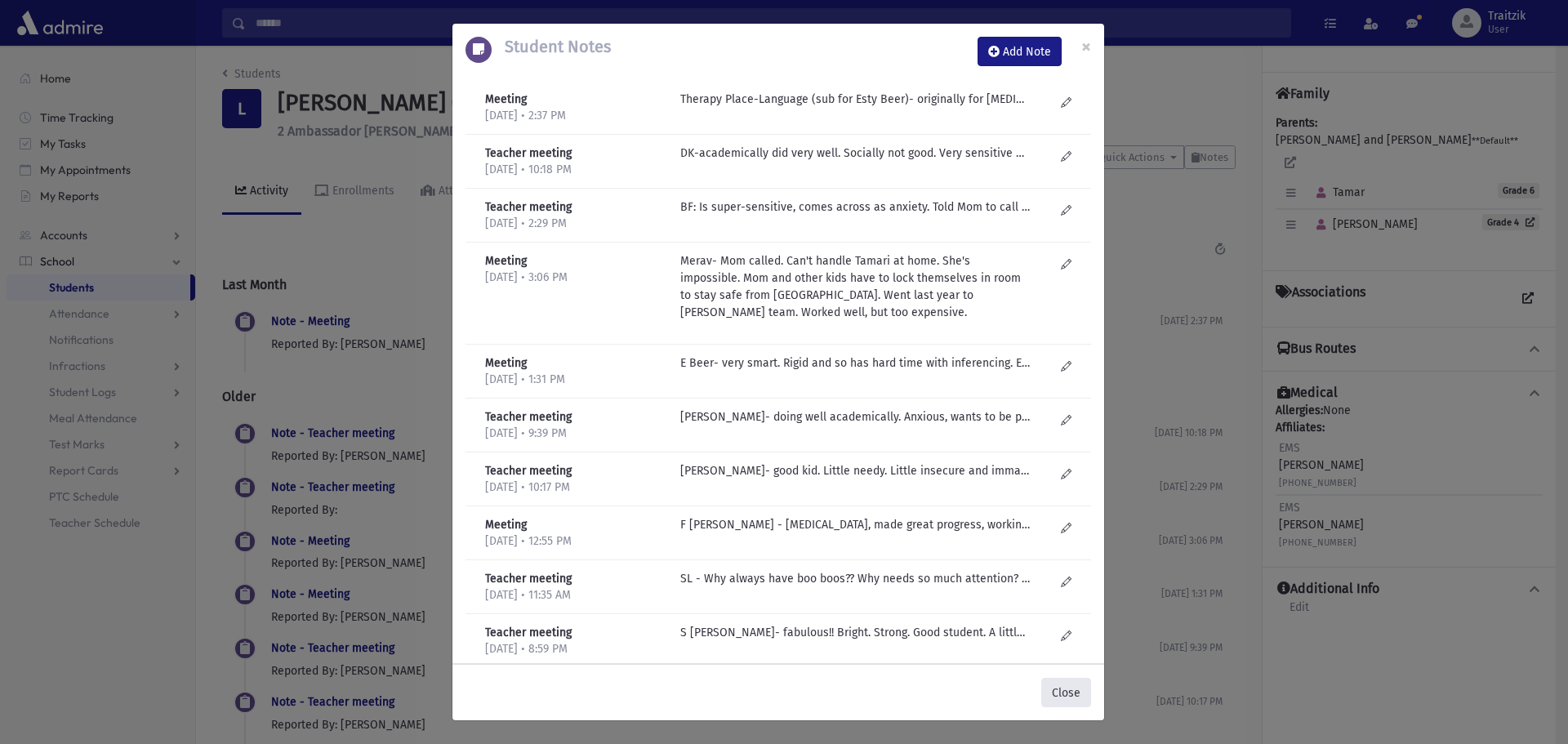
click at [1057, 694] on button "Close" at bounding box center [1065, 692] width 50 height 29
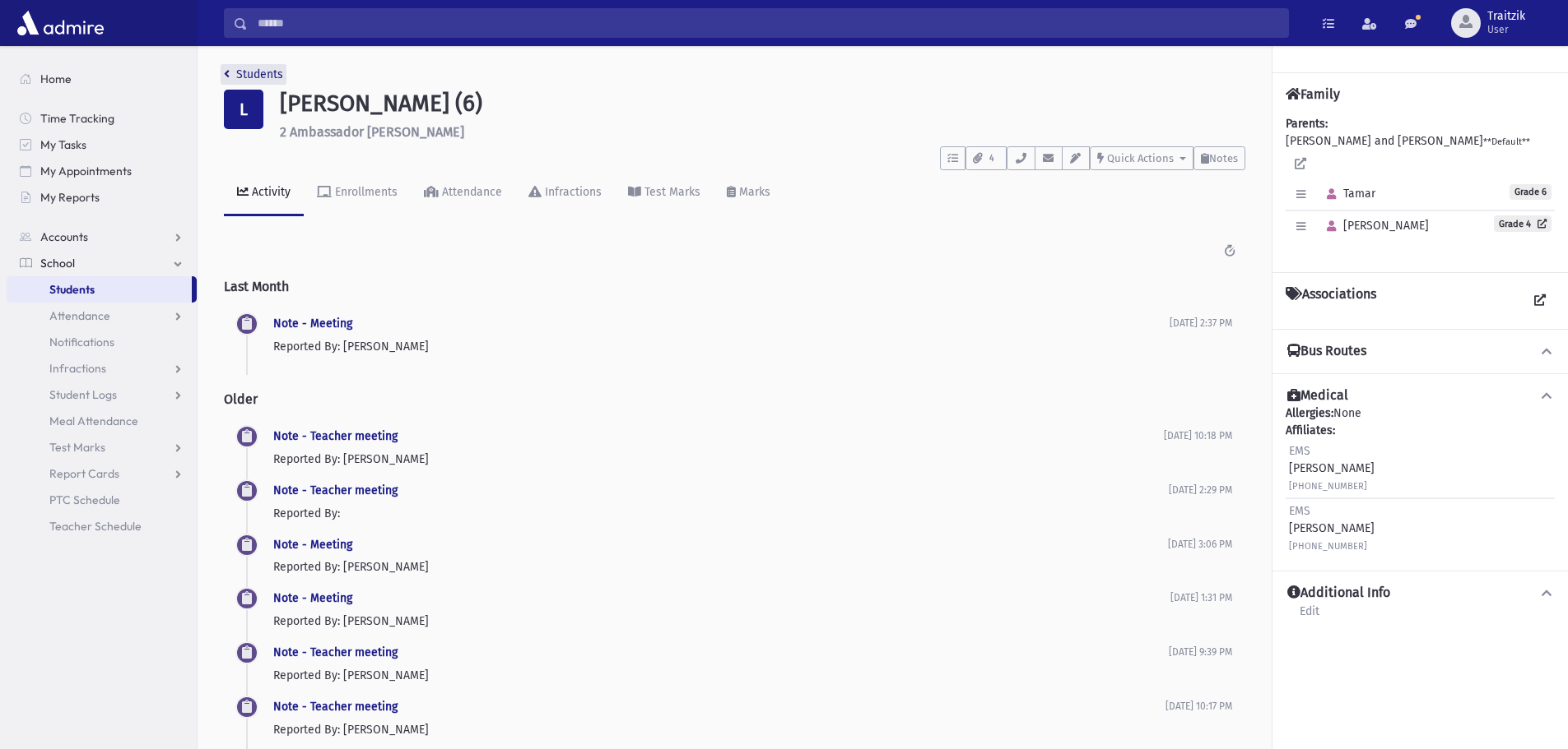
click at [229, 72] on icon "breadcrumb" at bounding box center [226, 74] width 6 height 12
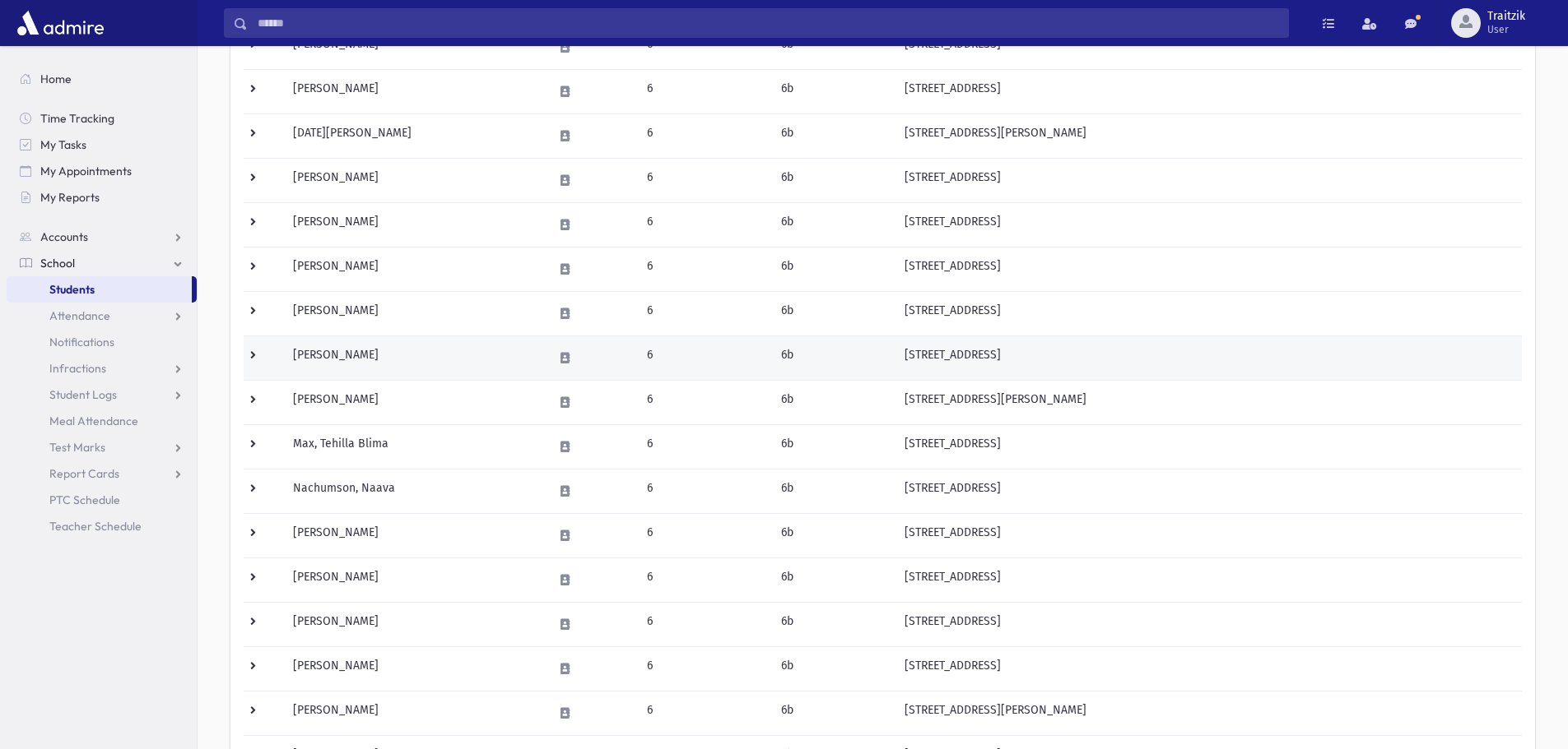
scroll to position [412, 0]
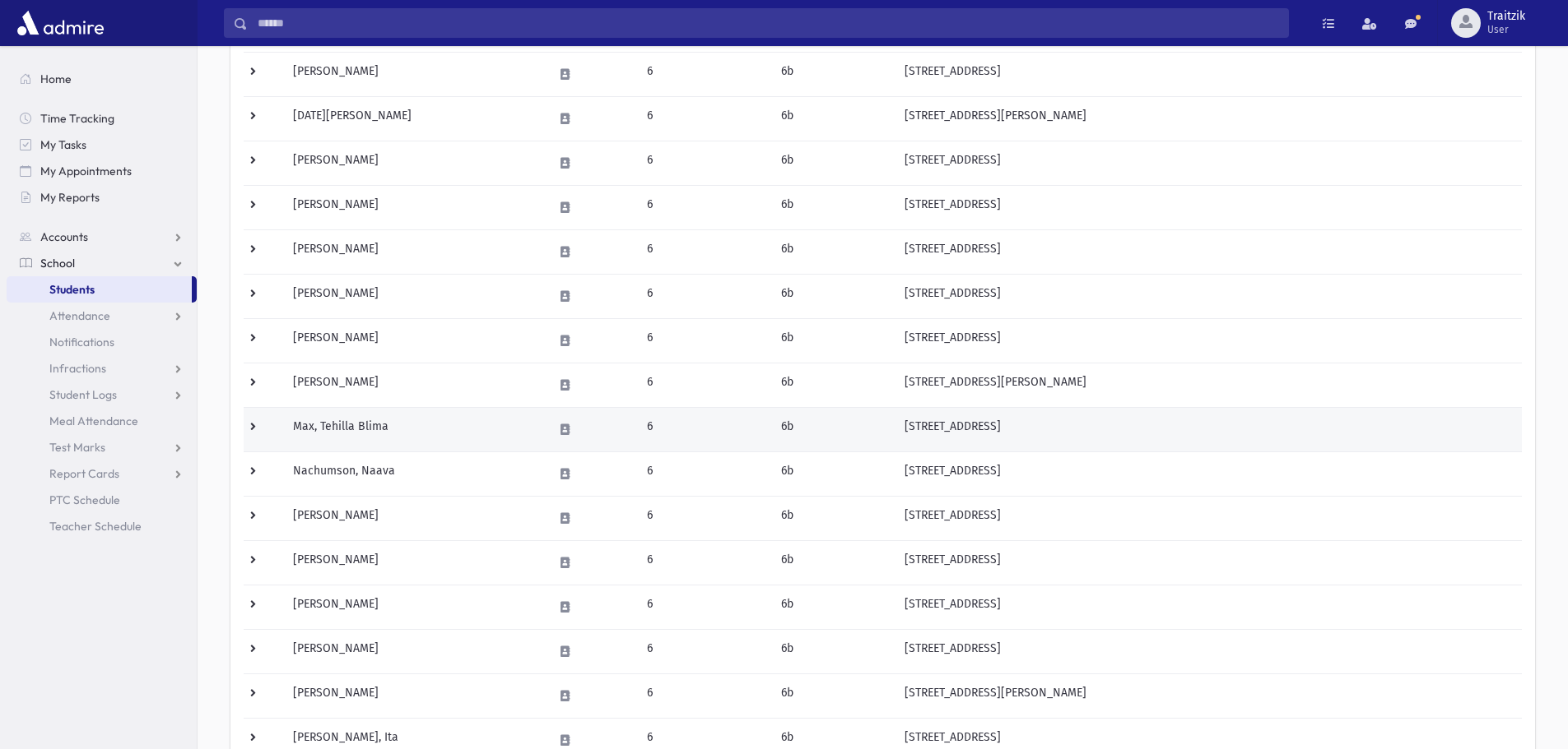
click at [417, 436] on td "Max, Tehilla Blima" at bounding box center [413, 430] width 259 height 44
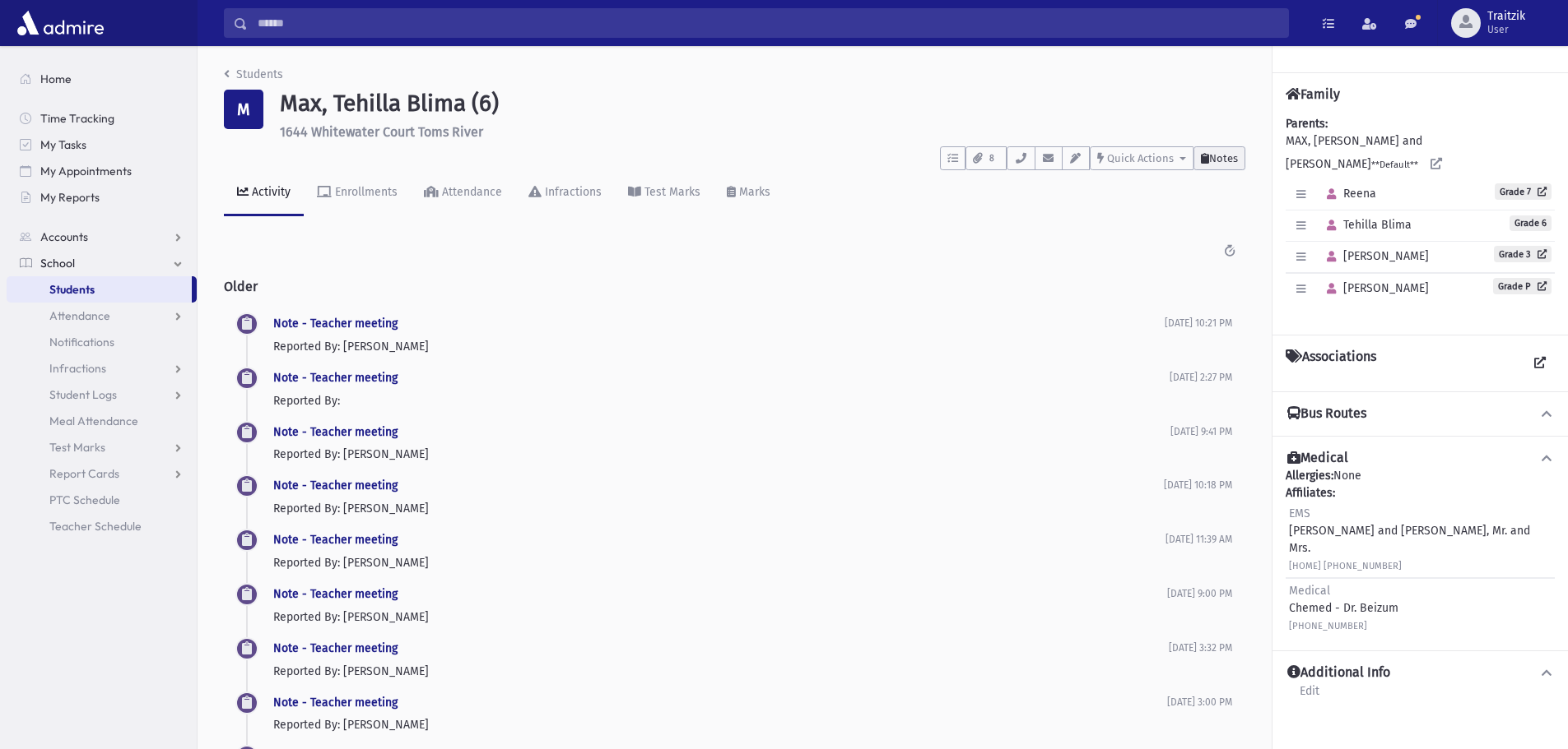
click at [1209, 157] on span "Notes" at bounding box center [1223, 158] width 29 height 12
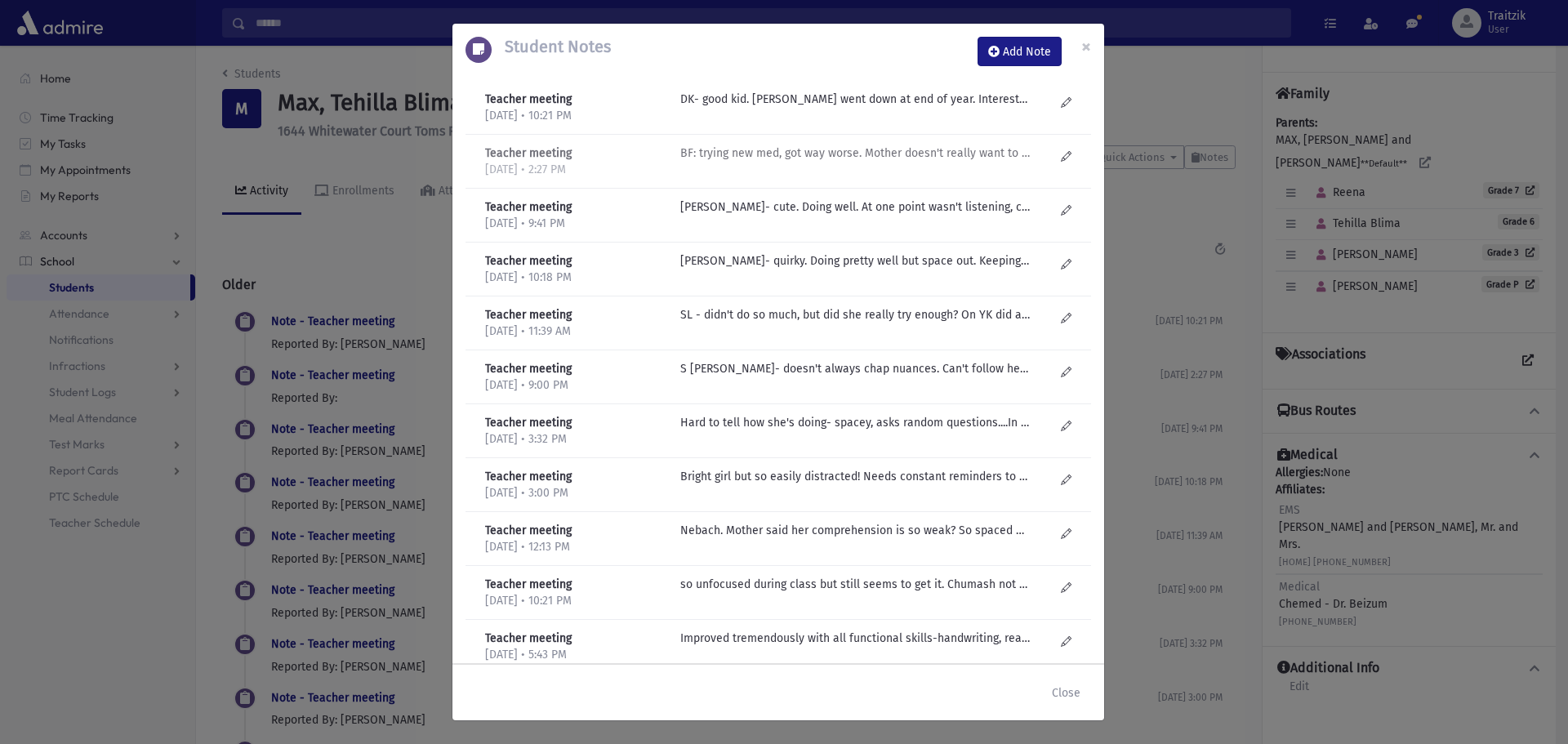
click at [825, 108] on p "BF: trying new med, got way worse. Mother doesn't really want to do med....Went…" at bounding box center [855, 99] width 350 height 17
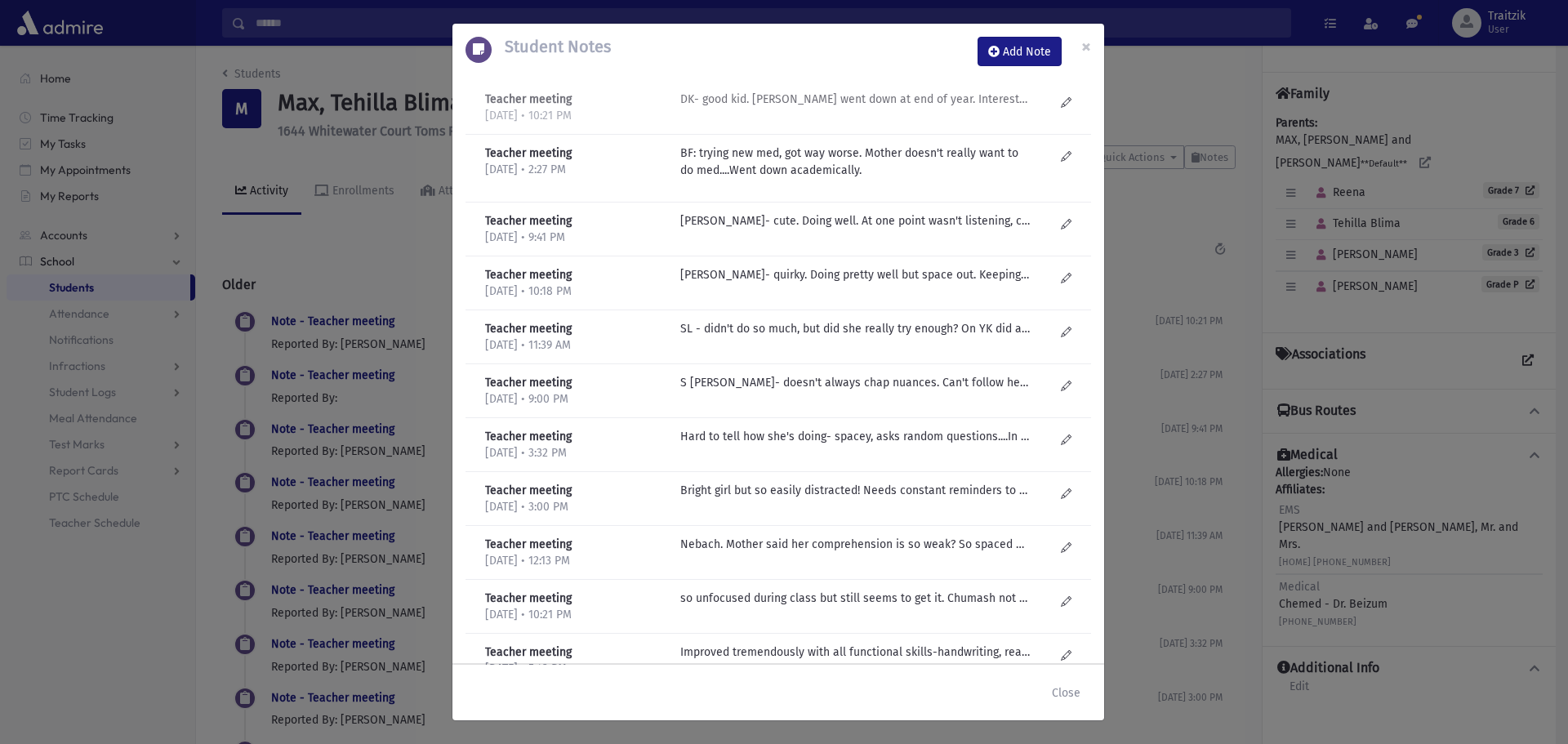
click at [781, 98] on p "DK- good kid. Marks went down at end of year. Interesting kid. Has friends." at bounding box center [855, 99] width 350 height 17
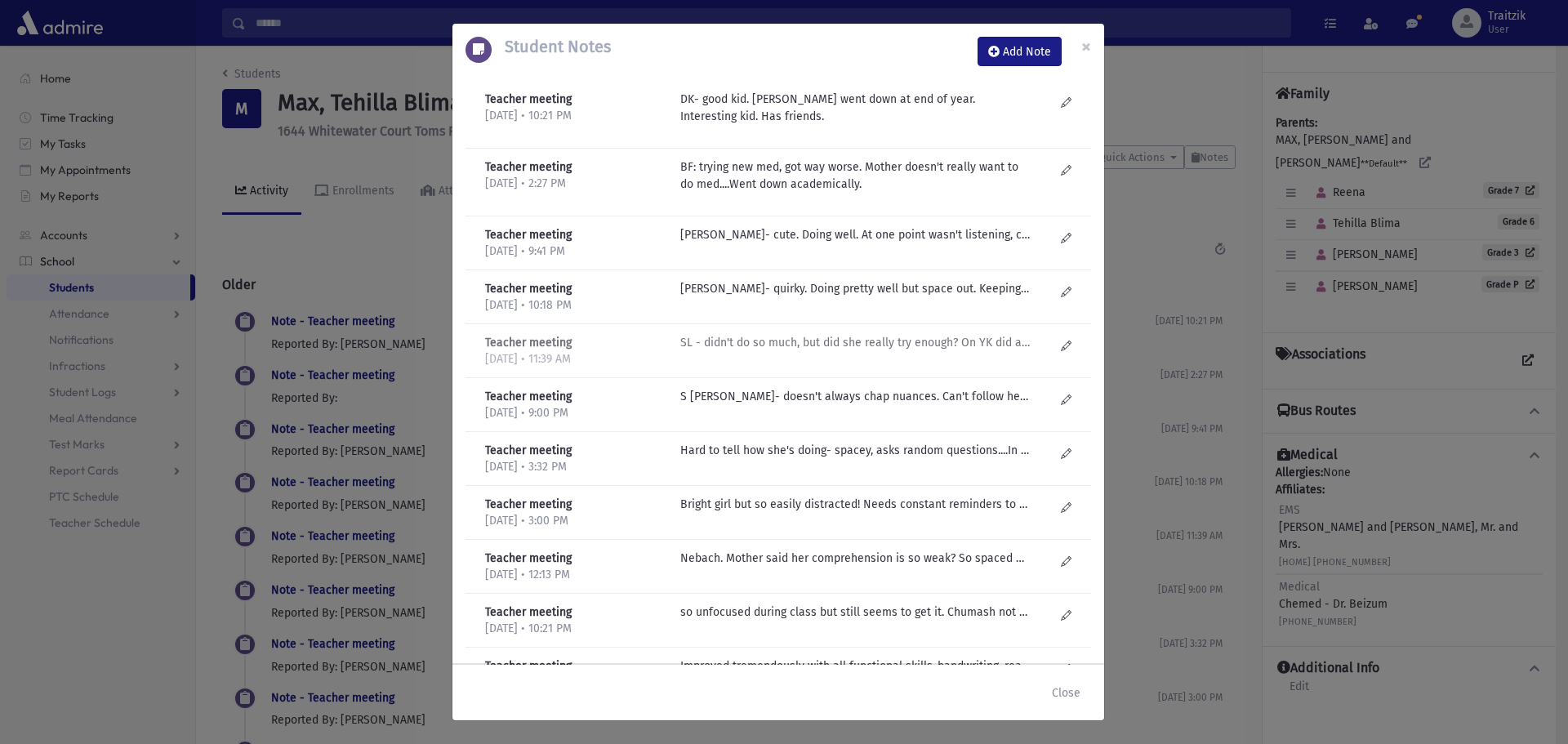
click at [756, 244] on p "SL - didn't do so much, but did she really try enough? On YK did amazing becaus…" at bounding box center [855, 235] width 350 height 17
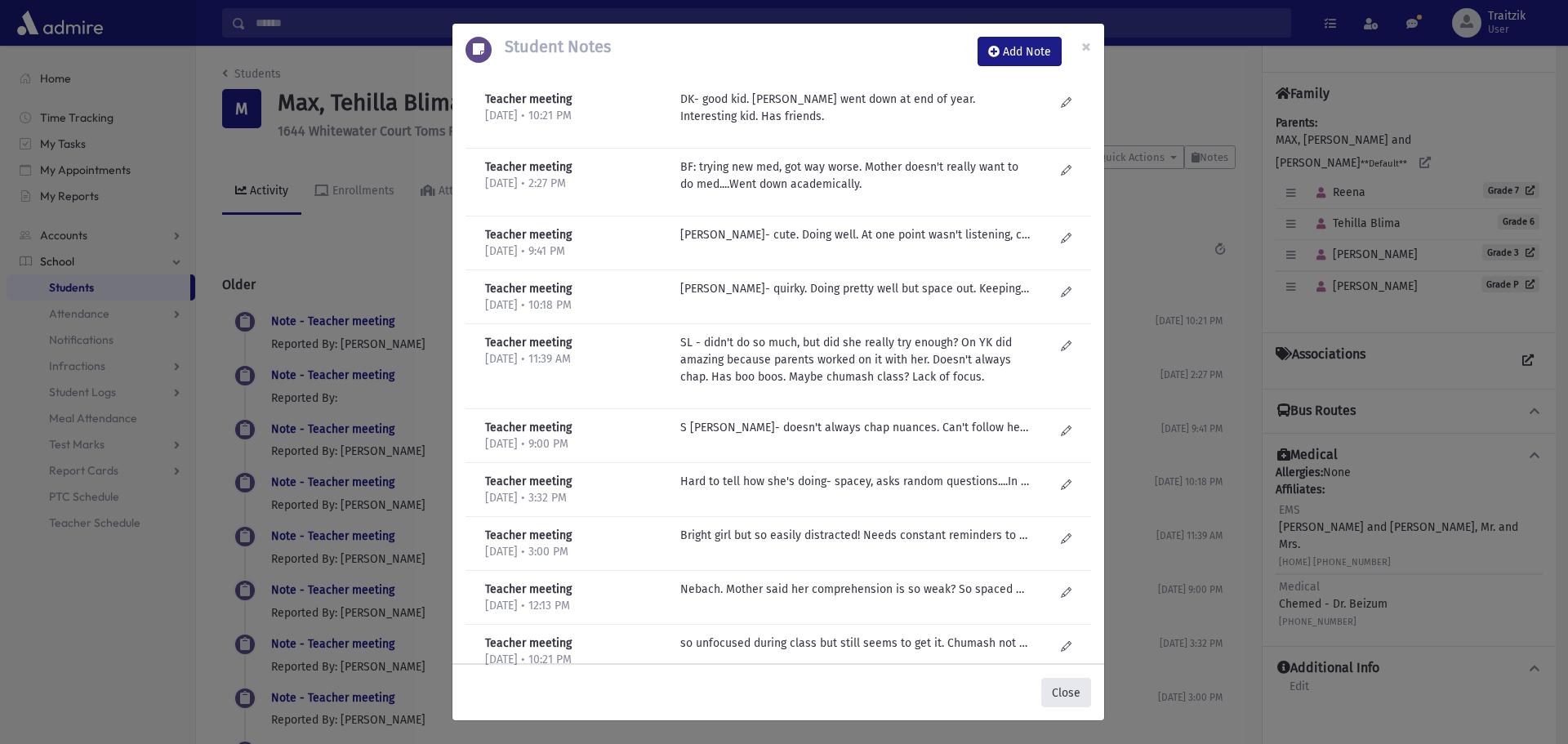
click at [1070, 688] on button "Close" at bounding box center [1065, 692] width 50 height 29
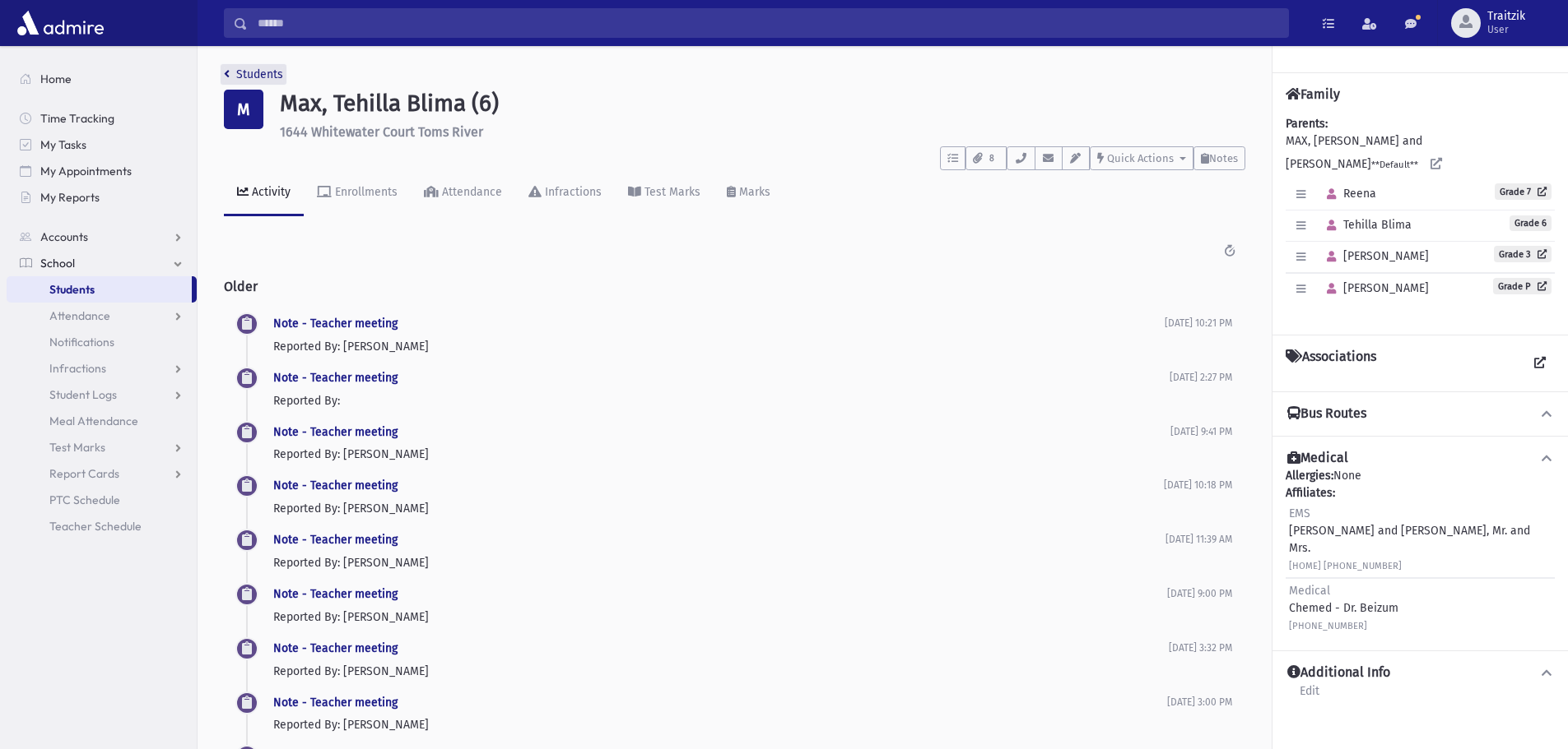
click at [227, 75] on icon "breadcrumb" at bounding box center [226, 74] width 6 height 12
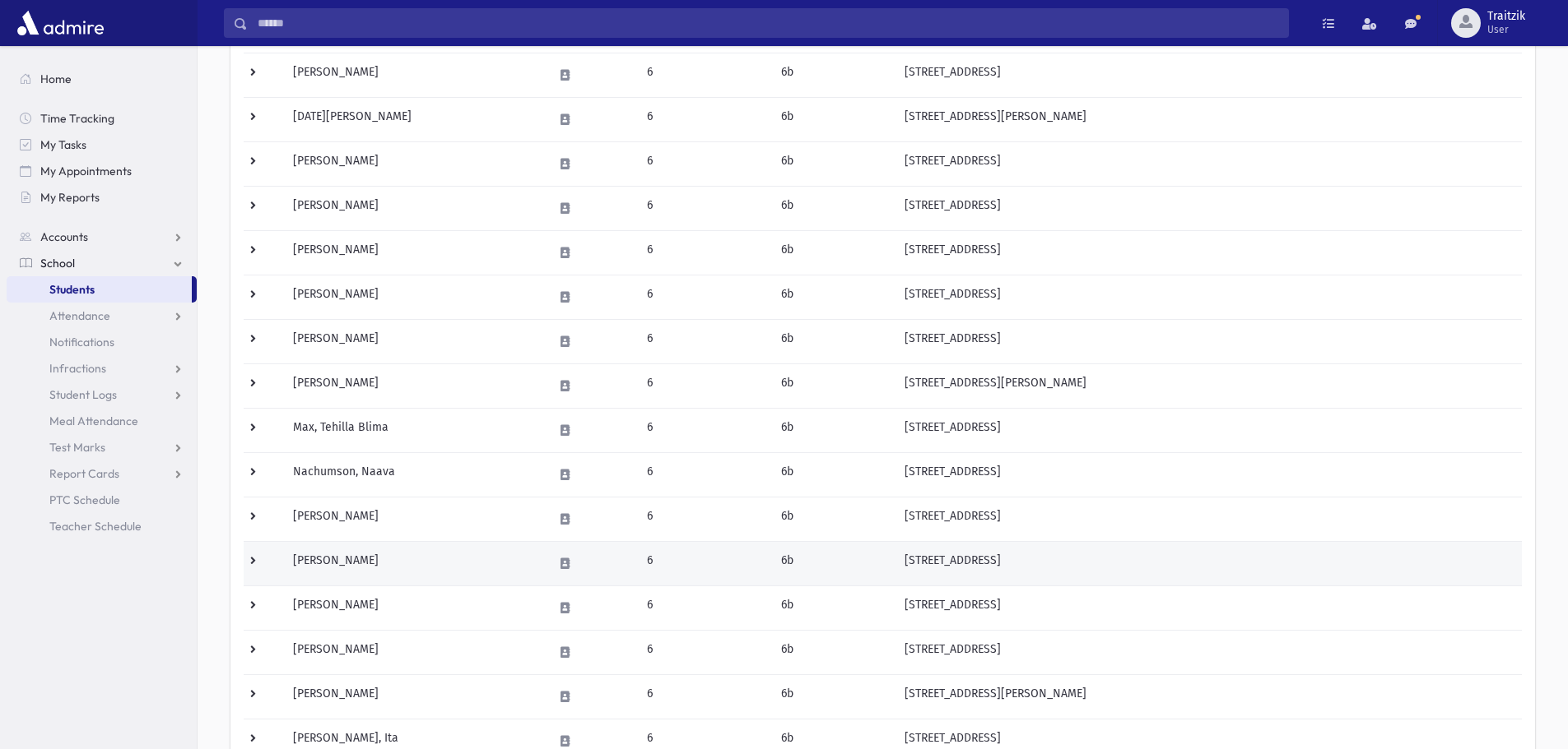
scroll to position [412, 0]
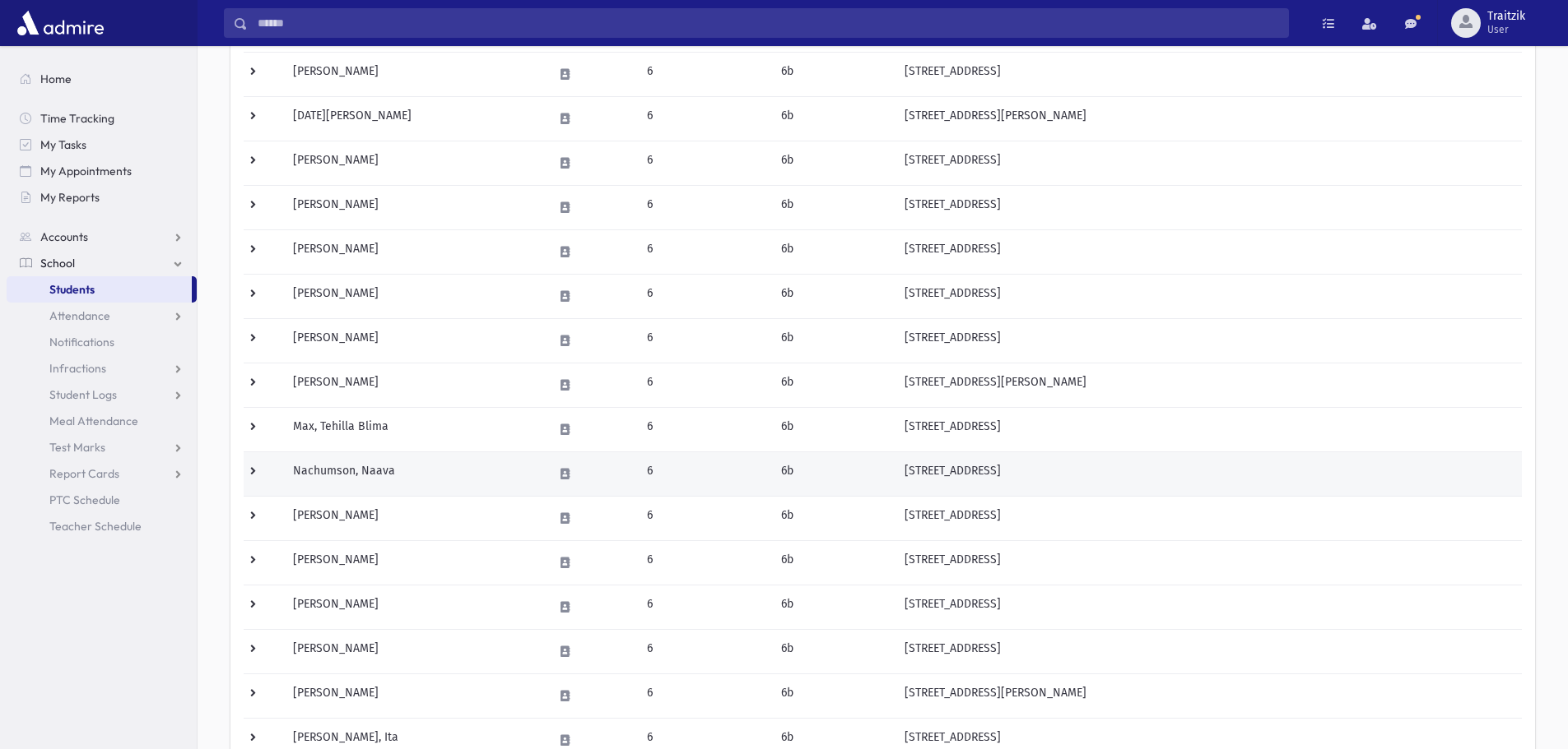
click at [374, 470] on td "Nachumson, Naava" at bounding box center [413, 474] width 259 height 44
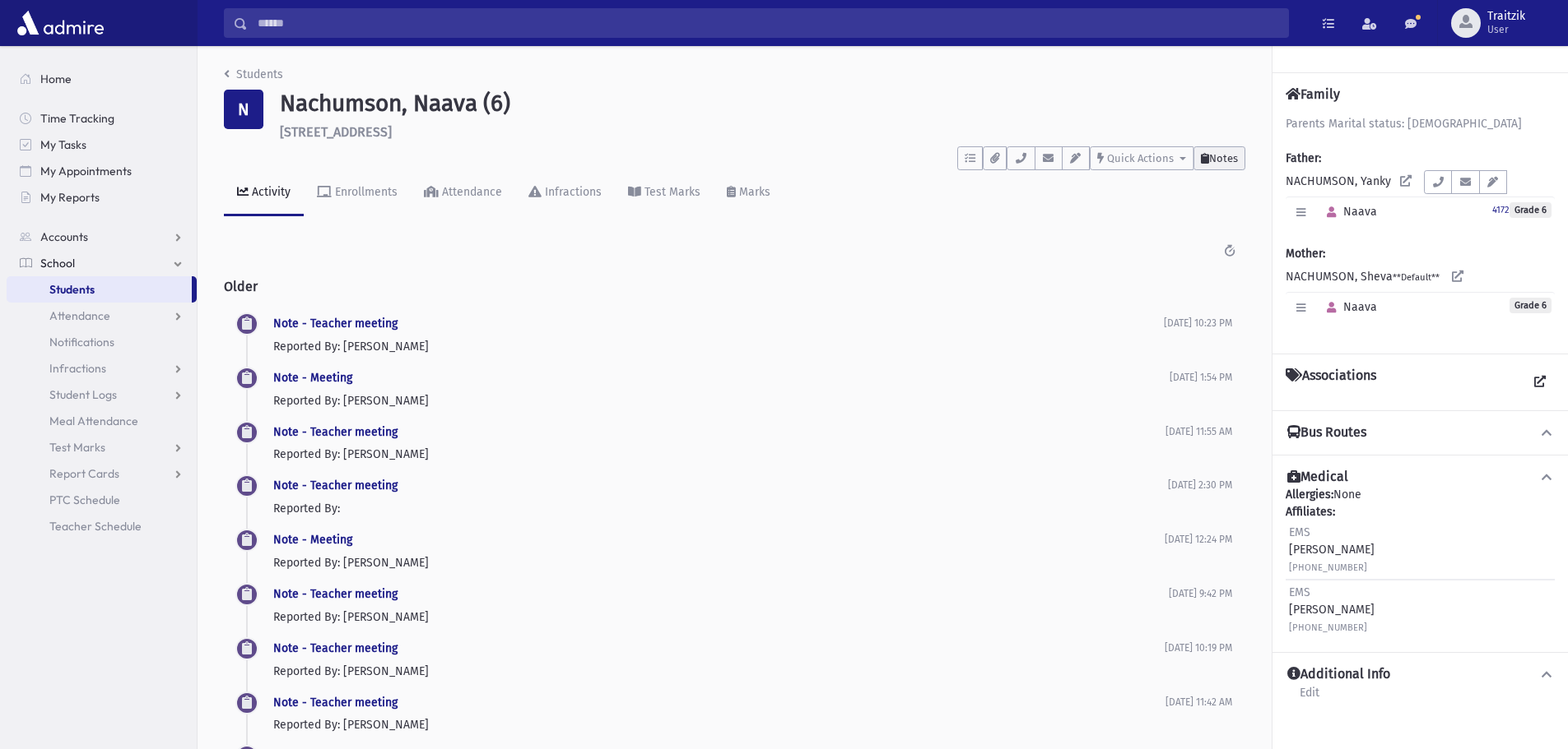
click at [1220, 155] on span "Notes" at bounding box center [1223, 158] width 29 height 12
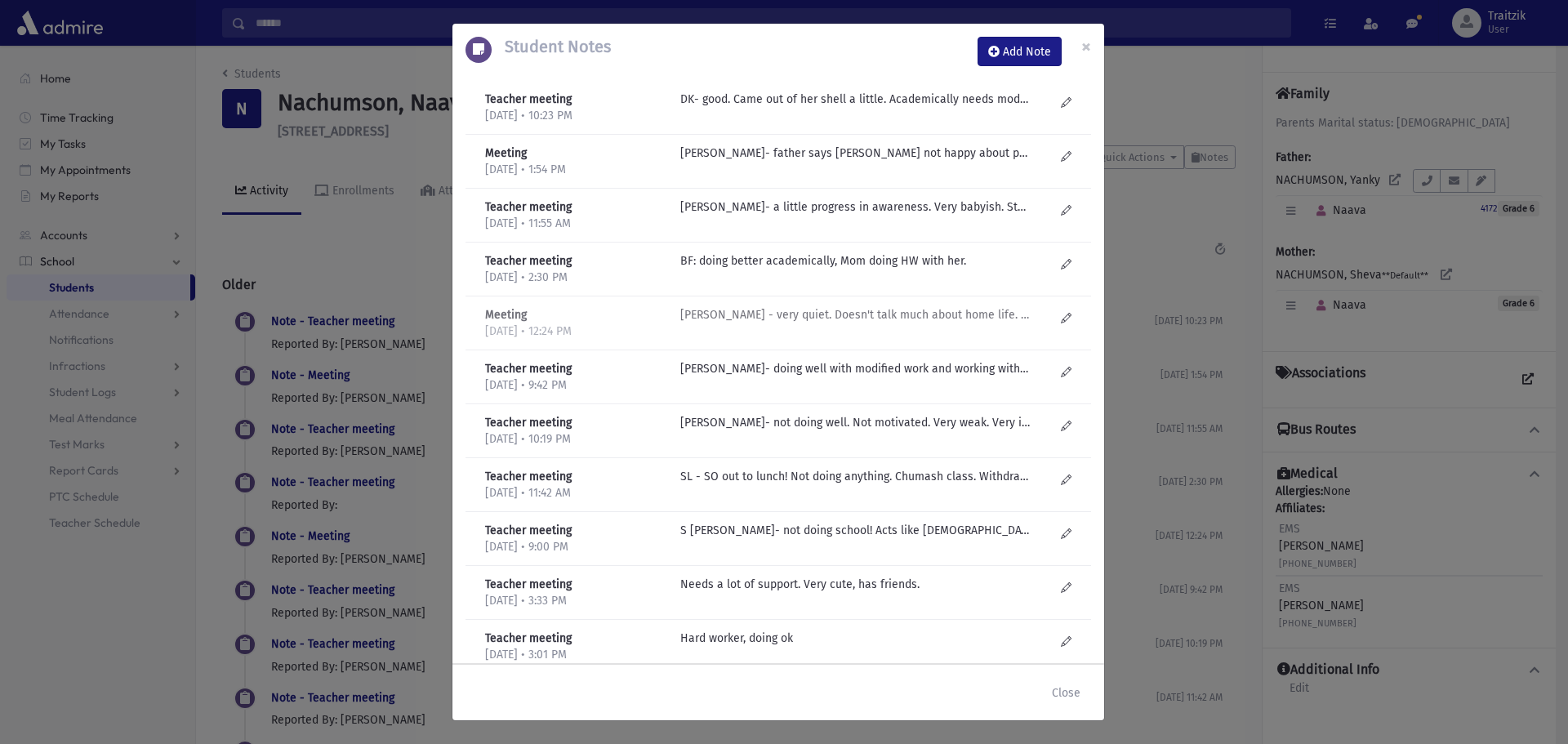
click at [958, 108] on p "J Golub - very quiet. Doesn't talk much about home life. Feels good coming out." at bounding box center [855, 99] width 350 height 17
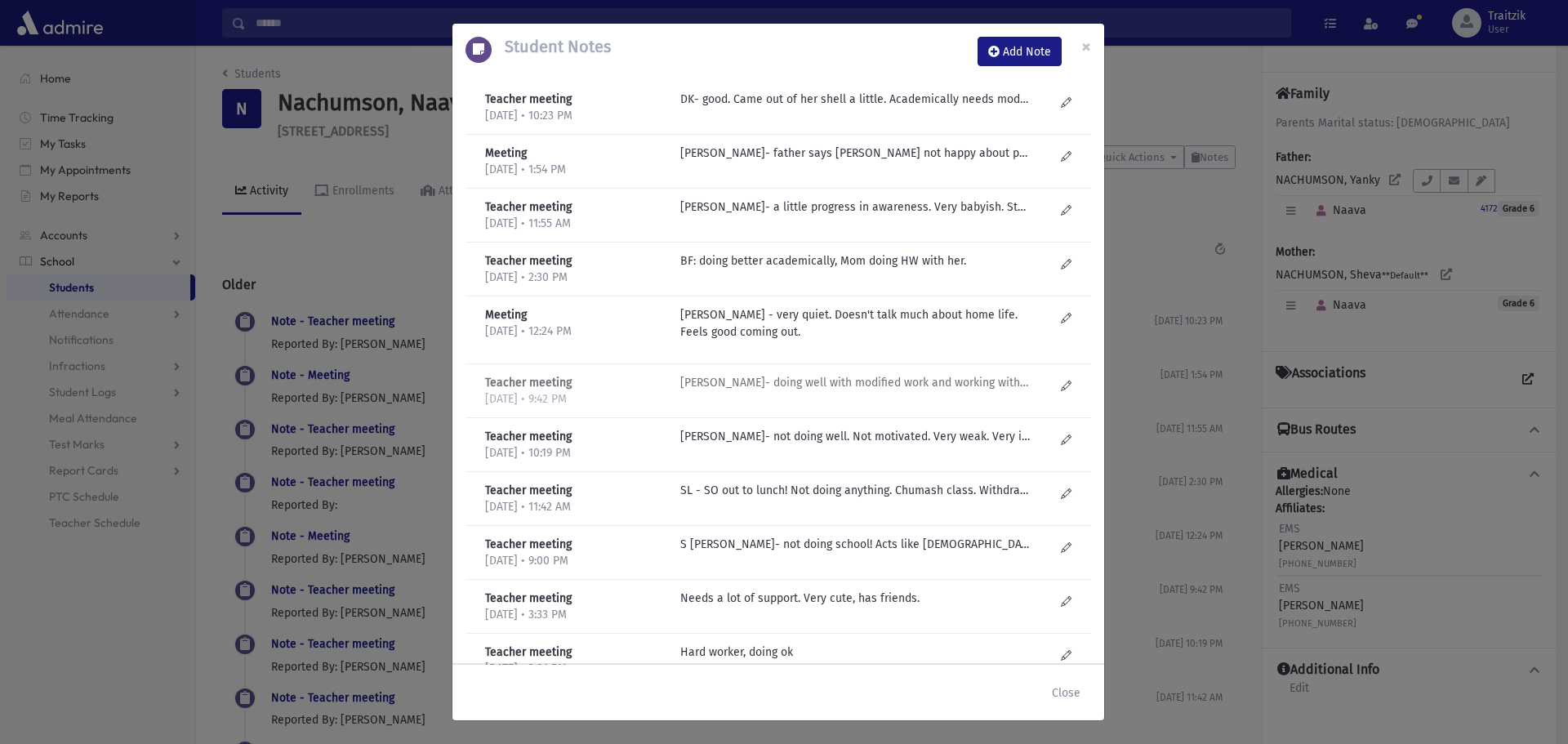
click at [802, 108] on p "D Kilberg- doing well with modified work and working with Mrs. Schachar. Cute a…" at bounding box center [855, 99] width 350 height 17
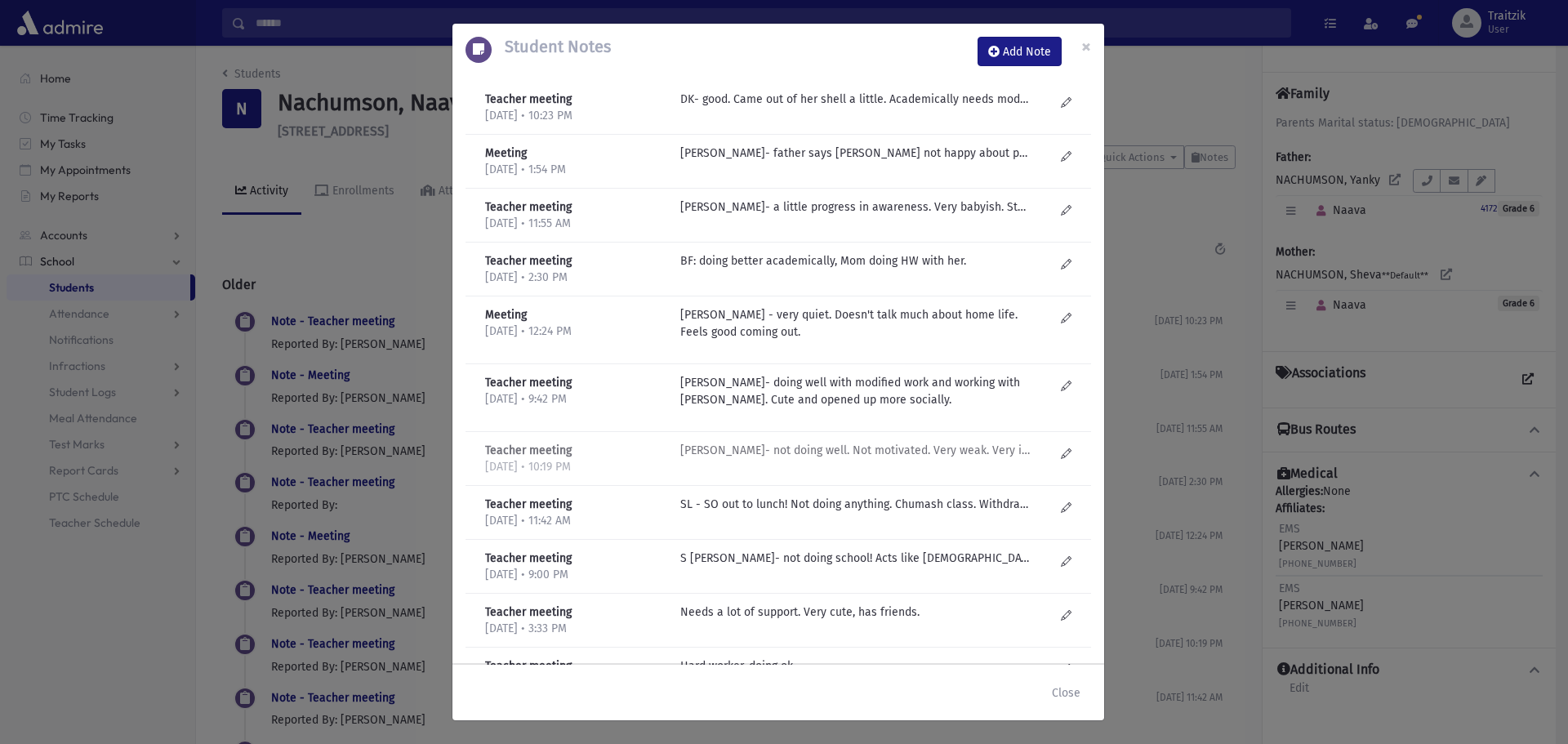
click at [788, 108] on p "D Kilberg- not doing well. Not motivated. Very weak. Very immature. Sticks with…" at bounding box center [855, 99] width 350 height 17
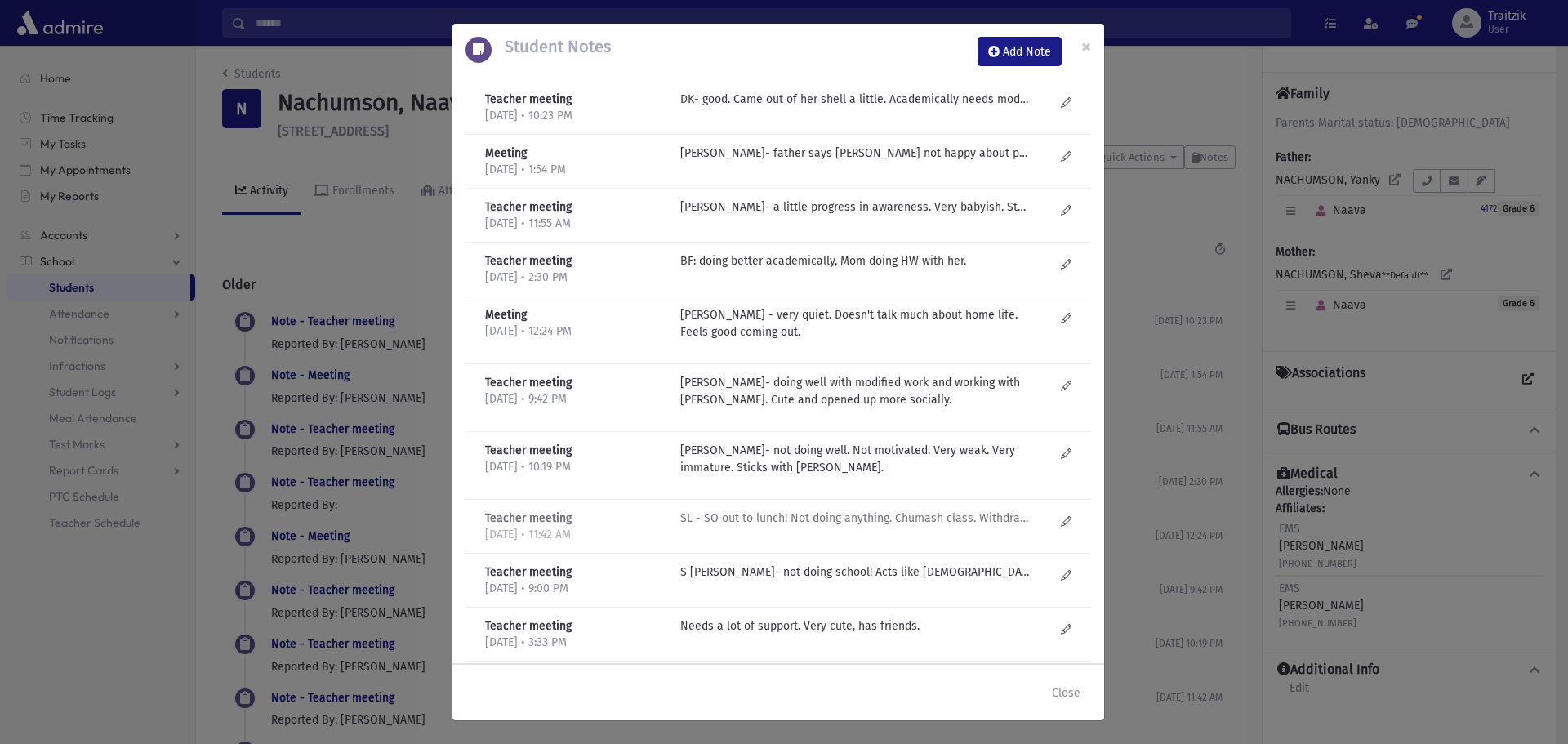
click at [811, 108] on p "SL - SO out to lunch! Not doing anything. Chumash class. Withdrawn, quiet. Harm…" at bounding box center [855, 99] width 350 height 17
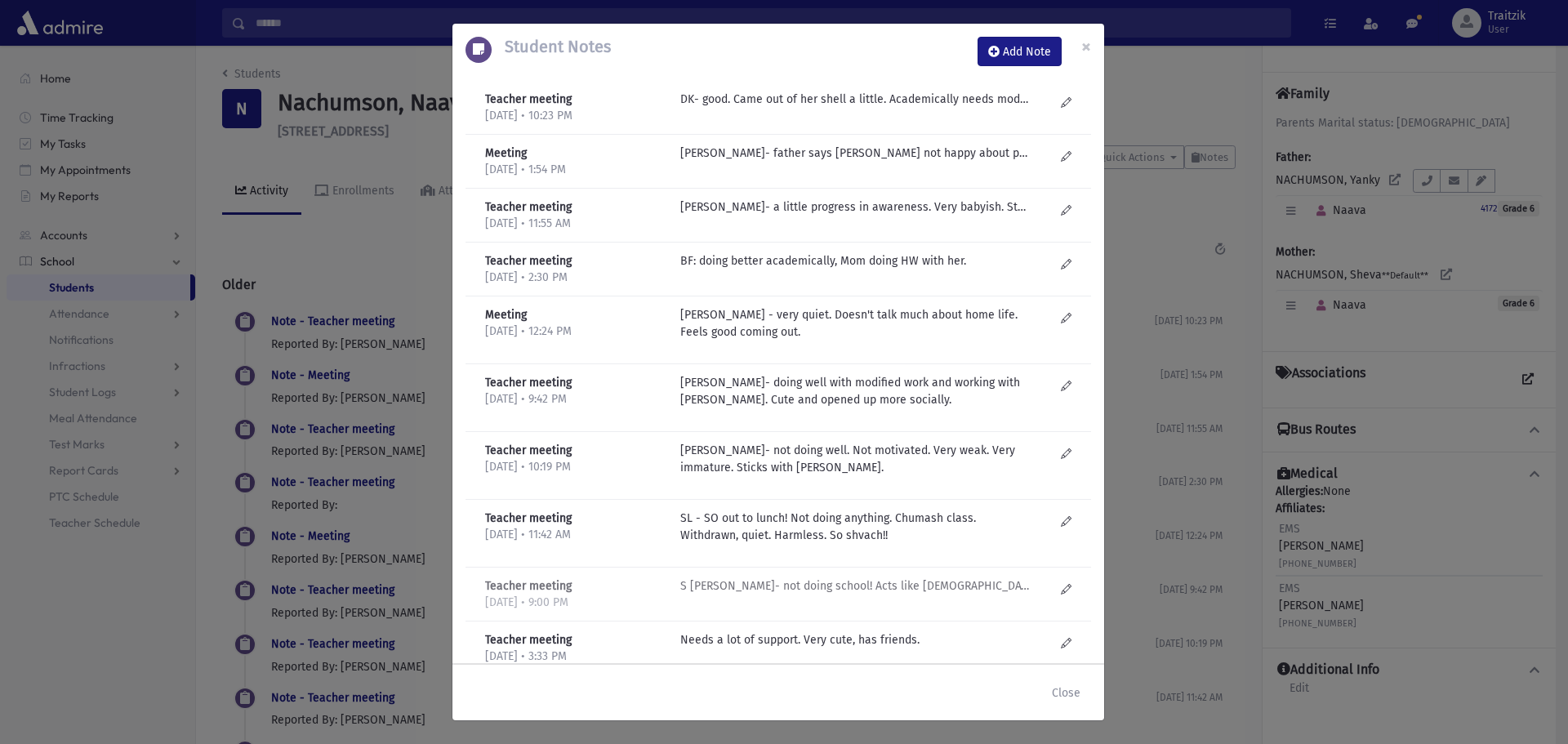
click at [797, 108] on p "S Lieberman- not doing school! Acts like 5 year old. Only friends is Zehava. Kr…" at bounding box center [855, 99] width 350 height 17
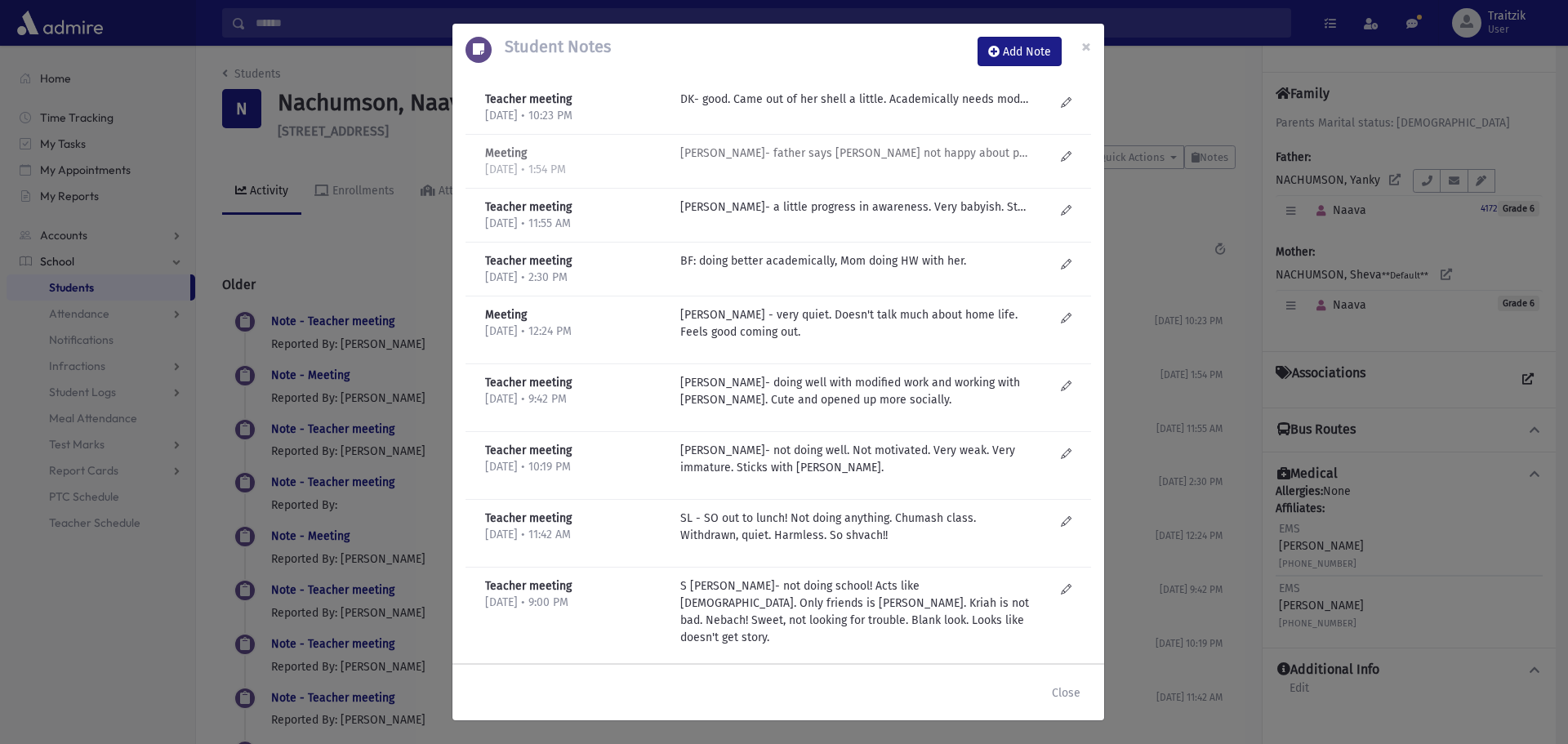
click at [882, 108] on p "J Golub- father says Naava not happy about parents getting remarried. She is ju…" at bounding box center [855, 99] width 350 height 17
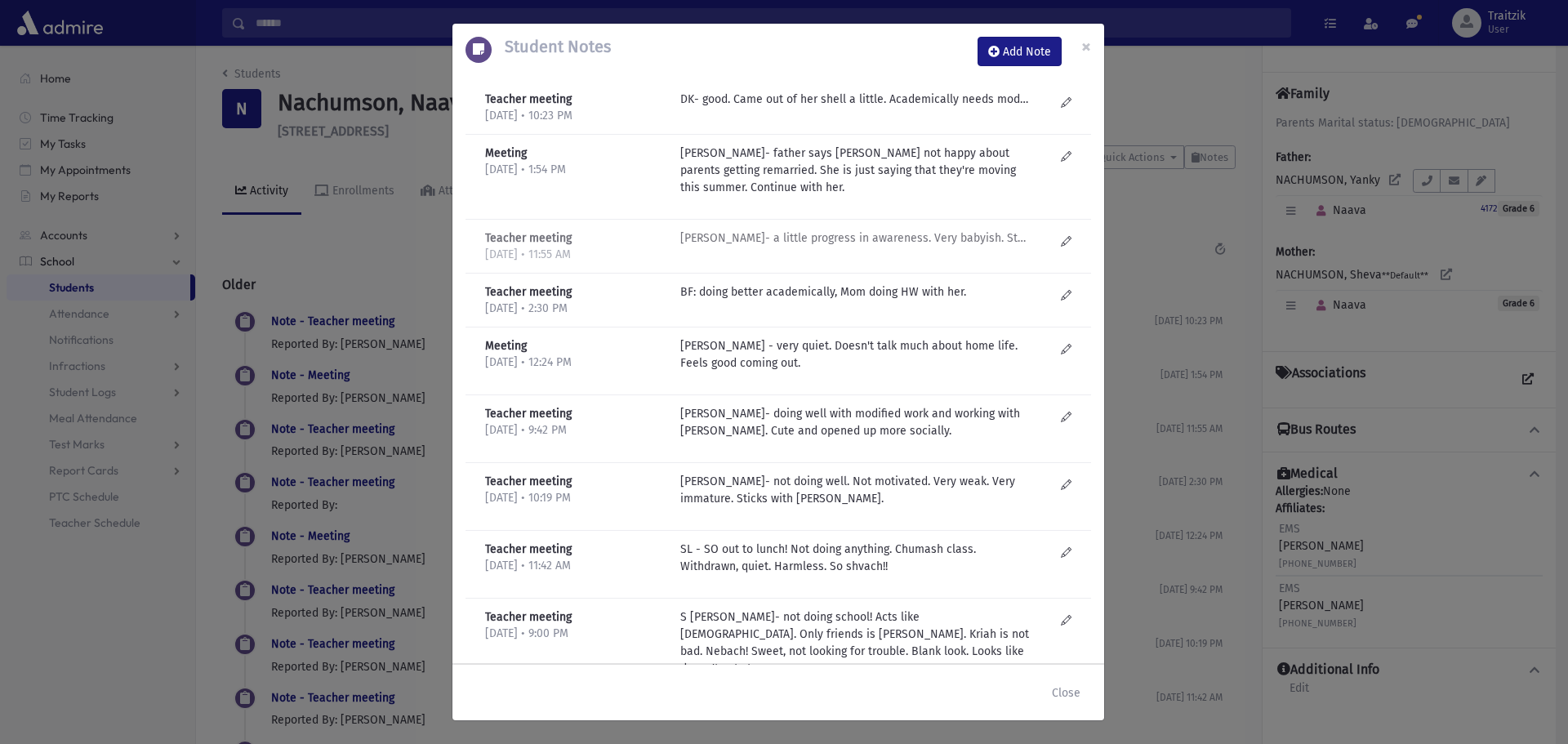
click at [803, 108] on p "Esty Schachar- a little progress in awareness. Very babyish. Started to figure …" at bounding box center [855, 99] width 350 height 17
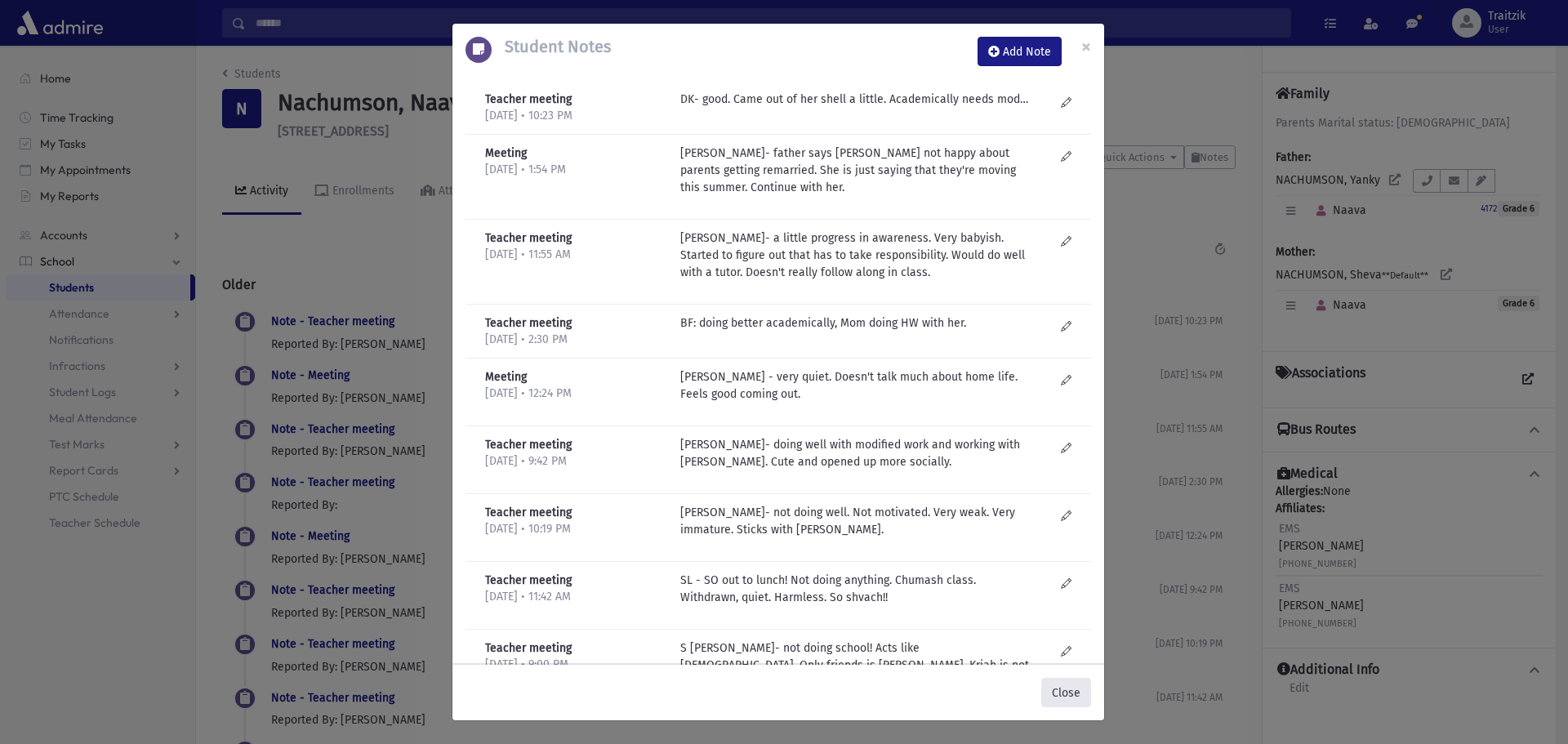
click at [1058, 688] on button "Close" at bounding box center [1065, 692] width 50 height 29
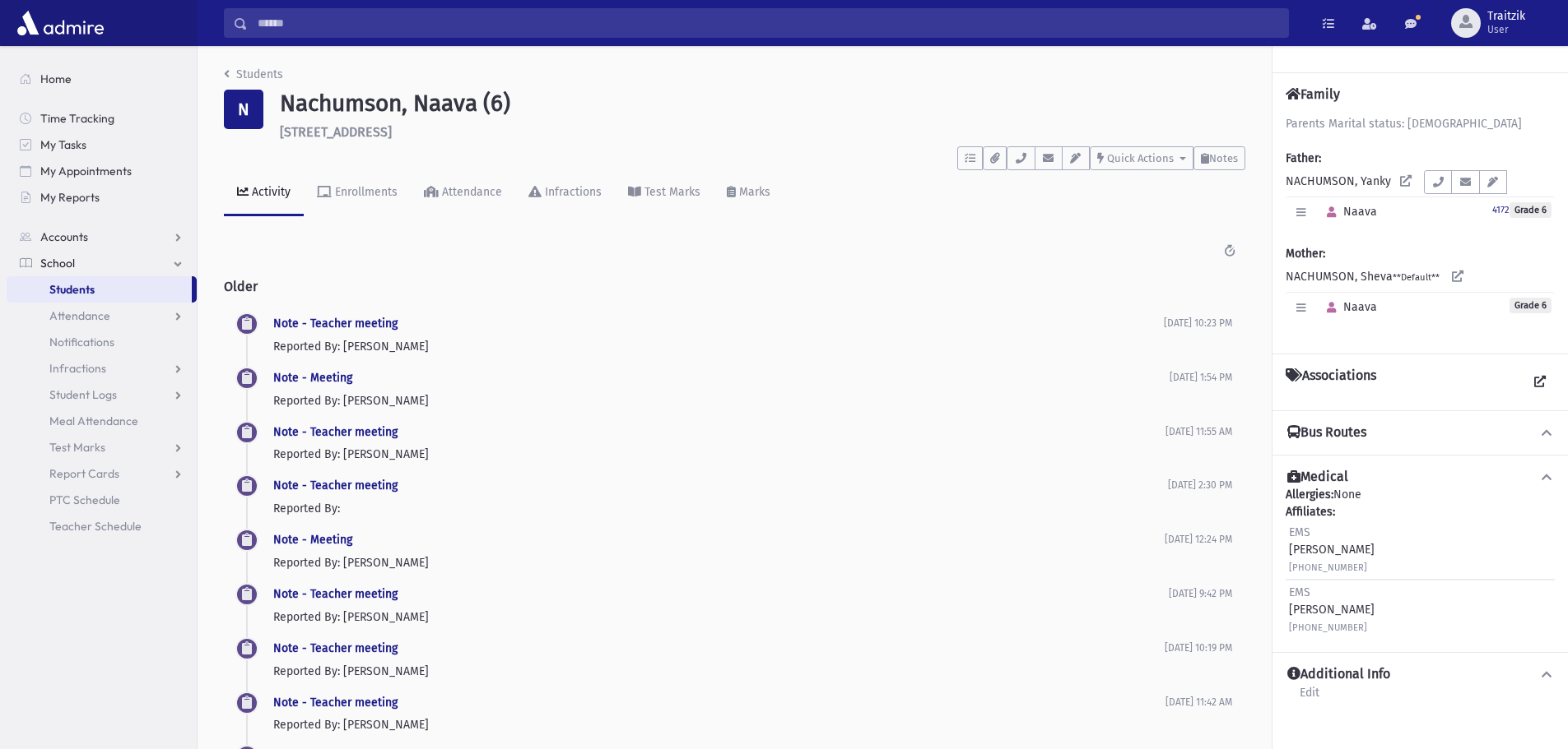
click at [230, 72] on link "Students" at bounding box center [254, 74] width 59 height 14
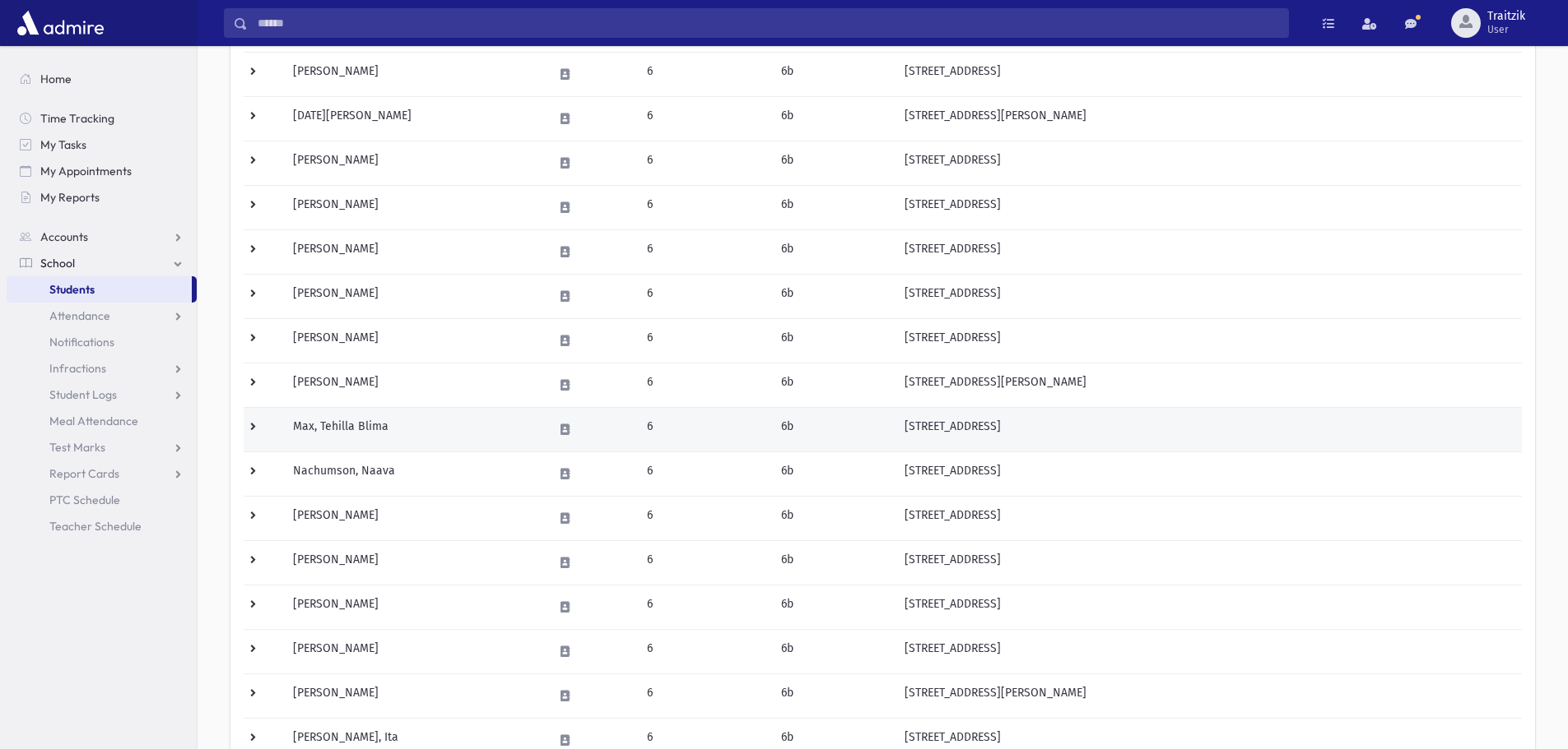
scroll to position [494, 0]
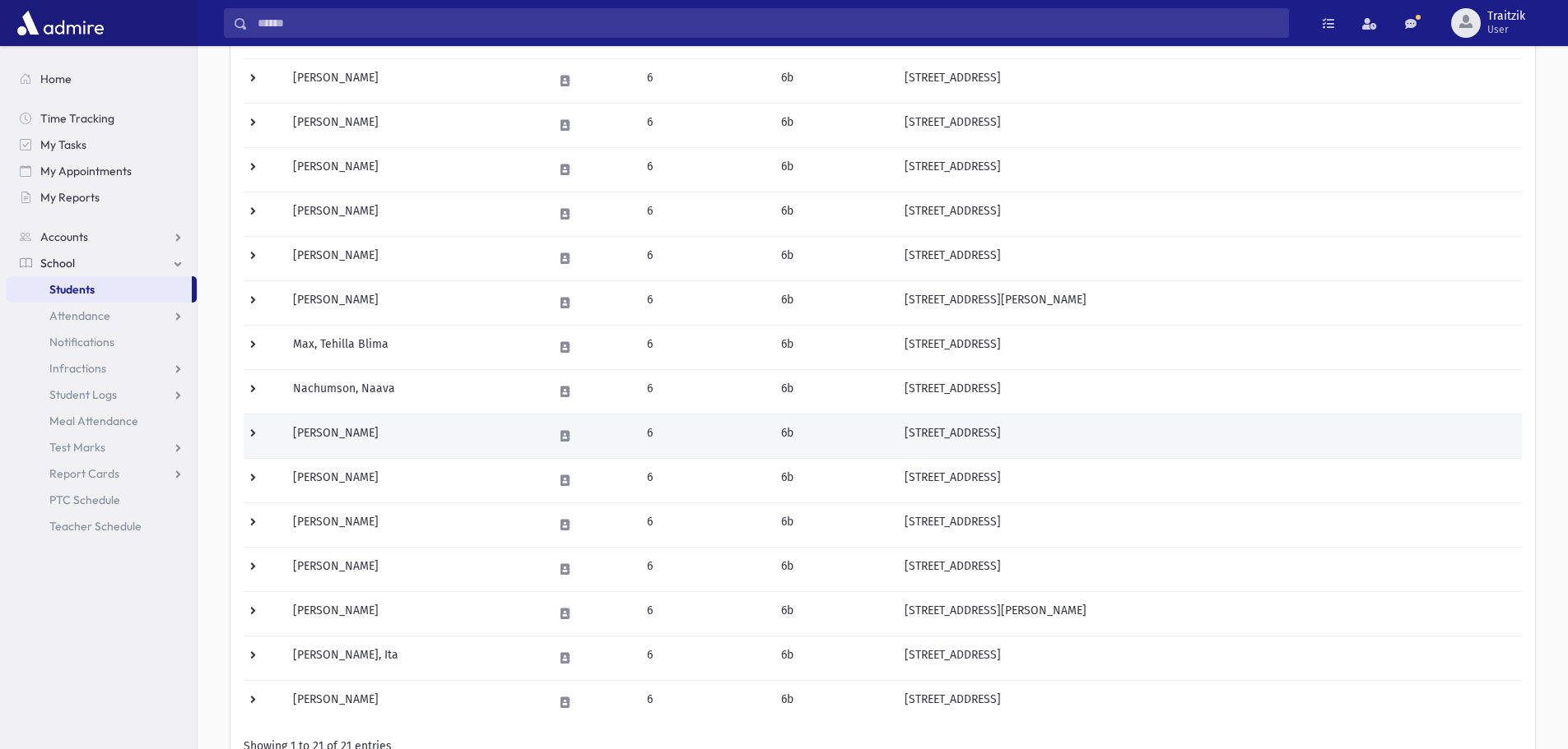
click at [373, 434] on td "Neuman, Rachel" at bounding box center [413, 436] width 259 height 44
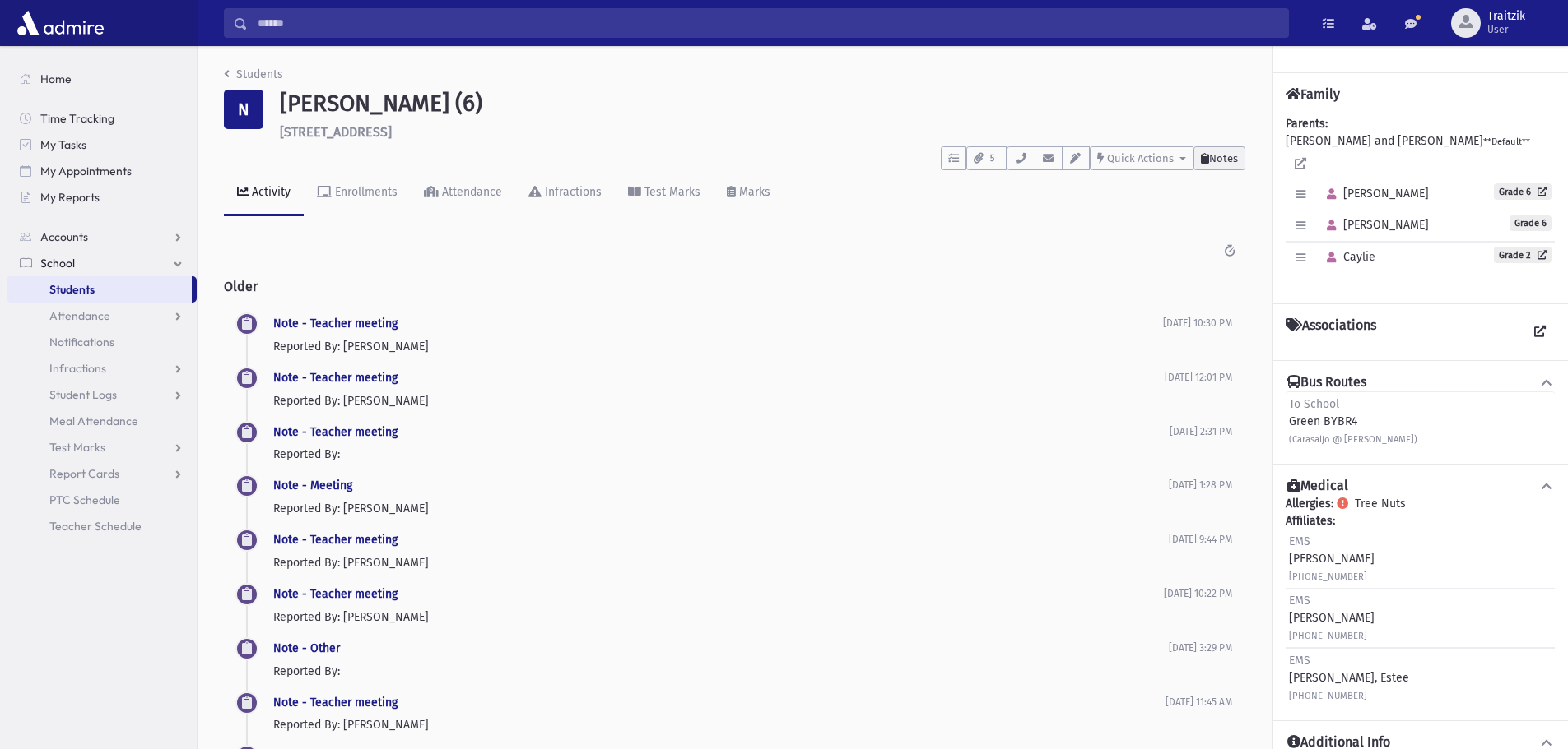
click at [1209, 165] on button "Notes" at bounding box center [1219, 158] width 52 height 24
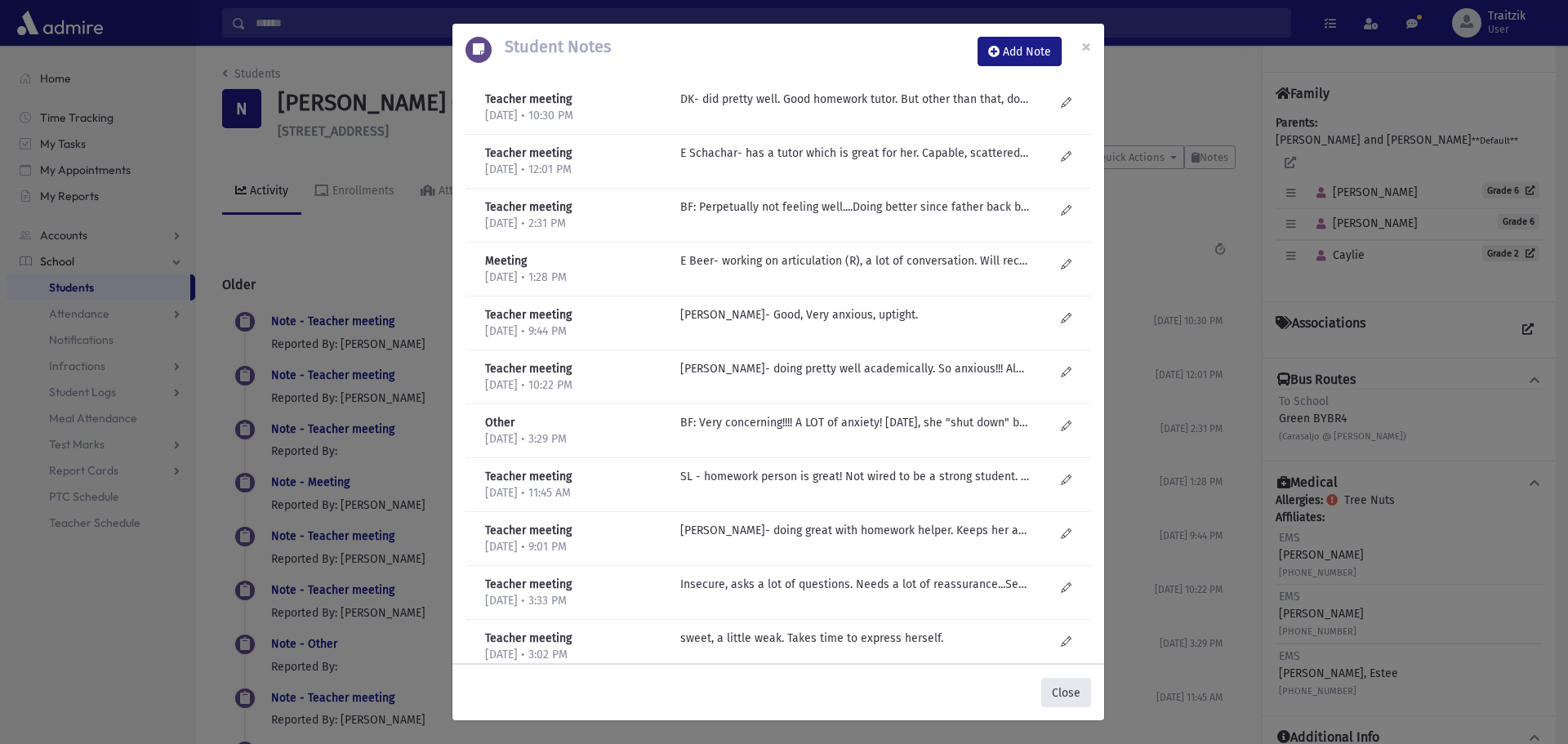
click at [1065, 687] on button "Close" at bounding box center [1065, 692] width 50 height 29
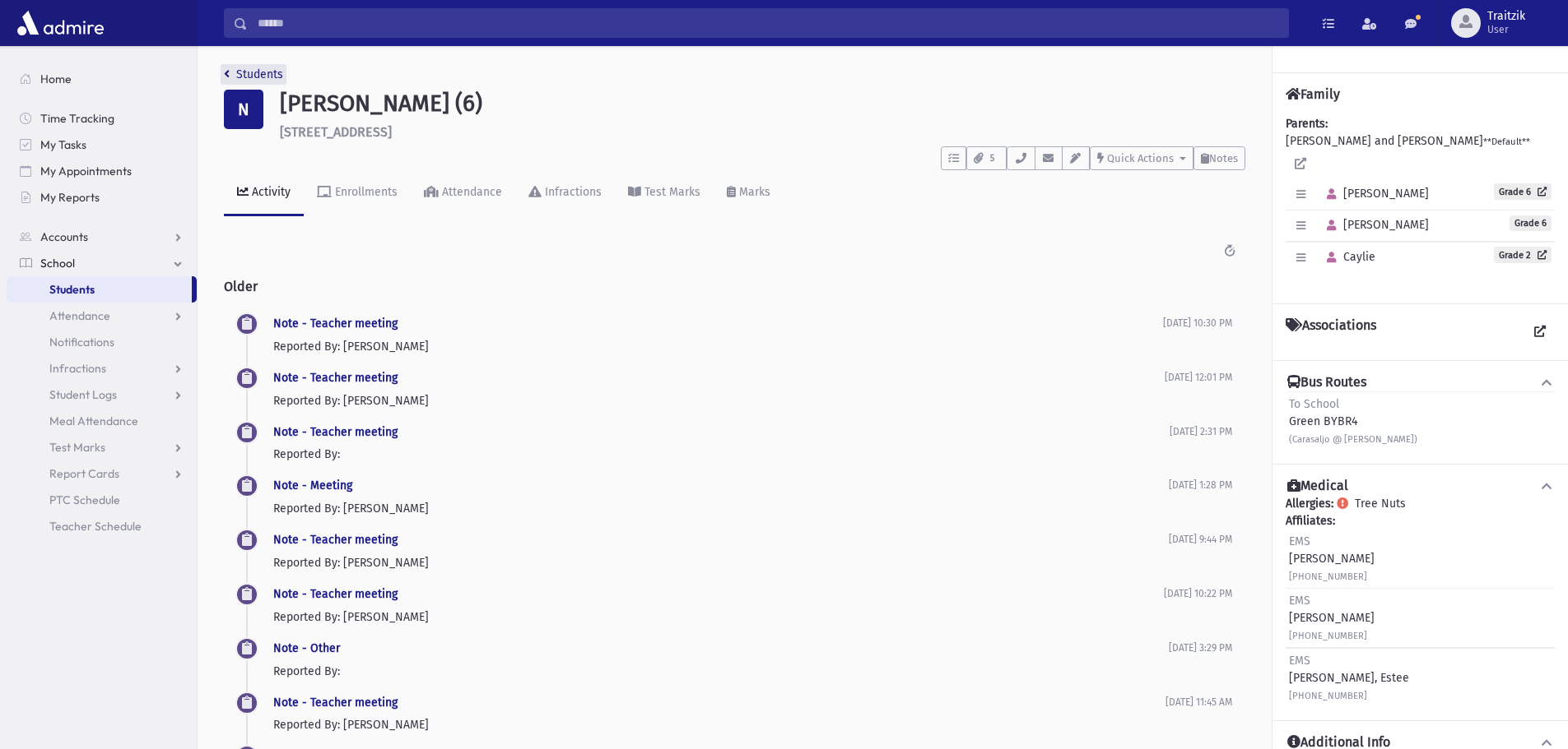
click at [227, 75] on icon "breadcrumb" at bounding box center [226, 74] width 6 height 12
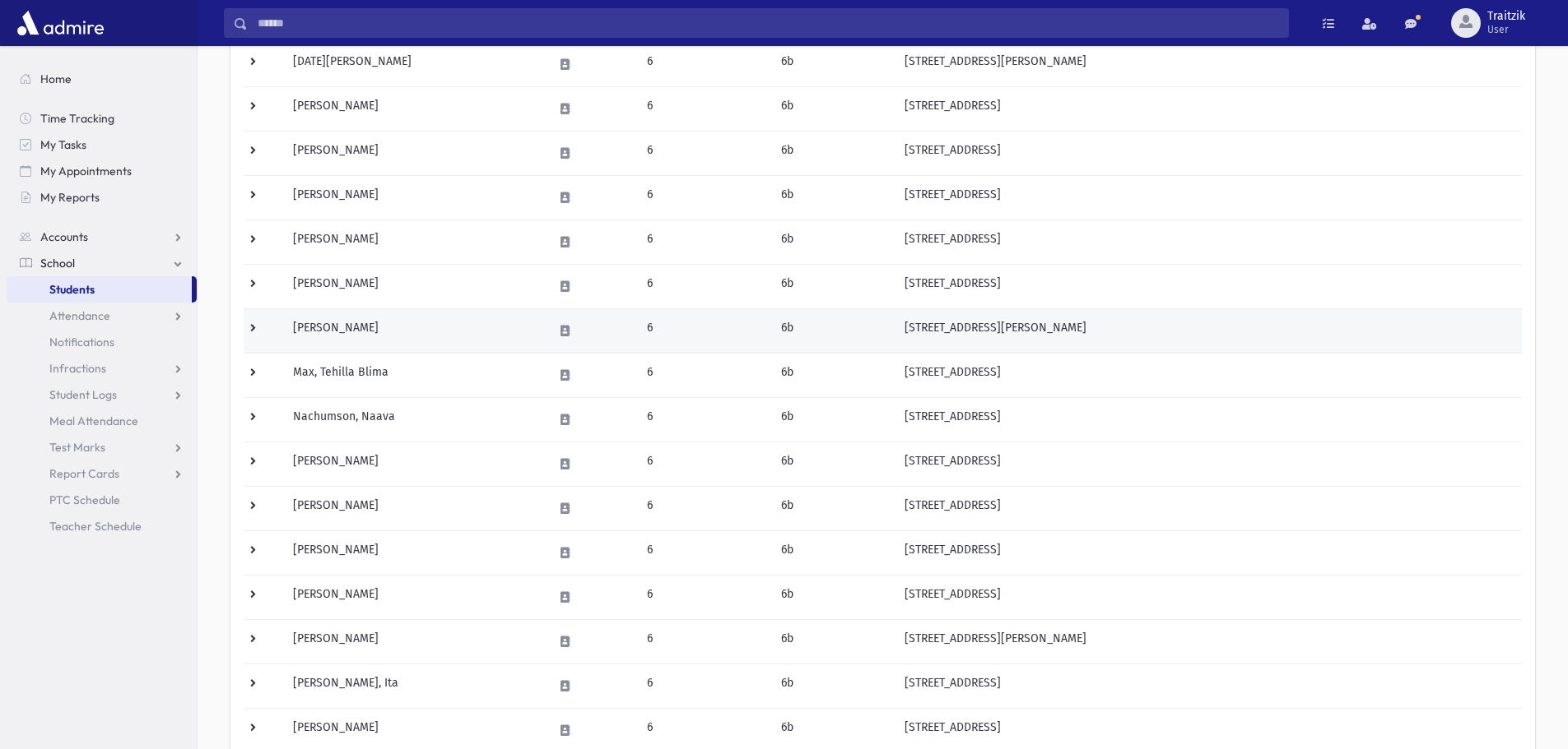
scroll to position [494, 0]
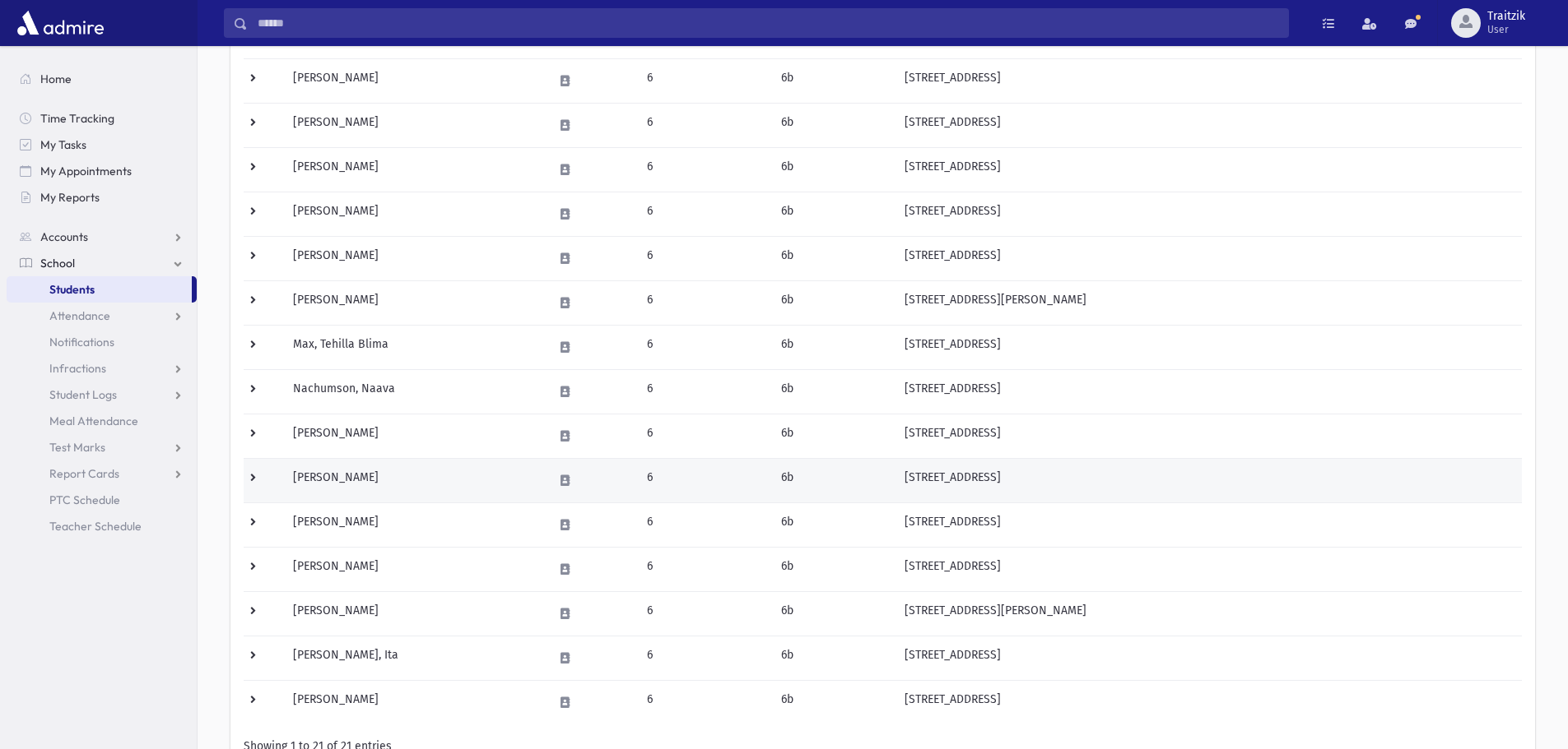
click at [383, 478] on td "[PERSON_NAME]" at bounding box center [413, 481] width 259 height 44
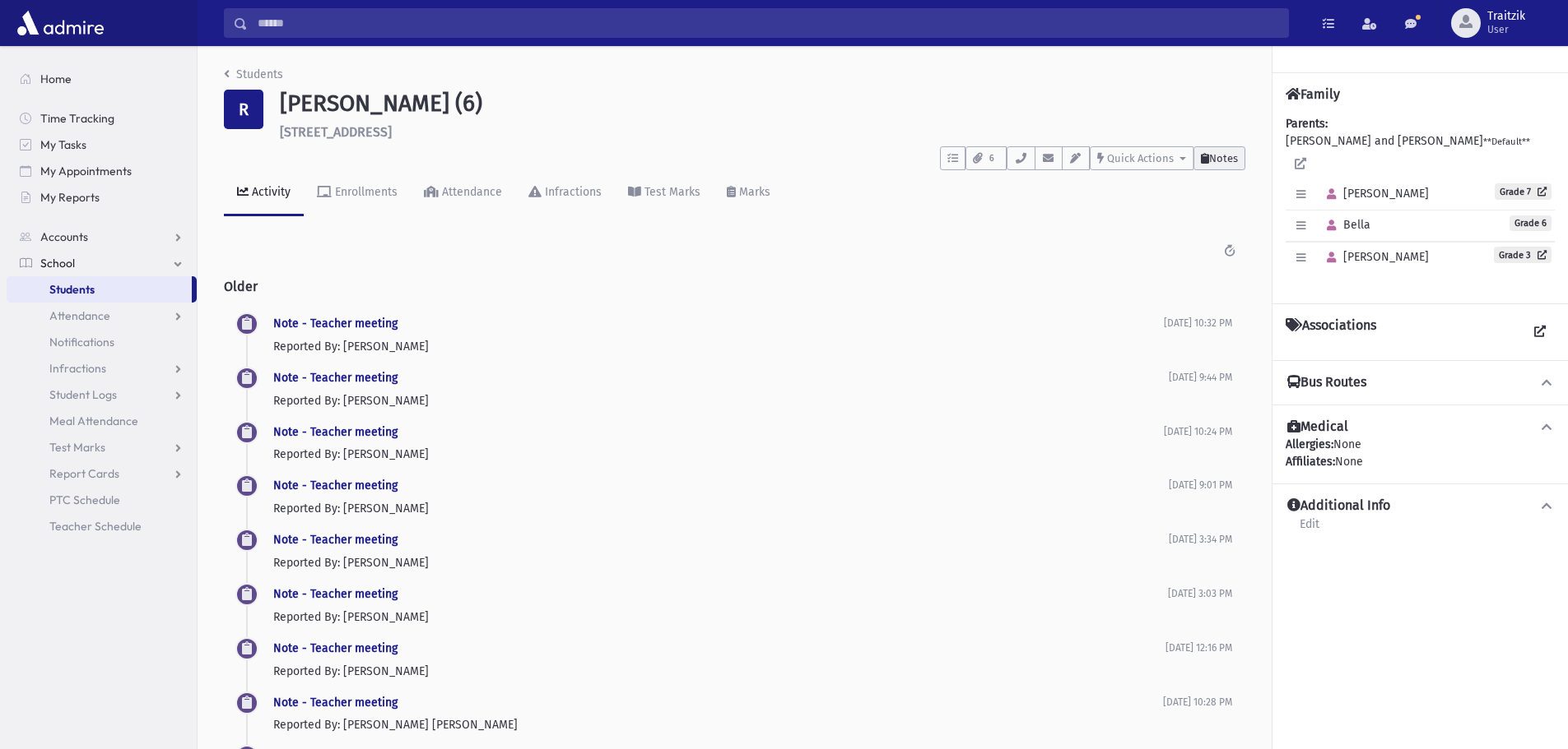
click at [1214, 156] on span "Notes" at bounding box center [1223, 158] width 29 height 12
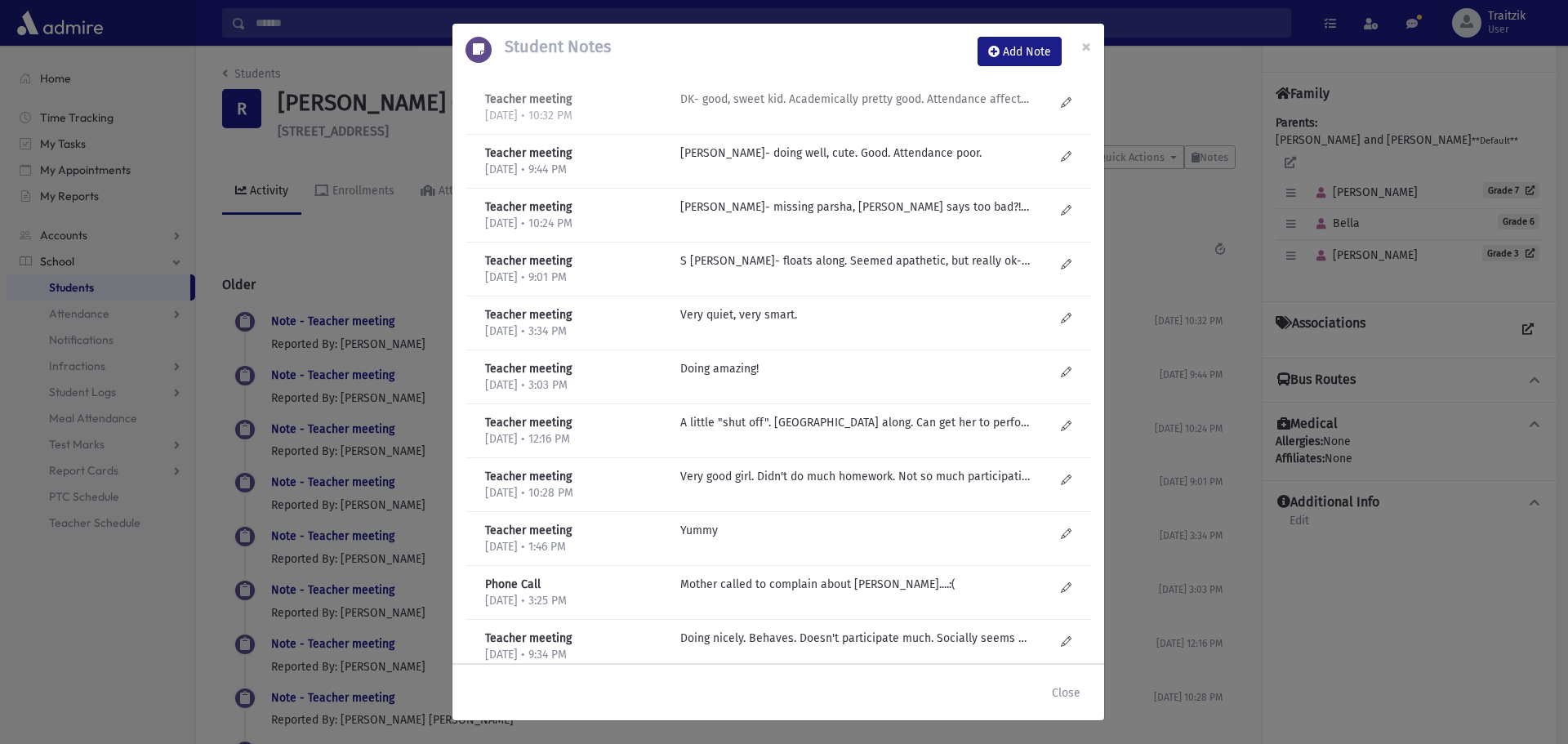
click at [855, 94] on p "DK- good, sweet kid. Academically pretty good. Attendance affects marks- doesn'…" at bounding box center [855, 99] width 350 height 17
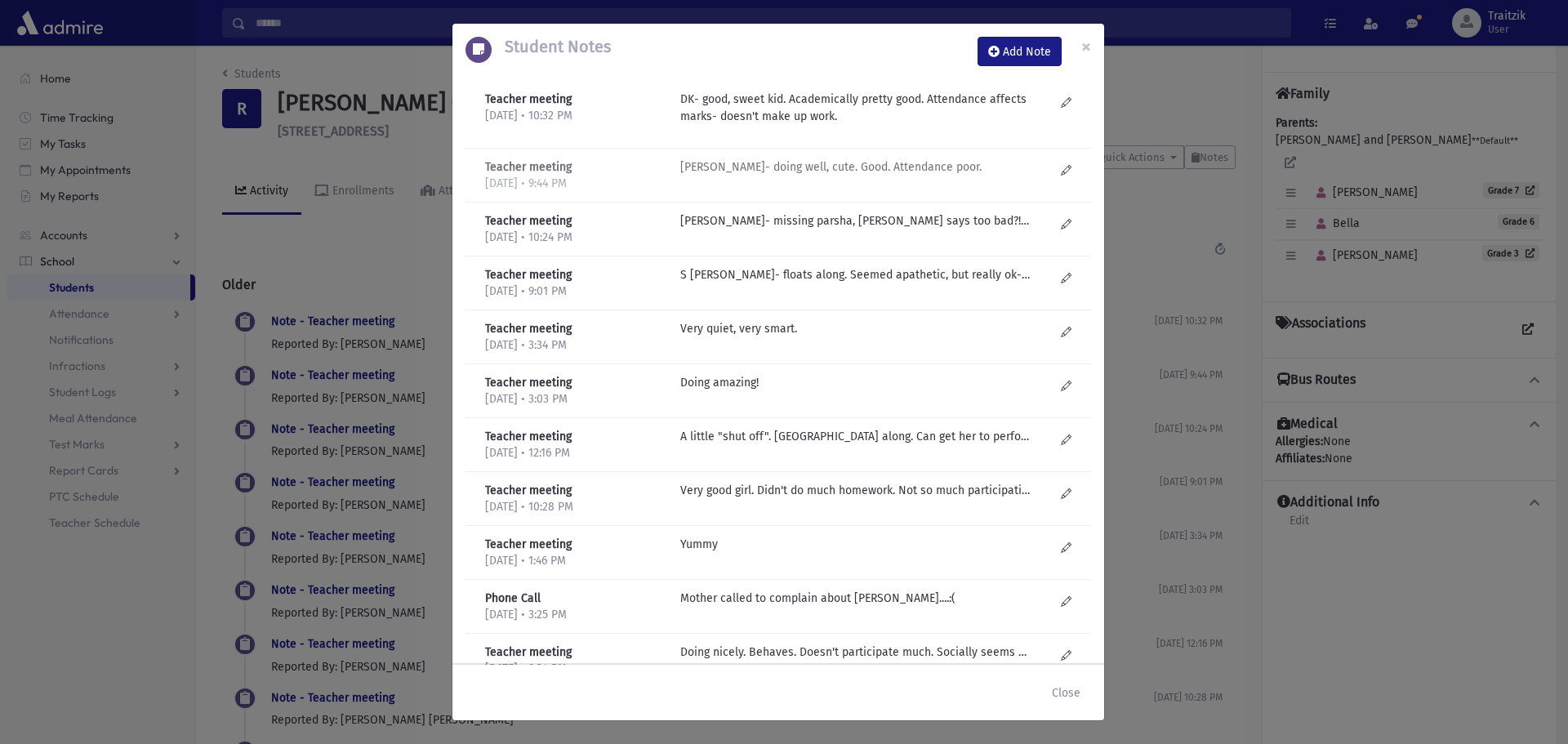
click at [841, 166] on p "D Kilberg- doing well, cute. Good. Attendance poor." at bounding box center [855, 167] width 350 height 17
click at [828, 219] on p "D Kilberg- missing parsha, Mom says too bad?! Good girl." at bounding box center [855, 221] width 350 height 17
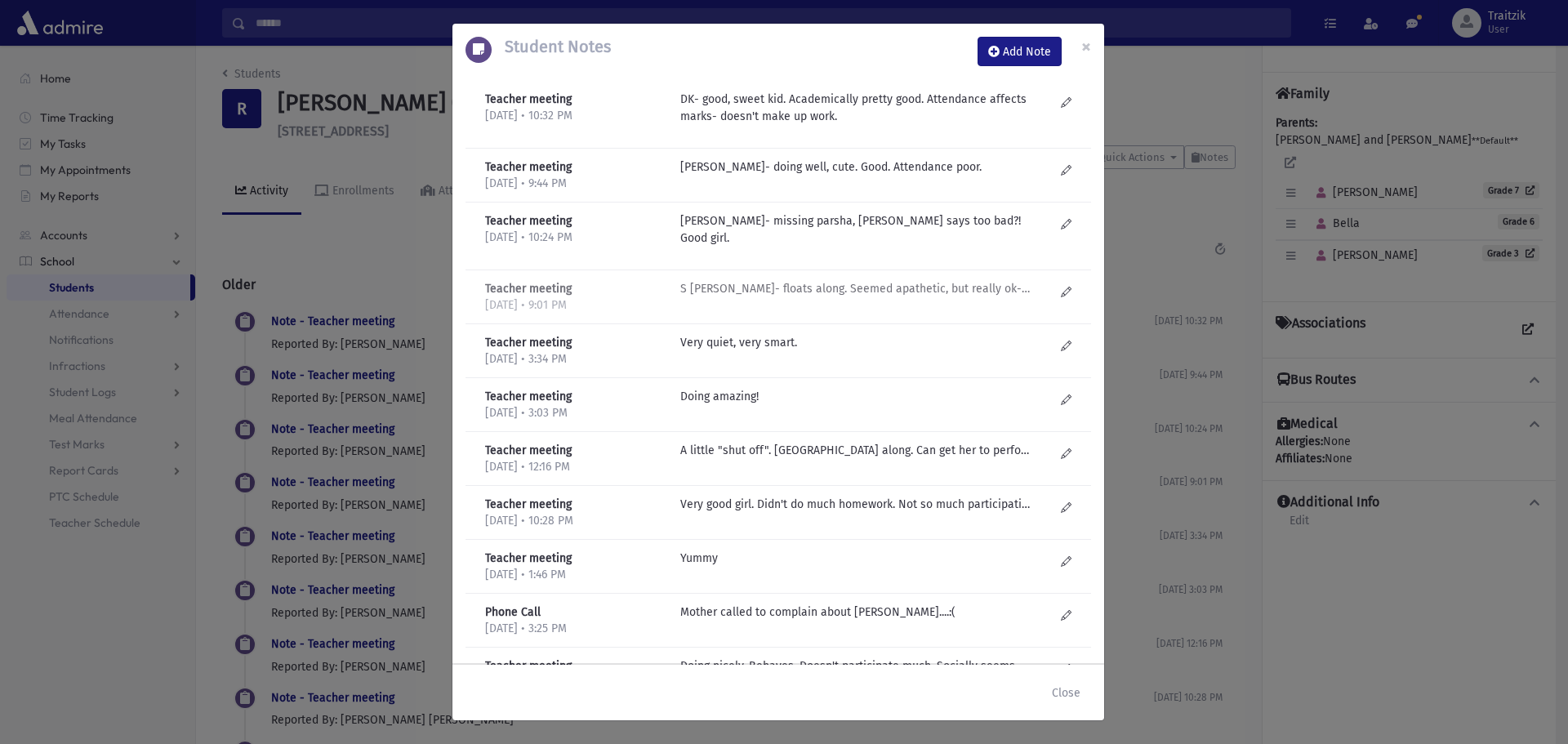
click at [842, 280] on p "S Lieberman- floats along. Seemed apathetic, but really ok- just plain. Doing s…" at bounding box center [855, 289] width 350 height 17
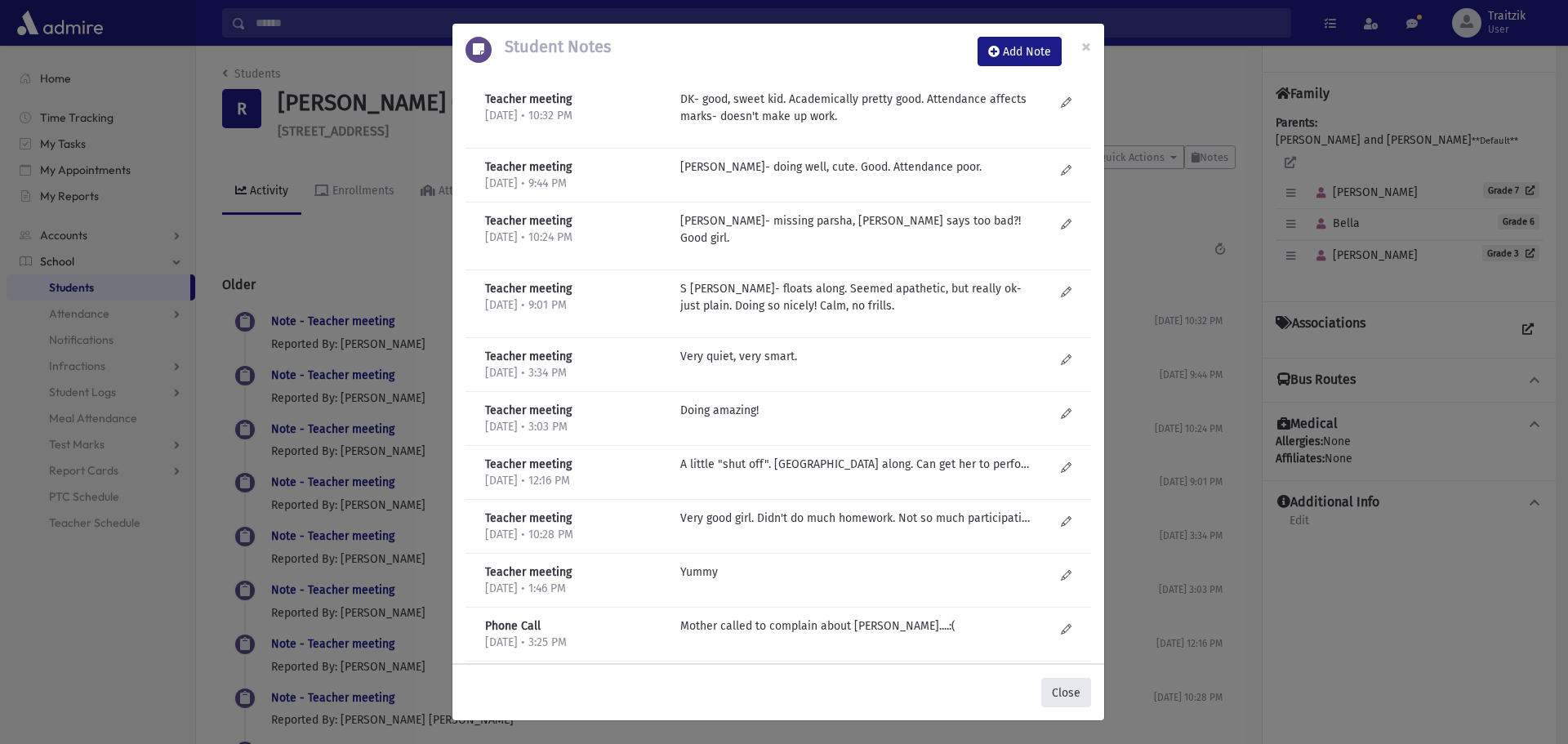
click at [1061, 700] on button "Close" at bounding box center [1065, 692] width 50 height 29
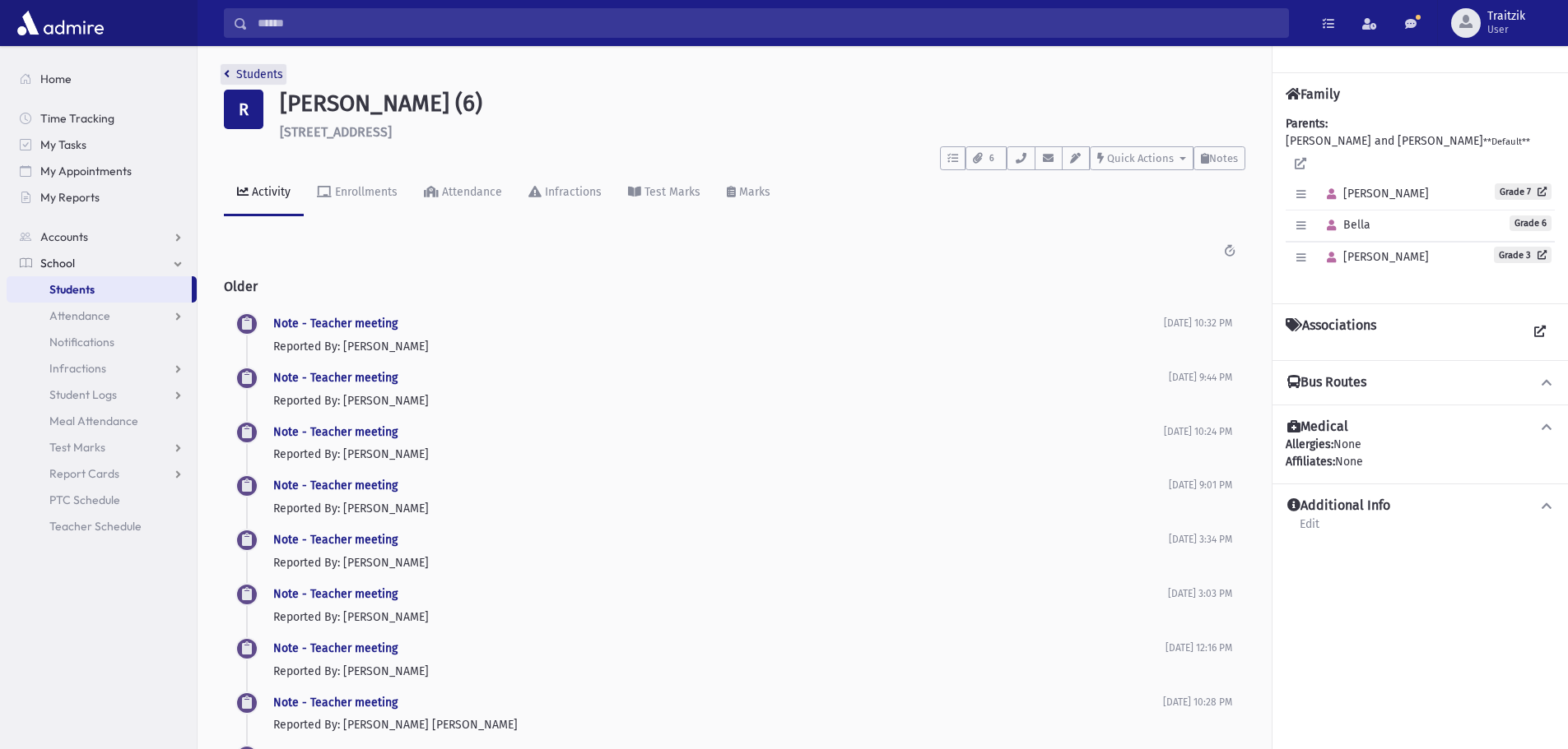
click at [226, 72] on icon "breadcrumb" at bounding box center [226, 74] width 6 height 12
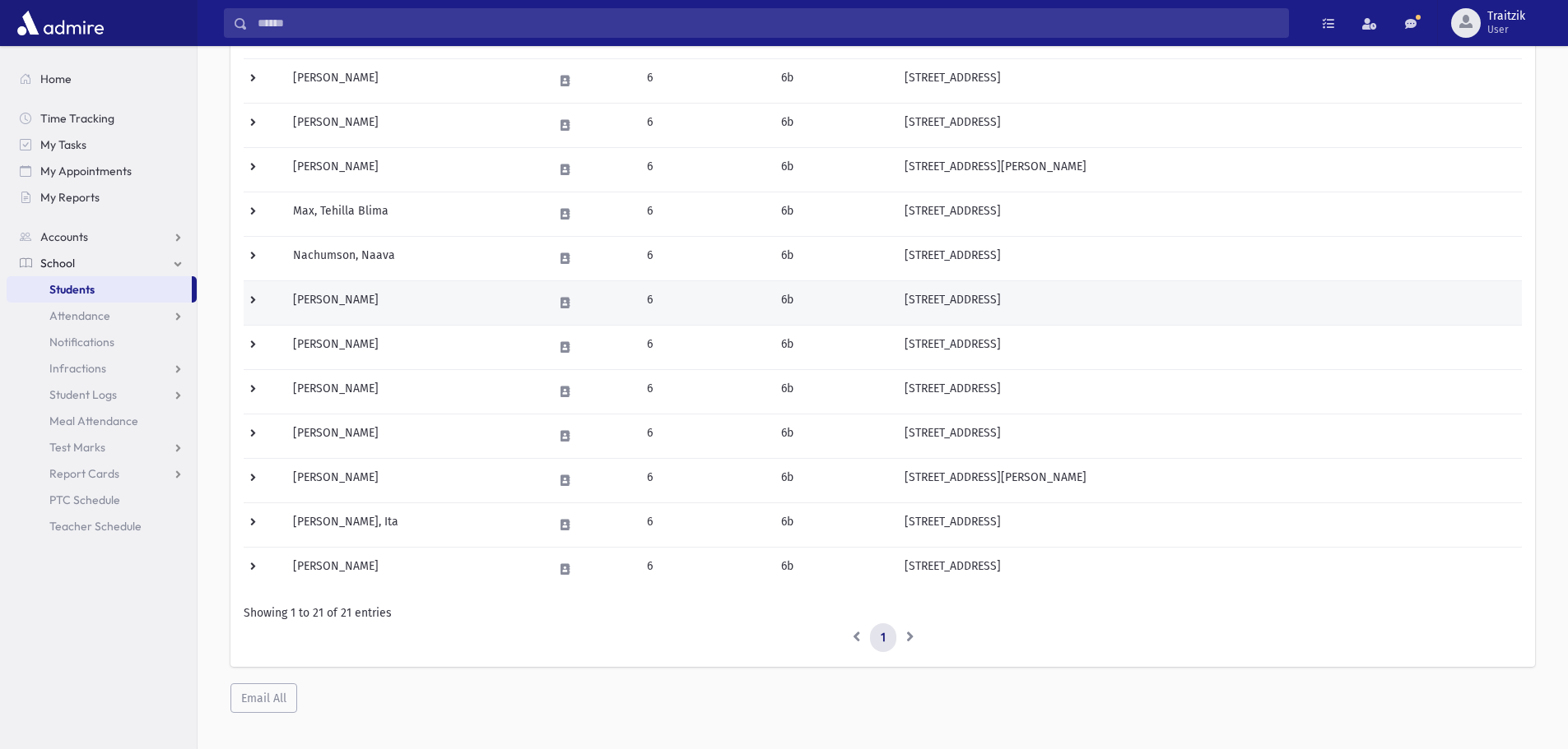
scroll to position [647, 0]
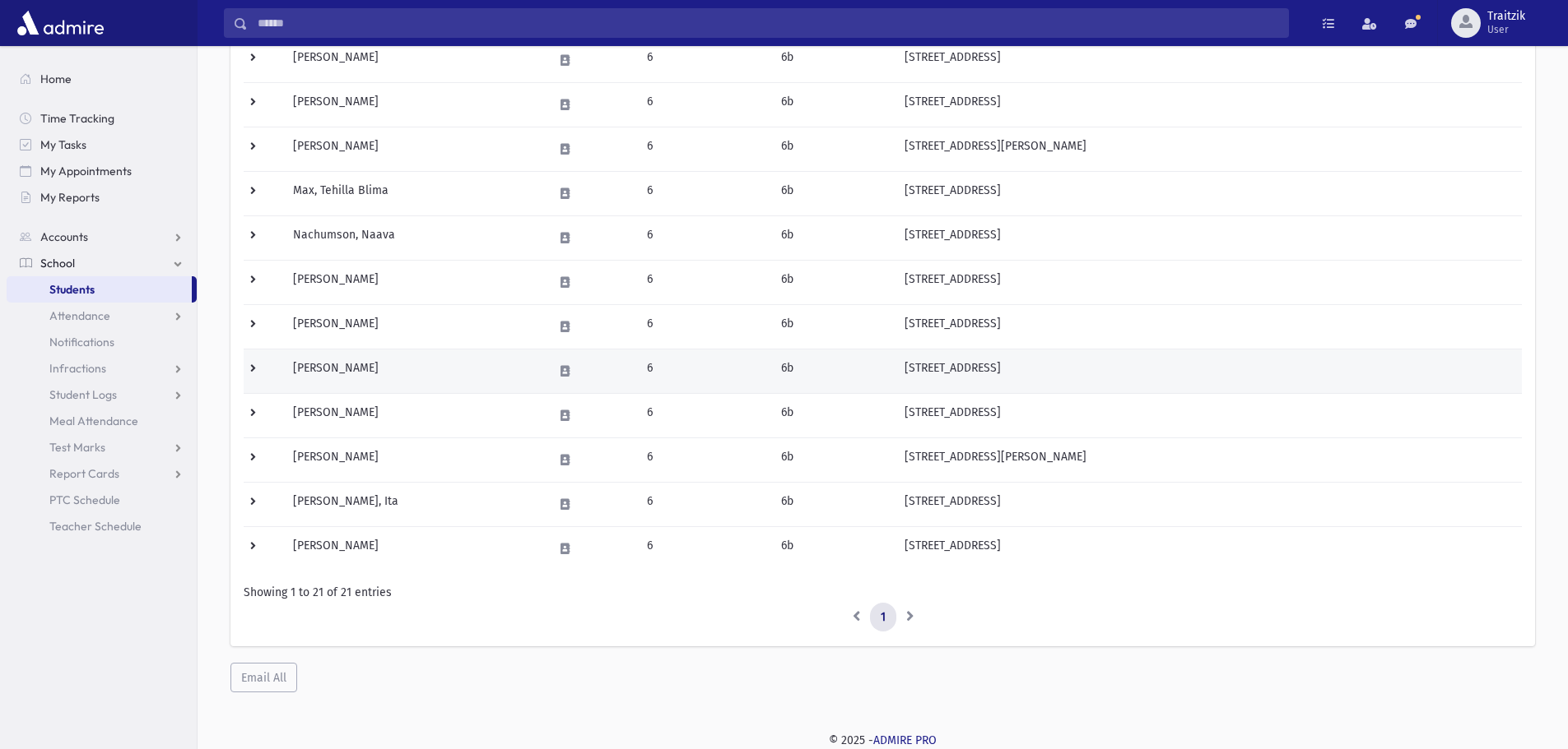
click at [368, 372] on td "[PERSON_NAME]" at bounding box center [413, 371] width 259 height 44
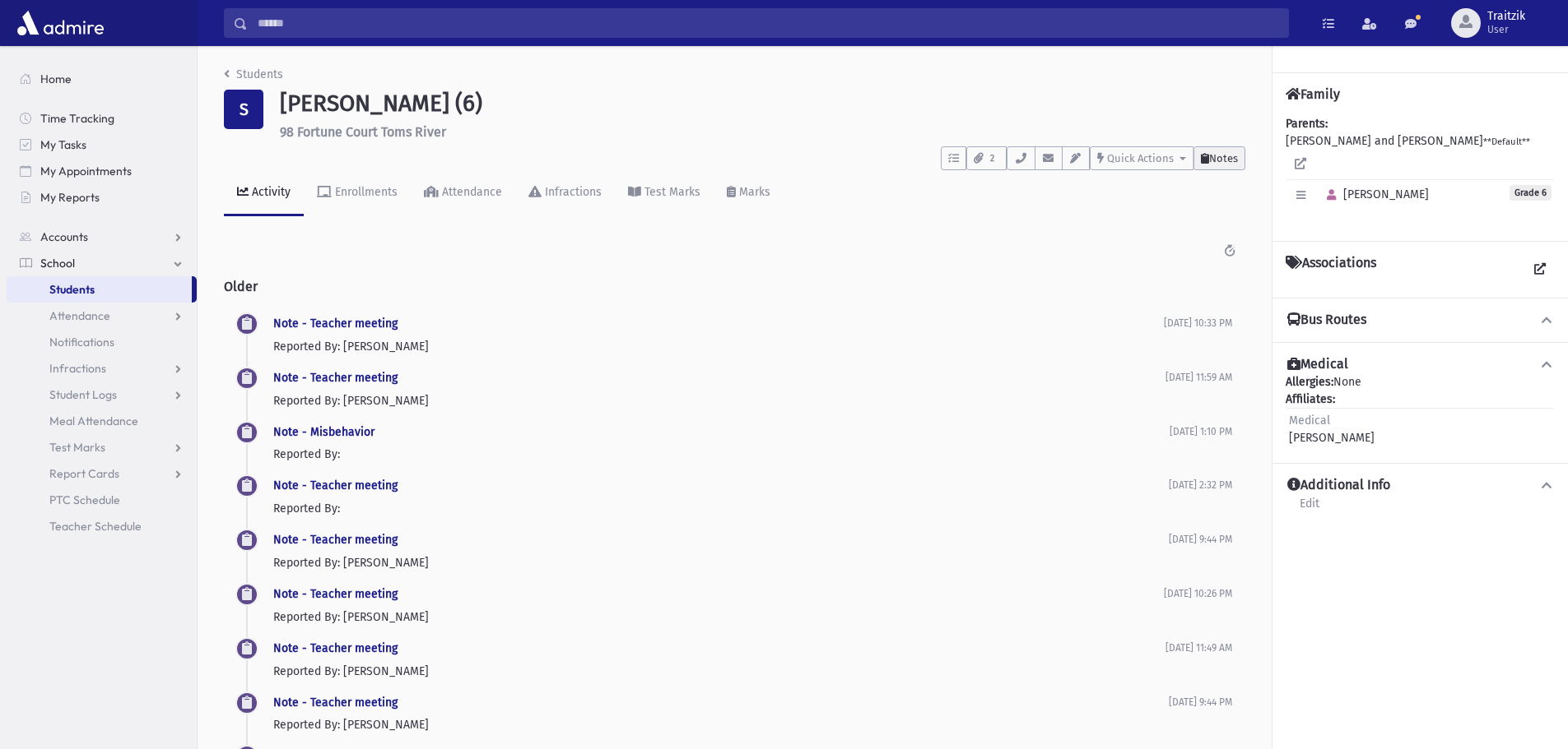
click at [1217, 157] on span "Notes" at bounding box center [1223, 158] width 29 height 12
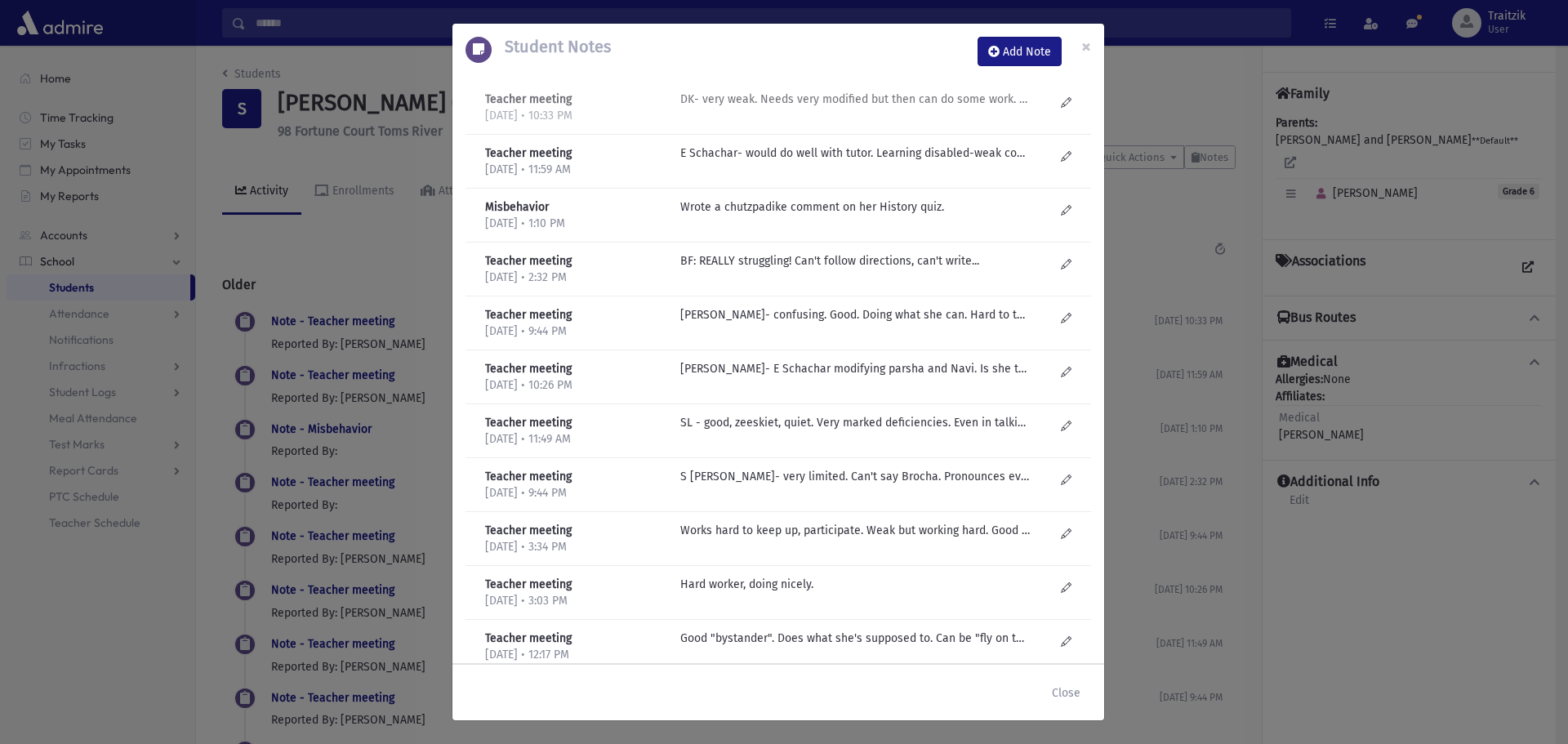
click at [813, 102] on p "DK- very weak. Needs very modified but then can do some work. Doesn't ask for h…" at bounding box center [855, 99] width 350 height 17
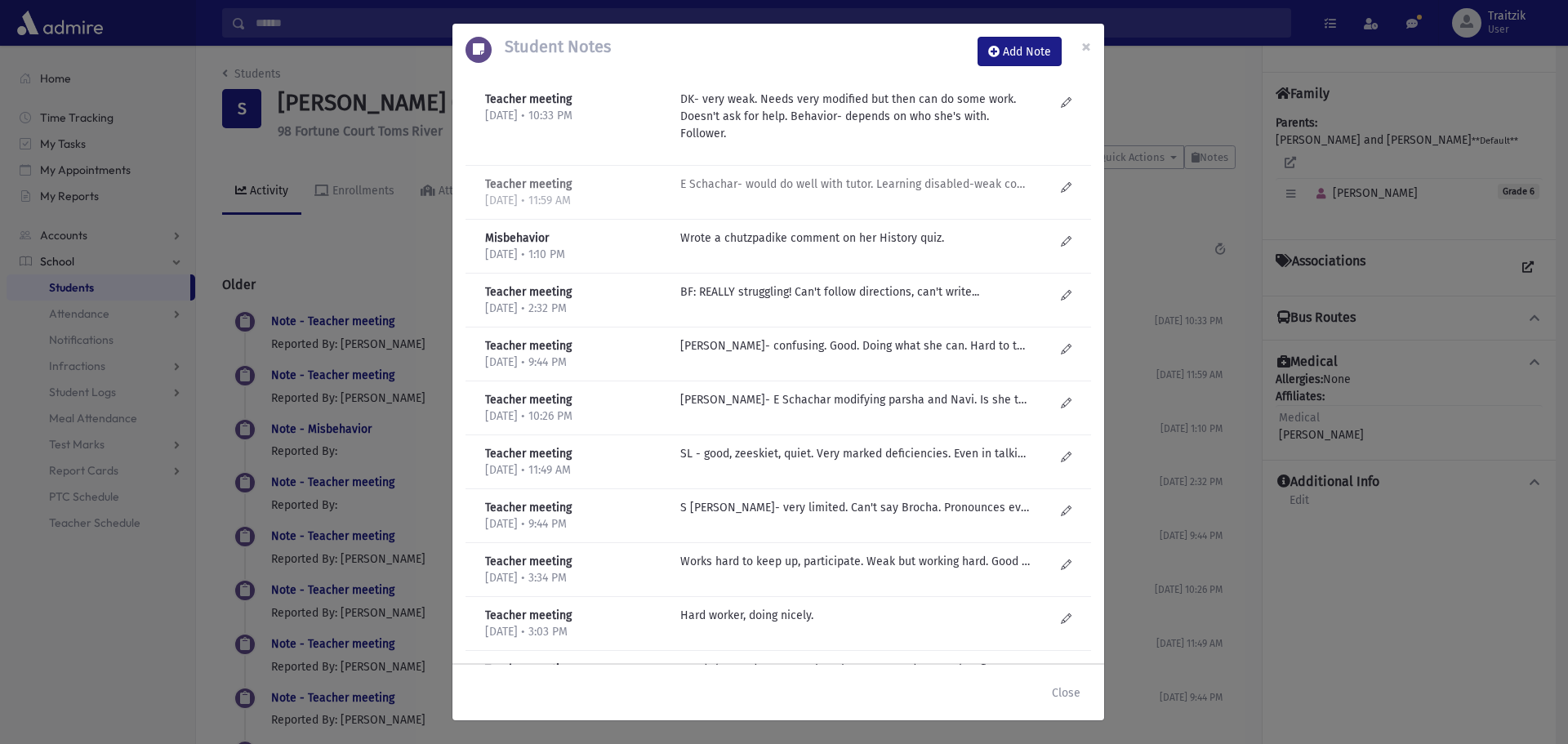
click at [820, 182] on p "E Schachar- would do well with tutor. Learning disabled-weak comprehension. Lan…" at bounding box center [855, 184] width 350 height 17
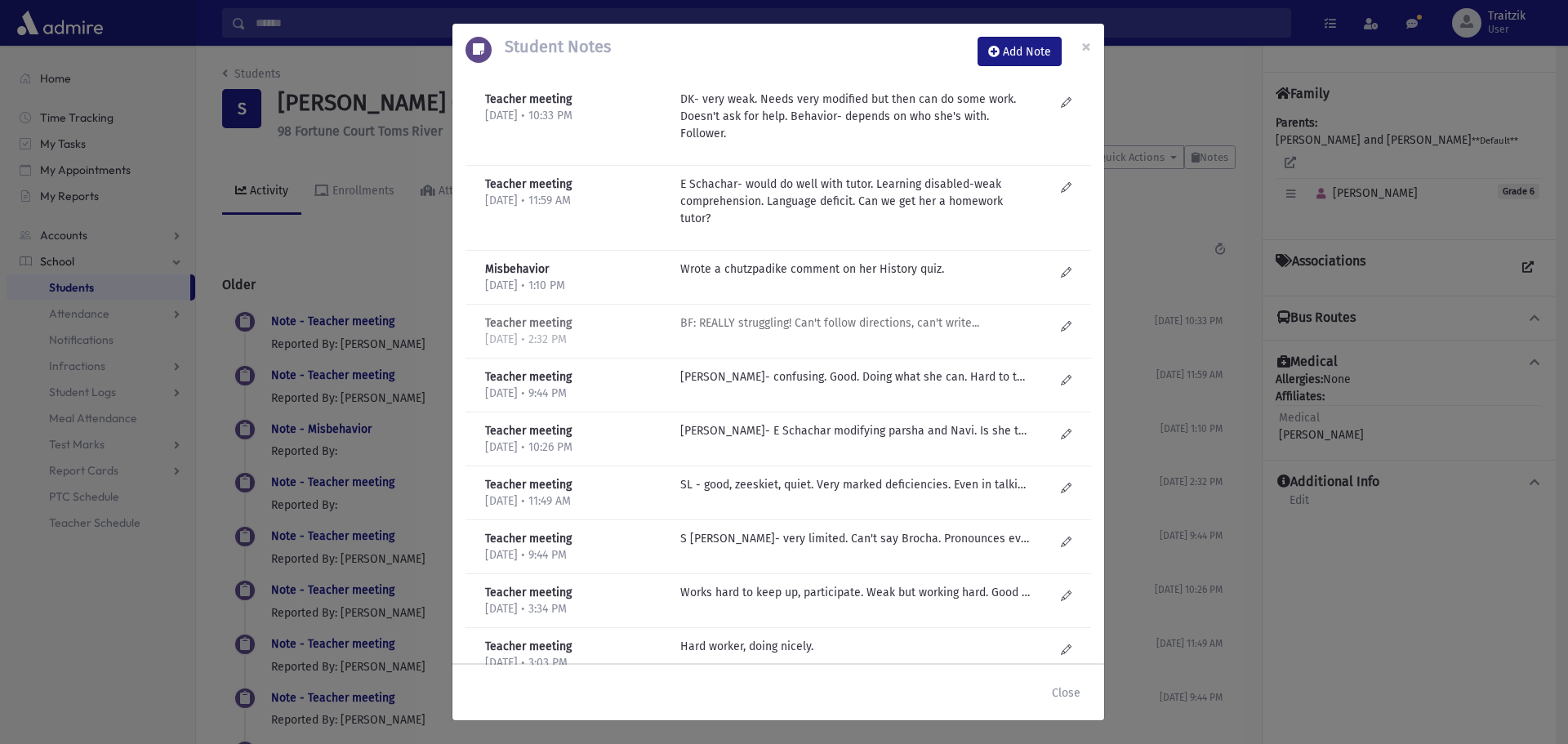
click at [799, 278] on p "BF: REALLY struggling! Can't follow directions, can't write..." at bounding box center [855, 269] width 350 height 17
click at [1075, 683] on button "Close" at bounding box center [1065, 692] width 50 height 29
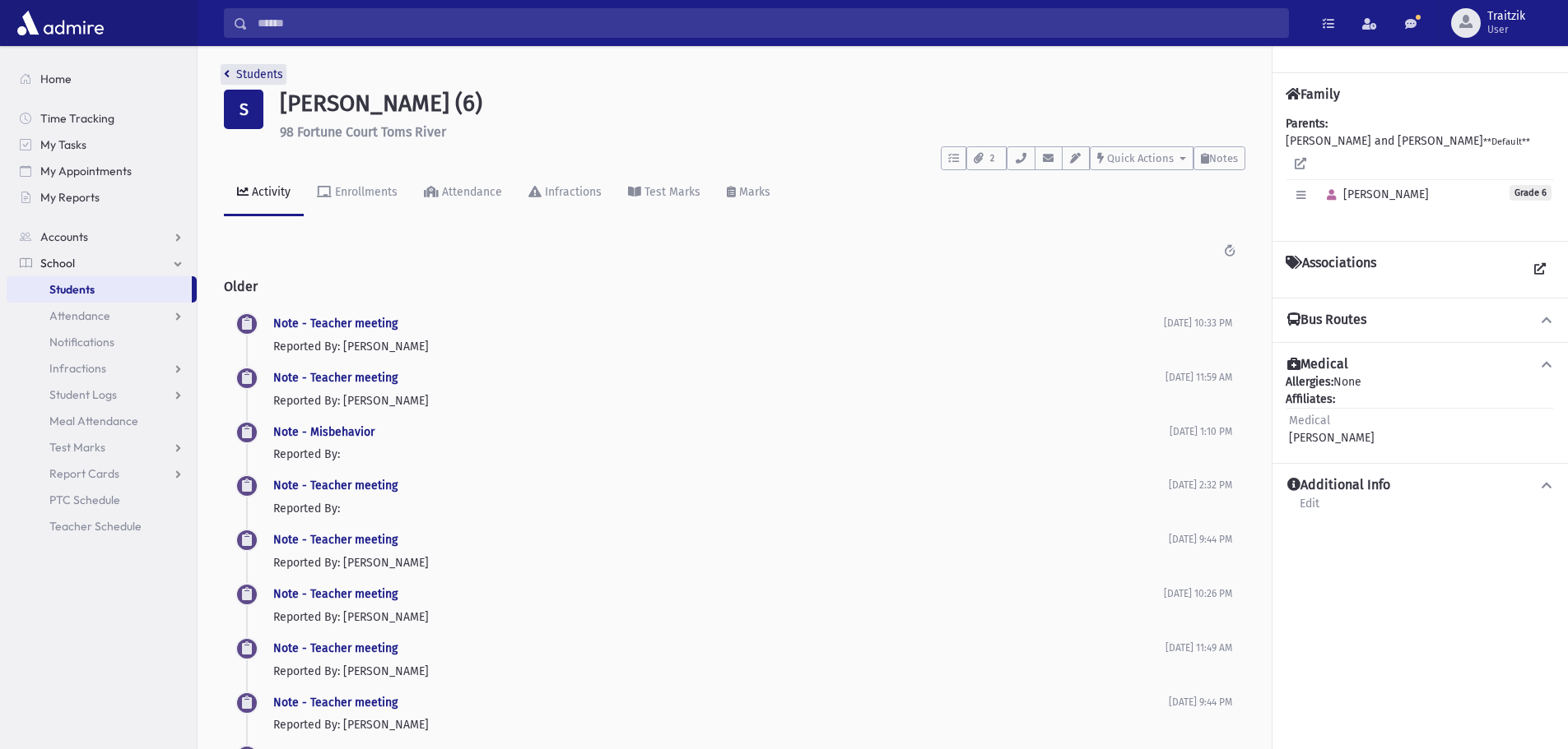
click at [224, 76] on icon "breadcrumb" at bounding box center [226, 74] width 6 height 12
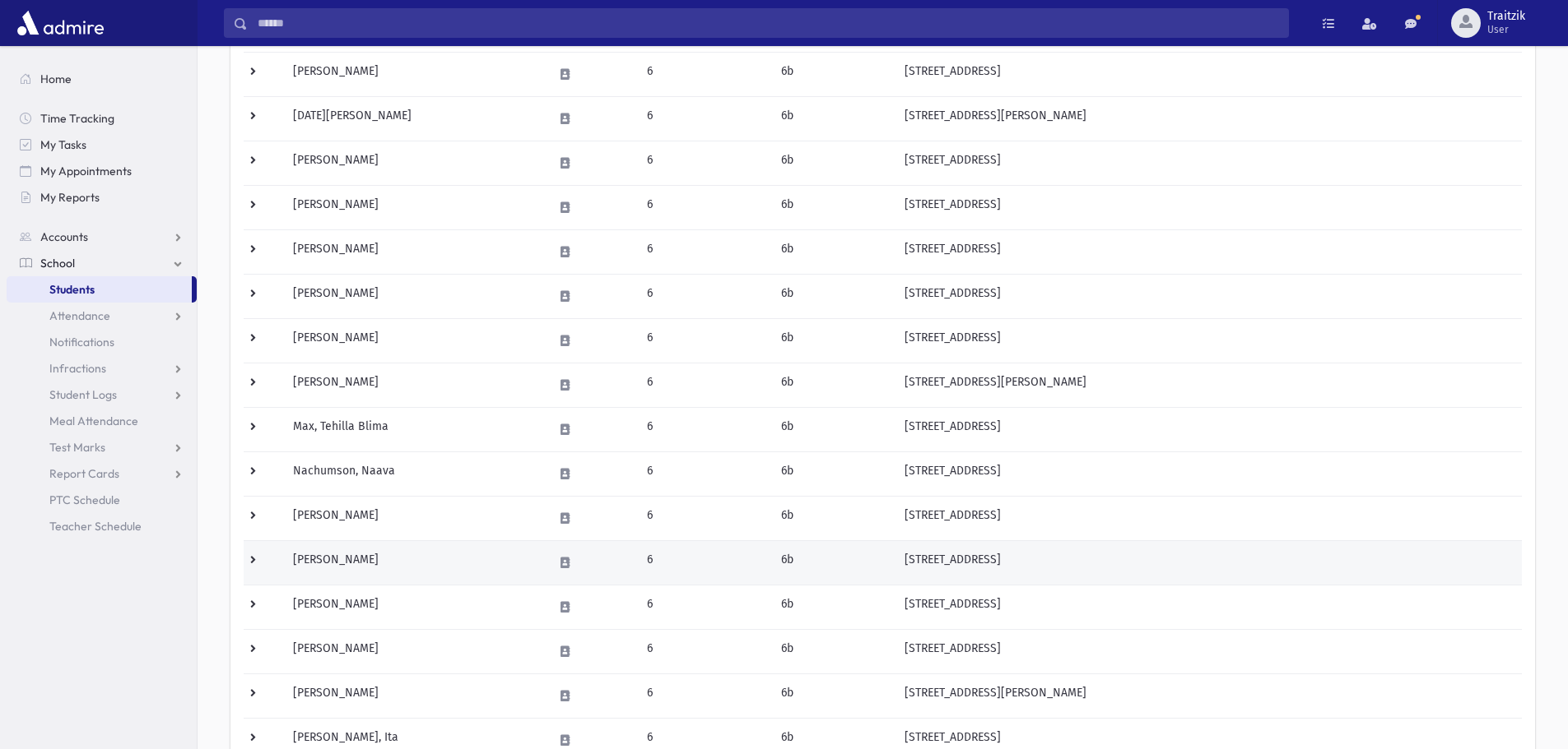
scroll to position [494, 0]
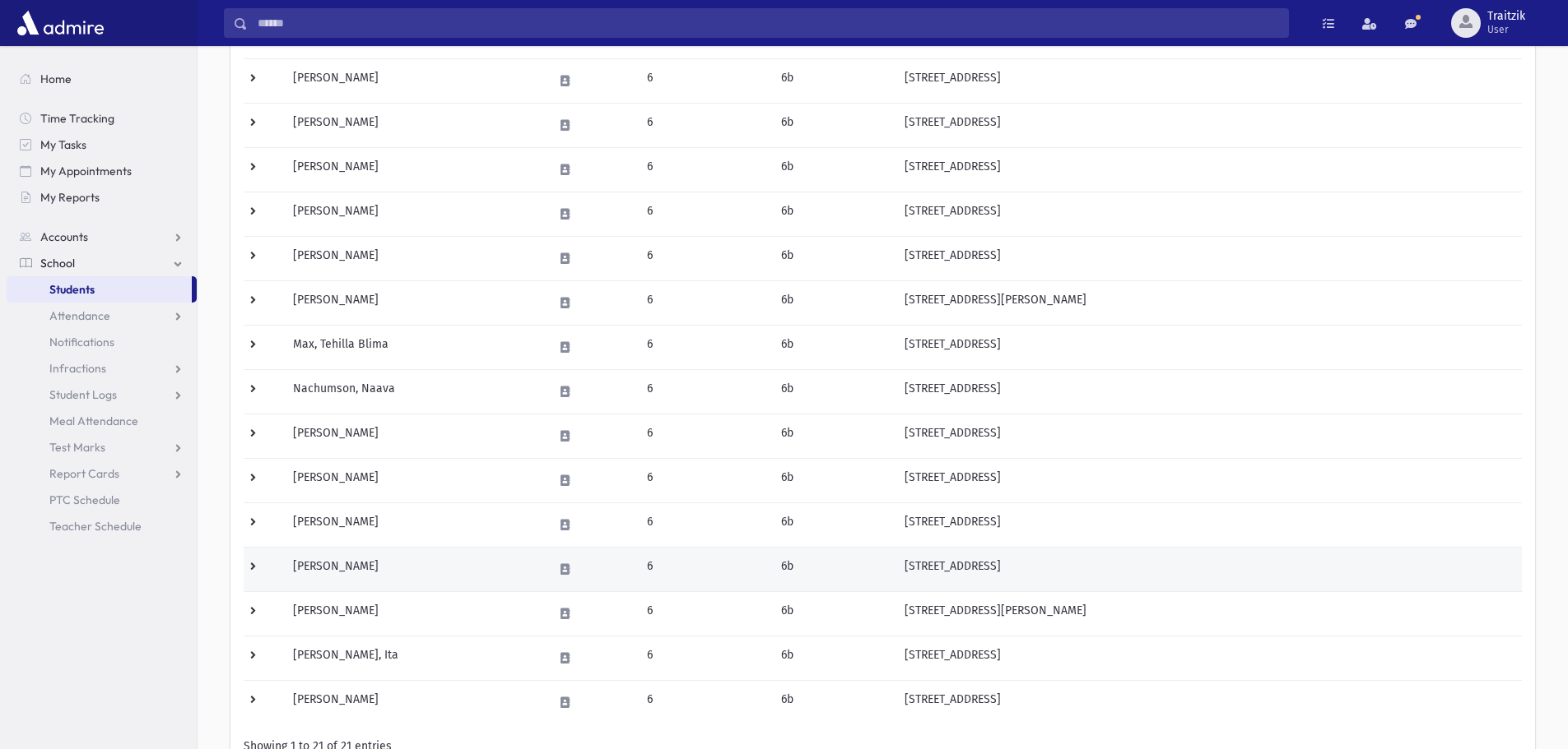
click at [375, 574] on td "[PERSON_NAME]" at bounding box center [413, 570] width 259 height 44
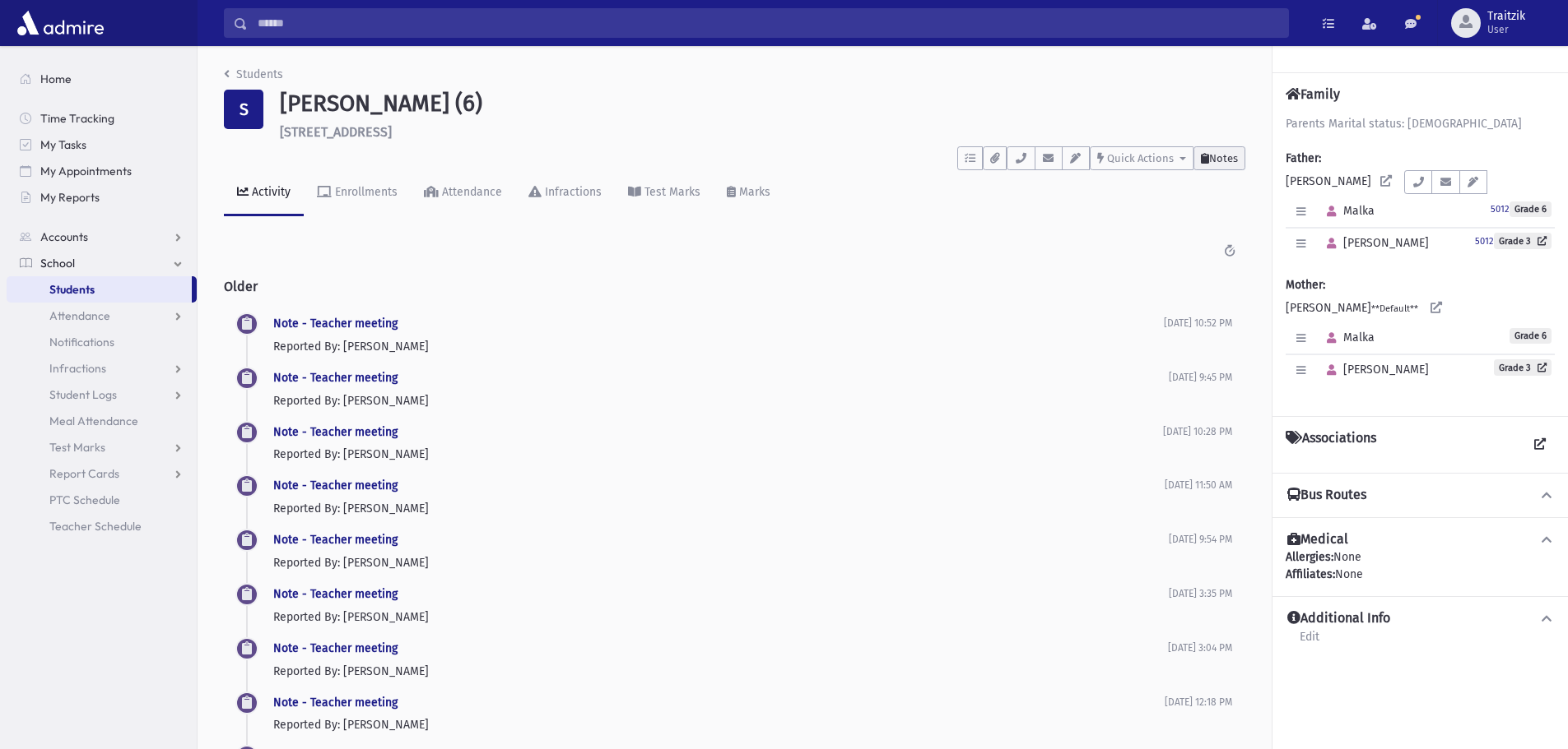
click at [1220, 159] on span "Notes" at bounding box center [1223, 158] width 29 height 12
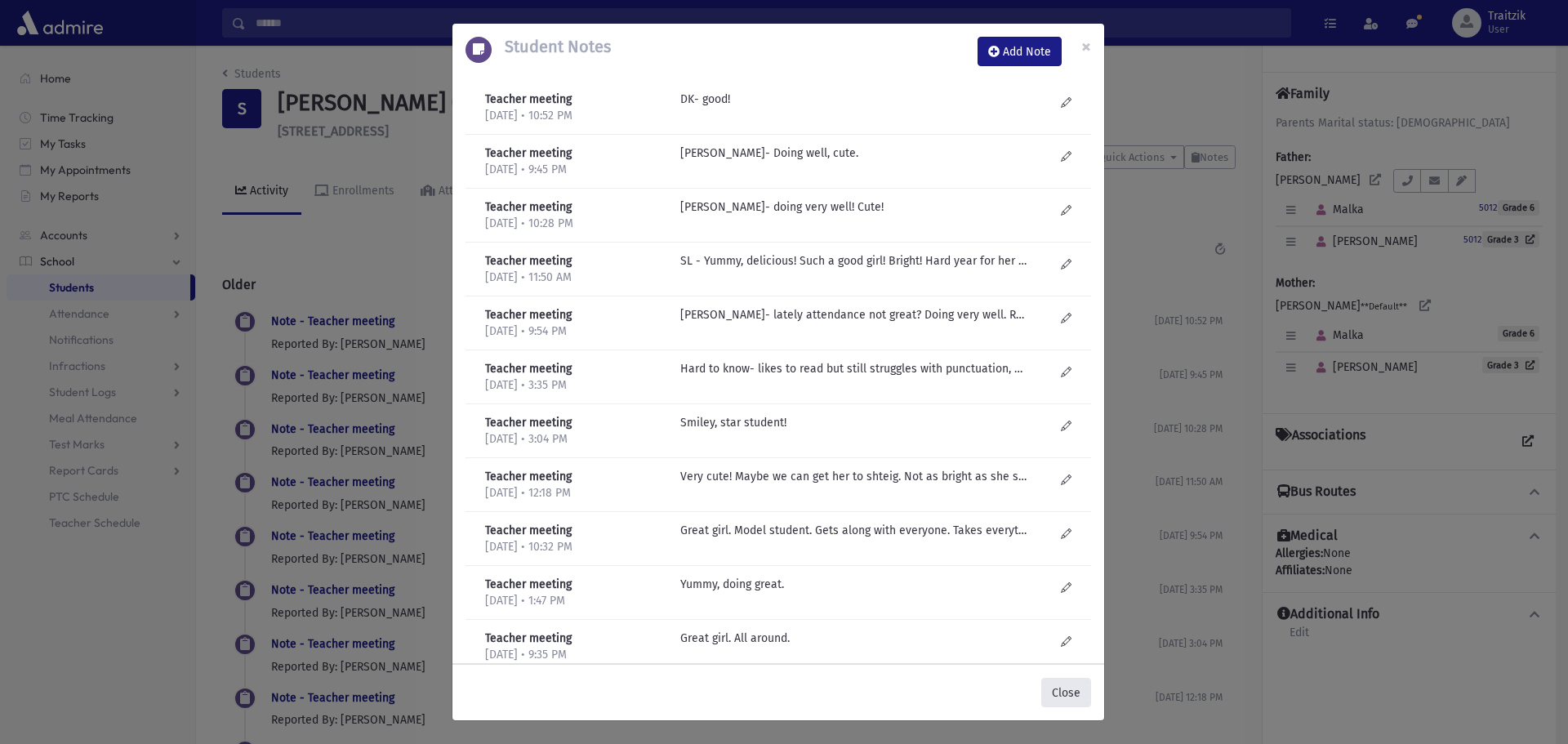
click at [1057, 692] on button "Close" at bounding box center [1065, 692] width 50 height 29
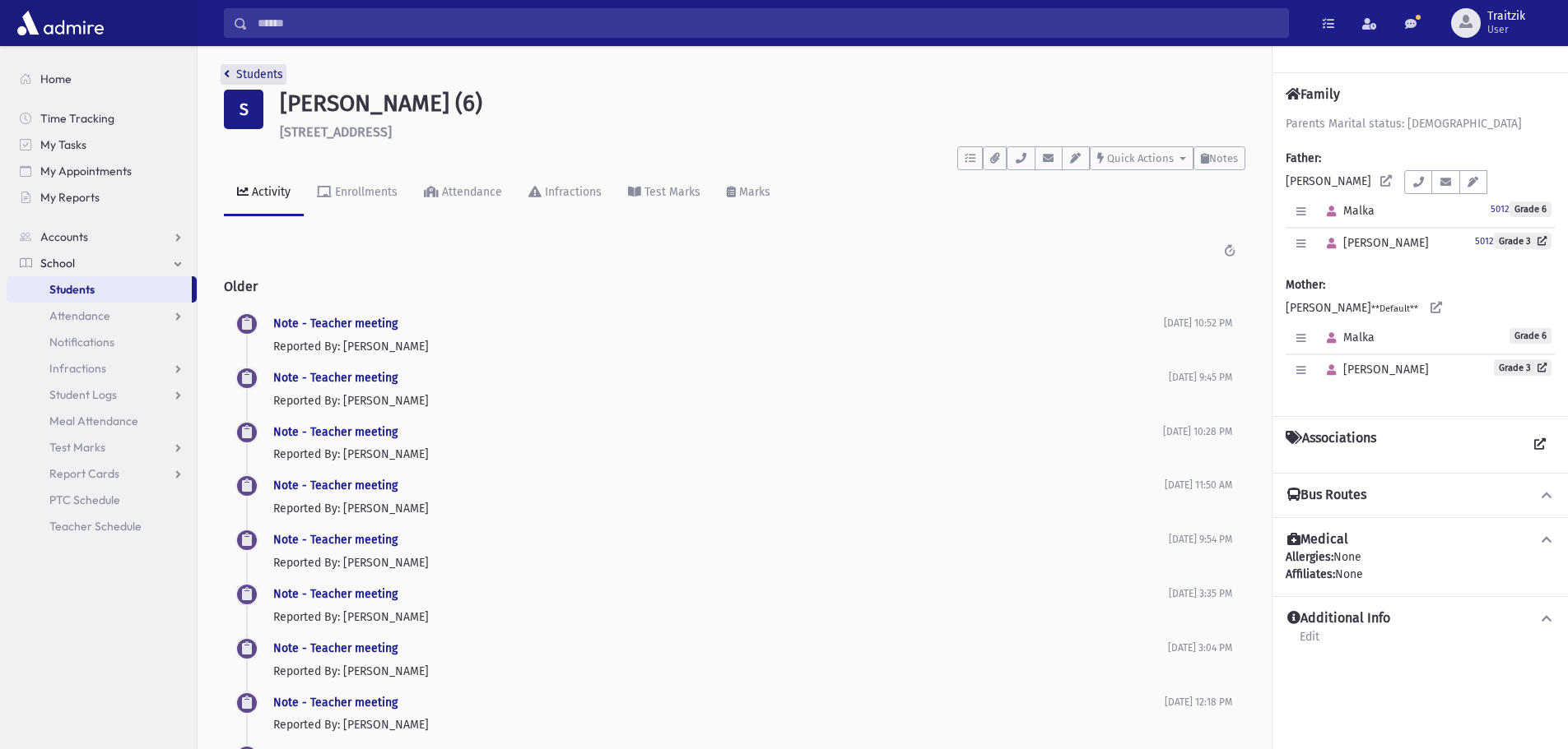
click at [233, 77] on link "Students" at bounding box center [254, 74] width 59 height 14
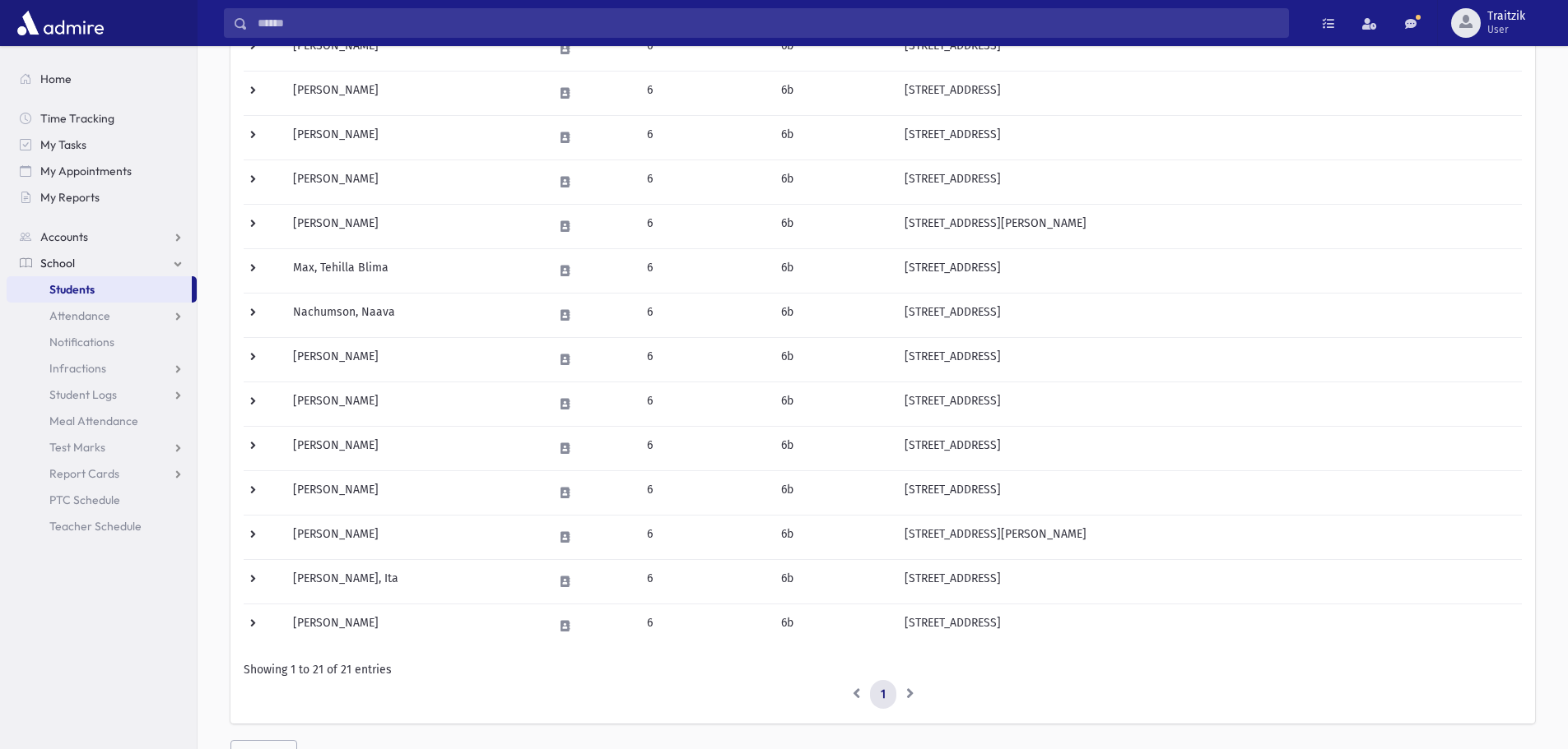
scroll to position [576, 0]
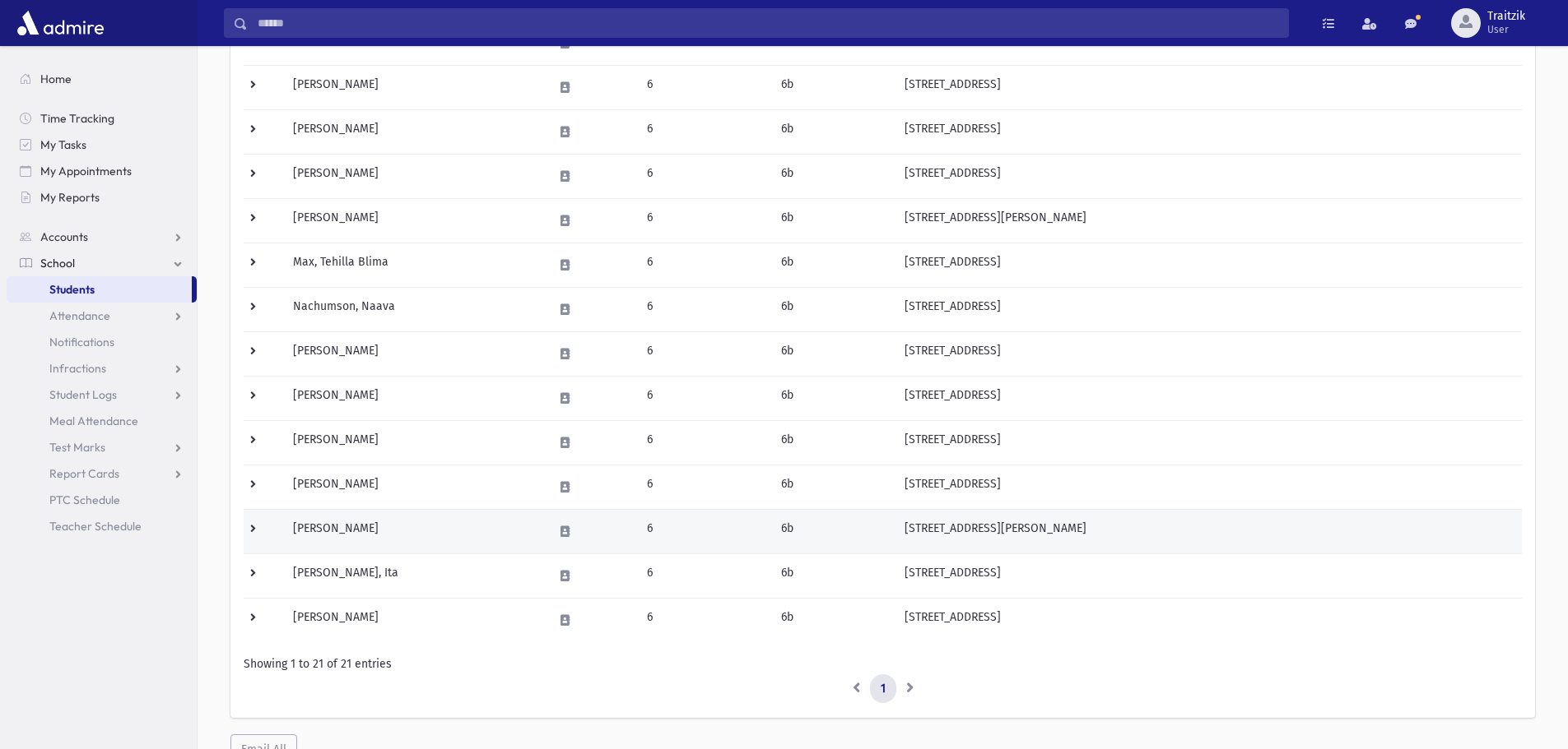
click at [500, 541] on td "Steinberg, Rachel" at bounding box center [413, 532] width 259 height 44
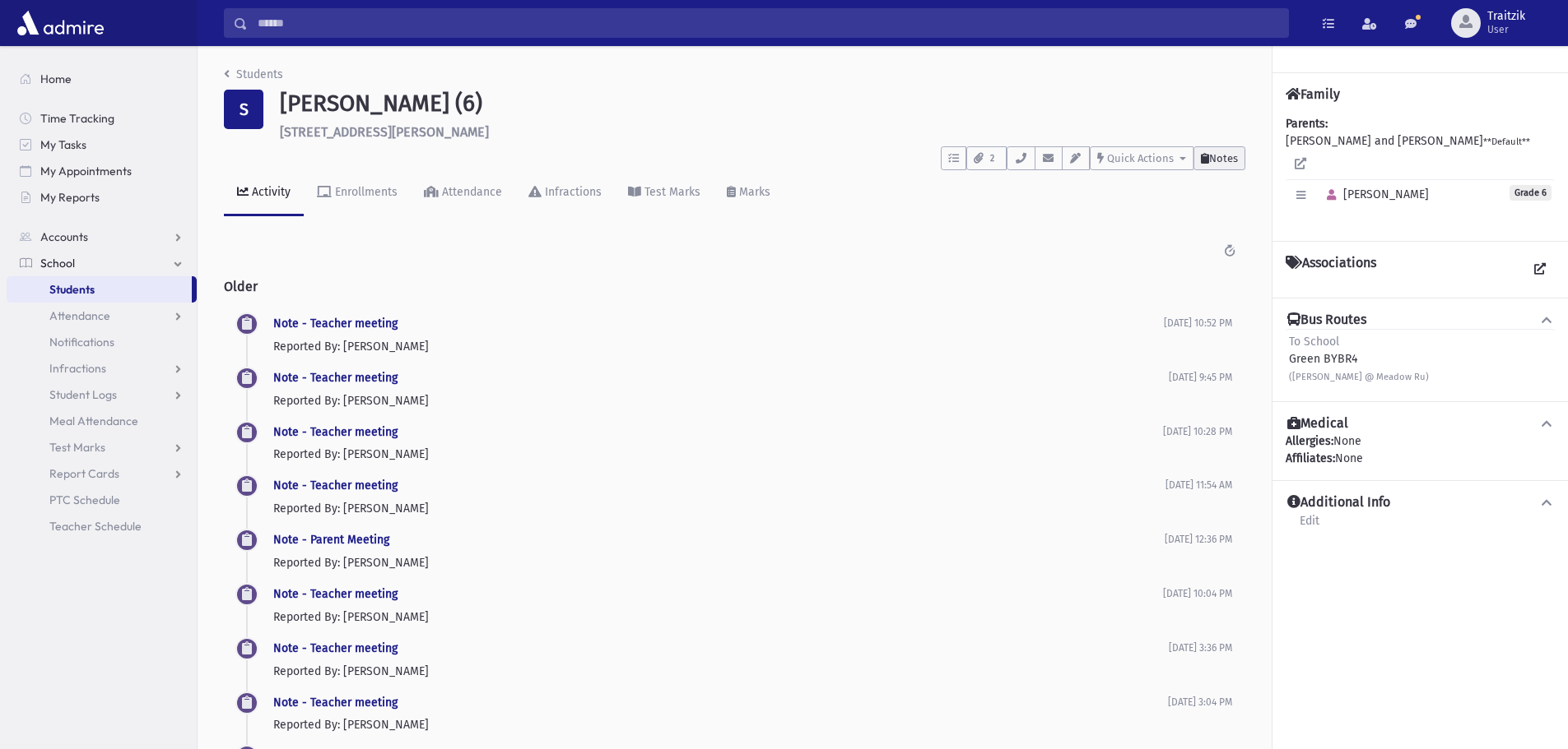
click at [1226, 160] on span "Notes" at bounding box center [1223, 158] width 29 height 12
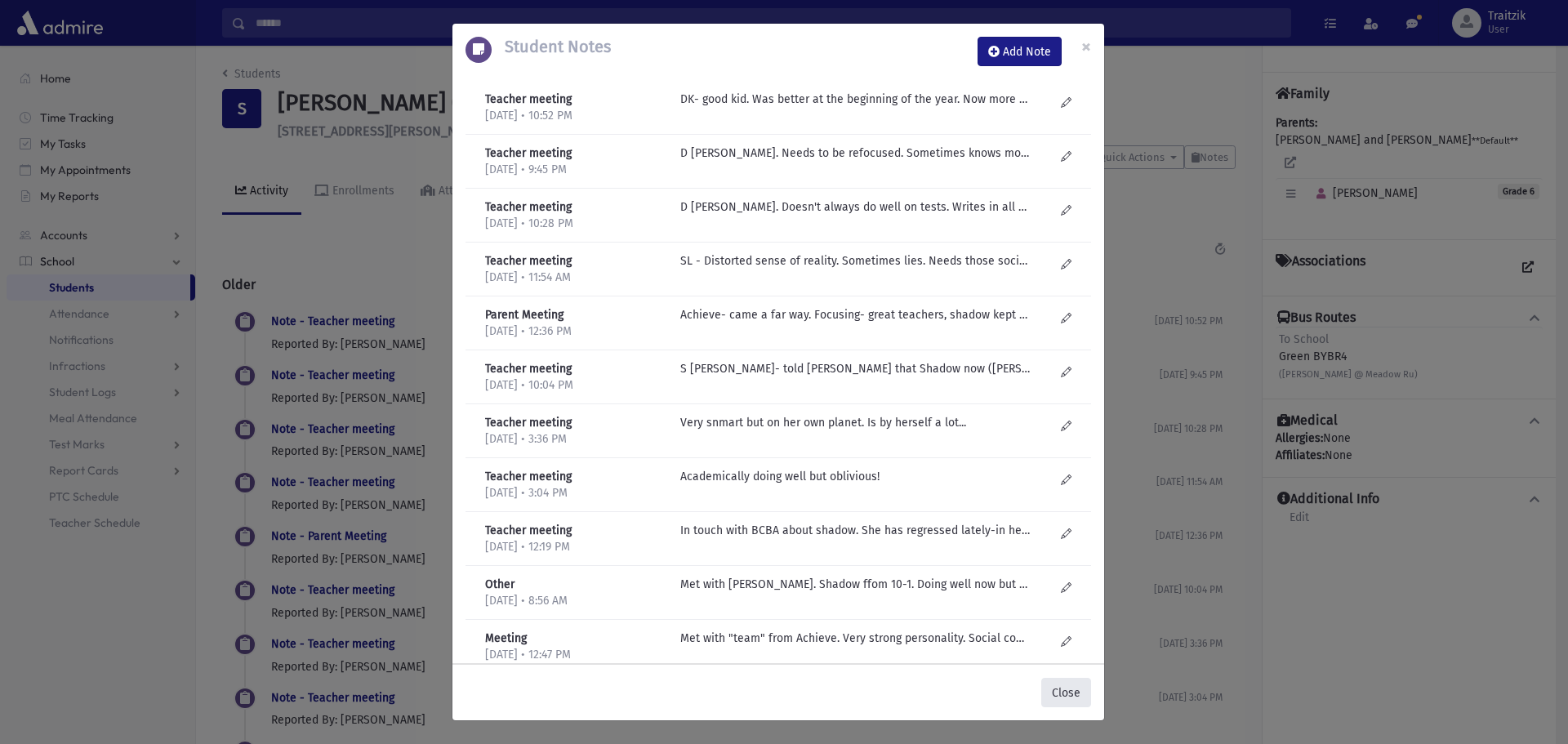
click at [1061, 687] on button "Close" at bounding box center [1065, 692] width 50 height 29
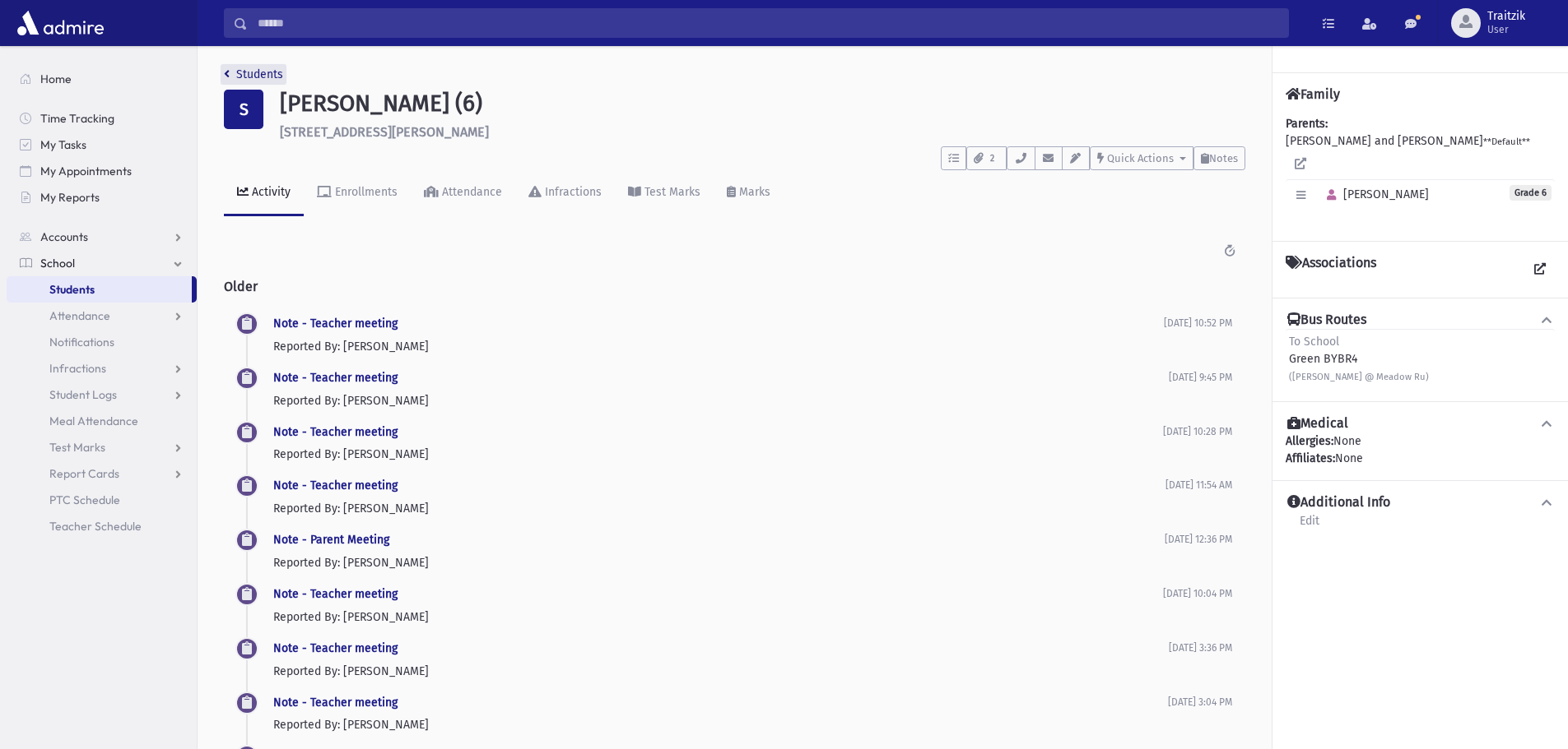
click at [226, 75] on icon "breadcrumb" at bounding box center [226, 74] width 6 height 12
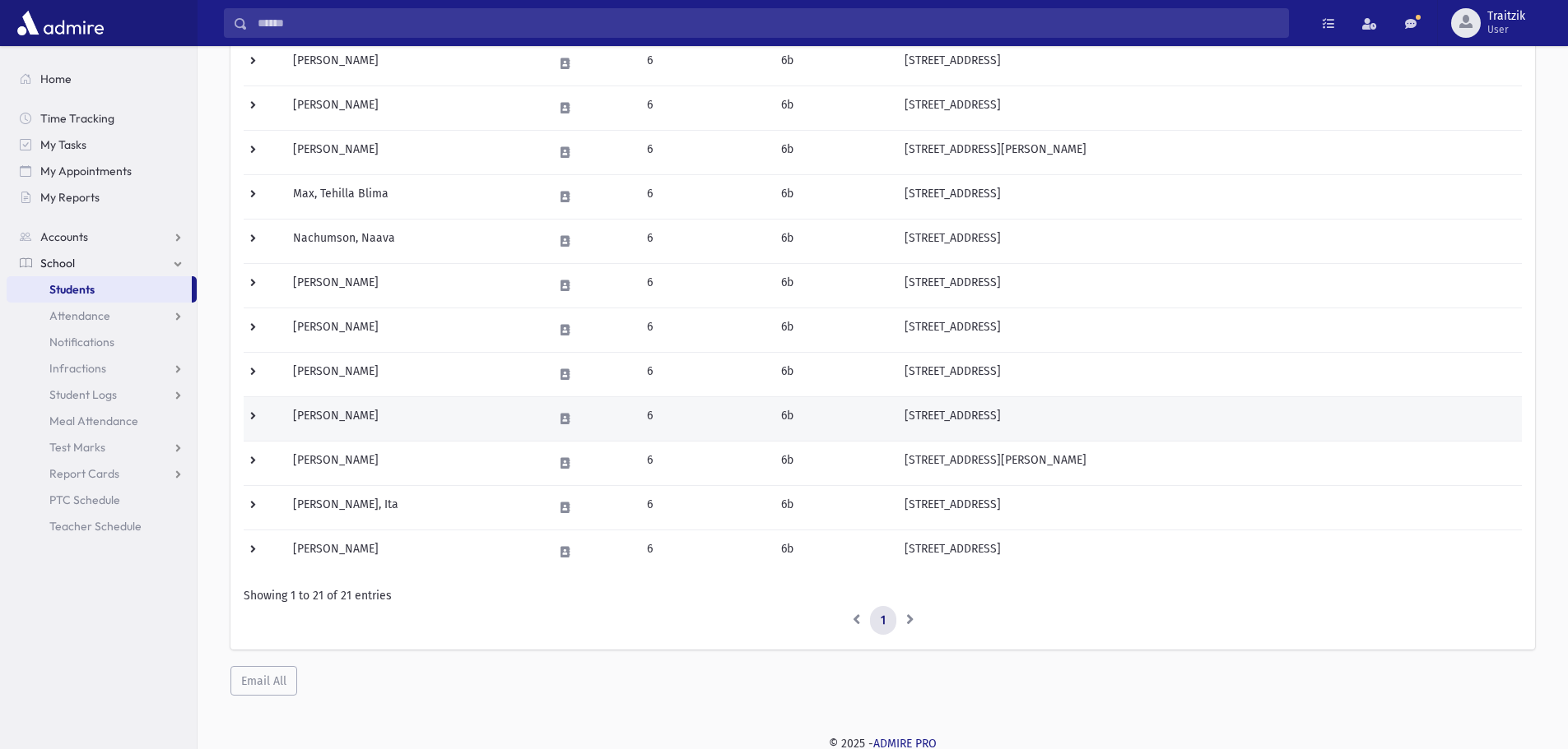
scroll to position [647, 0]
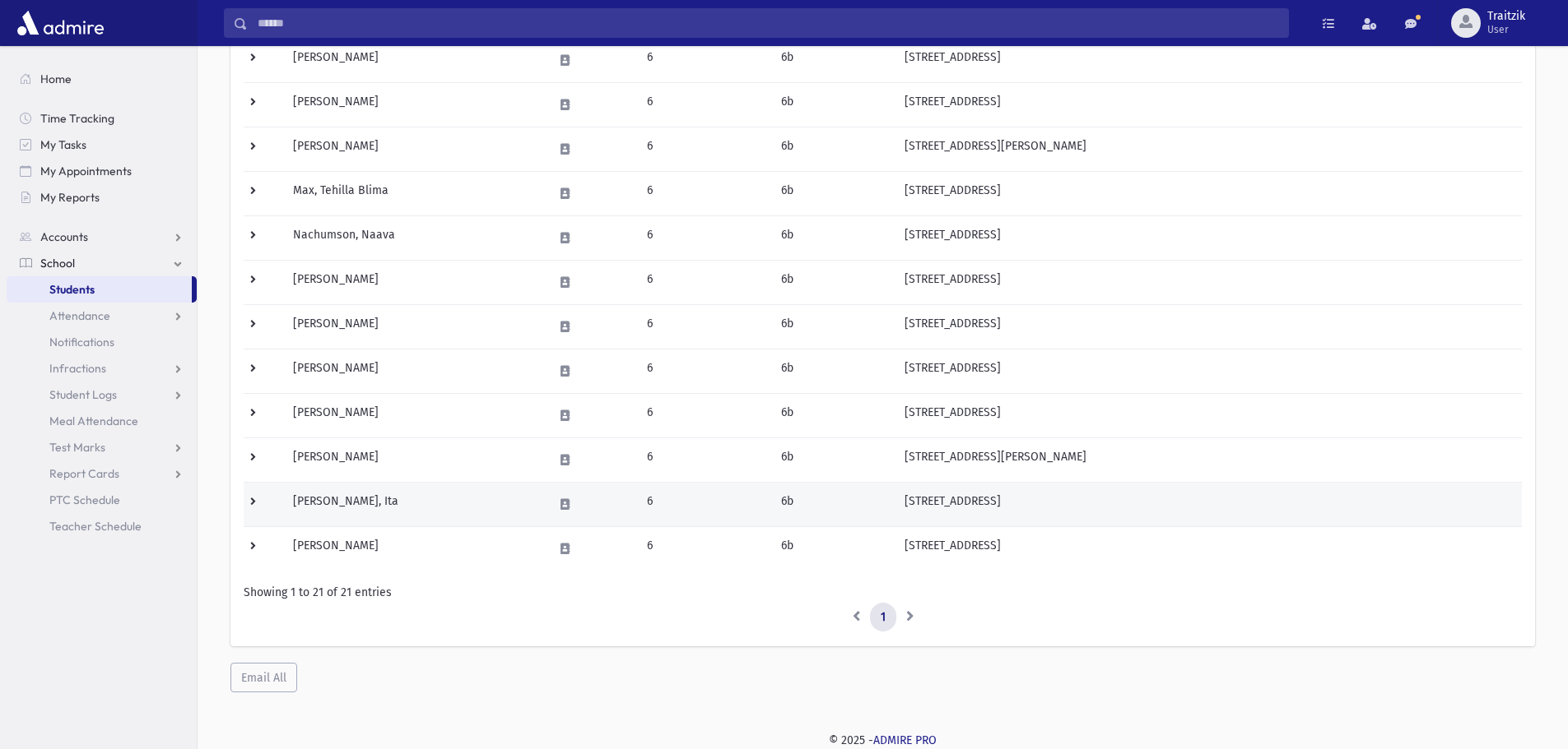
click at [352, 510] on td "Stern, Ita" at bounding box center [413, 505] width 259 height 44
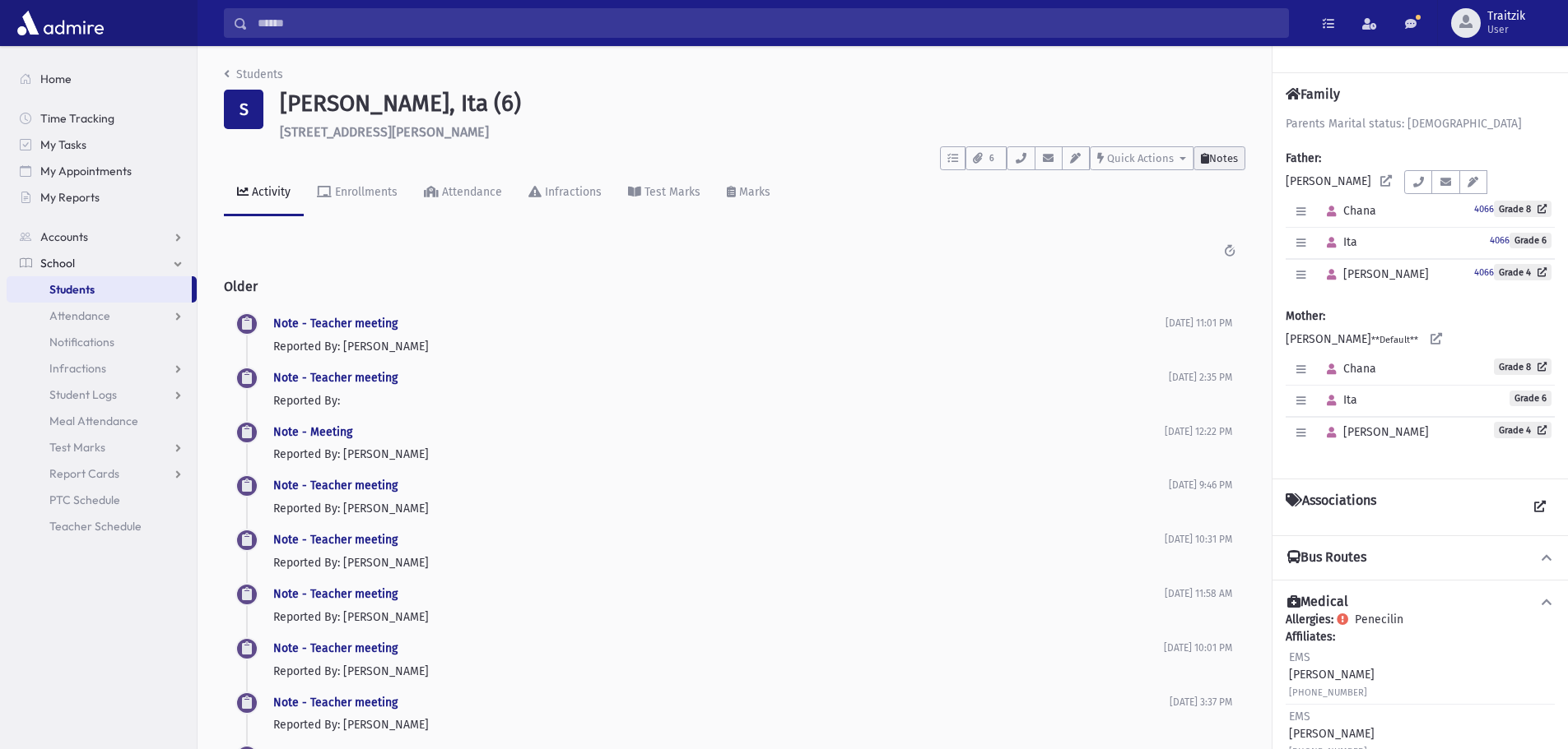
click at [1224, 162] on span "Notes" at bounding box center [1223, 158] width 29 height 12
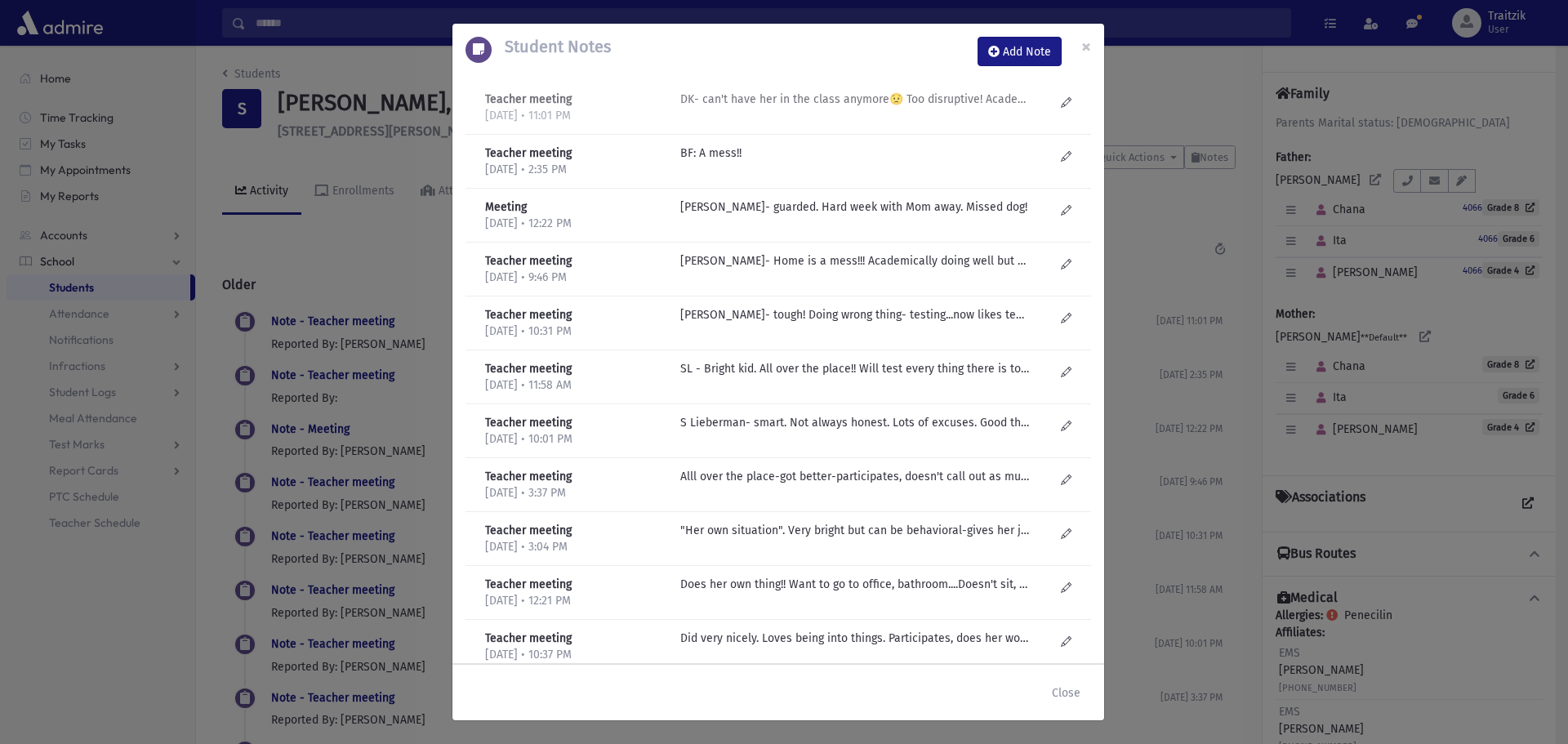
click at [833, 99] on p "DK- can't have her in the class anymore😟 Too disruptive! Academically pretty sm…" at bounding box center [855, 99] width 350 height 17
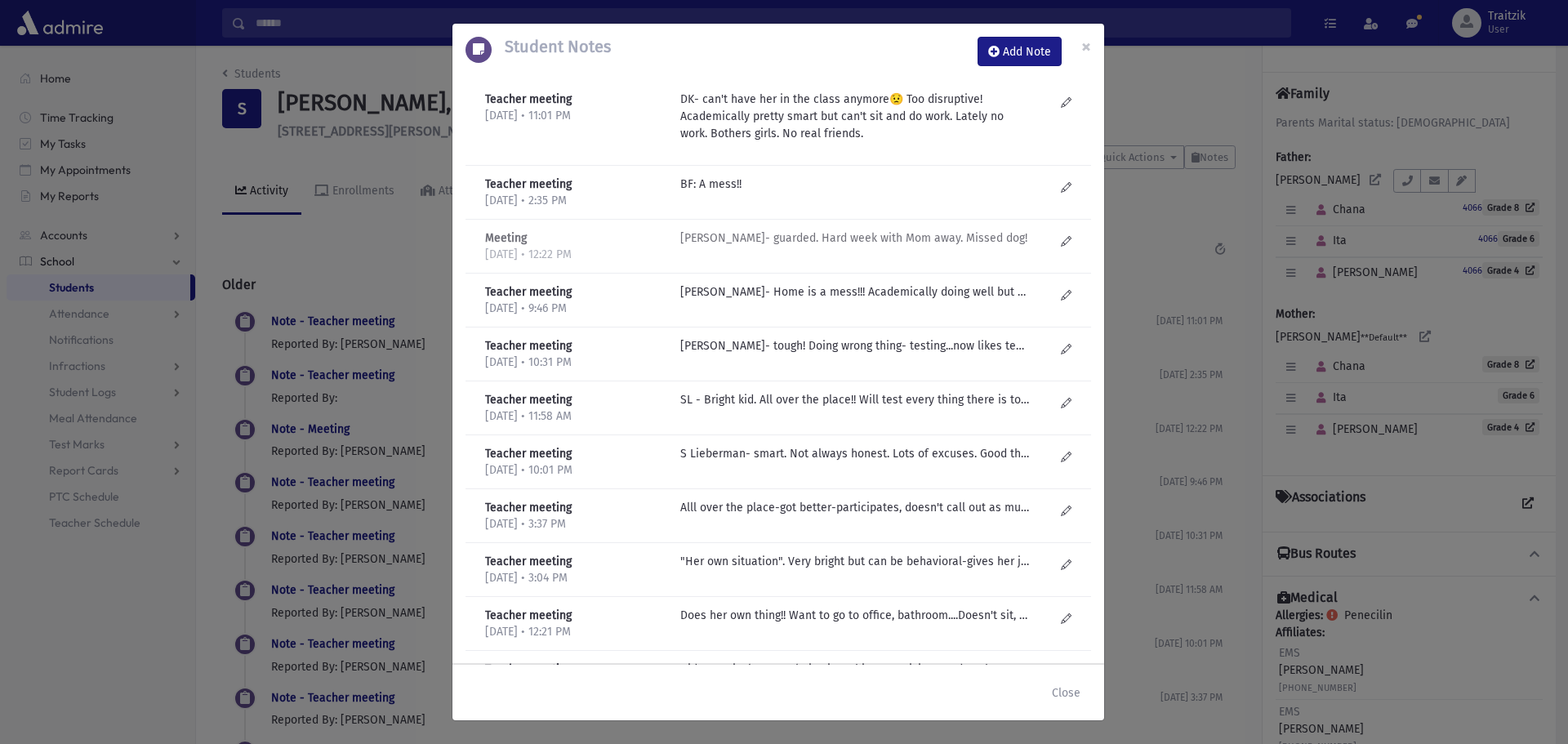
click at [840, 193] on p "J Golub- guarded. Hard week with Mom away. Missed dog!" at bounding box center [855, 184] width 350 height 17
click at [841, 193] on p "D Kilberg- Home is a mess!!! Academically doing well but hard. Is she trying he…" at bounding box center [855, 184] width 350 height 17
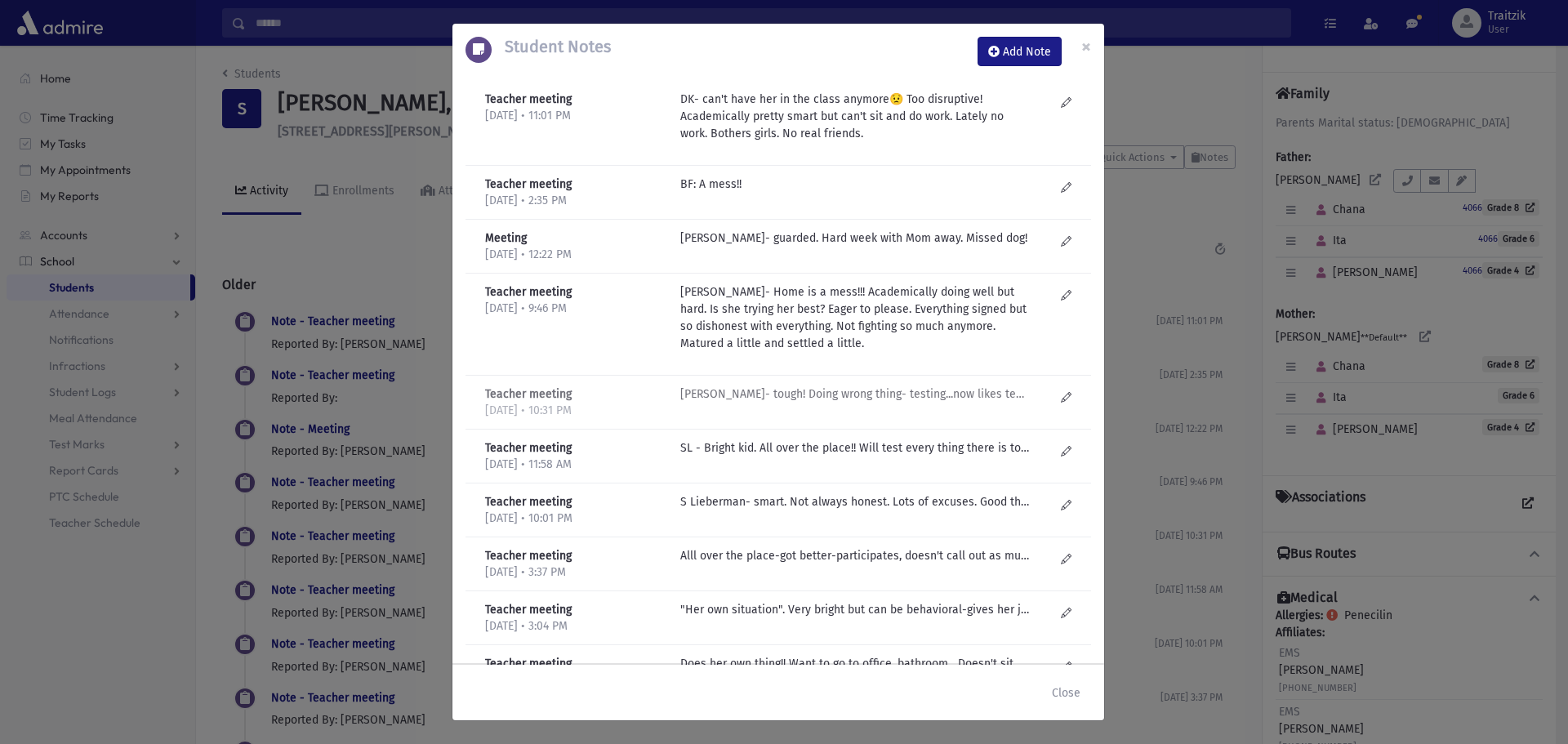
click at [840, 193] on p "D Kilberg- tough! Doing wrong thing- testing...now likes teacher .....work is h…" at bounding box center [855, 184] width 350 height 17
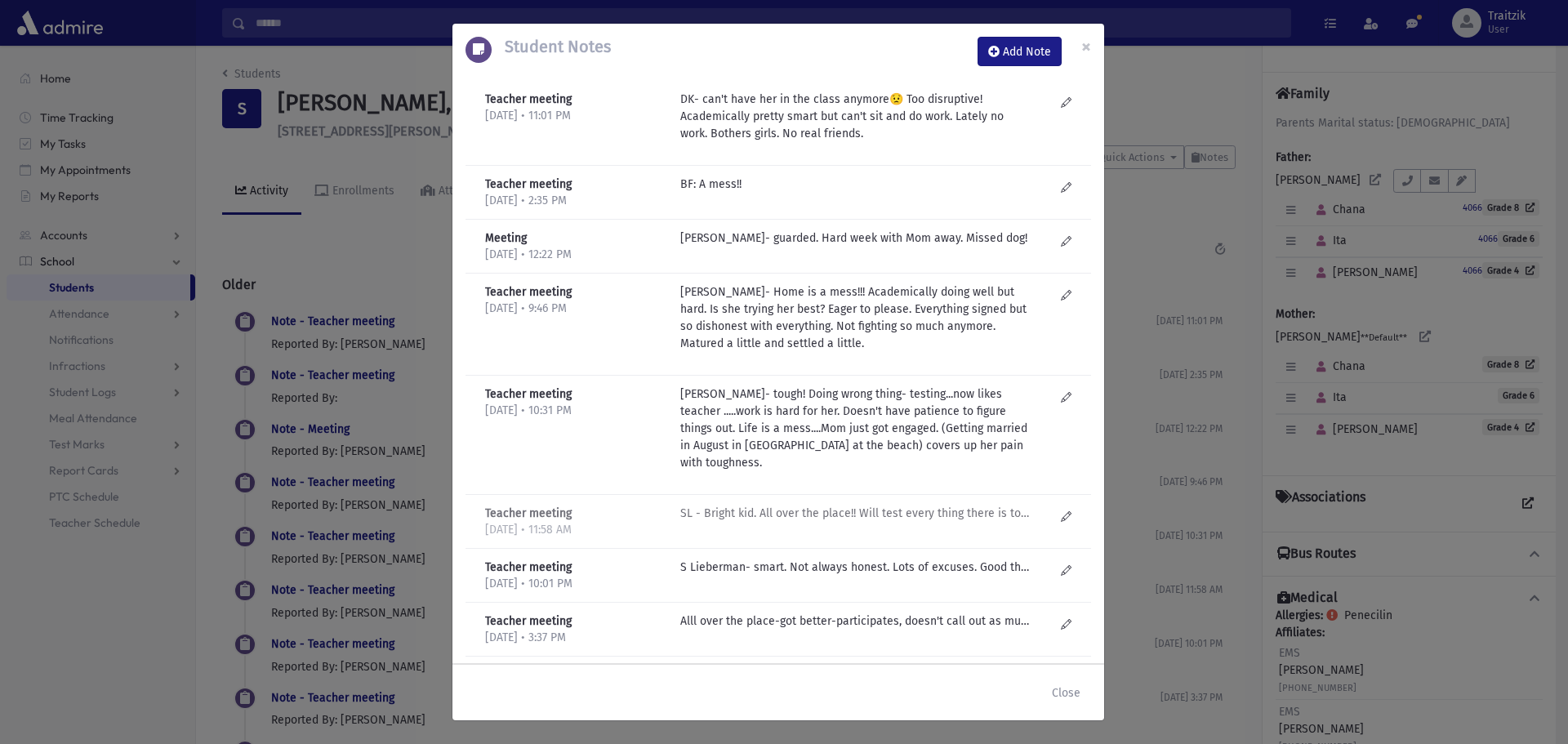
click at [869, 193] on p "SL - Bright kid. All over the place!! Will test every thing there is to test. G…" at bounding box center [855, 184] width 350 height 17
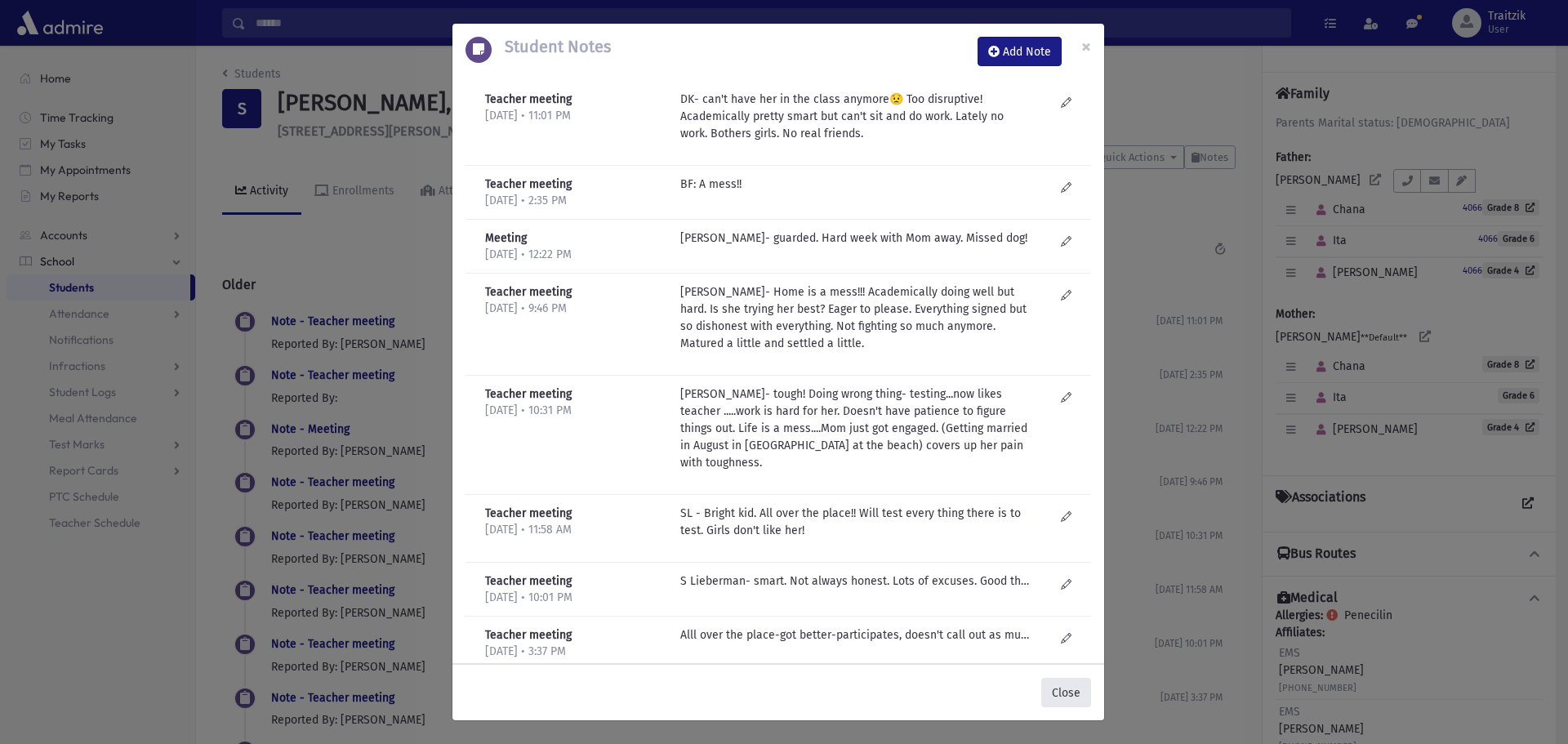
click at [1084, 696] on button "Close" at bounding box center [1065, 692] width 50 height 29
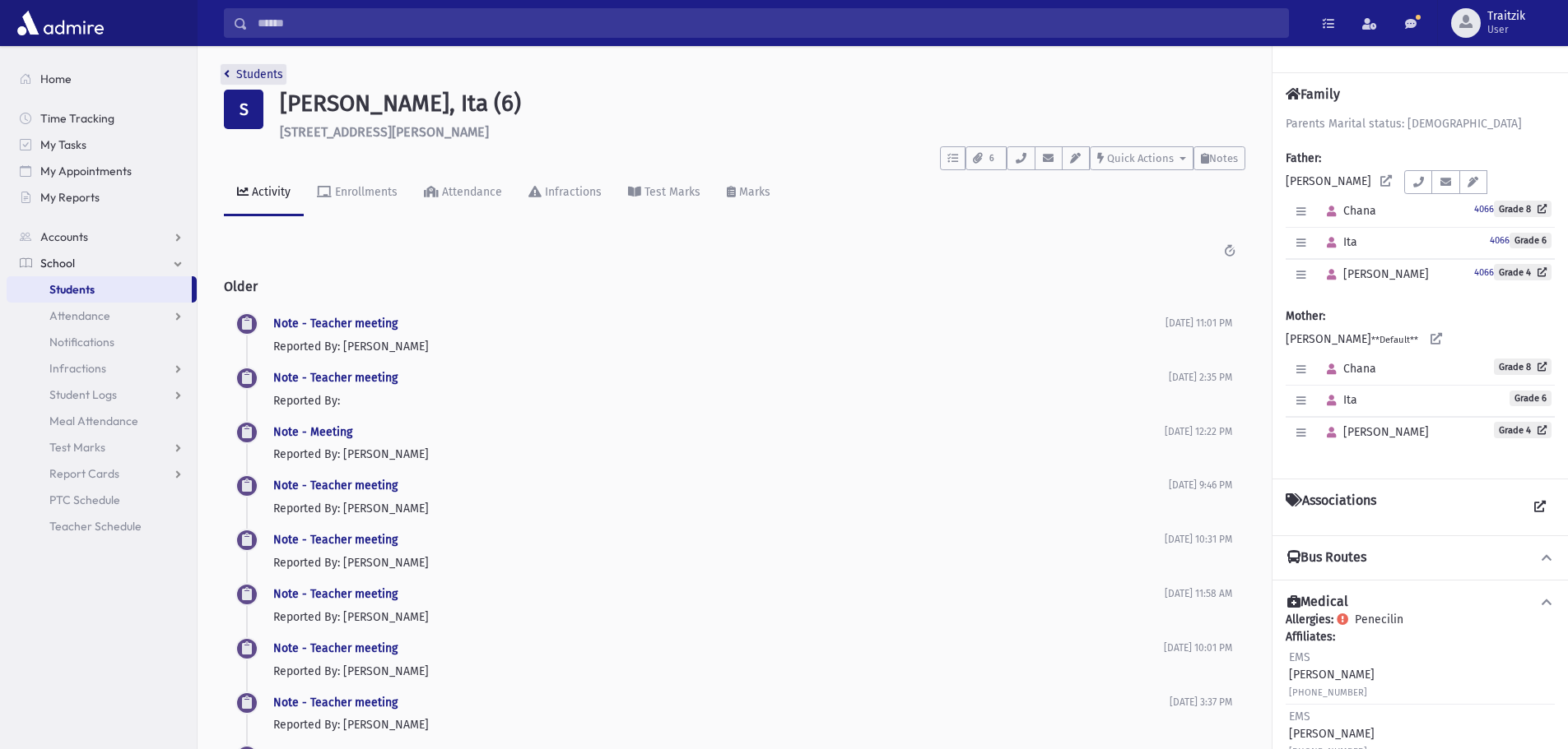
click at [226, 69] on icon "breadcrumb" at bounding box center [226, 74] width 6 height 12
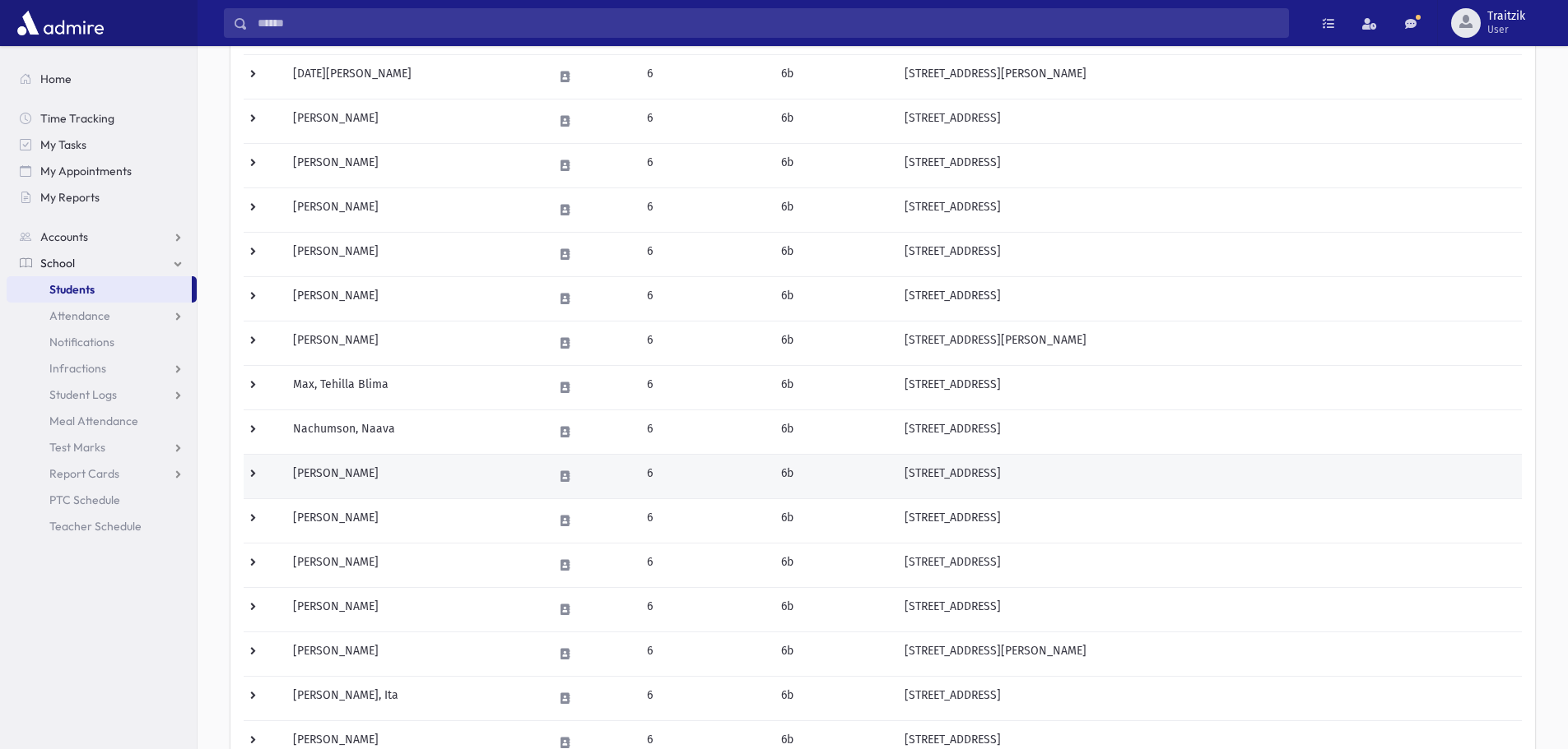
scroll to position [647, 0]
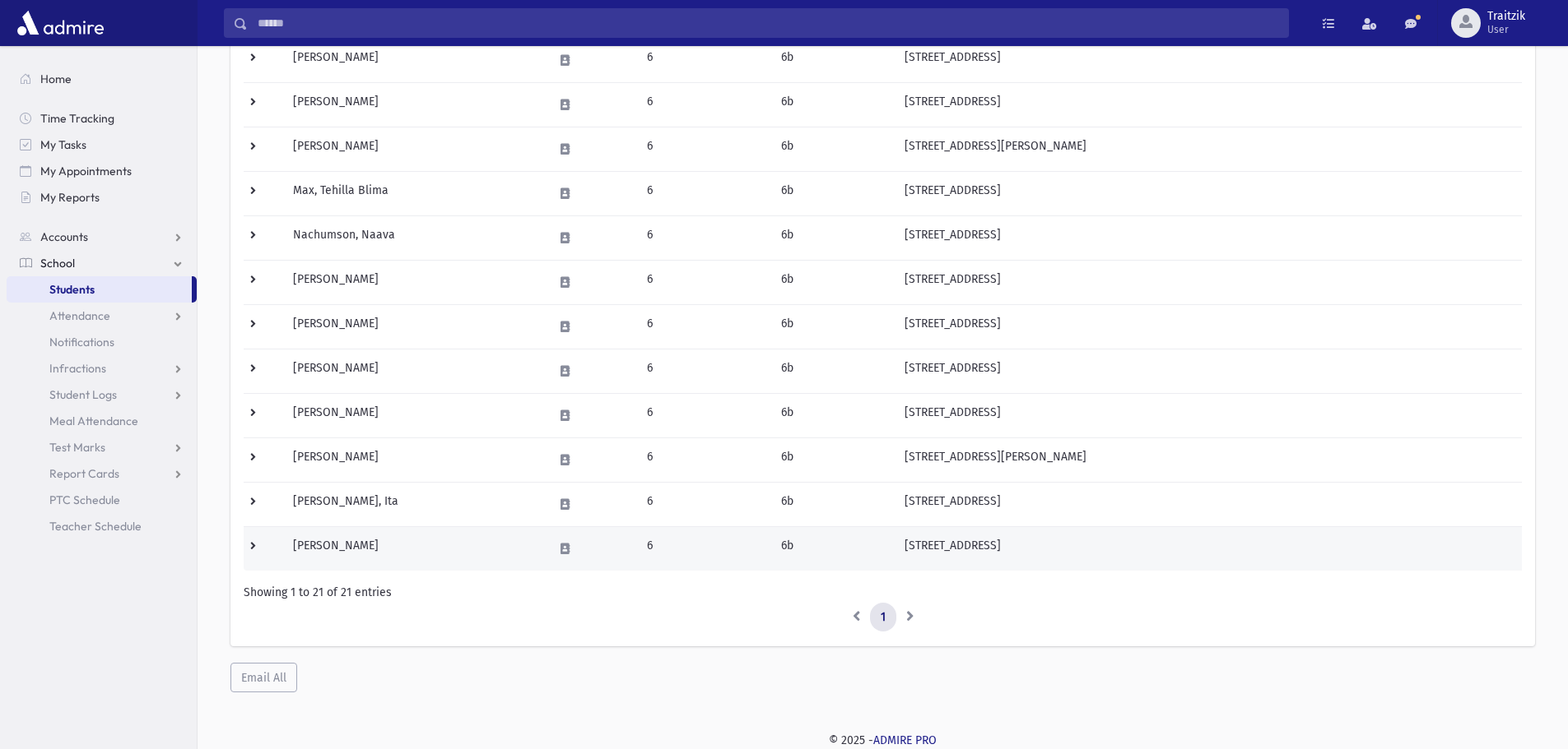
click at [441, 536] on td "[PERSON_NAME]" at bounding box center [413, 549] width 259 height 44
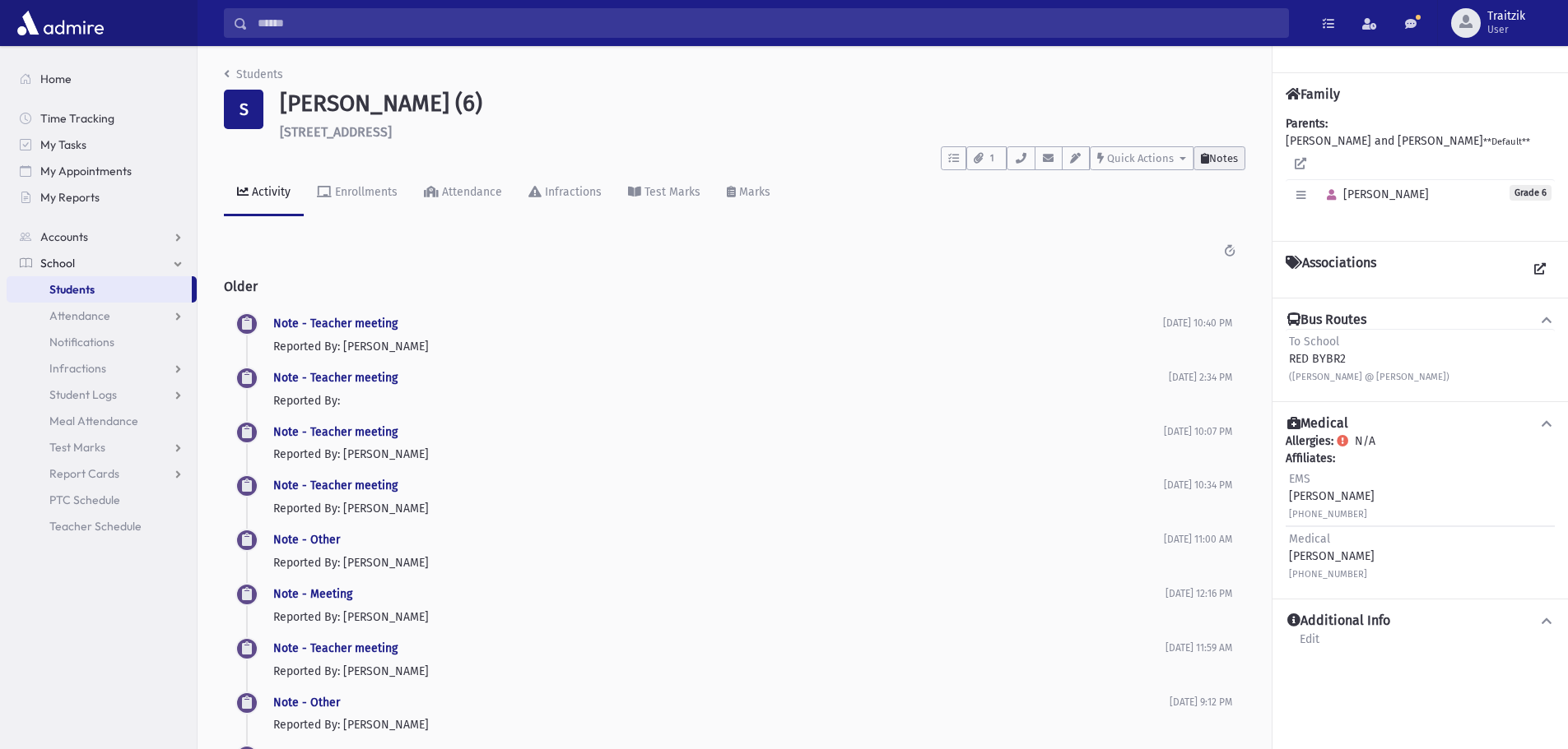
click at [1234, 157] on span "Notes" at bounding box center [1223, 158] width 29 height 12
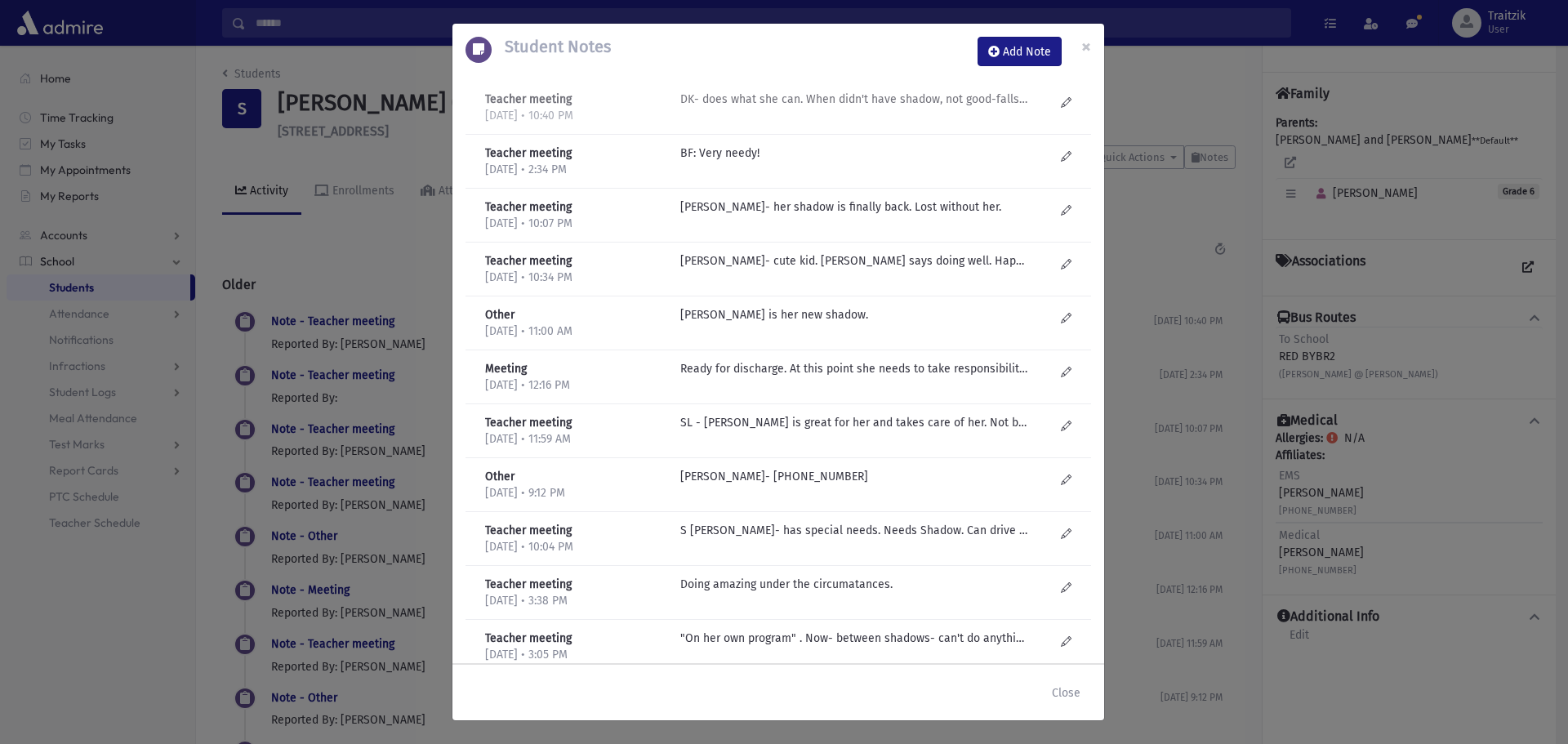
click at [855, 104] on p "DK- does what she can. When didn't have shadow, not good-falls on teacher. Can'…" at bounding box center [855, 99] width 350 height 17
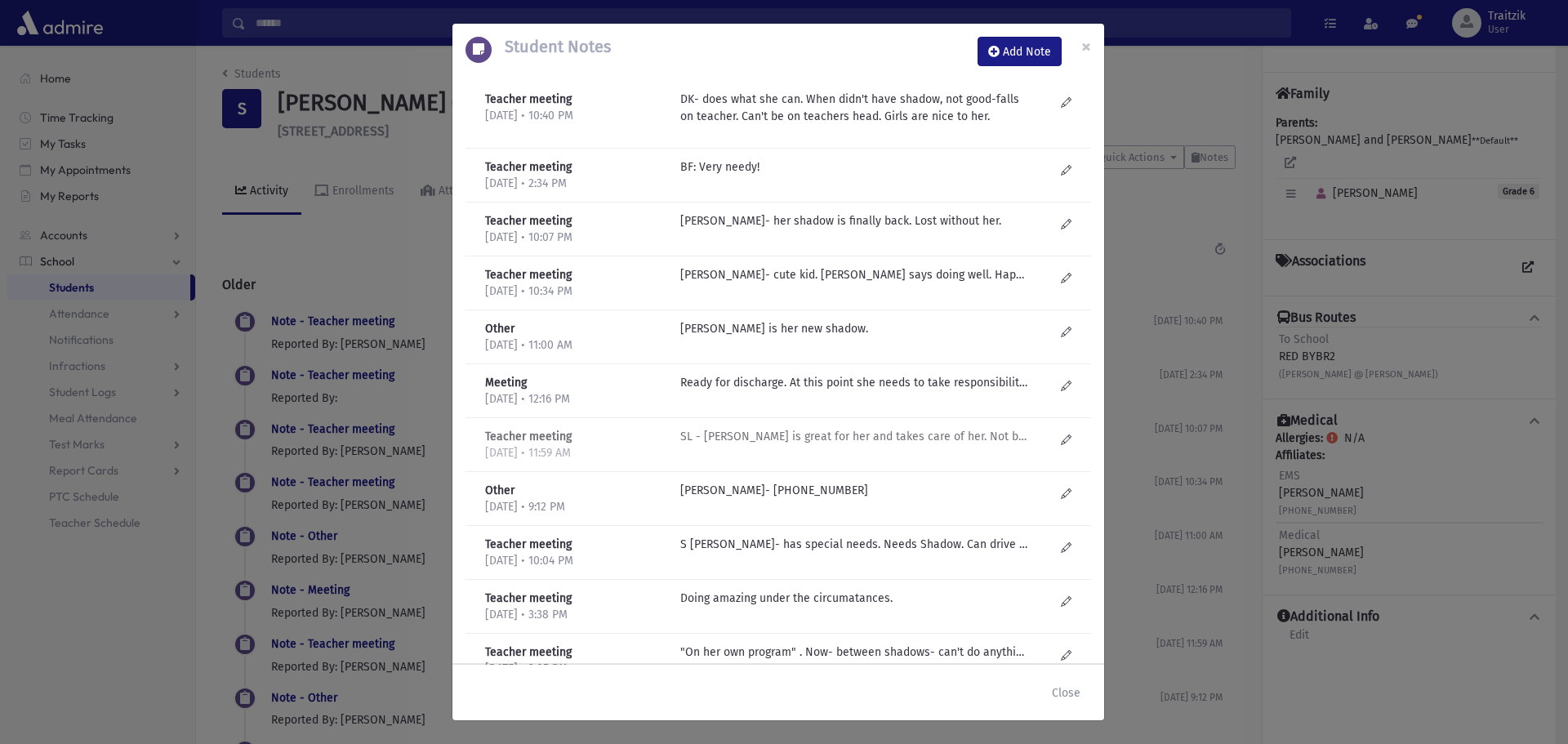
click at [838, 176] on p "SL - Miram Schwartz is great for her and takes care of her. Not bothering anyon…" at bounding box center [855, 167] width 350 height 17
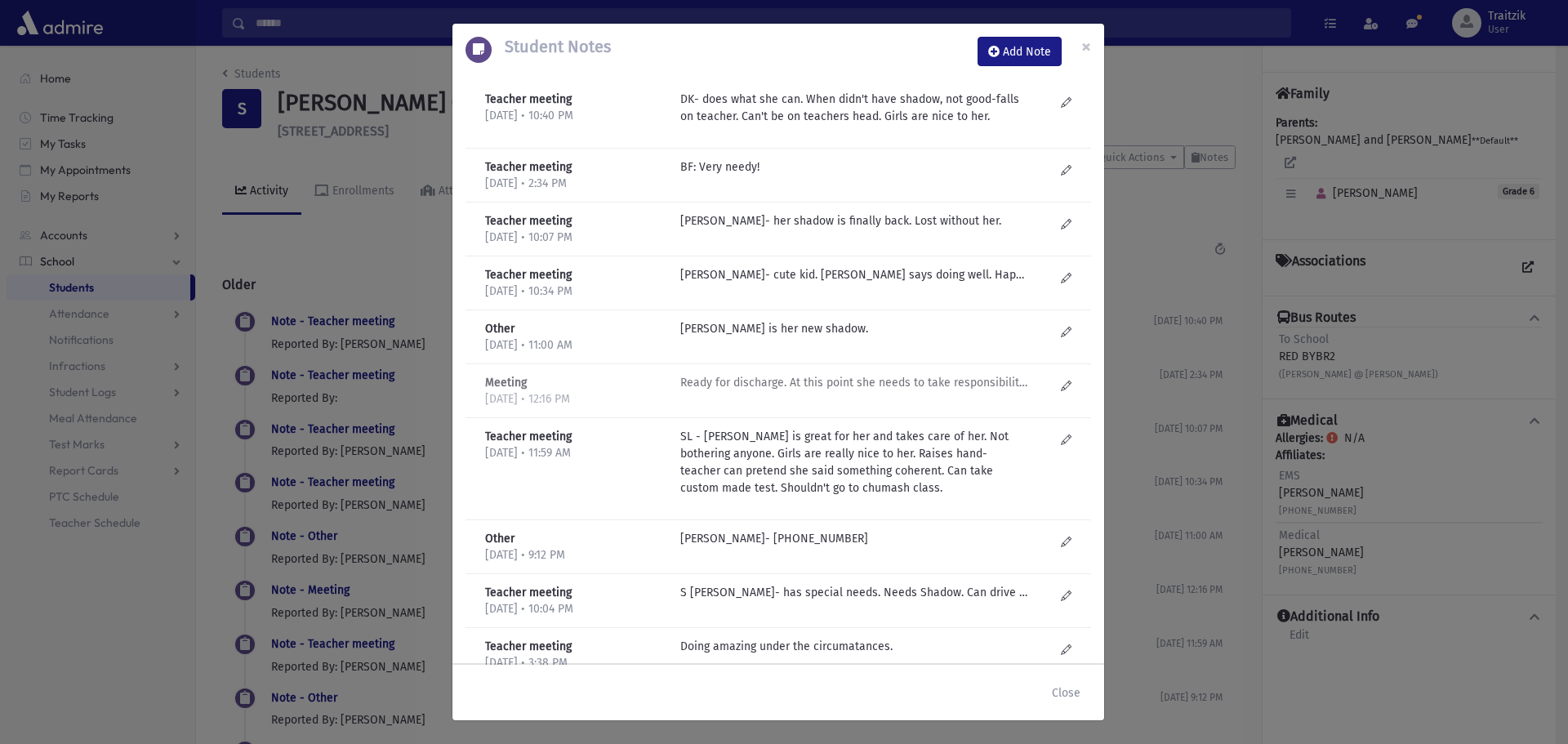
click at [809, 176] on p "Ready for discharge. At this point she needs to take responsibility for her app…" at bounding box center [855, 167] width 350 height 17
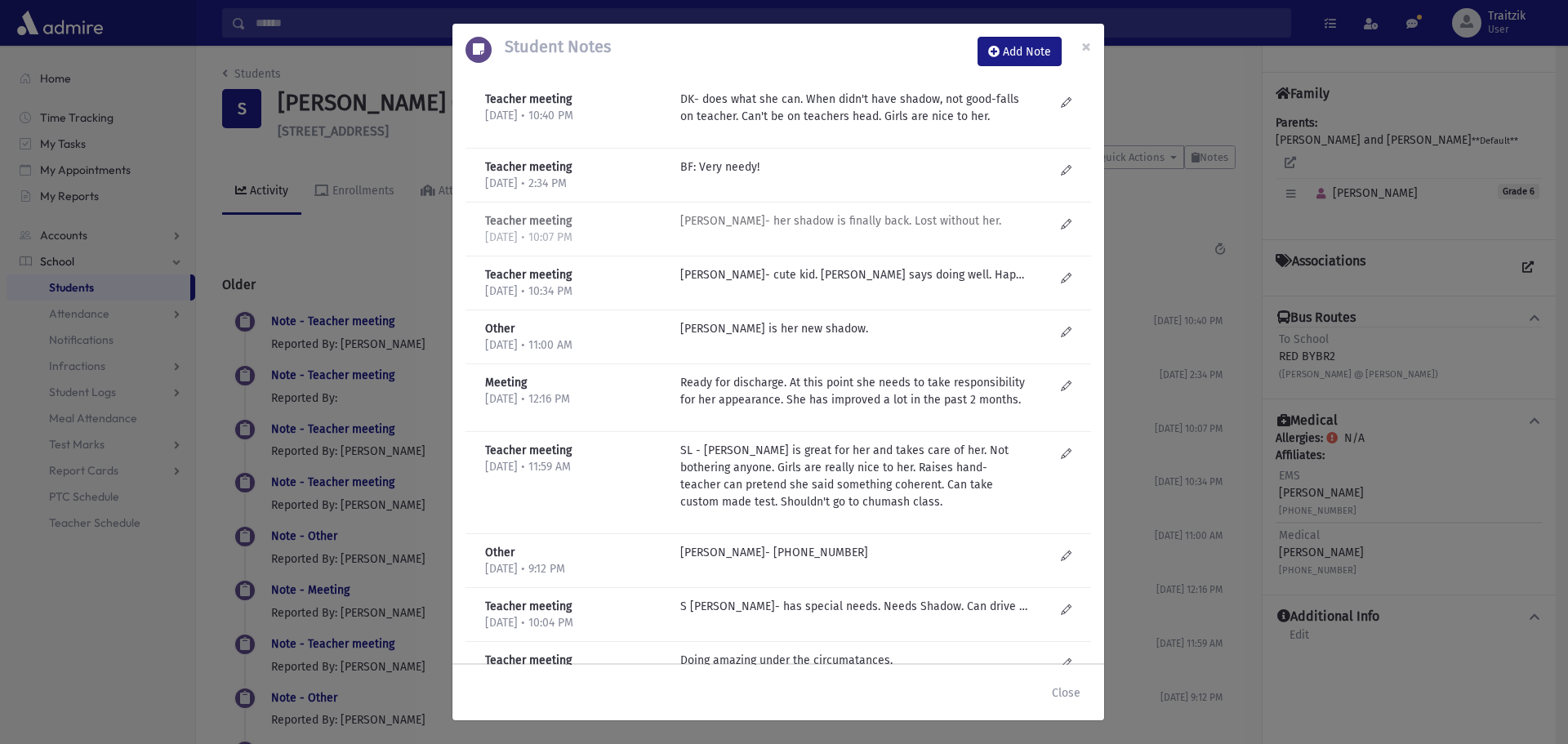
click at [744, 176] on p "D Kilberg- her shadow is finally back. Lost without her." at bounding box center [855, 167] width 350 height 17
click at [1069, 688] on button "Close" at bounding box center [1065, 692] width 50 height 29
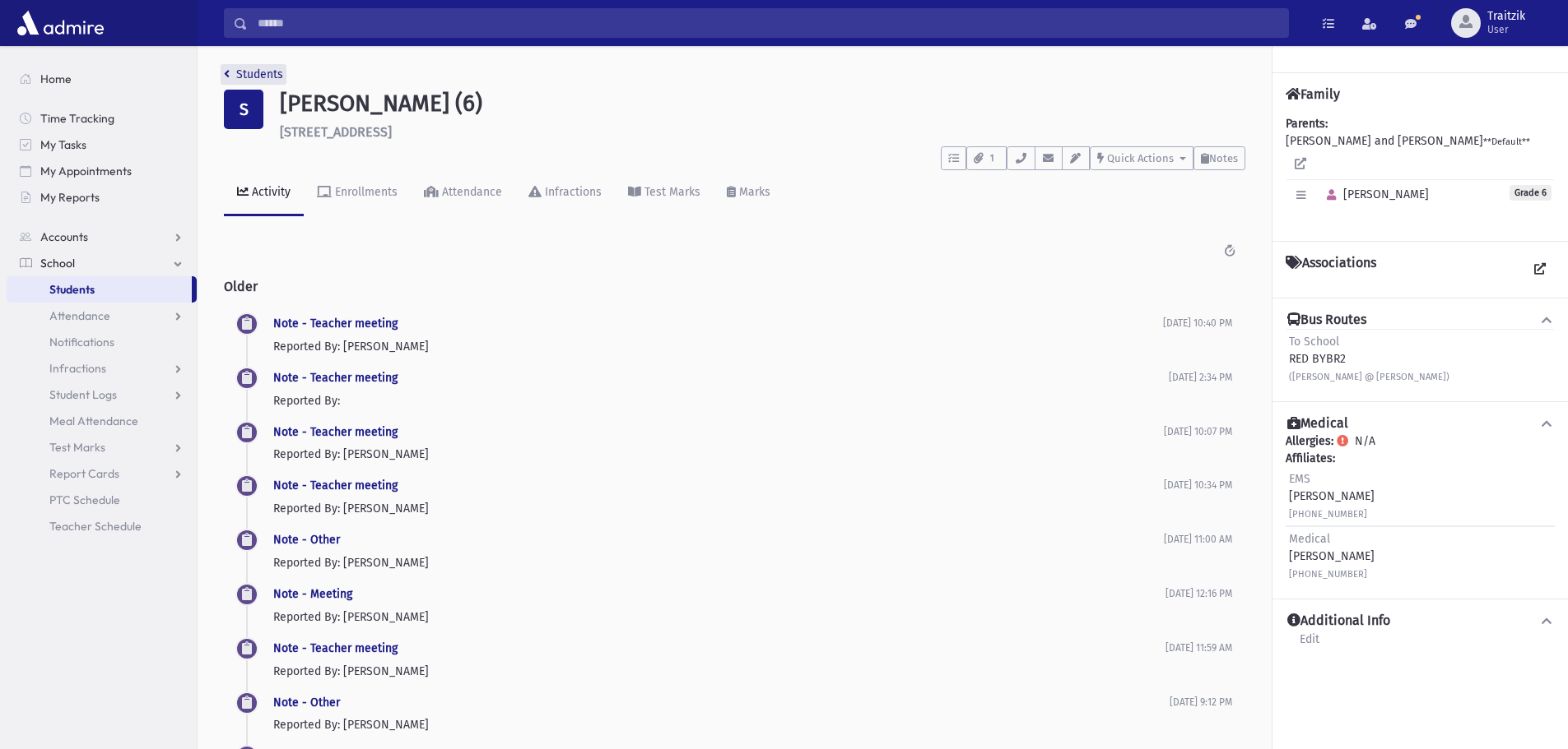
click at [225, 77] on icon "breadcrumb" at bounding box center [226, 74] width 6 height 12
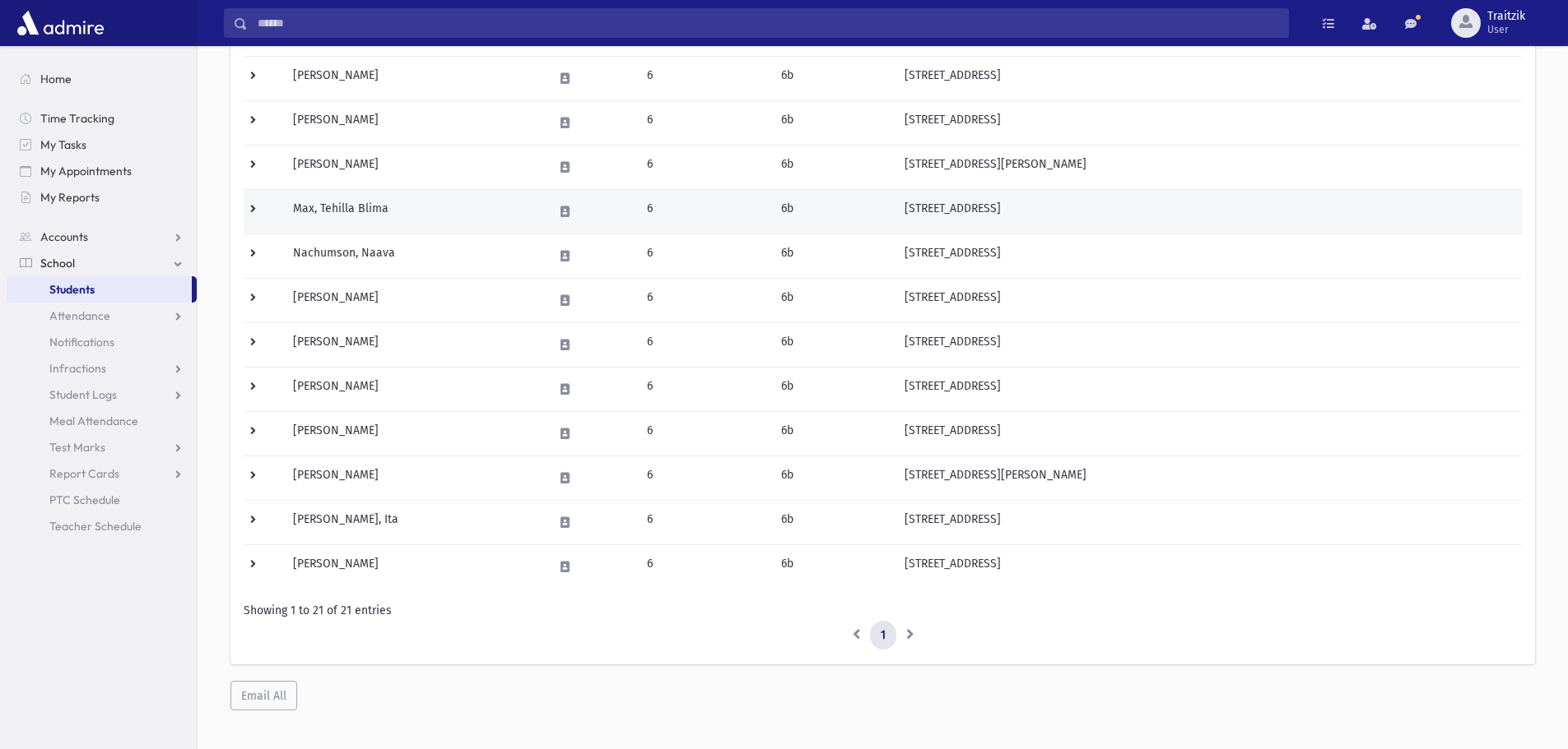
scroll to position [647, 0]
